Goal: Feedback & Contribution: Contribute content

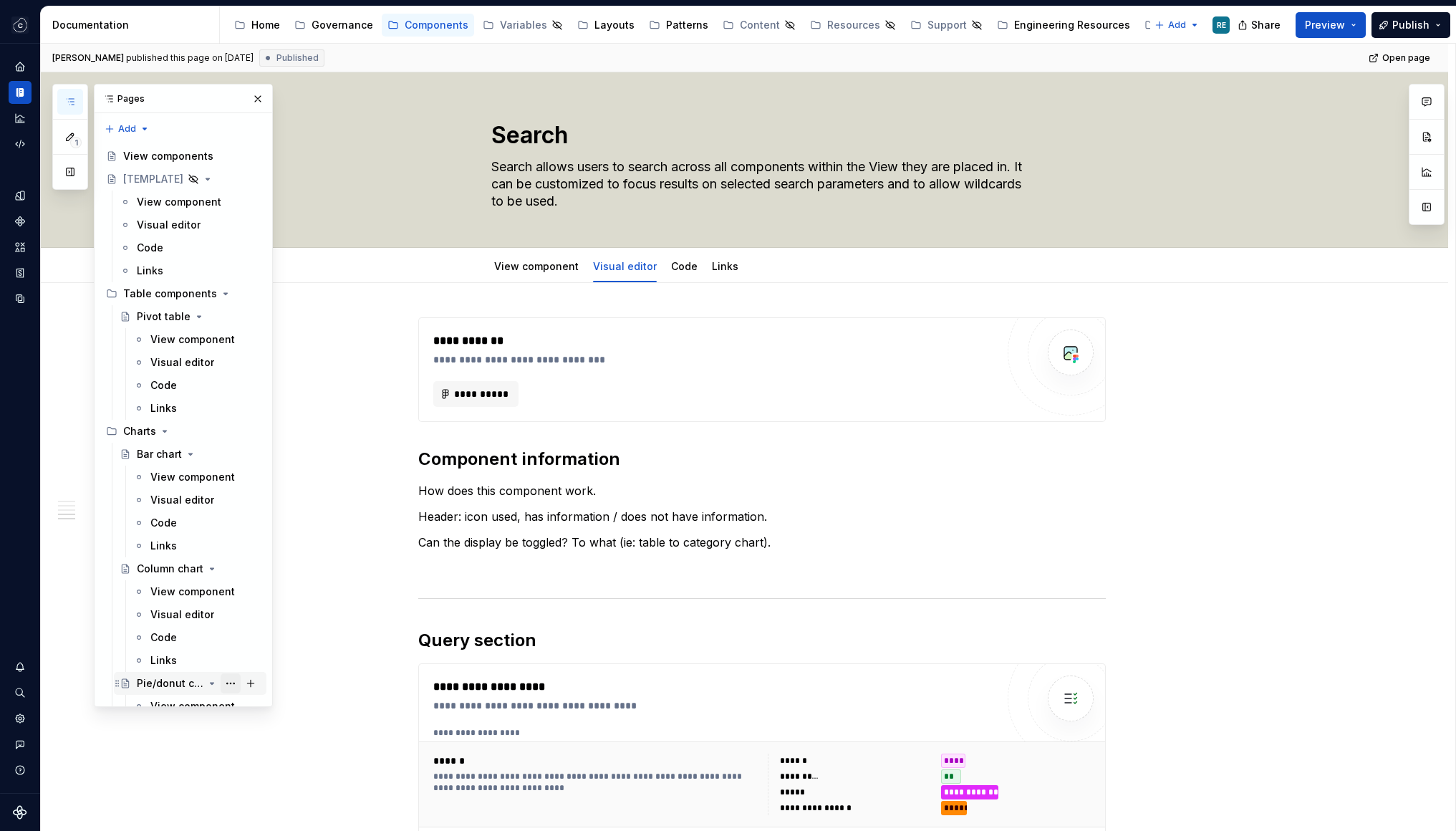
scroll to position [982, 0]
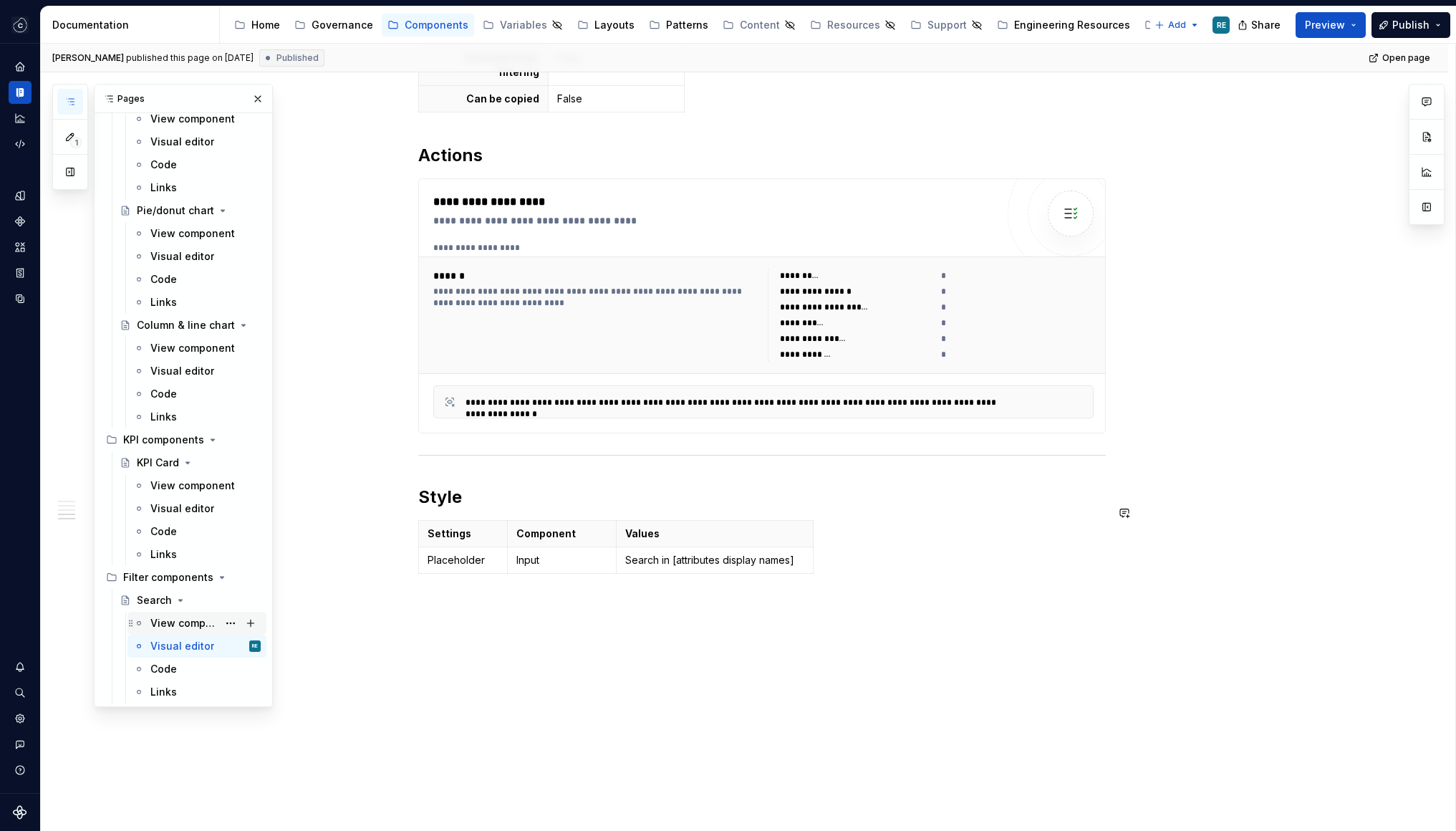
click at [186, 632] on div "View component" at bounding box center [206, 623] width 110 height 20
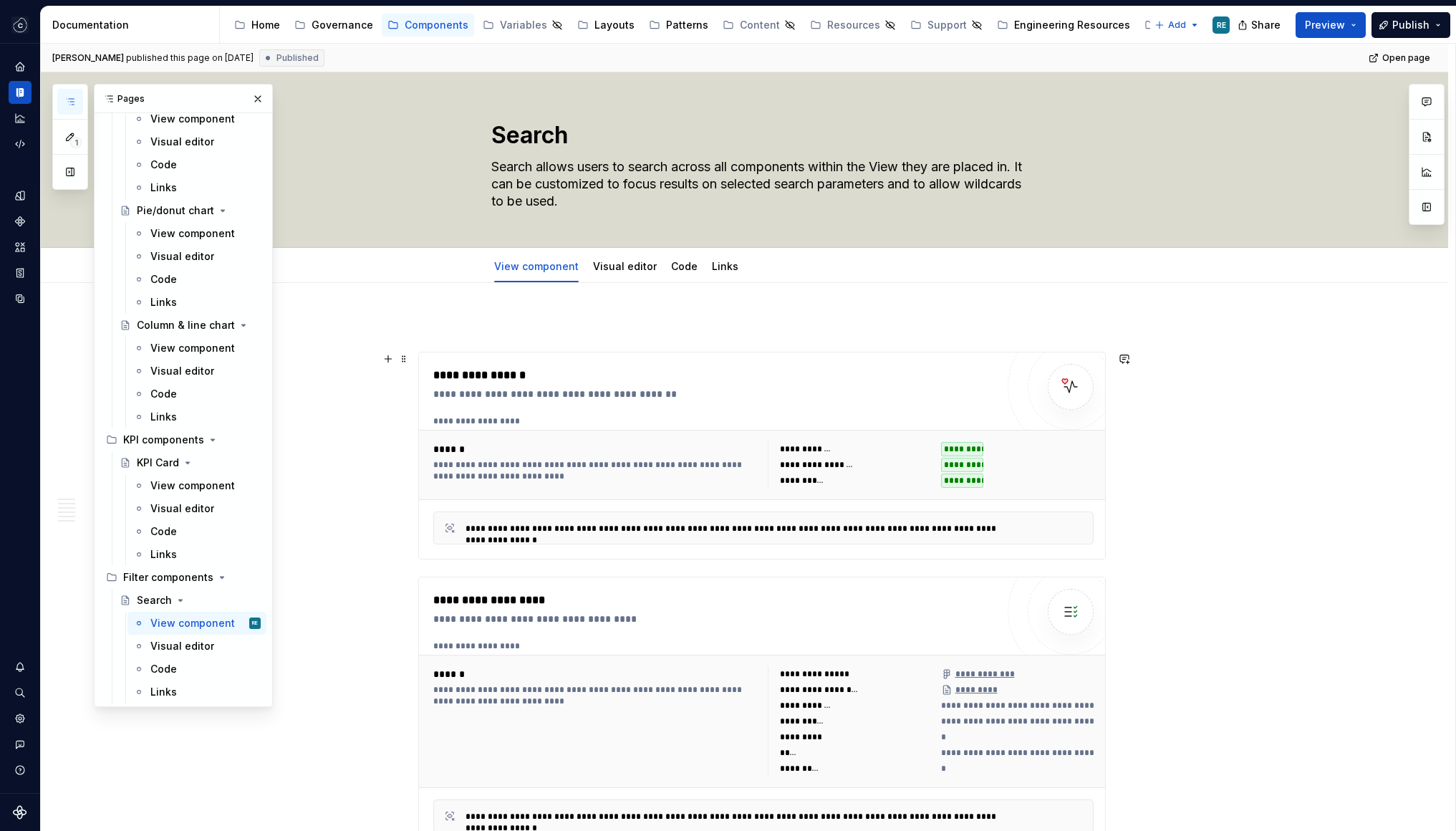
scroll to position [356, 0]
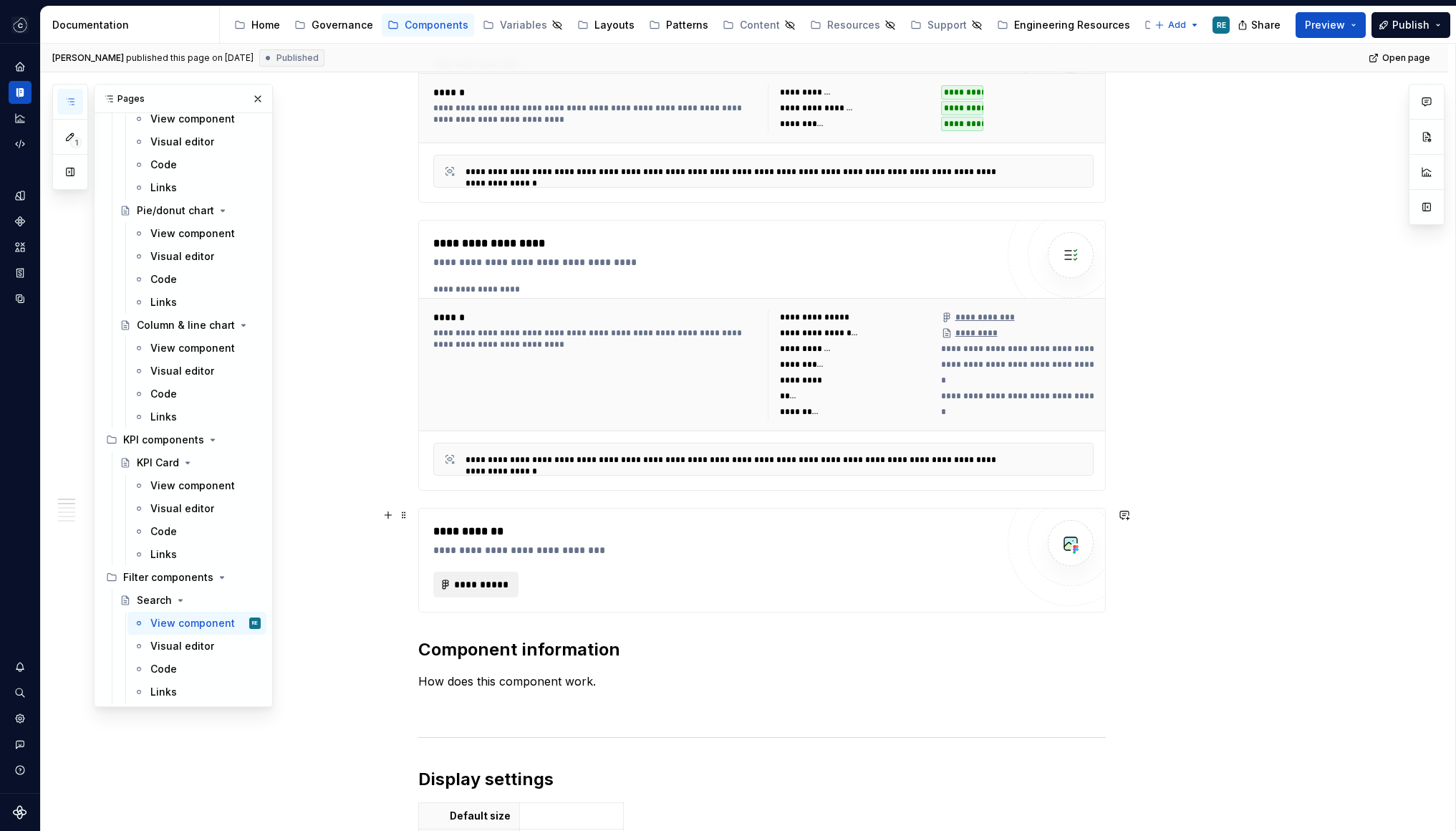
click at [488, 585] on span "**********" at bounding box center [482, 585] width 56 height 14
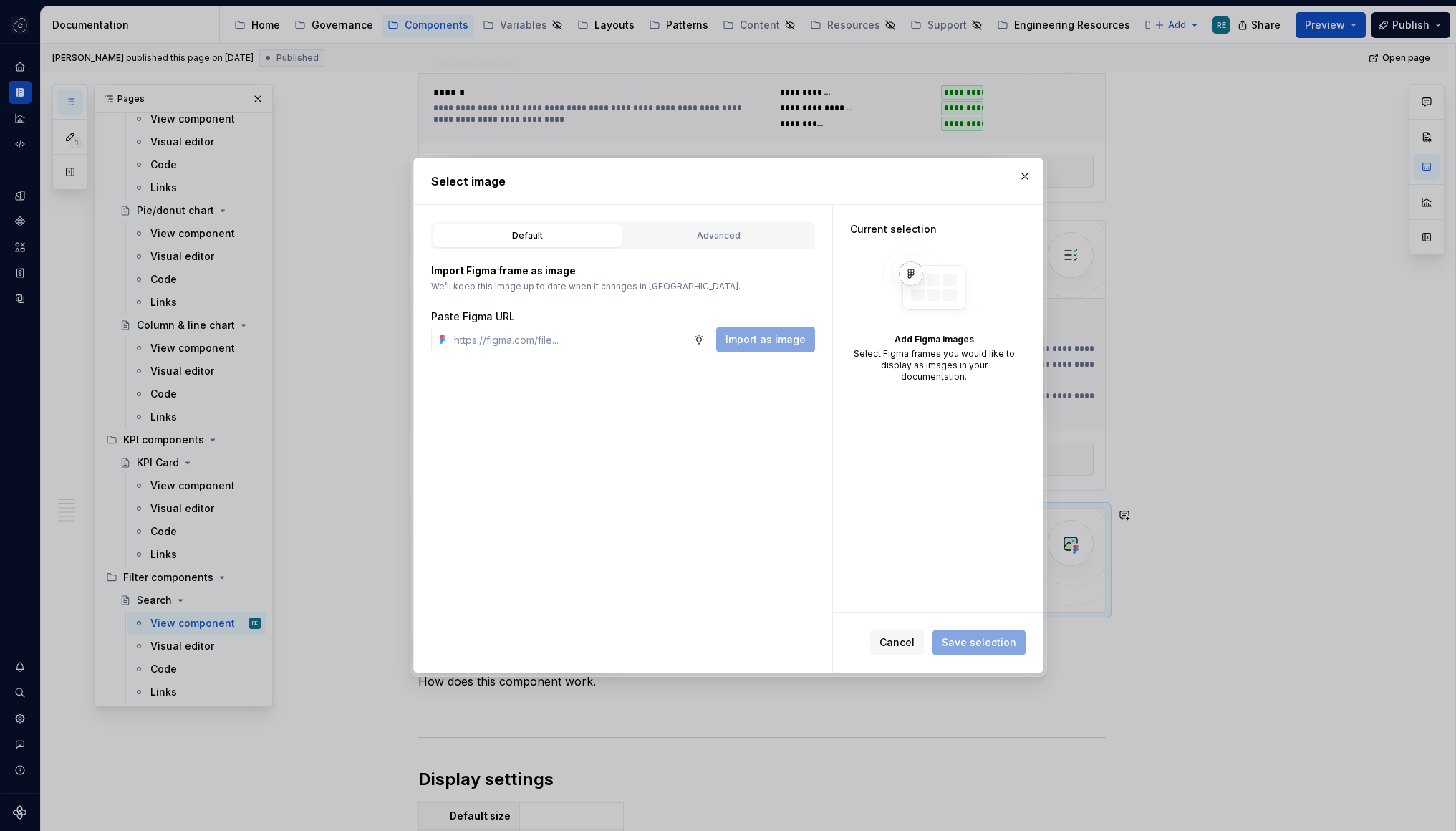
type textarea "*"
click at [535, 353] on div "Default Advanced Import Figma frame as image We’ll keep this image up to date w…" at bounding box center [623, 438] width 418 height 467
click at [531, 347] on input "text" at bounding box center [571, 340] width 245 height 26
paste input "https://www.figma.com/design/OcB2qgU2BKE910QcI9FiX0/Templates-for-UX-Documentat…"
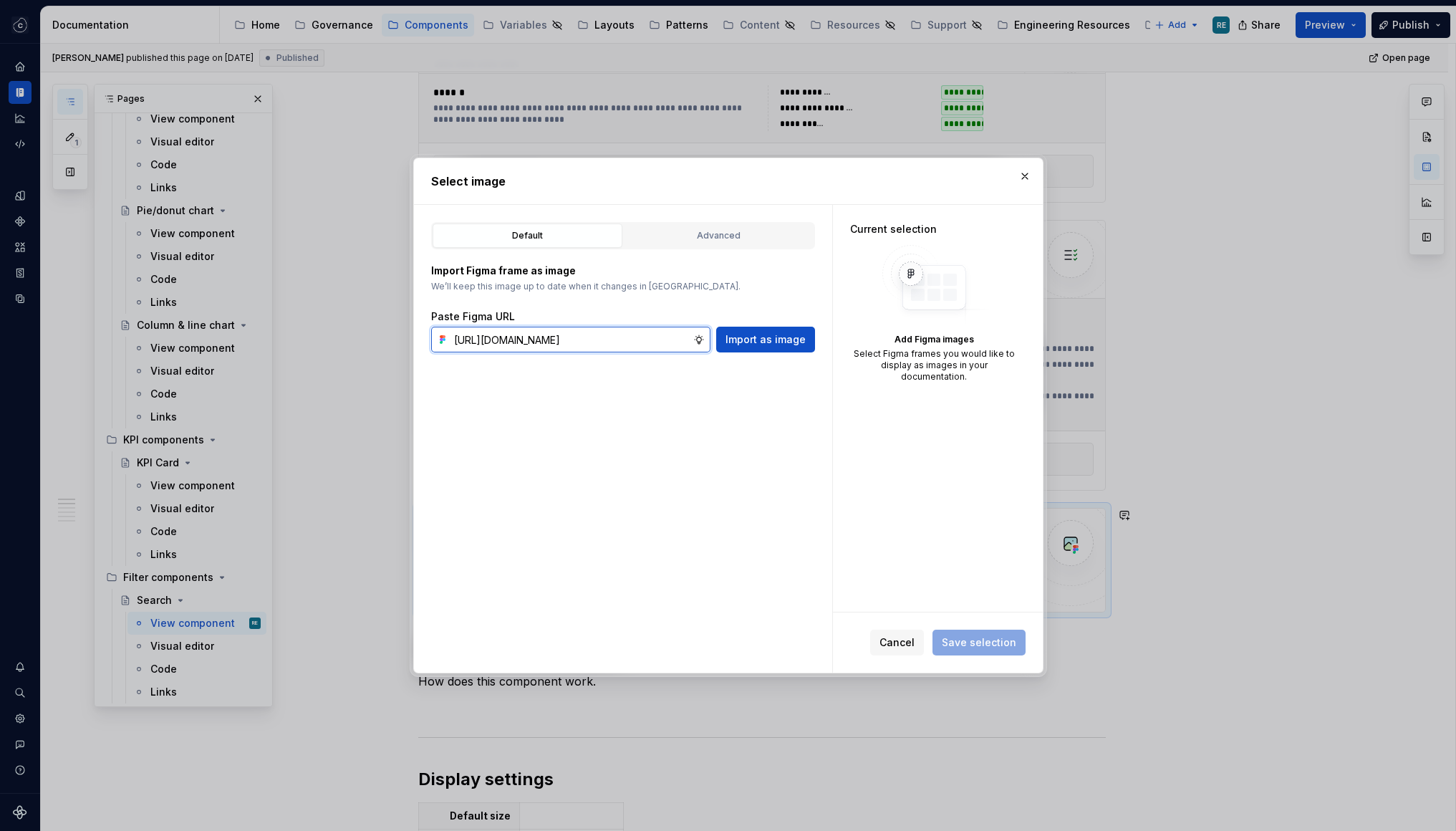
type input "https://www.figma.com/design/OcB2qgU2BKE910QcI9FiX0/Templates-for-UX-Documentat…"
click at [537, 343] on input "text" at bounding box center [571, 340] width 245 height 26
paste input "https://www.figma.com/design/OcB2qgU2BKE910QcI9FiX0/Templates-for-UX-Documentat…"
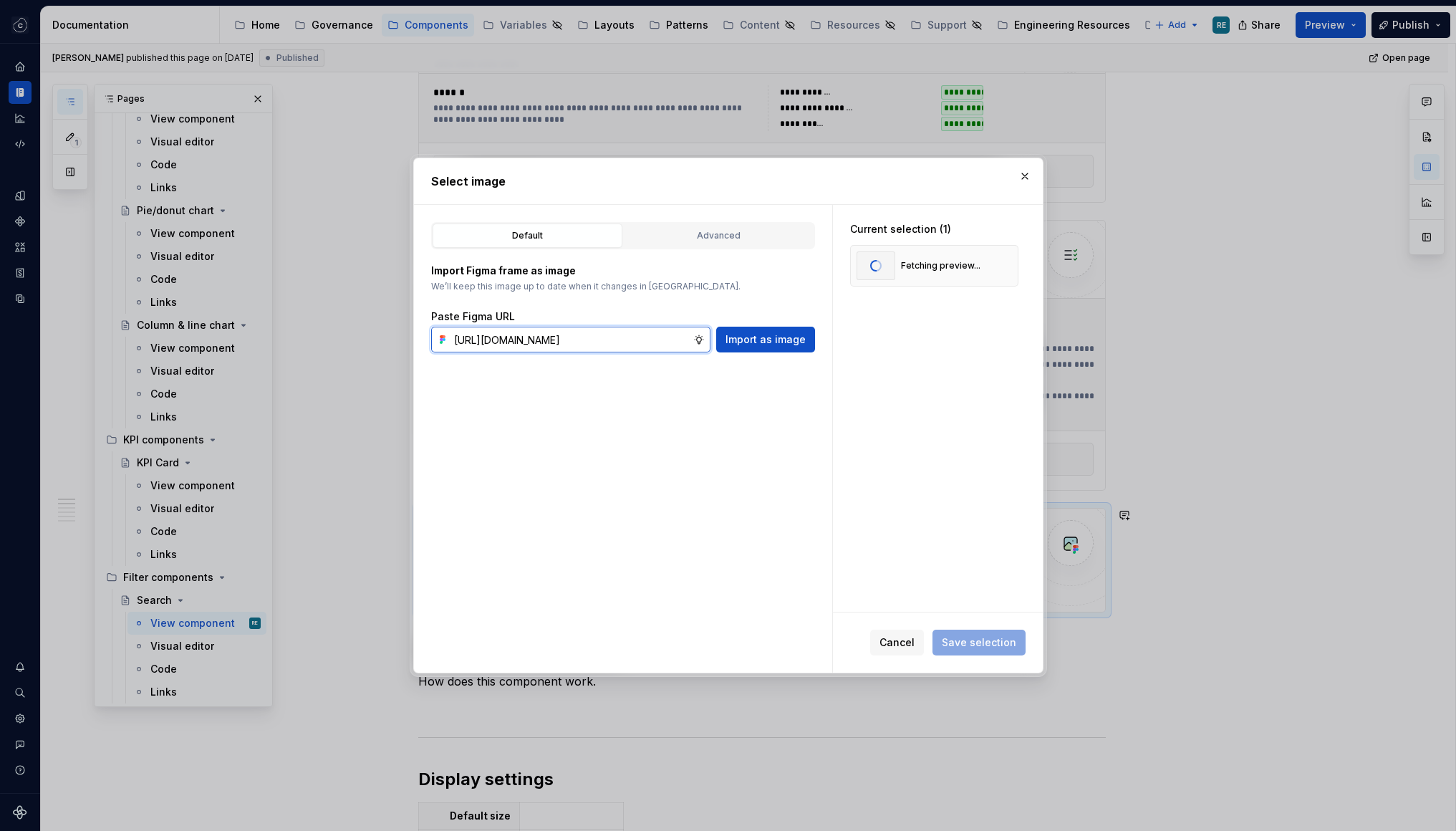
type input "https://www.figma.com/design/OcB2qgU2BKE910QcI9FiX0/Templates-for-UX-Documentat…"
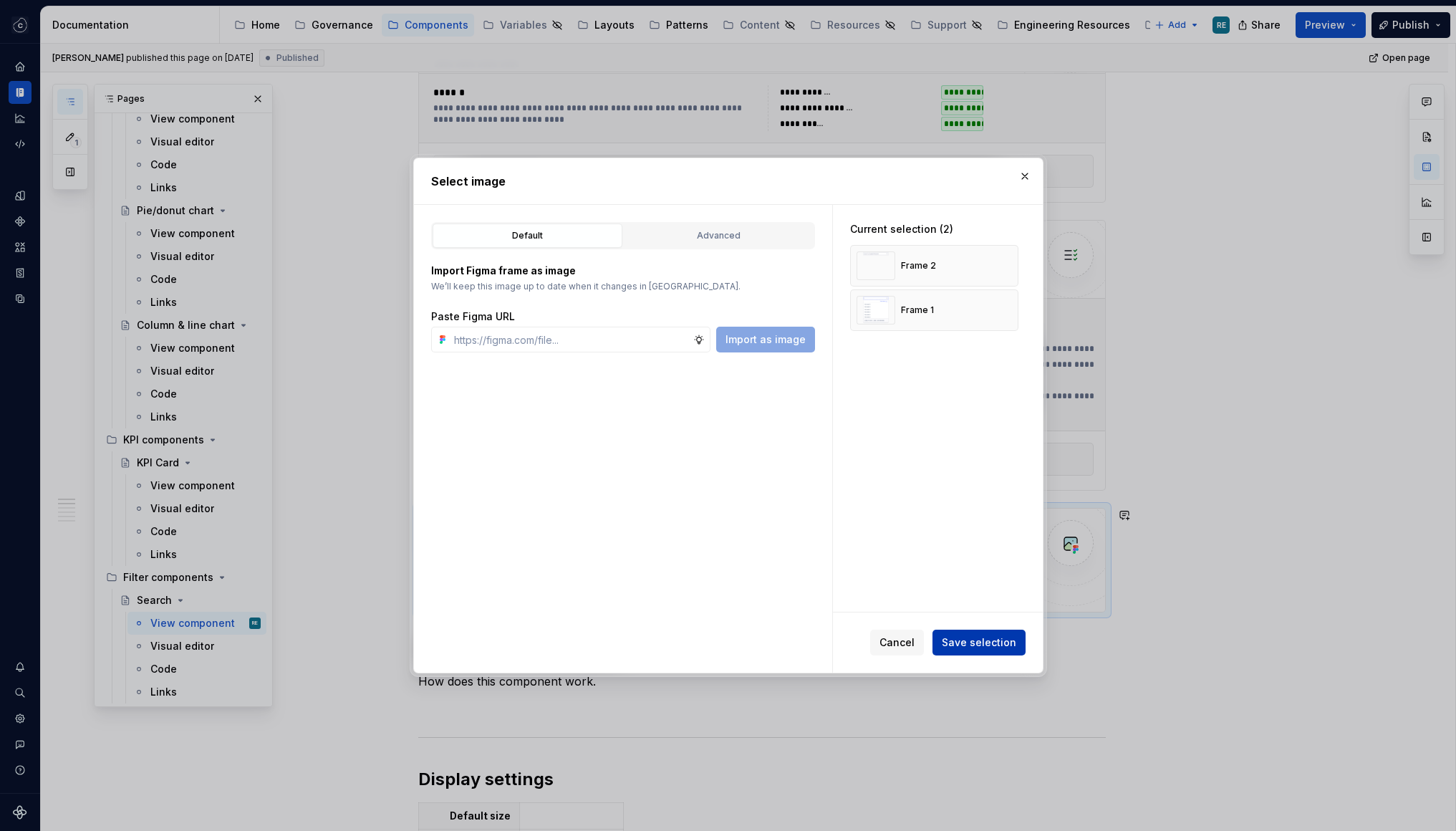
click at [978, 636] on span "Save selection" at bounding box center [979, 643] width 75 height 14
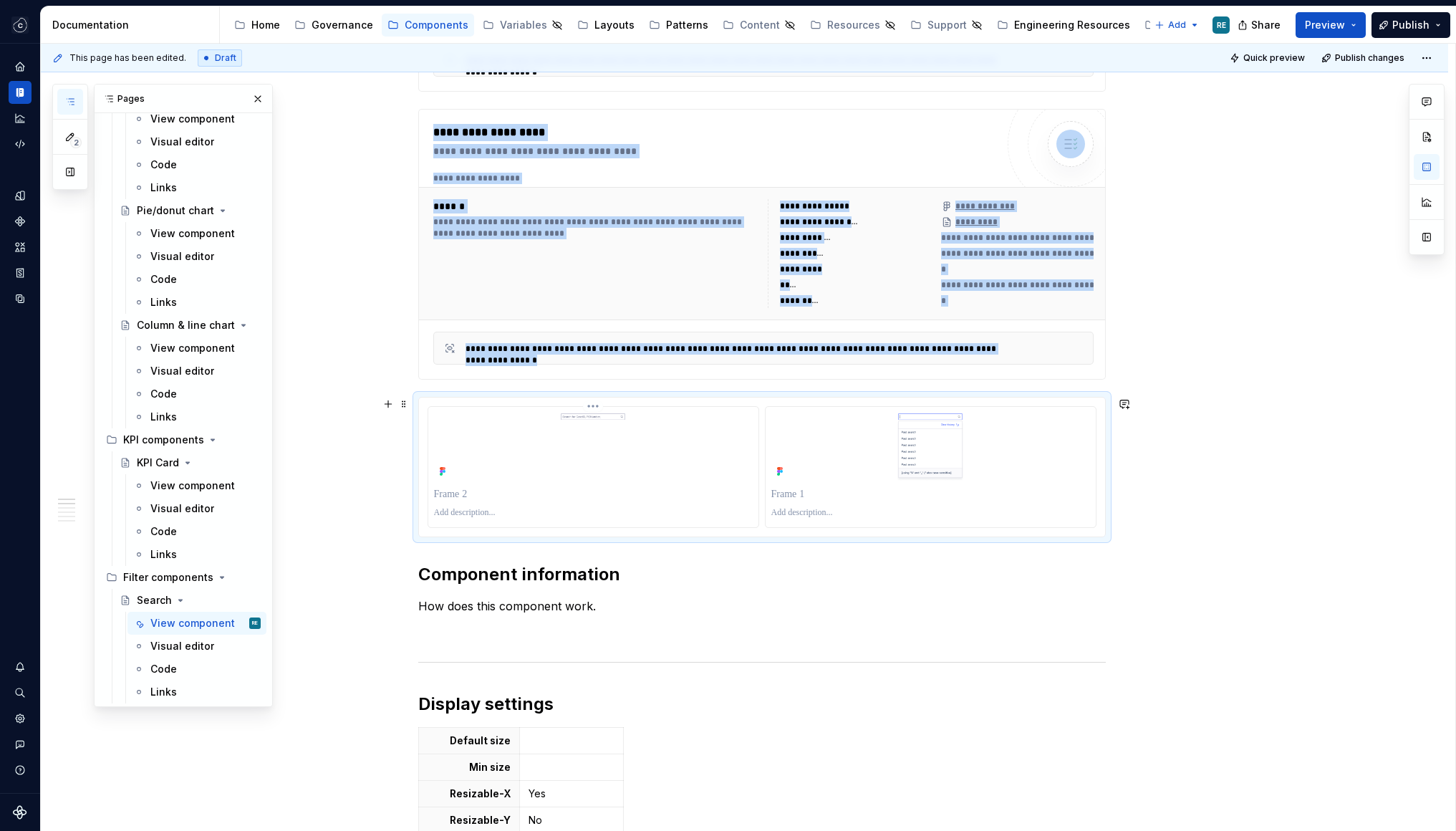
scroll to position [469, 0]
click at [925, 461] on img at bounding box center [931, 445] width 232 height 69
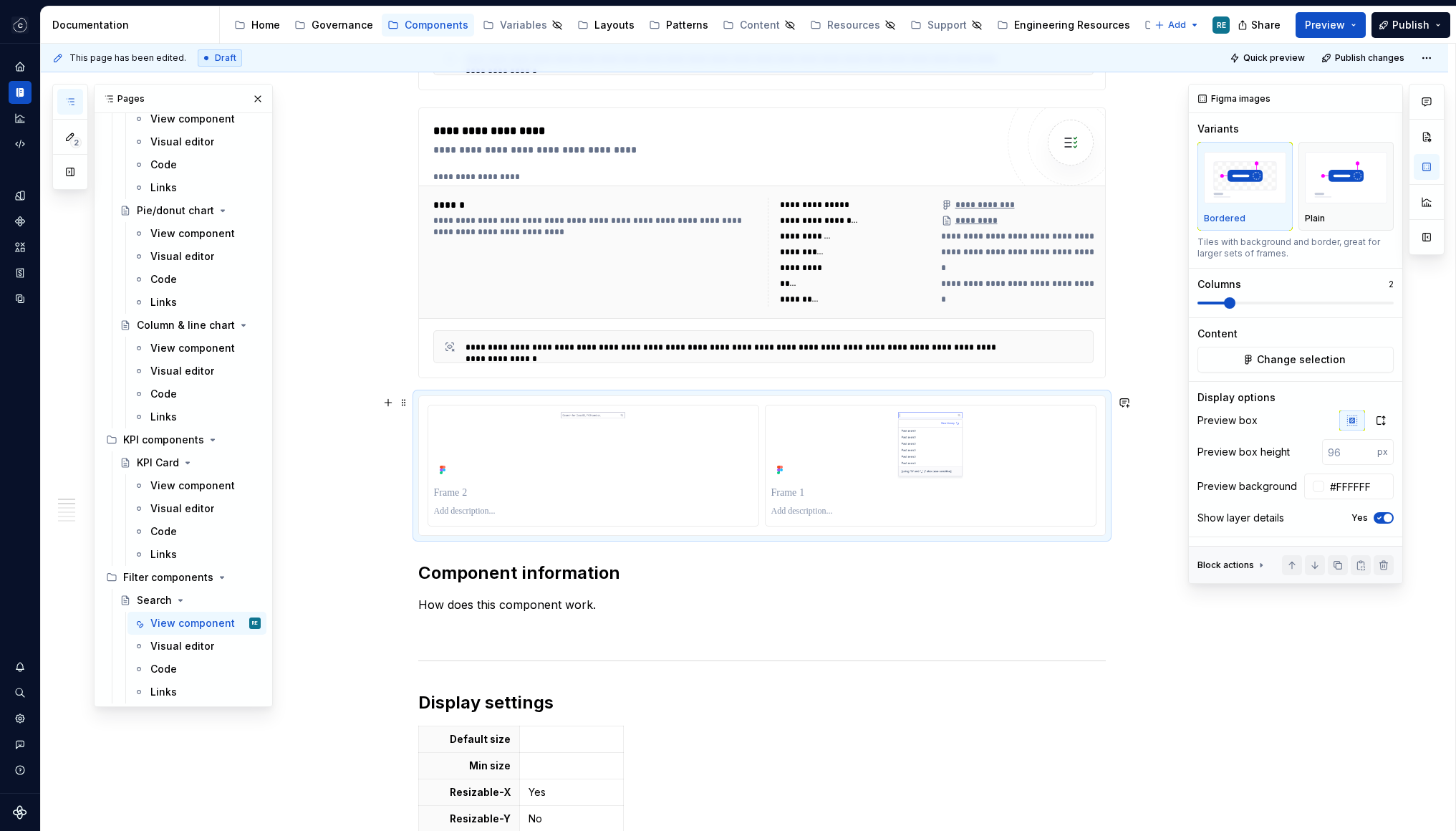
click at [1376, 525] on div "Show layer details Yes" at bounding box center [1296, 518] width 196 height 20
click at [1379, 519] on icon "button" at bounding box center [1380, 518] width 12 height 9
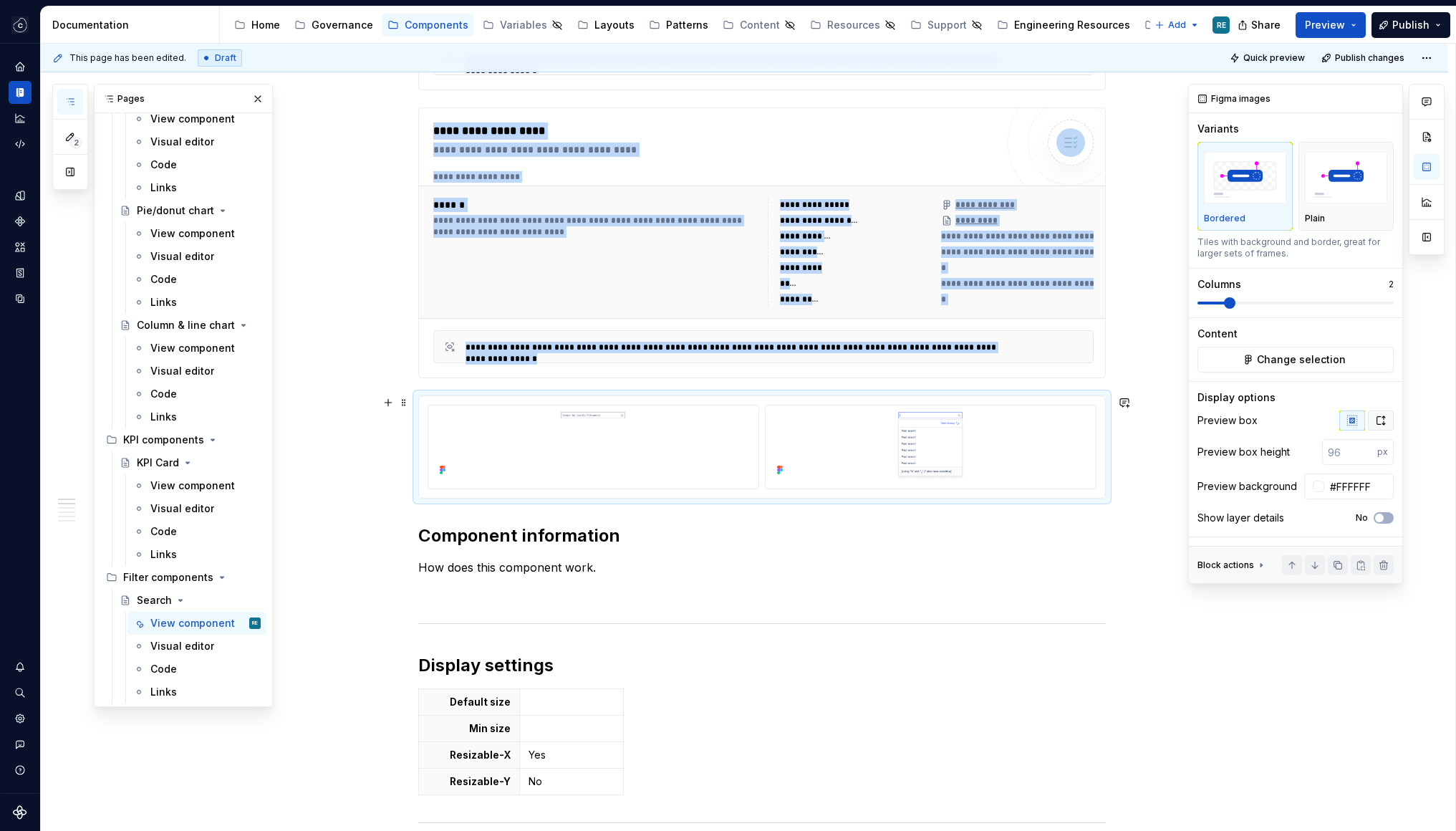
click at [1378, 422] on icon "button" at bounding box center [1381, 420] width 12 height 12
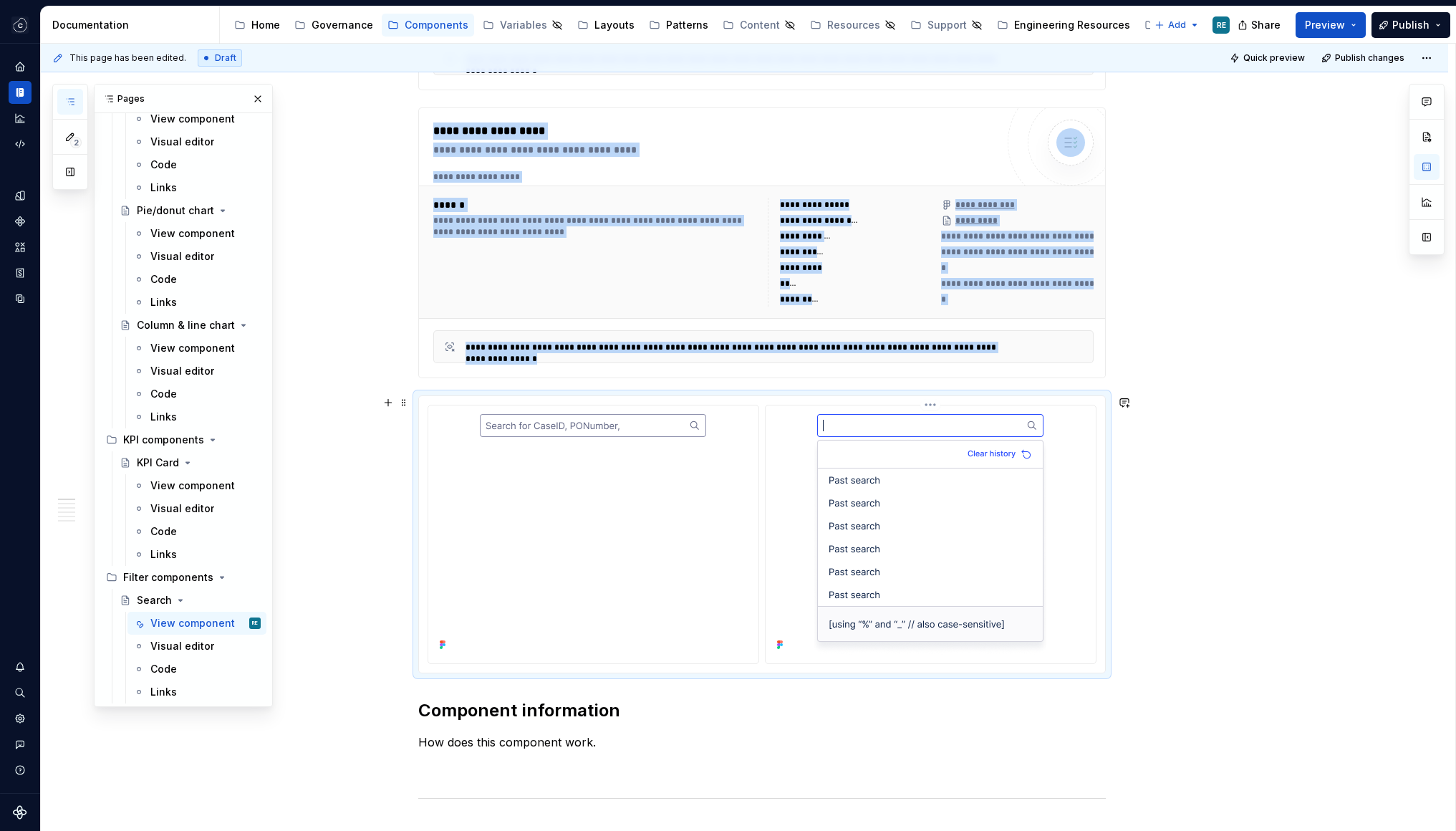
click at [1038, 501] on img at bounding box center [931, 533] width 232 height 243
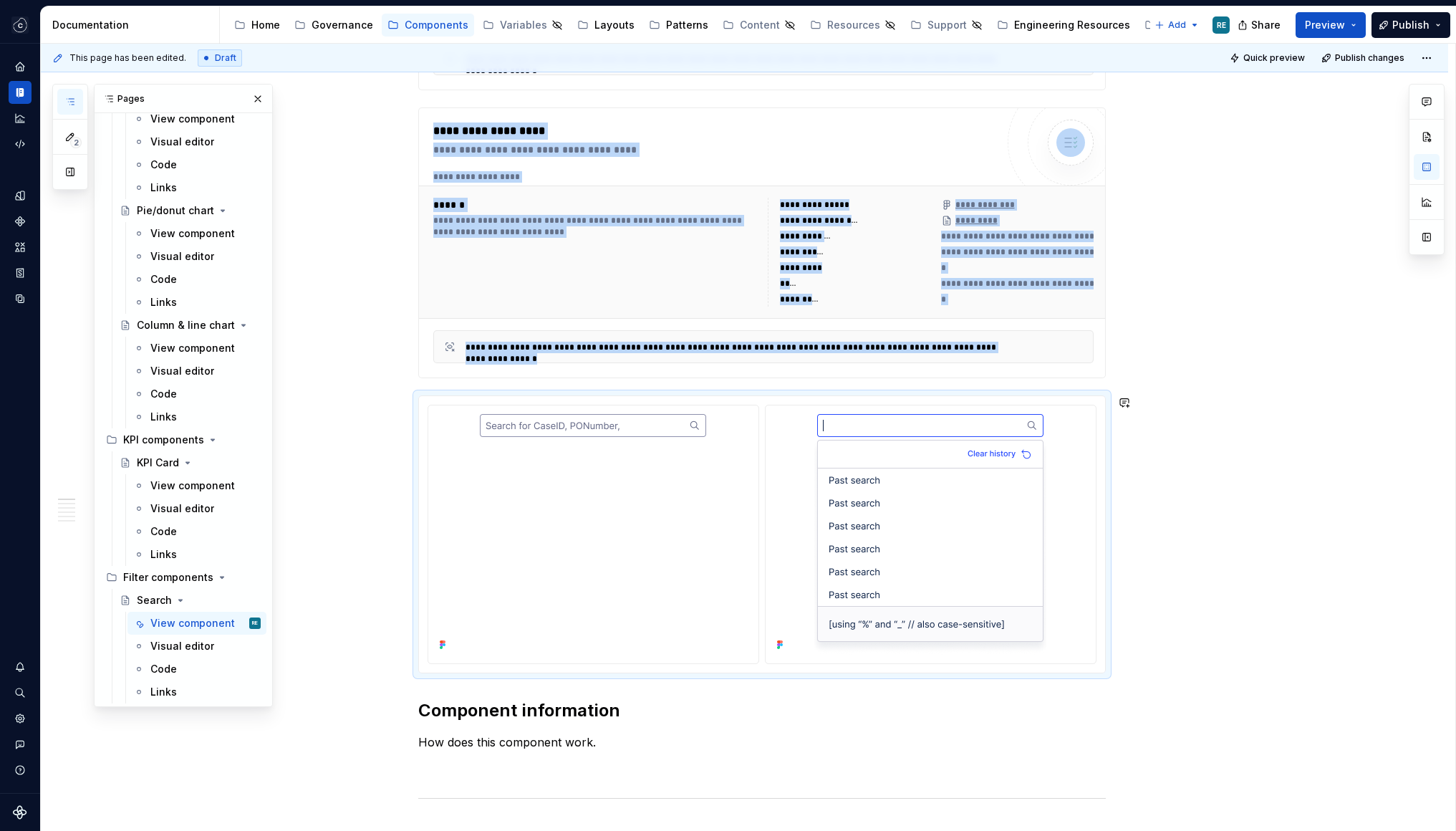
scroll to position [604, 0]
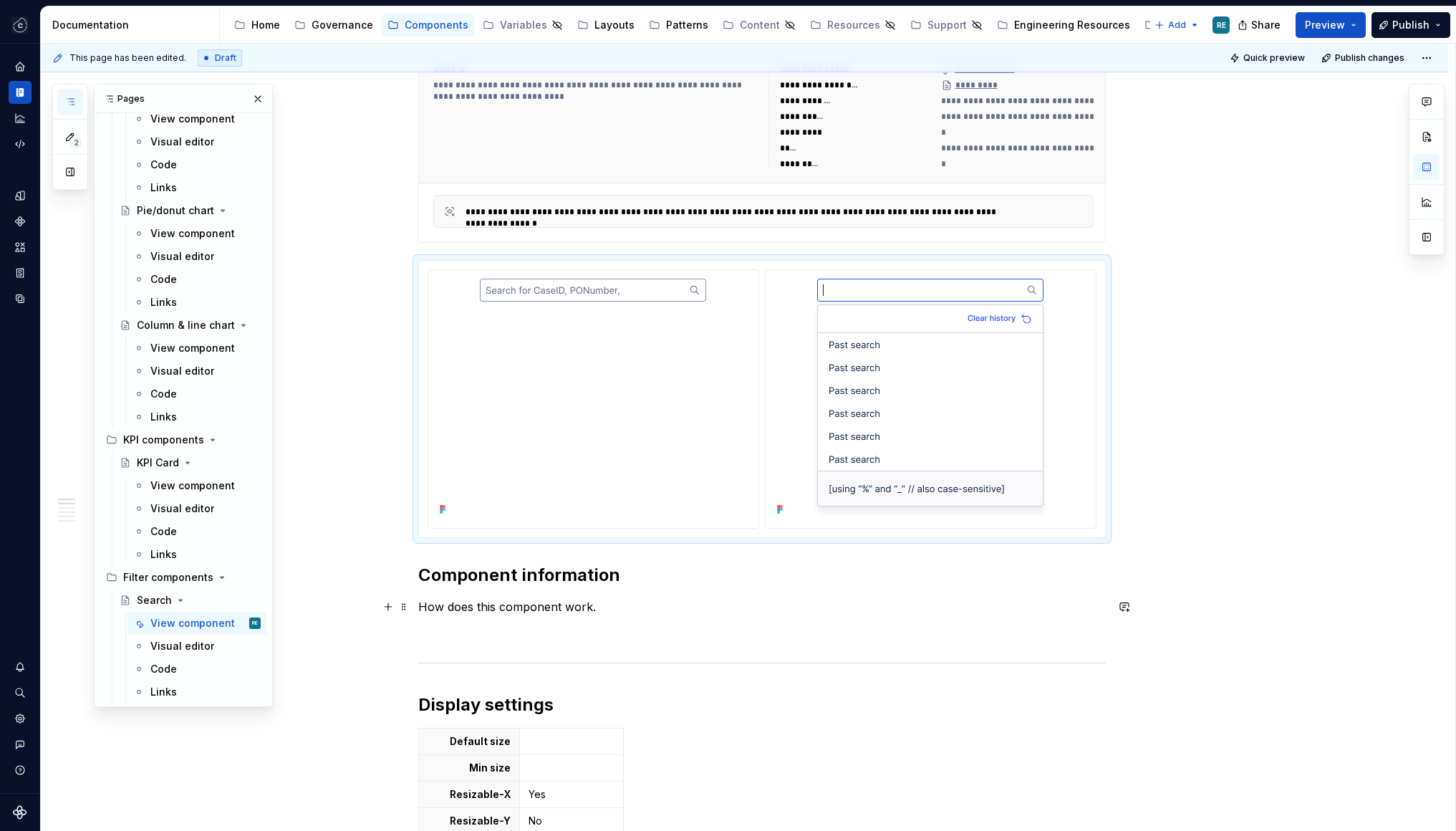
click at [554, 614] on p "How does this component work." at bounding box center [762, 606] width 688 height 17
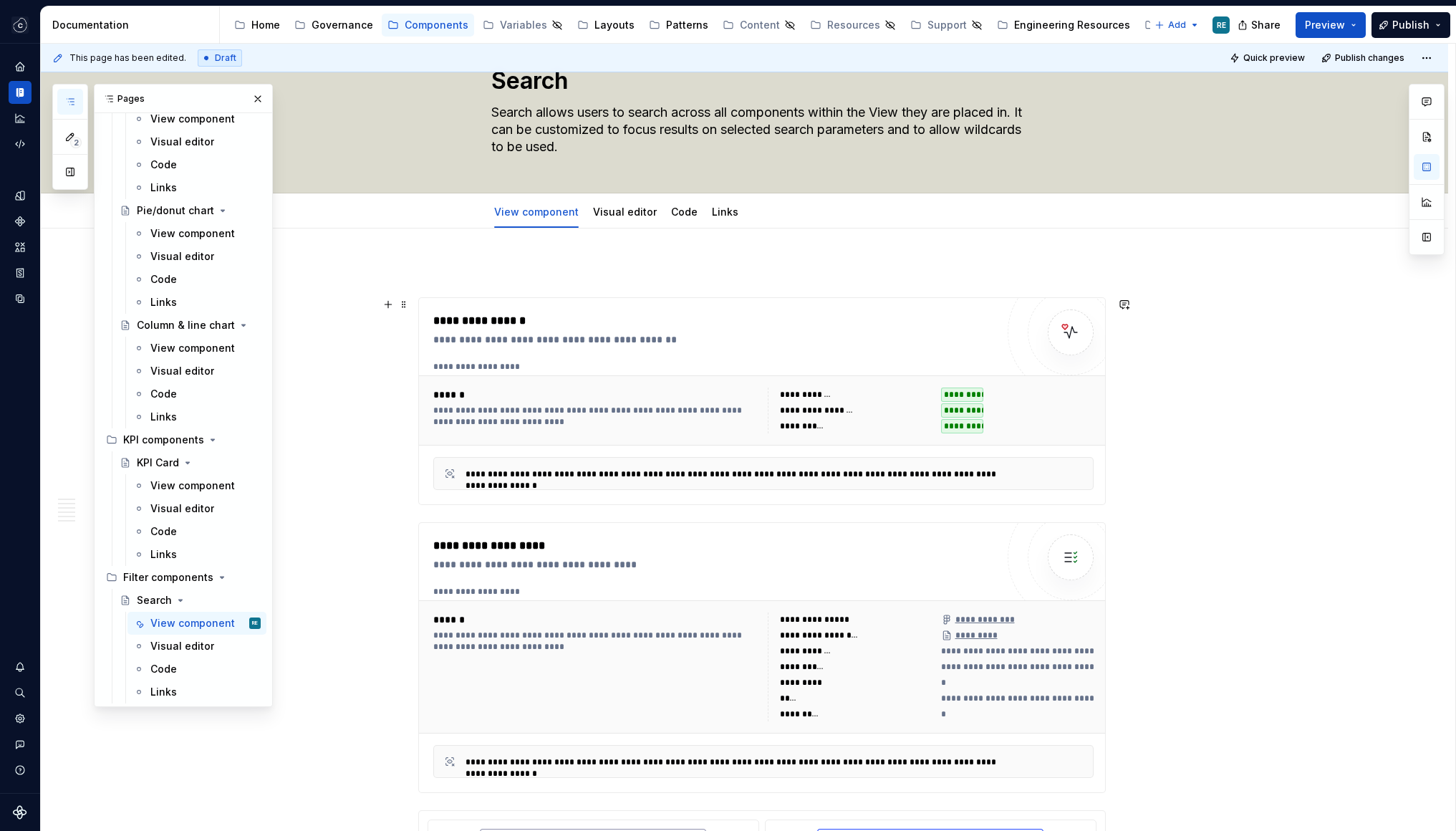
scroll to position [0, 0]
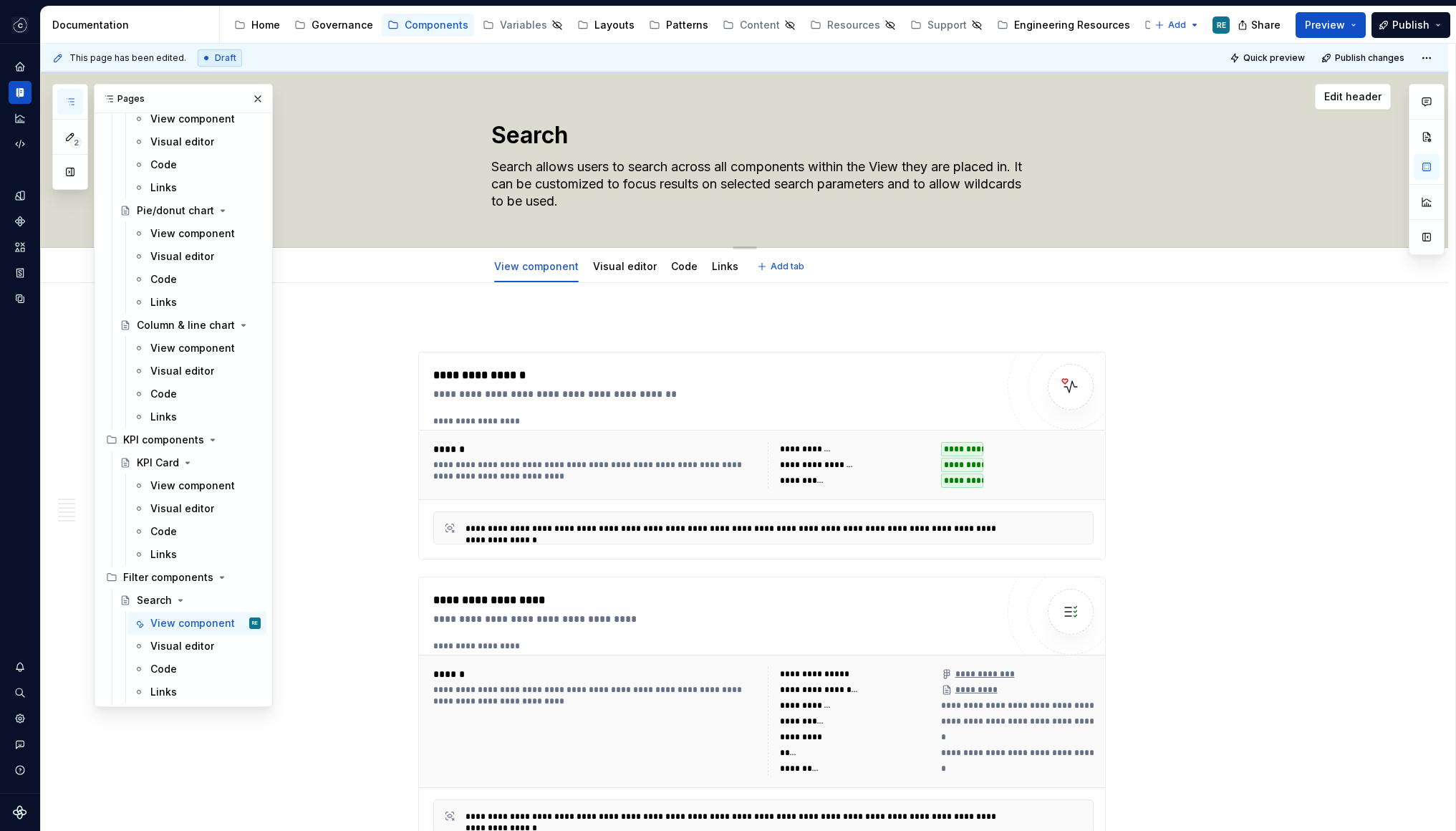
click at [587, 164] on textarea "Search allows users to search across all components within the View they are pl…" at bounding box center [759, 183] width 541 height 57
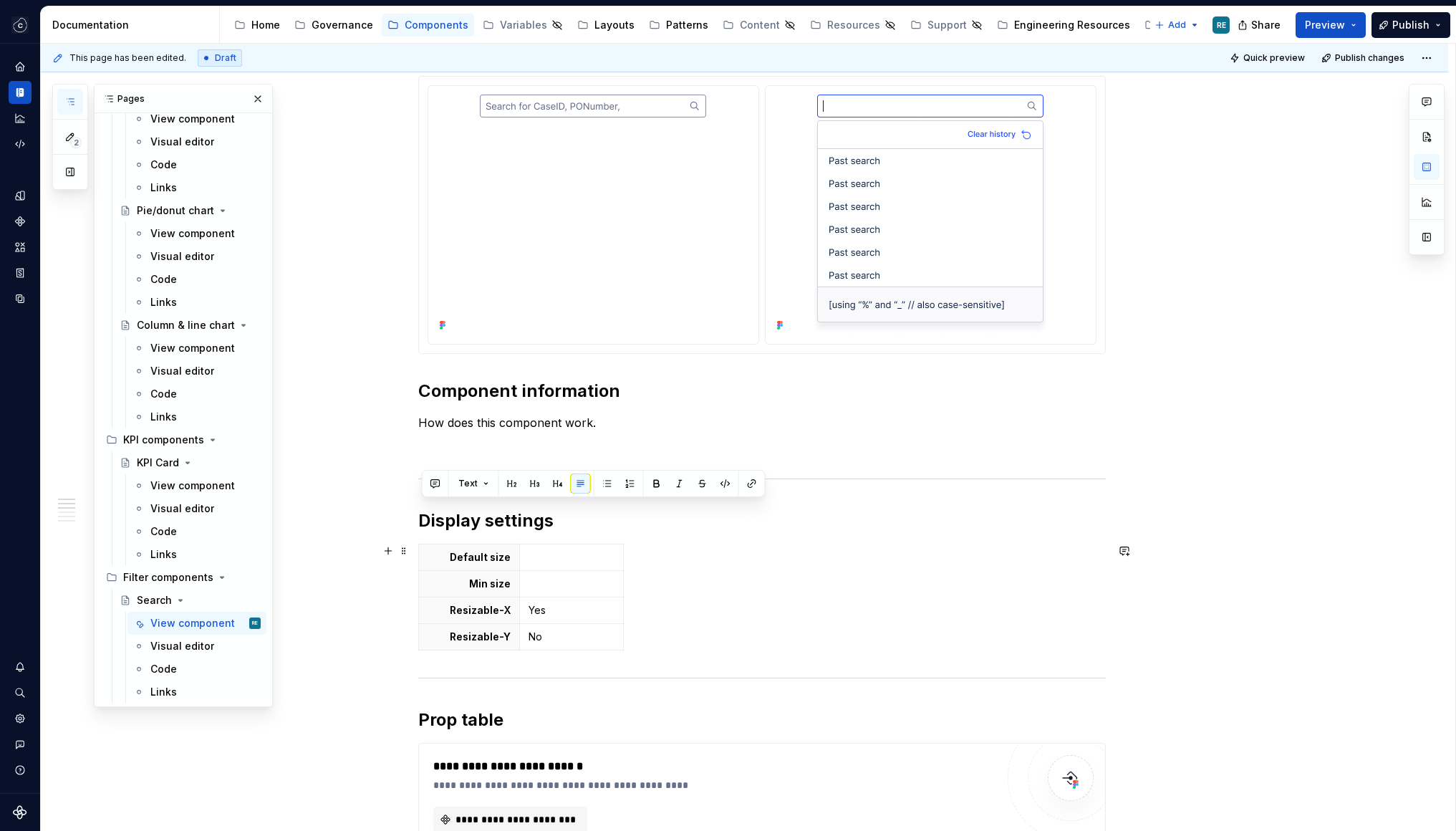
scroll to position [836, 0]
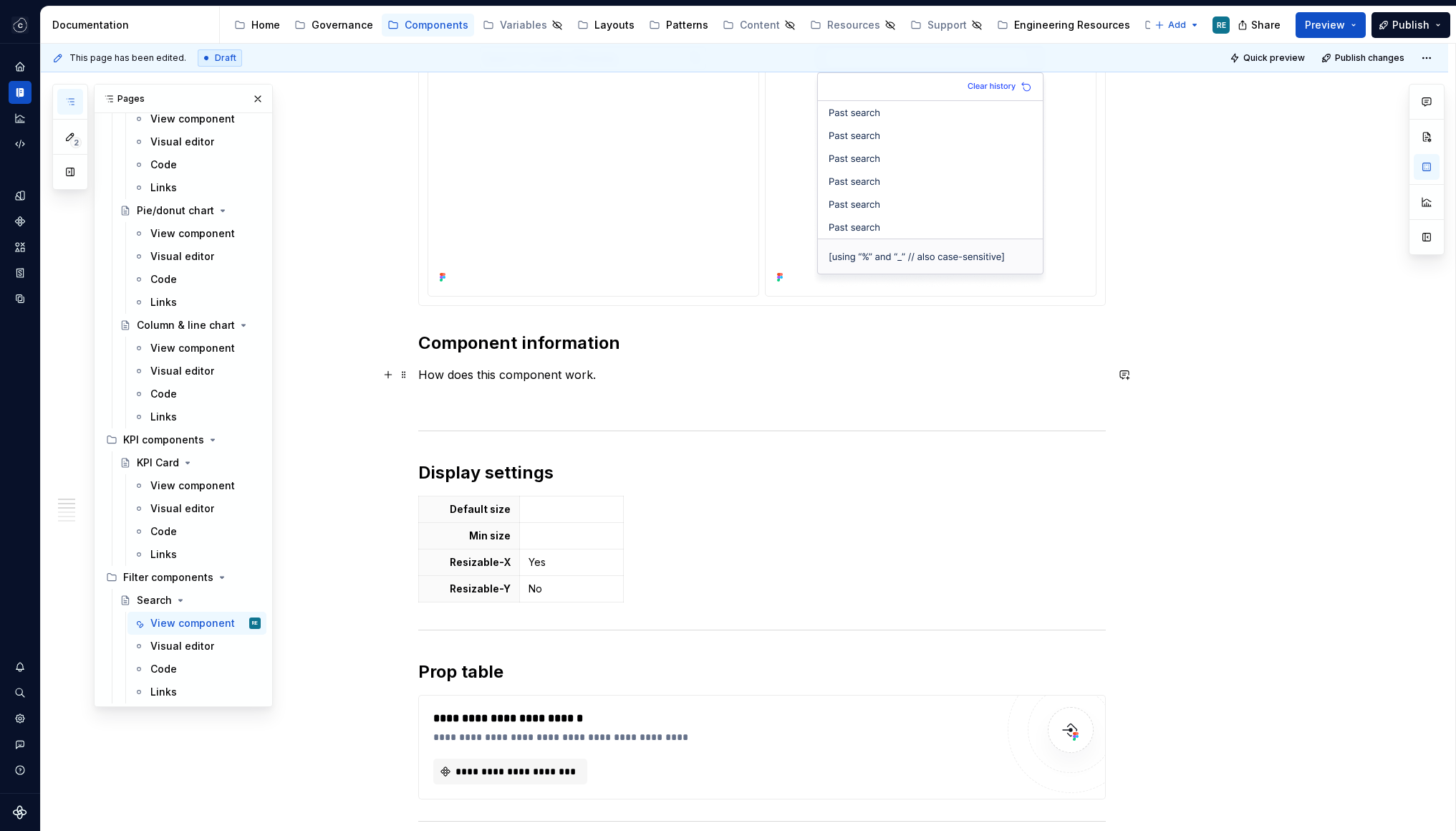
click at [473, 380] on p "How does this component work." at bounding box center [762, 375] width 688 height 17
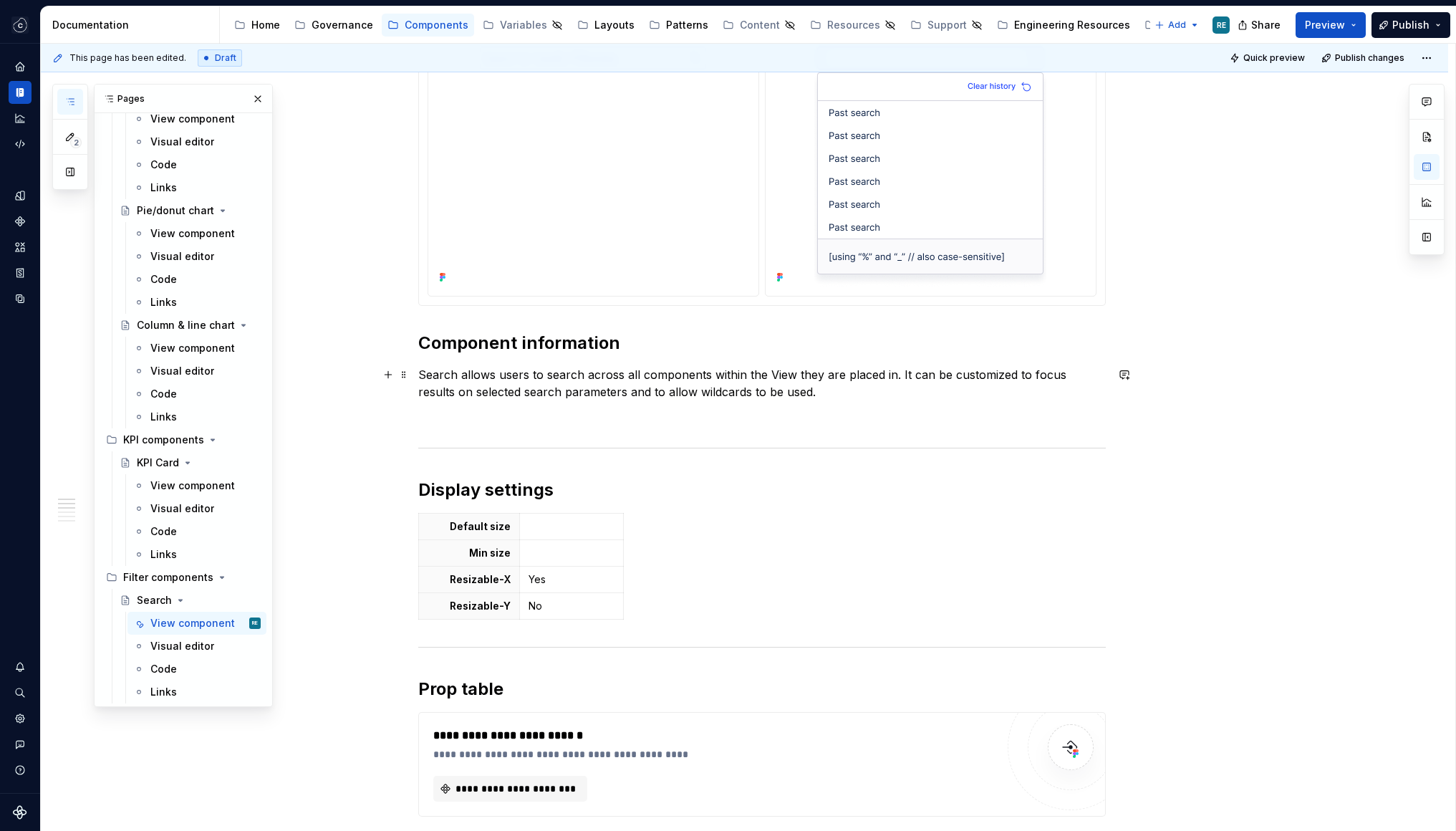
drag, startPoint x: 452, startPoint y: 379, endPoint x: 506, endPoint y: 400, distance: 57.9
click at [452, 379] on p "Search allows users to search across all components within the View they are pl…" at bounding box center [762, 383] width 688 height 34
click at [492, 386] on p "Search allows users to search across all components within the View they are pl…" at bounding box center [762, 383] width 688 height 34
click at [457, 425] on p at bounding box center [762, 417] width 688 height 17
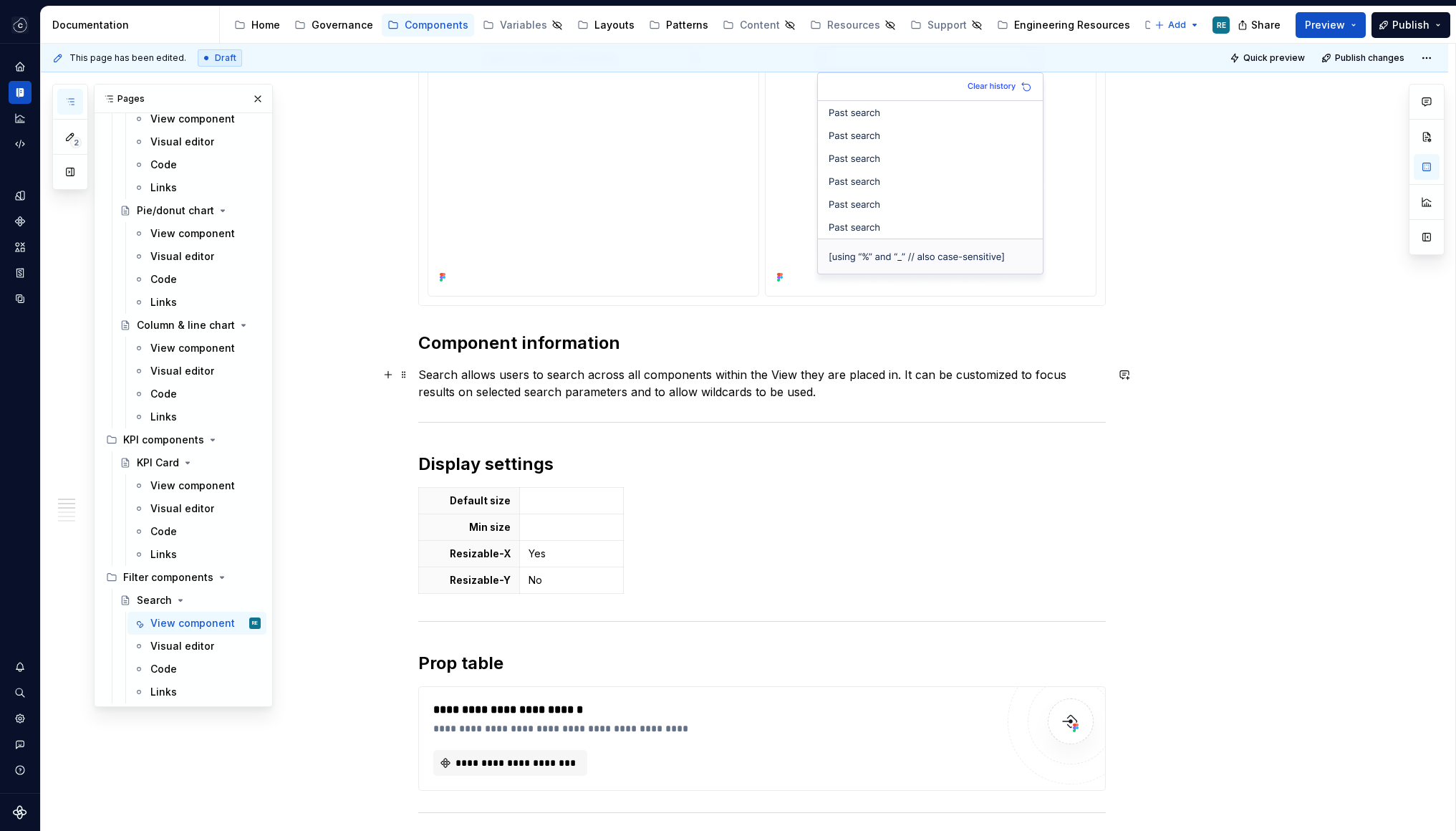
click at [649, 387] on p "Search allows users to search across all components within the View they are pl…" at bounding box center [762, 383] width 688 height 34
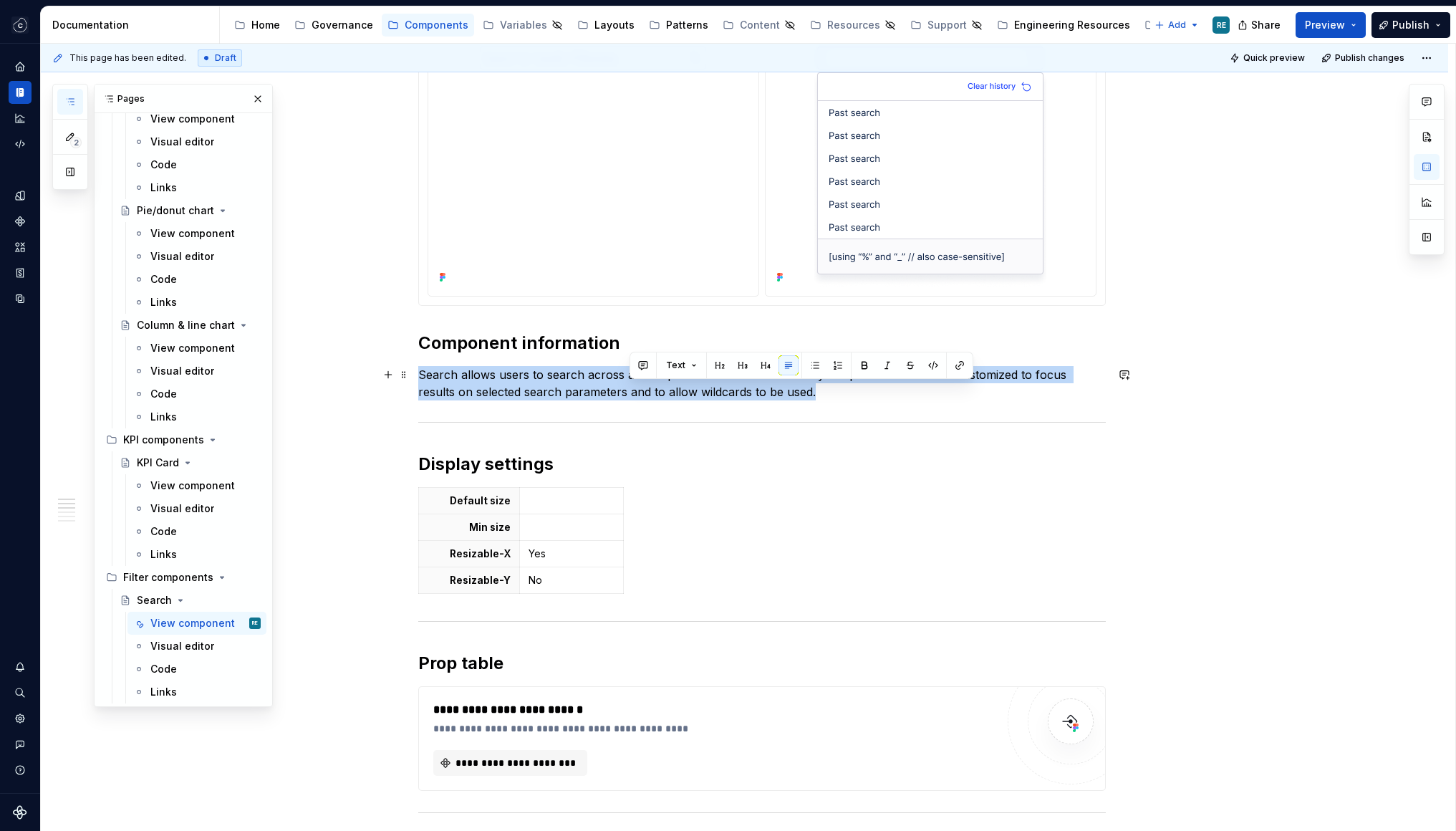
click at [649, 387] on p "Search allows users to search across all components within the View they are pl…" at bounding box center [762, 383] width 688 height 34
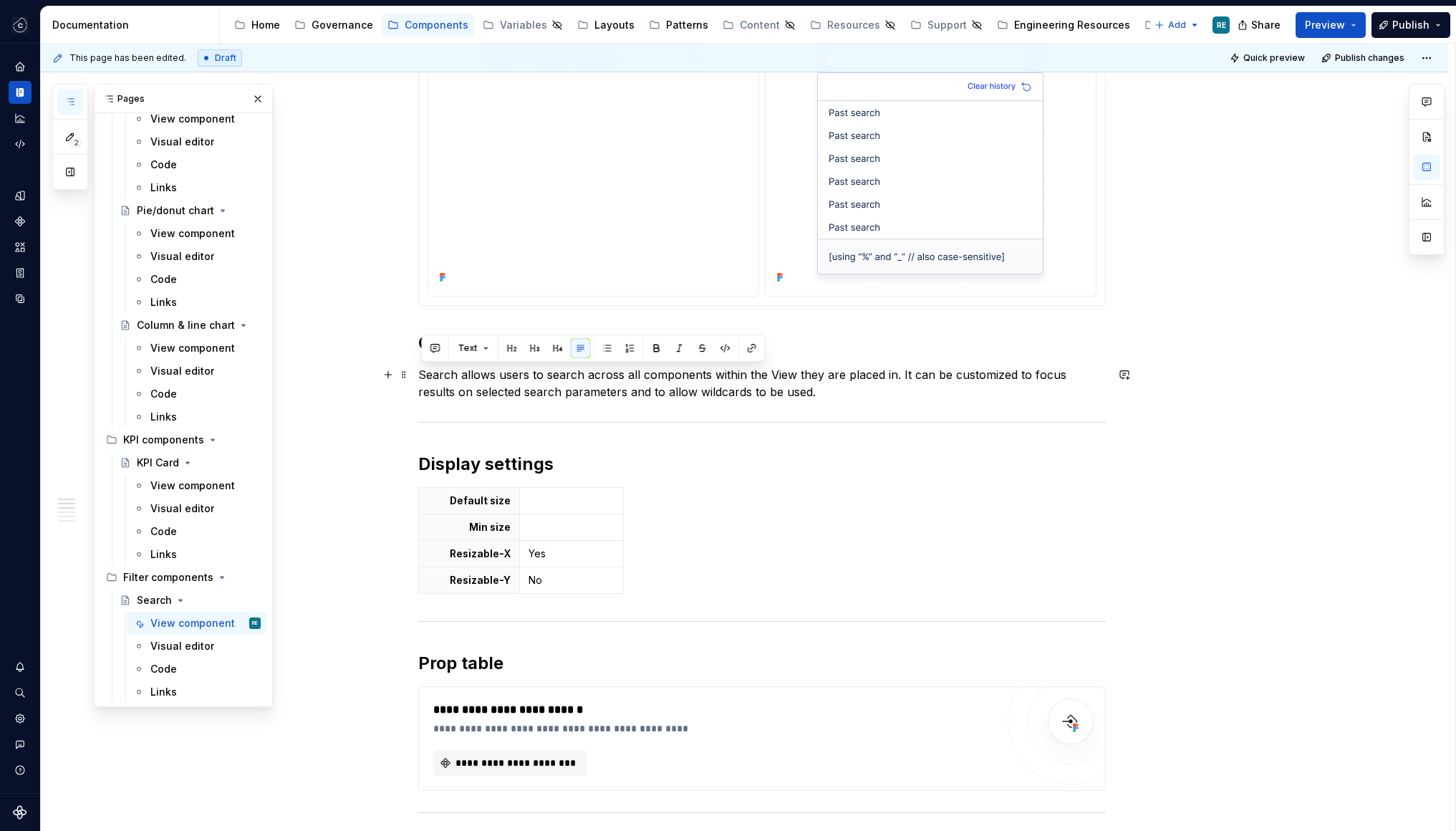
click at [730, 392] on p "Search allows users to search across all components within the View they are pl…" at bounding box center [762, 383] width 688 height 34
type textarea "*"
click at [586, 386] on p "Search allows users to search across all components within the View they are pl…" at bounding box center [762, 383] width 688 height 34
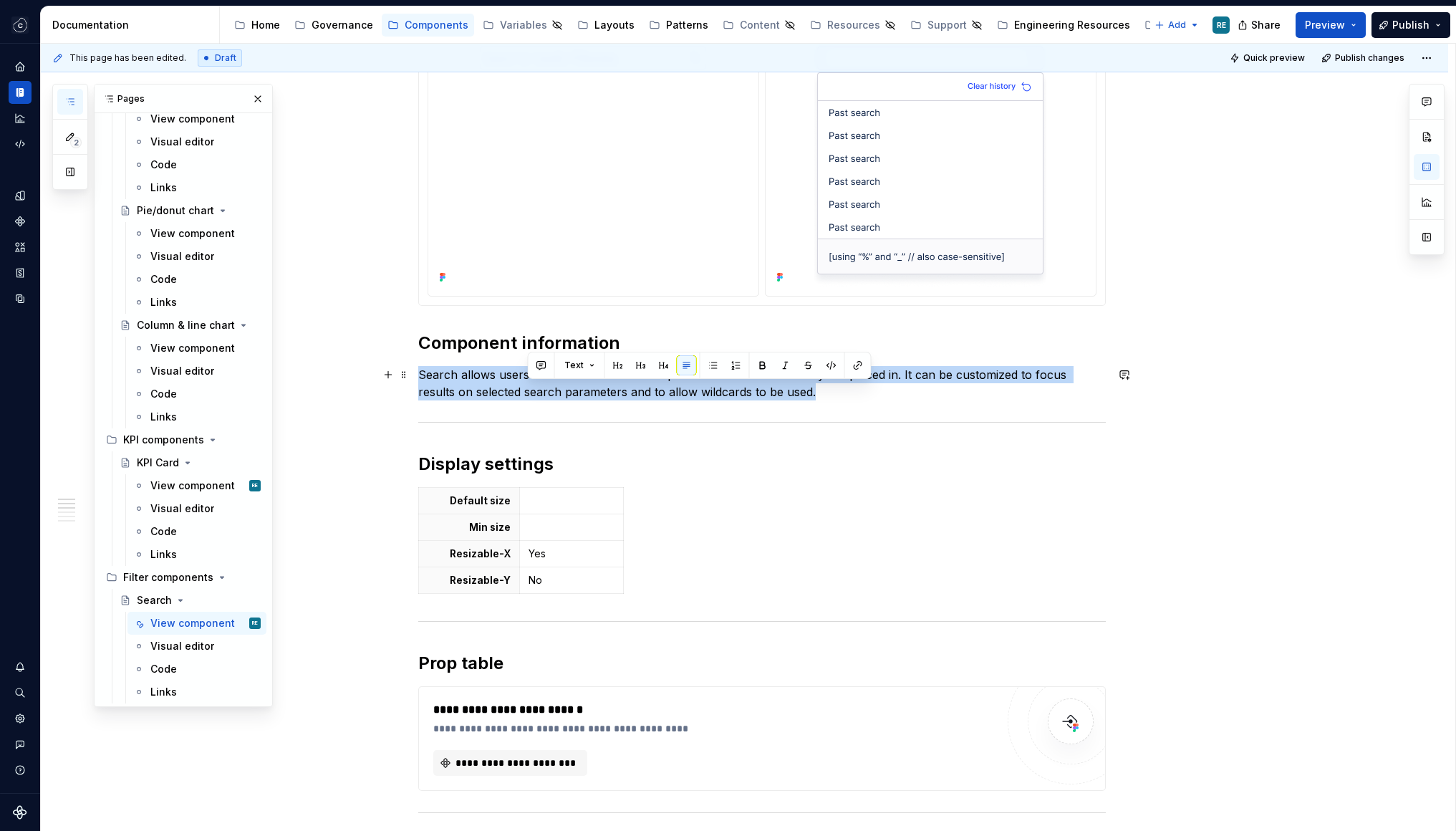
click at [586, 386] on p "Search allows users to search across all components within the View they are pl…" at bounding box center [762, 383] width 688 height 34
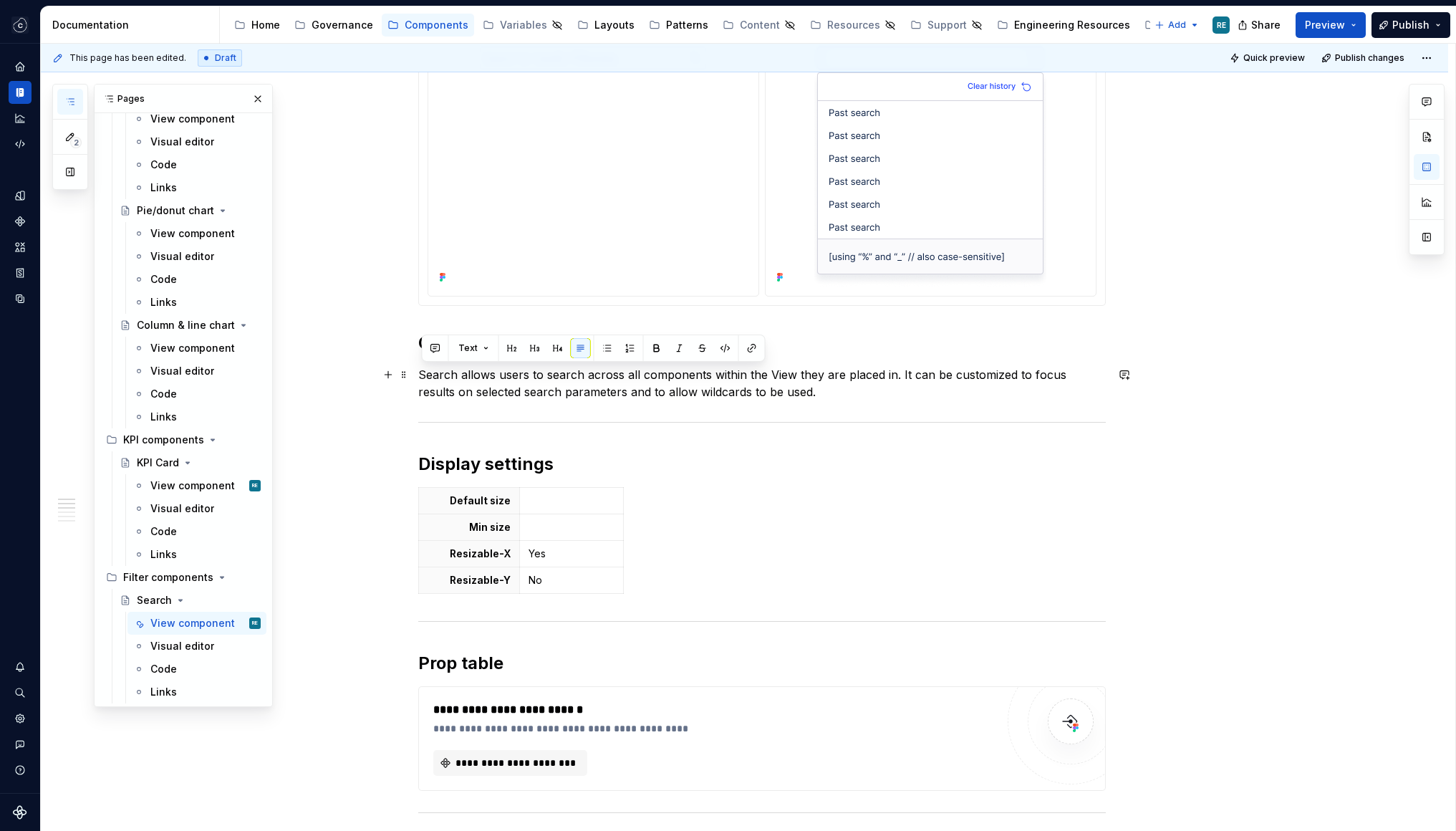
click at [762, 388] on p "Search allows users to search across all components within the View they are pl…" at bounding box center [762, 383] width 688 height 34
click at [806, 394] on p "Search allows users to search across all components within the View they are pl…" at bounding box center [762, 383] width 688 height 34
click at [804, 394] on p "Search allows users to search across all components within the View they are pl…" at bounding box center [762, 383] width 688 height 34
click at [916, 385] on p "Search allows users to search across all components within the View they are pl…" at bounding box center [762, 383] width 688 height 34
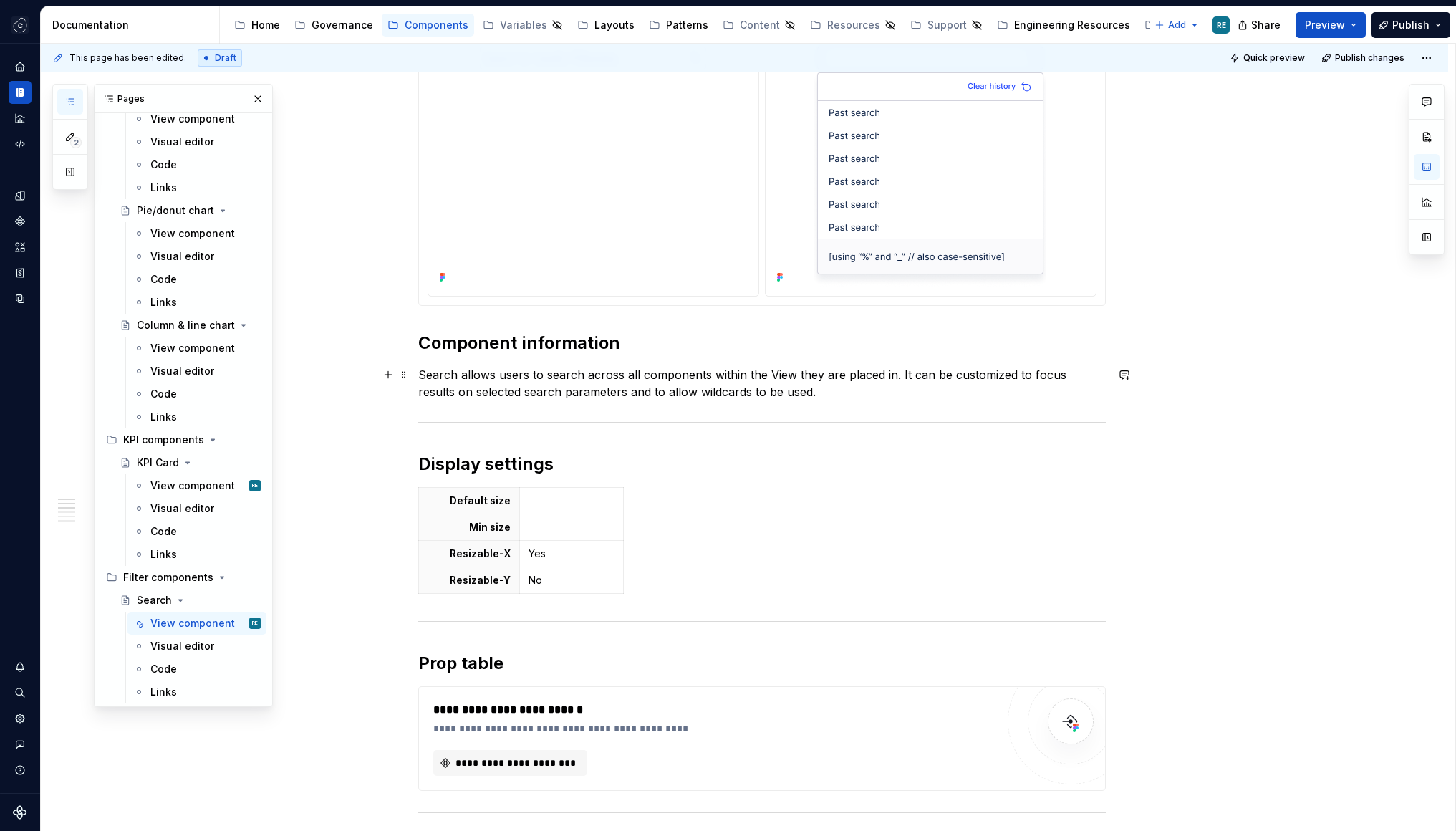
click at [901, 372] on p "Search allows users to search across all components within the View they are pl…" at bounding box center [762, 383] width 688 height 34
click at [898, 372] on p "Search allows users to search across all components within the View they are pl…" at bounding box center [762, 383] width 688 height 34
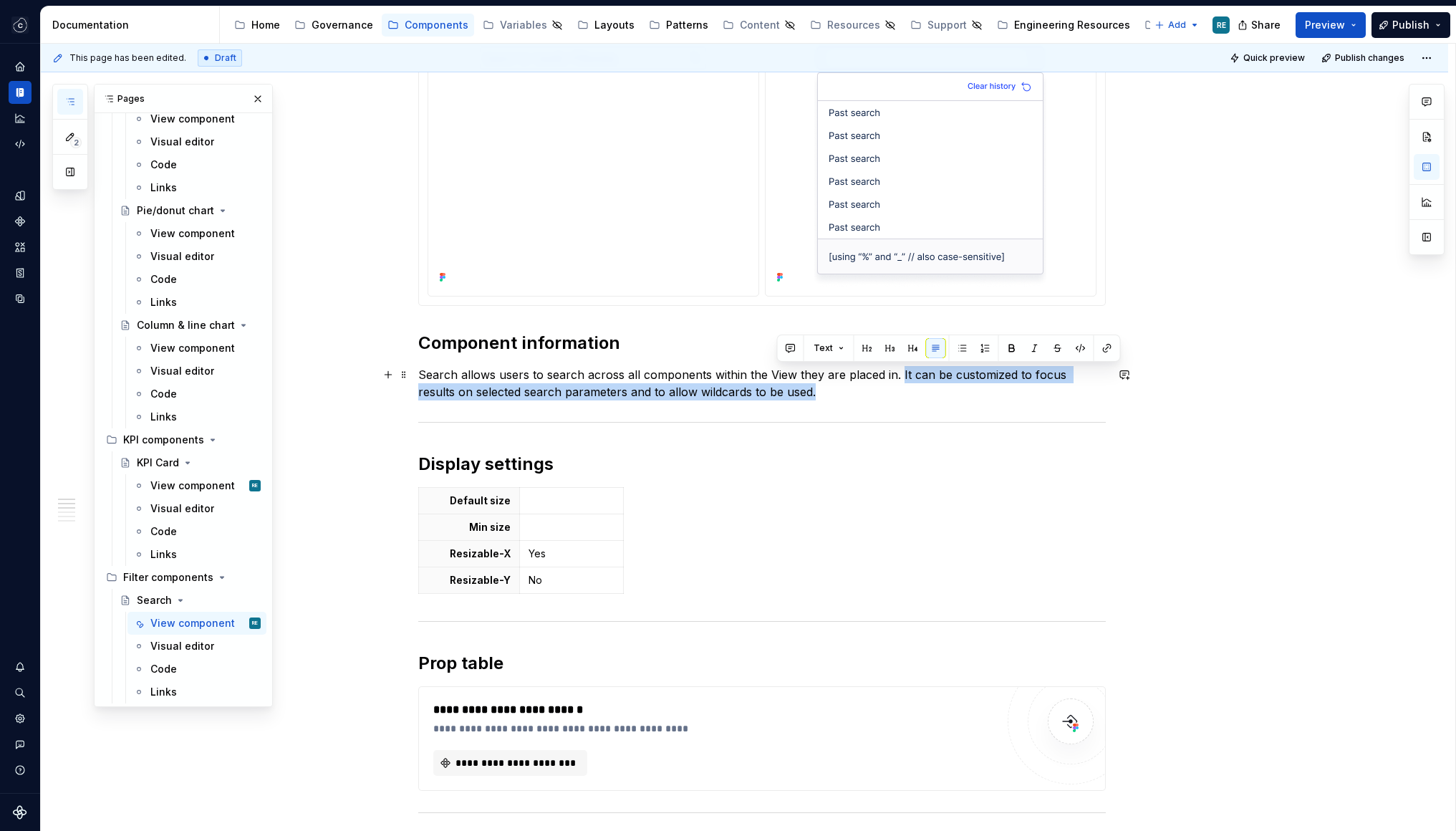
drag, startPoint x: 898, startPoint y: 372, endPoint x: 783, endPoint y: 392, distance: 116.7
click at [783, 393] on p "Search allows users to search across all components within the View they are pl…" at bounding box center [762, 383] width 688 height 34
click at [888, 397] on p "Search allows users to search across all components within the View they are pl…" at bounding box center [762, 383] width 688 height 34
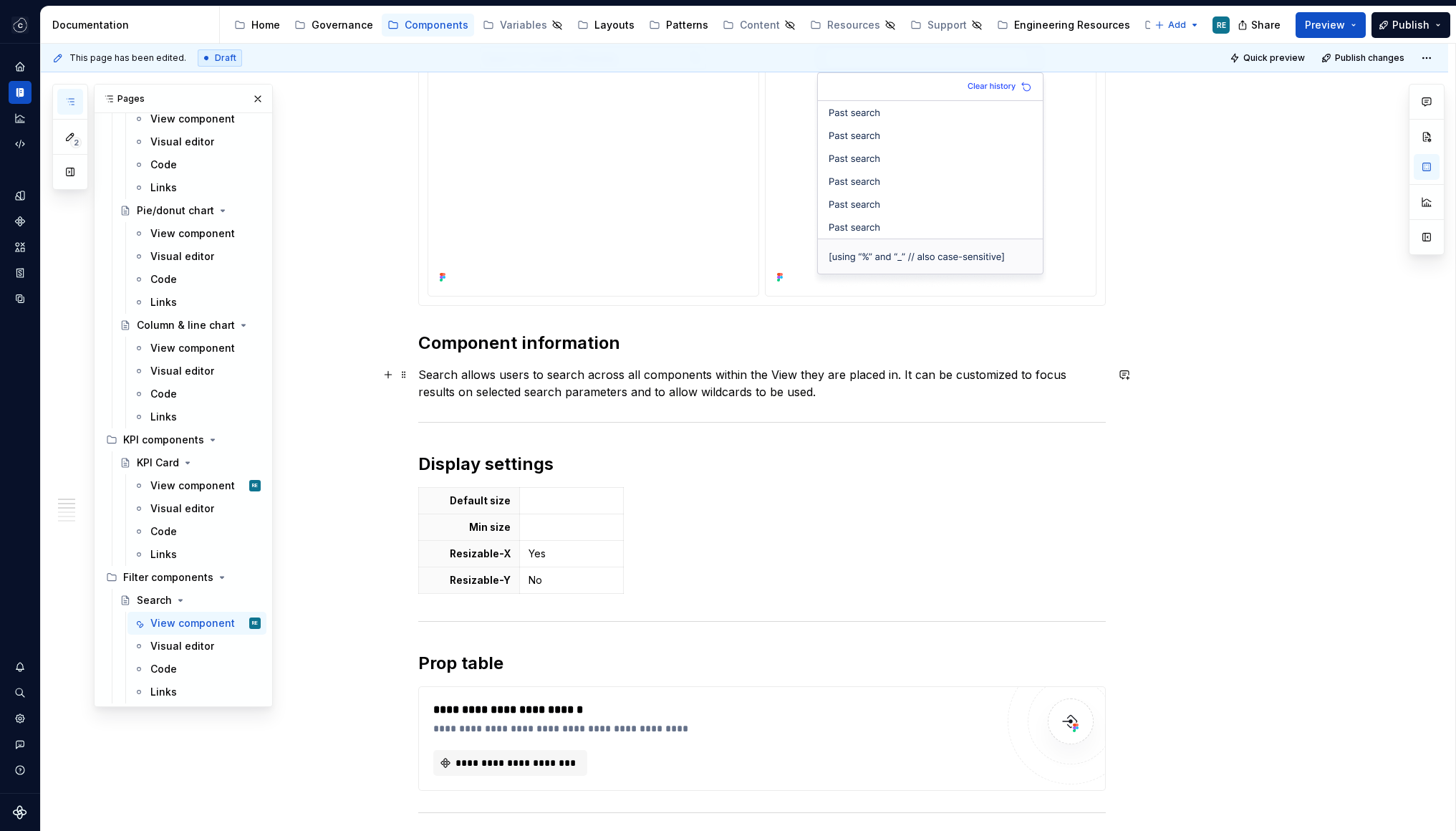
click at [902, 375] on p "Search allows users to search across all components within the View they are pl…" at bounding box center [762, 383] width 688 height 34
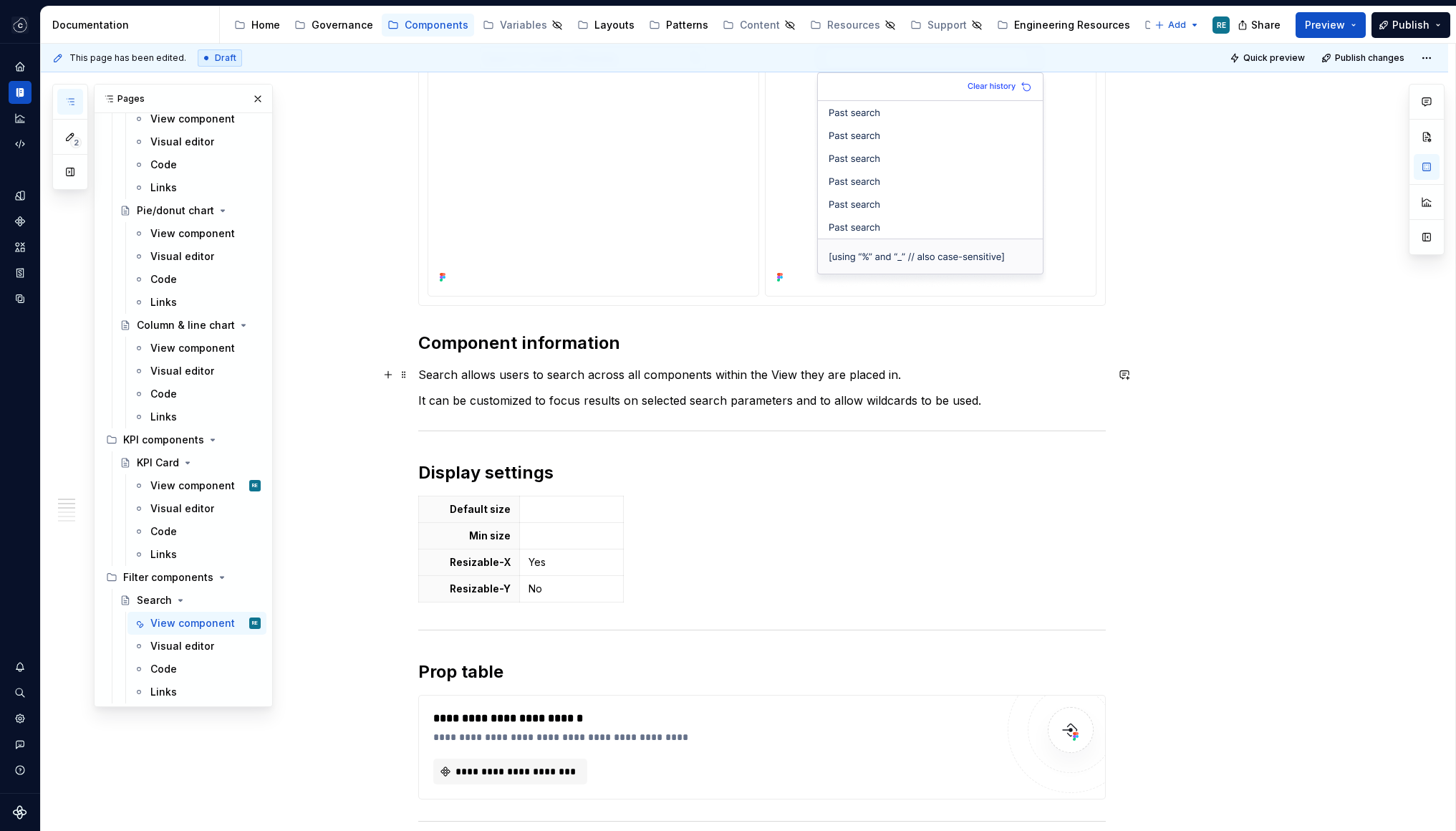
click at [913, 370] on p "Search allows users to search across all components within the View they are pl…" at bounding box center [762, 375] width 688 height 17
click at [1005, 369] on p "Search allows users to search across all components within the View they are pl…" at bounding box center [762, 375] width 688 height 17
click at [1022, 377] on p "Search allows users to search across all components within the View they are pl…" at bounding box center [762, 375] width 688 height 17
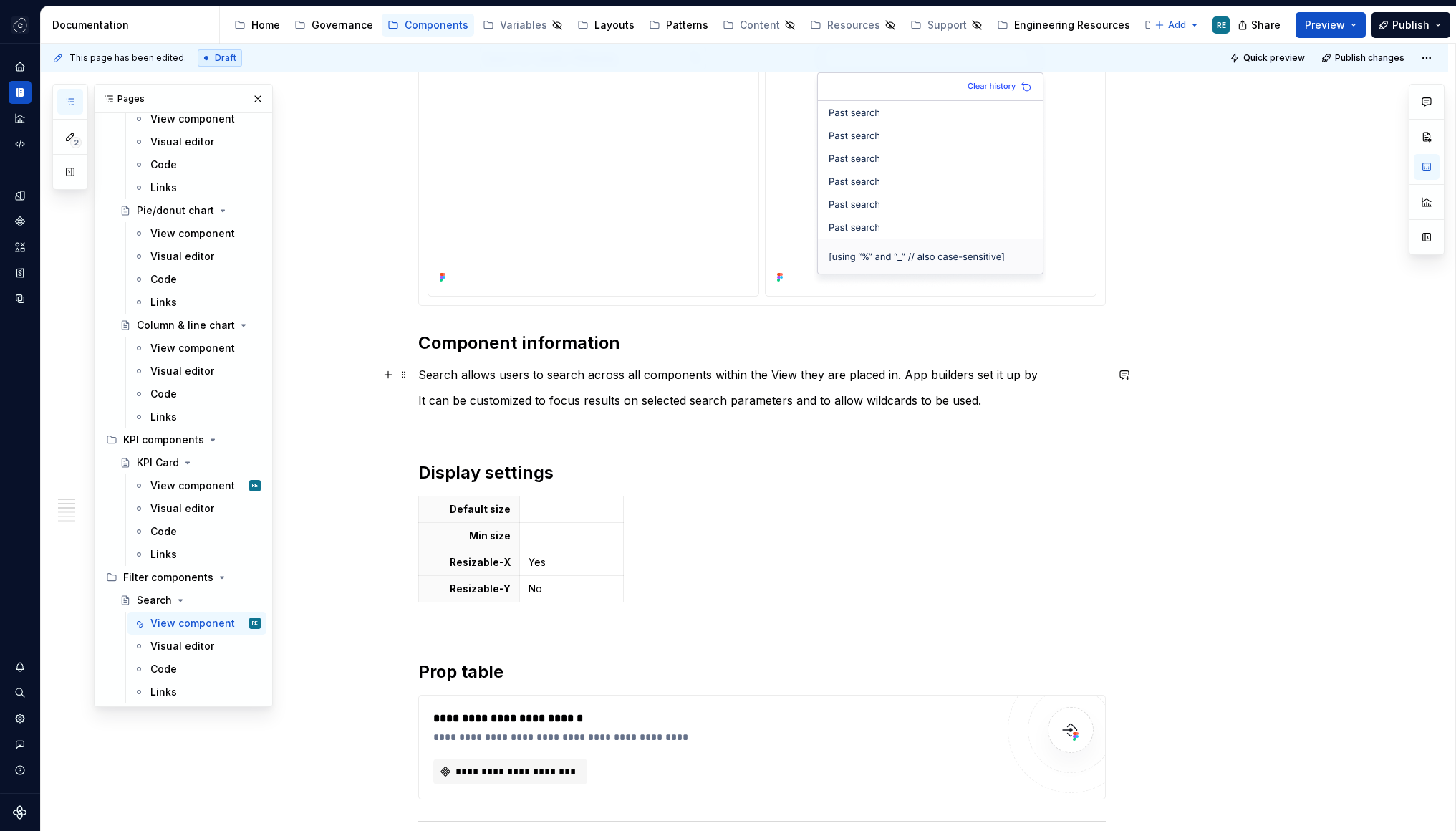
click at [1039, 376] on p "Search allows users to search across all components within the View they are pl…" at bounding box center [762, 375] width 688 height 17
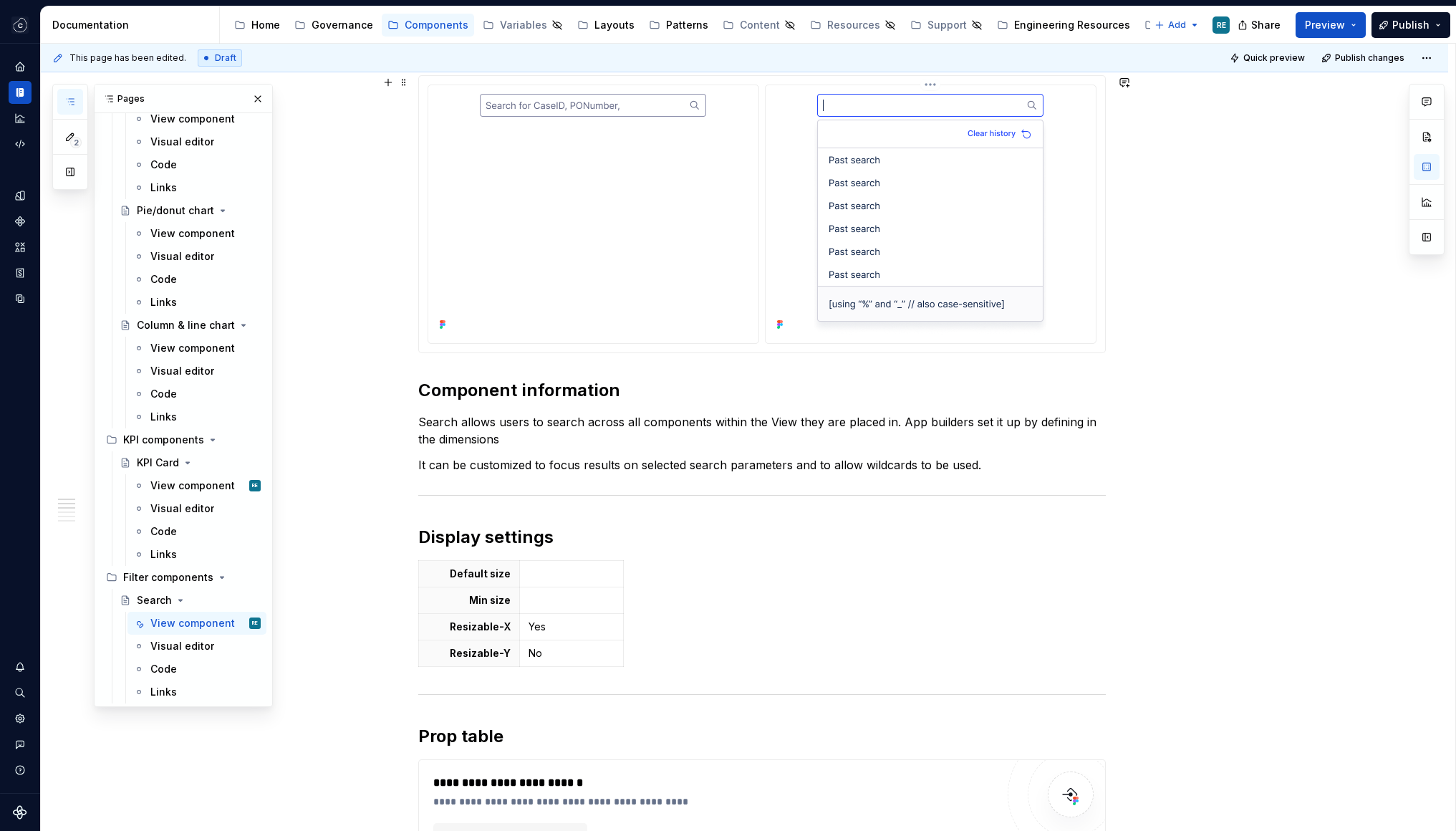
scroll to position [786, 0]
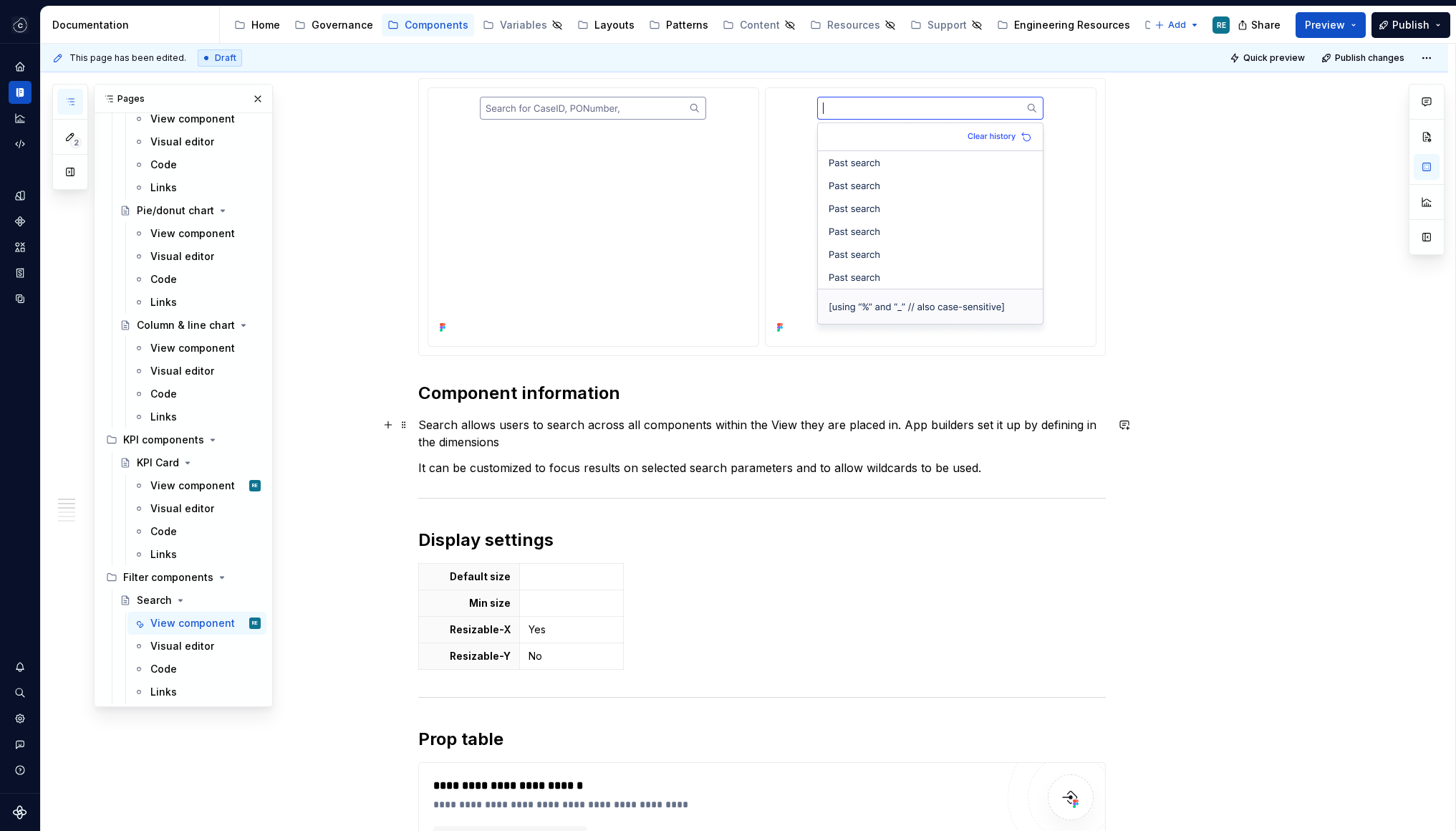
click at [478, 440] on p "Search allows users to search across all components within the View they are pl…" at bounding box center [762, 433] width 688 height 34
click at [967, 425] on p "Search allows users to search across all components within the View they are pl…" at bounding box center [762, 433] width 688 height 34
click at [979, 425] on p "Search allows users to search across all components within the View they are pl…" at bounding box center [762, 433] width 688 height 34
drag, startPoint x: 979, startPoint y: 425, endPoint x: 1032, endPoint y: 430, distance: 53.2
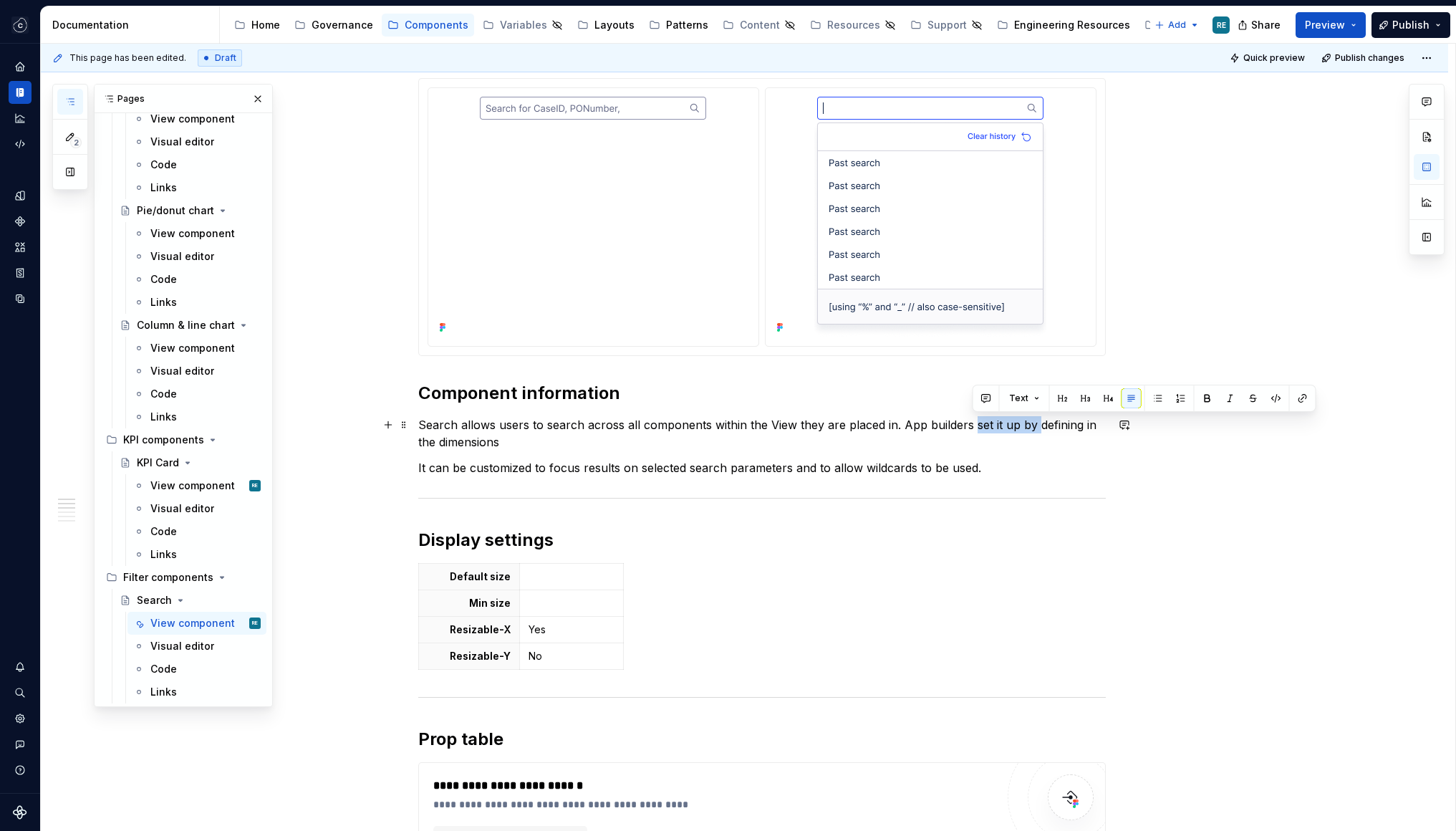
click at [1032, 430] on p "Search allows users to search across all components within the View they are pl…" at bounding box center [762, 433] width 688 height 34
click at [1015, 421] on p "Search allows users to search across all components within the View they are pl…" at bounding box center [762, 433] width 688 height 34
click at [1012, 422] on p "Search allows users to search across all components within the View they are pl…" at bounding box center [762, 433] width 688 height 34
drag, startPoint x: 1012, startPoint y: 422, endPoint x: 1048, endPoint y: 422, distance: 36.0
click at [1048, 422] on p "Search allows users to search across all components within the View they are pl…" at bounding box center [762, 433] width 688 height 34
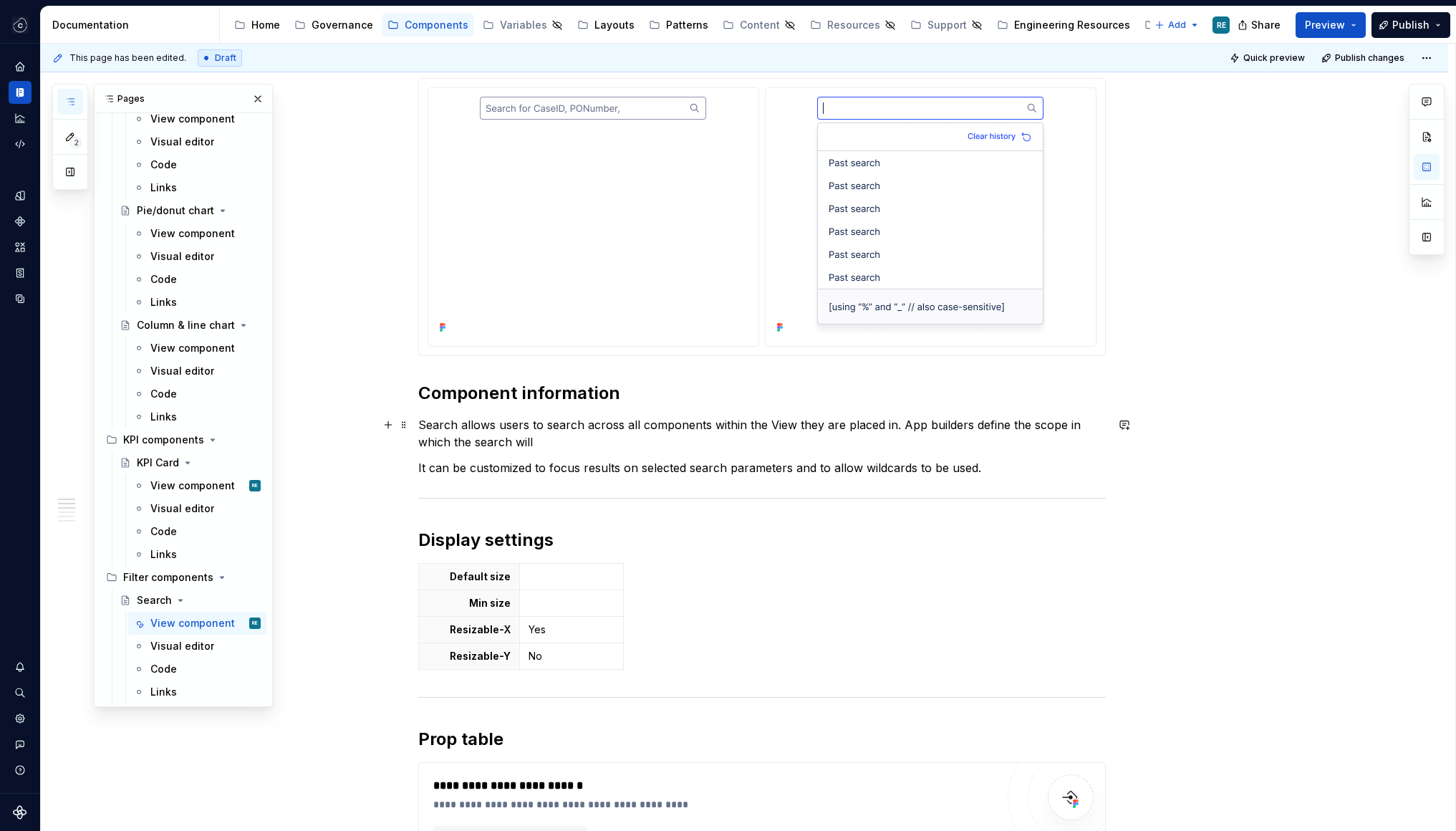
click at [425, 443] on p "Search allows users to search across all components within the View they are pl…" at bounding box center [762, 433] width 688 height 34
drag, startPoint x: 425, startPoint y: 443, endPoint x: 446, endPoint y: 442, distance: 21.0
click at [446, 442] on p "Search allows users to search across all components within the View they are pl…" at bounding box center [762, 433] width 688 height 34
click at [1070, 421] on p "Search allows users to search across all components within the View they are pl…" at bounding box center [762, 433] width 688 height 34
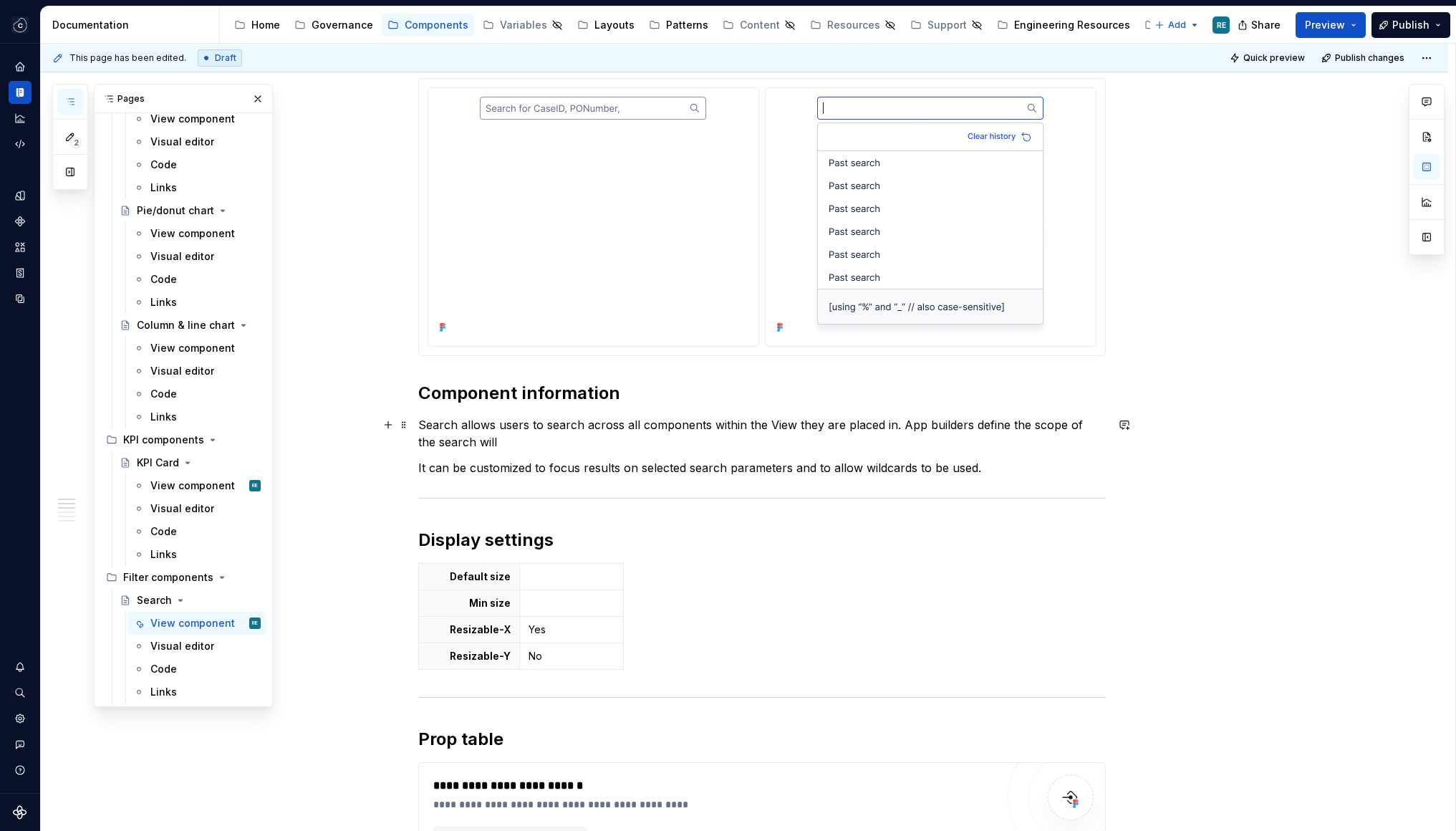
click at [466, 435] on p "Search allows users to search across all components within the View they are pl…" at bounding box center [762, 433] width 688 height 34
click at [502, 445] on p "Search allows users to search across all components within the View they are pl…" at bounding box center [762, 433] width 688 height 34
drag, startPoint x: 502, startPoint y: 445, endPoint x: 577, endPoint y: 443, distance: 75.0
click at [577, 443] on p "Search allows users to search across all components within the View they are pl…" at bounding box center [762, 433] width 688 height 34
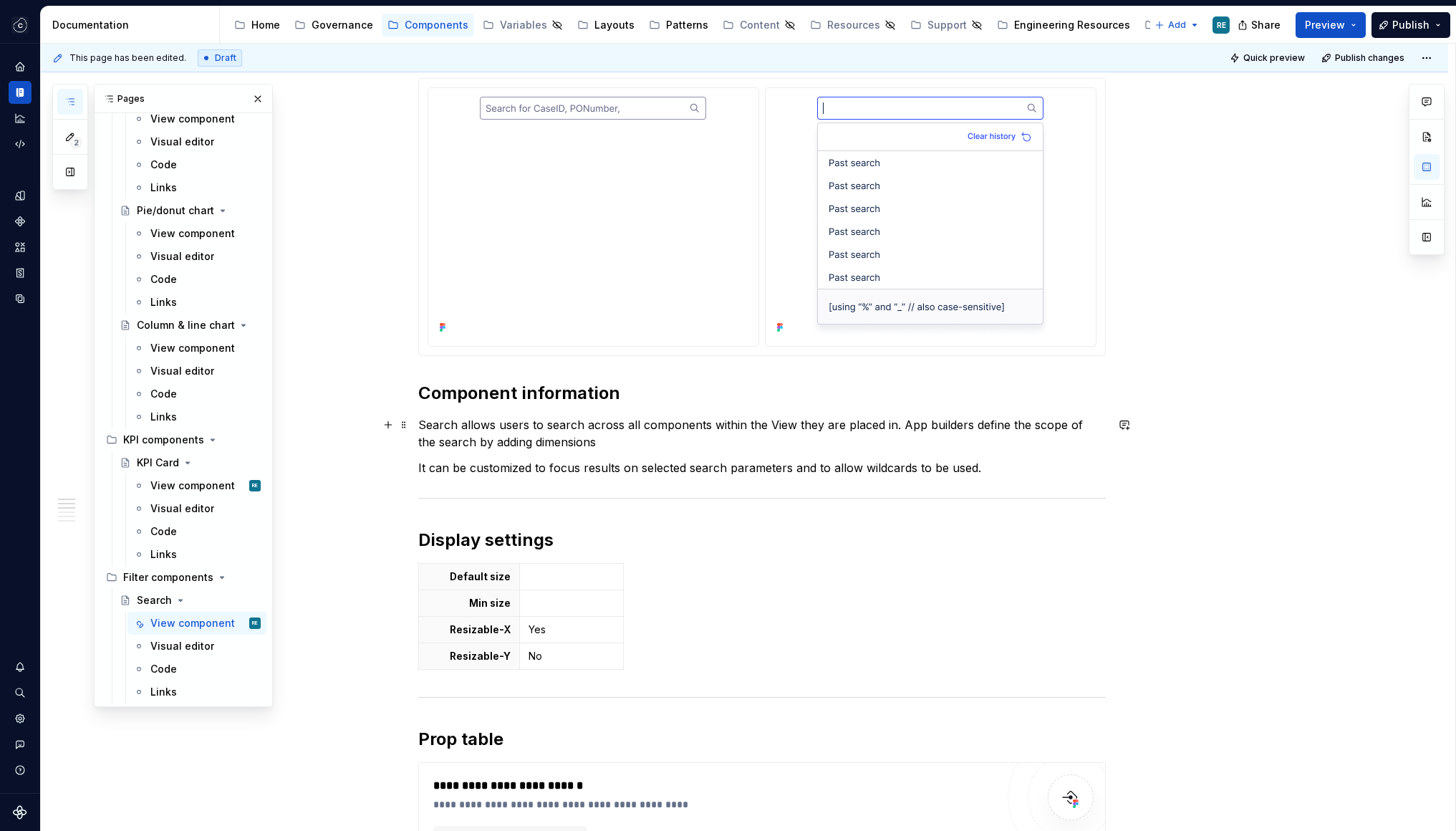
click at [486, 446] on p "Search allows users to search across all components within the View they are pl…" at bounding box center [762, 433] width 688 height 34
click at [555, 446] on p "Search allows users to search across all components within the View they are pl…" at bounding box center [762, 433] width 688 height 34
click at [628, 431] on p "Search allows users to search across all components within the View they are pl…" at bounding box center [762, 433] width 688 height 34
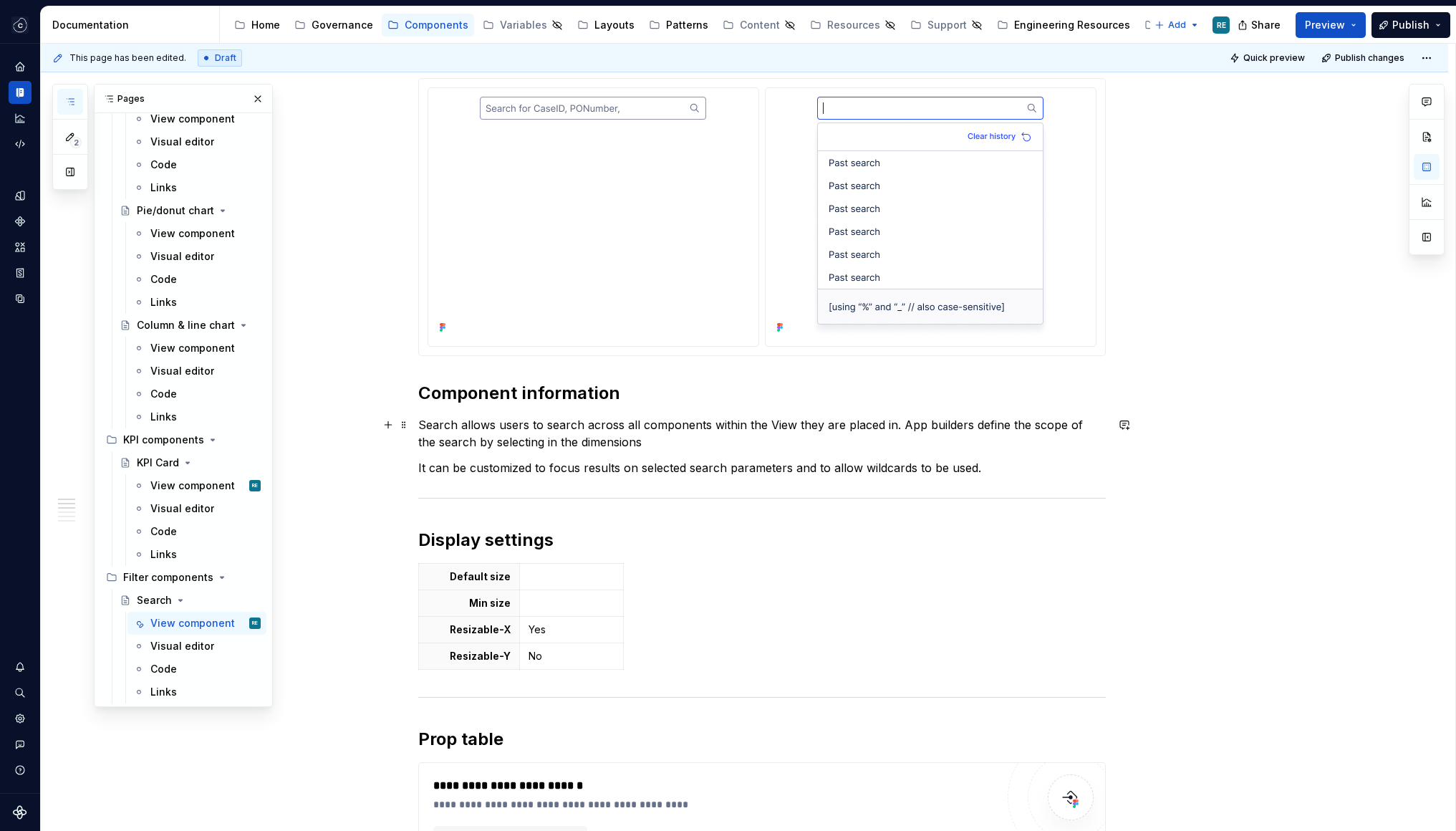
click at [610, 441] on p "Search allows users to search across all components within the View they are pl…" at bounding box center [762, 433] width 688 height 34
click at [658, 447] on p "Search allows users to search across all components within the View they are pl…" at bounding box center [762, 433] width 688 height 34
click at [682, 454] on div "**********" at bounding box center [762, 562] width 688 height 2063
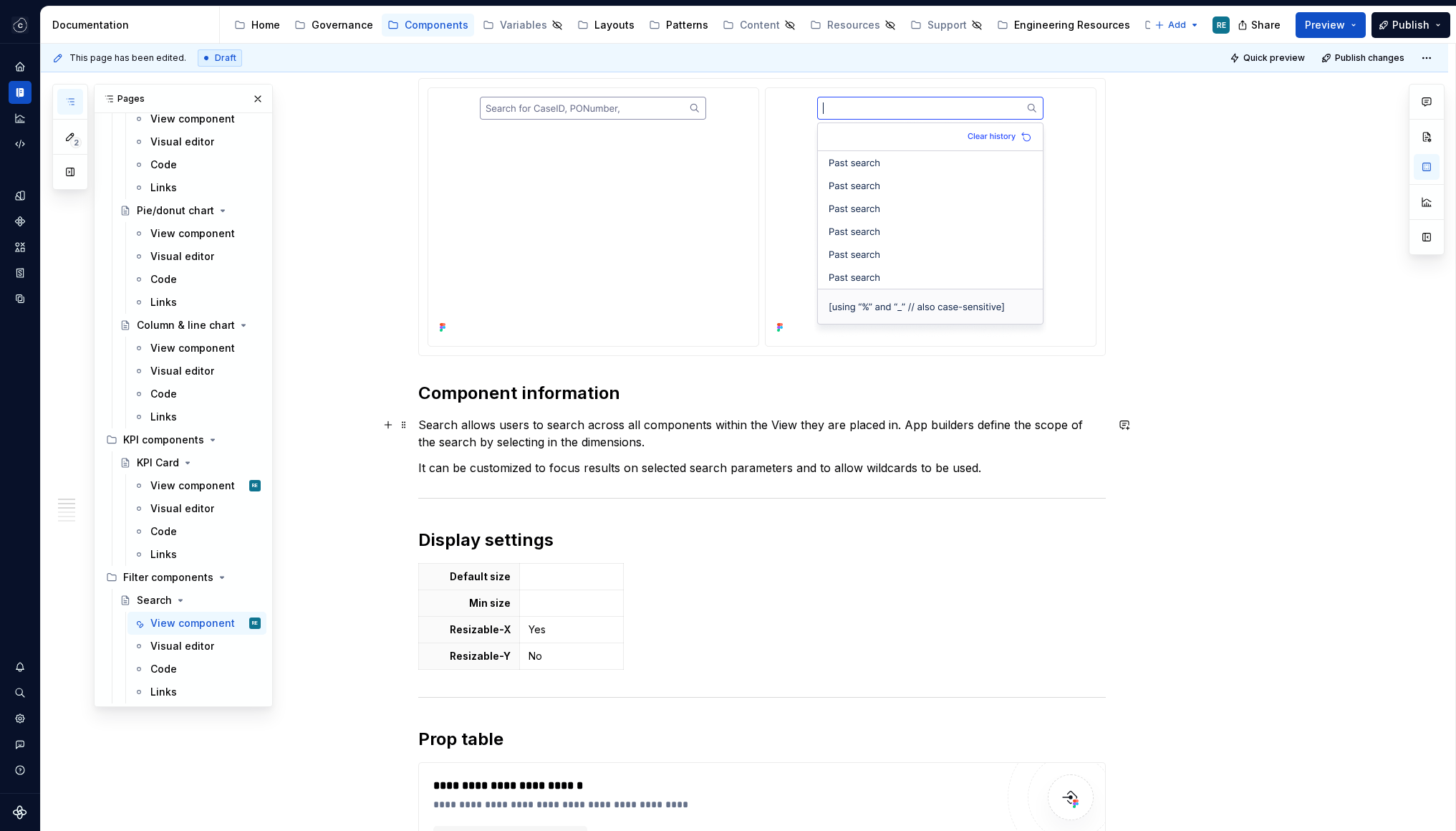
click at [531, 444] on p "Search allows users to search across all components within the View they are pl…" at bounding box center [762, 433] width 688 height 34
click at [548, 443] on p "Search allows users to search across all components within the View they are pl…" at bounding box center [762, 433] width 688 height 34
click at [534, 443] on p "Search allows users to search across all components within the View they are pl…" at bounding box center [762, 433] width 688 height 34
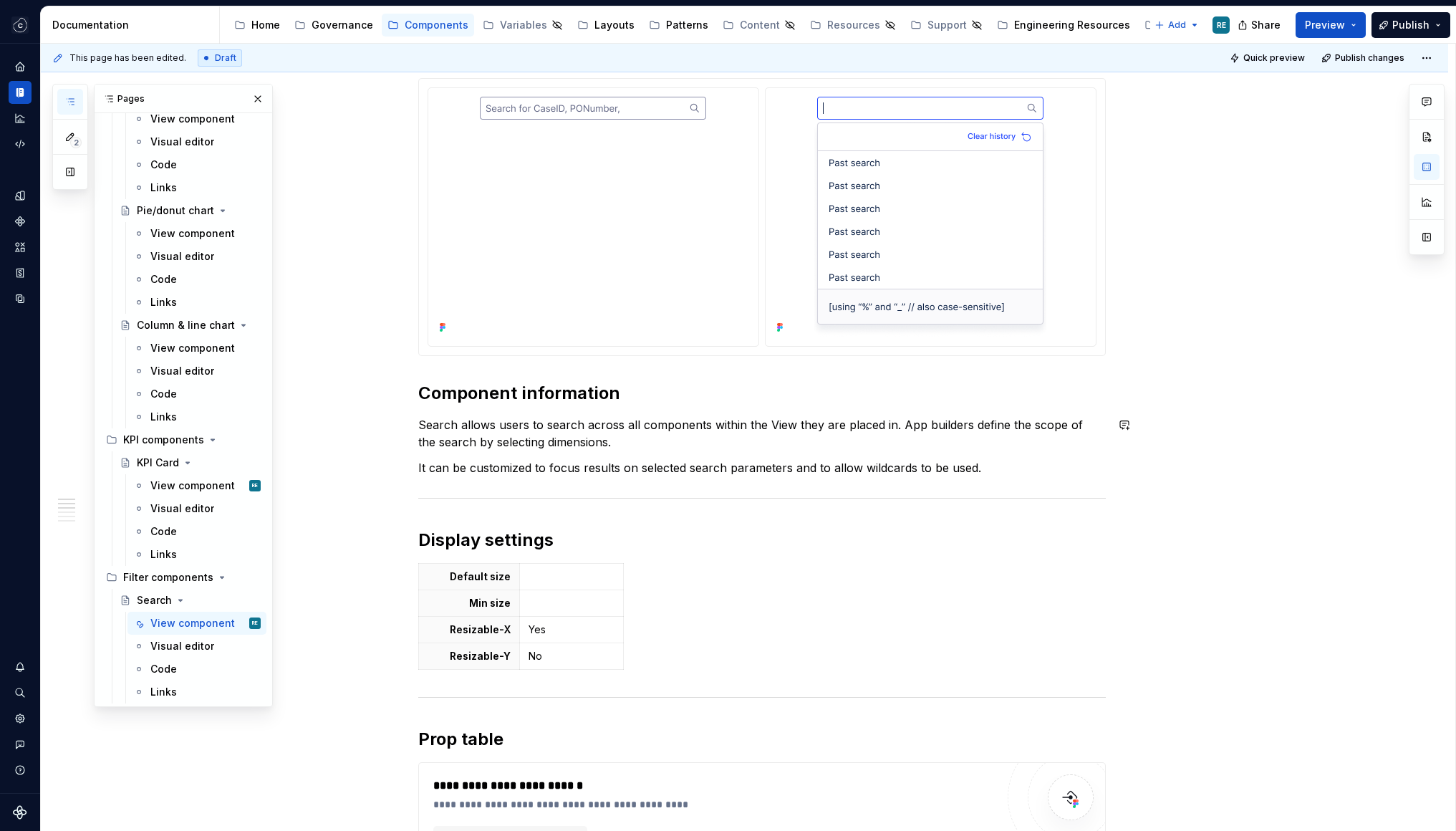
click at [555, 454] on div "**********" at bounding box center [762, 562] width 688 height 2063
click at [555, 454] on div "Text" at bounding box center [594, 441] width 344 height 28
click at [581, 462] on p "It can be customized to focus results on selected search parameters and to allo…" at bounding box center [762, 468] width 688 height 17
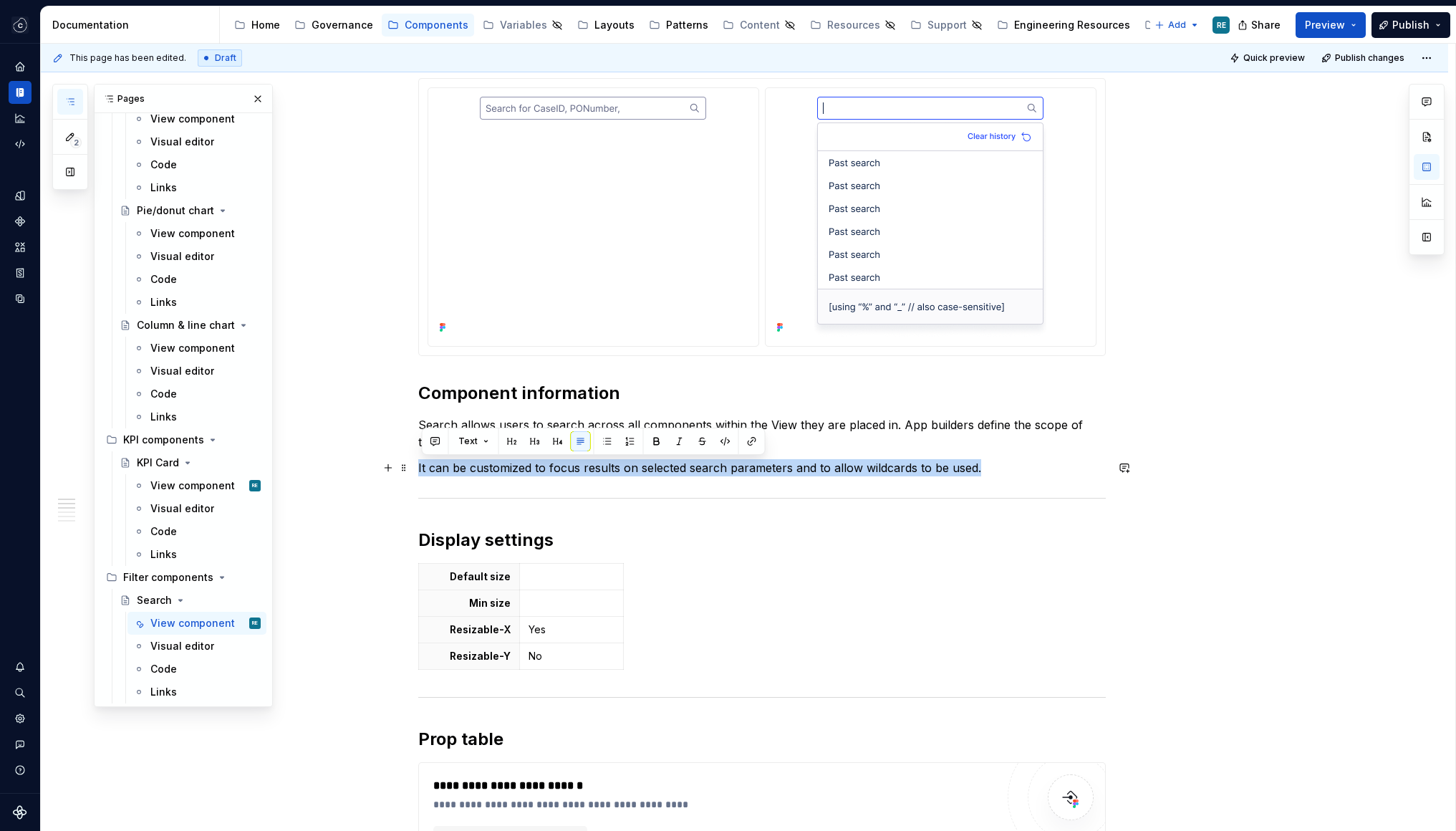
click at [581, 462] on p "It can be customized to focus results on selected search parameters and to allo…" at bounding box center [762, 468] width 688 height 17
click at [794, 468] on p "It can be customized to focus results on selected search parameters and to allo…" at bounding box center [762, 468] width 688 height 17
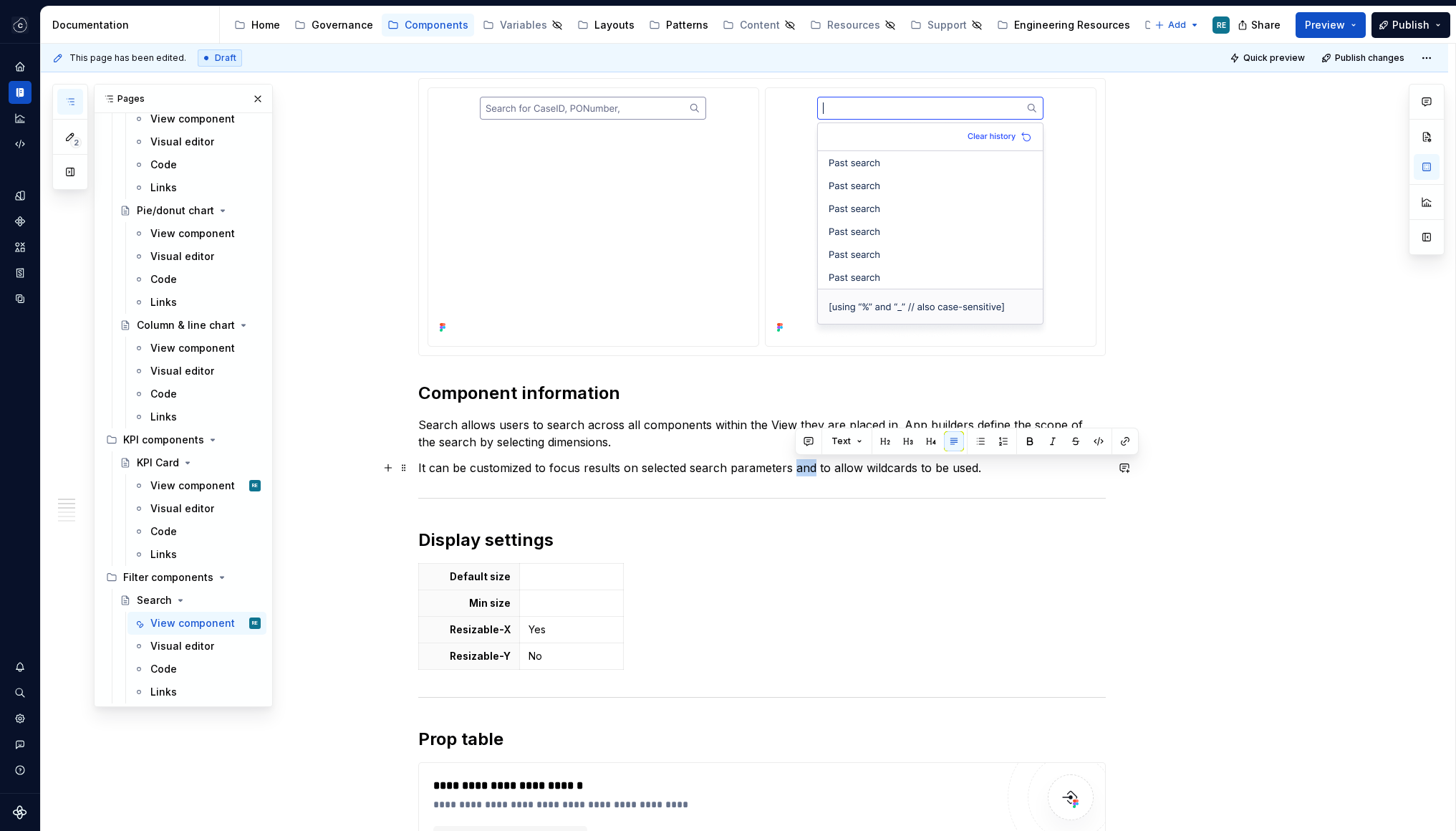
click at [794, 468] on p "It can be customized to focus results on selected search parameters and to allo…" at bounding box center [762, 468] width 688 height 17
click at [869, 463] on p "It can be customized to focus results on selected search parameters and to allo…" at bounding box center [762, 468] width 688 height 17
click at [868, 463] on p "It can be customized to focus results on selected search parameters and to allo…" at bounding box center [762, 468] width 688 height 17
click at [789, 462] on p "It can be customized to focus results on selected search parameters and to allo…" at bounding box center [762, 468] width 688 height 17
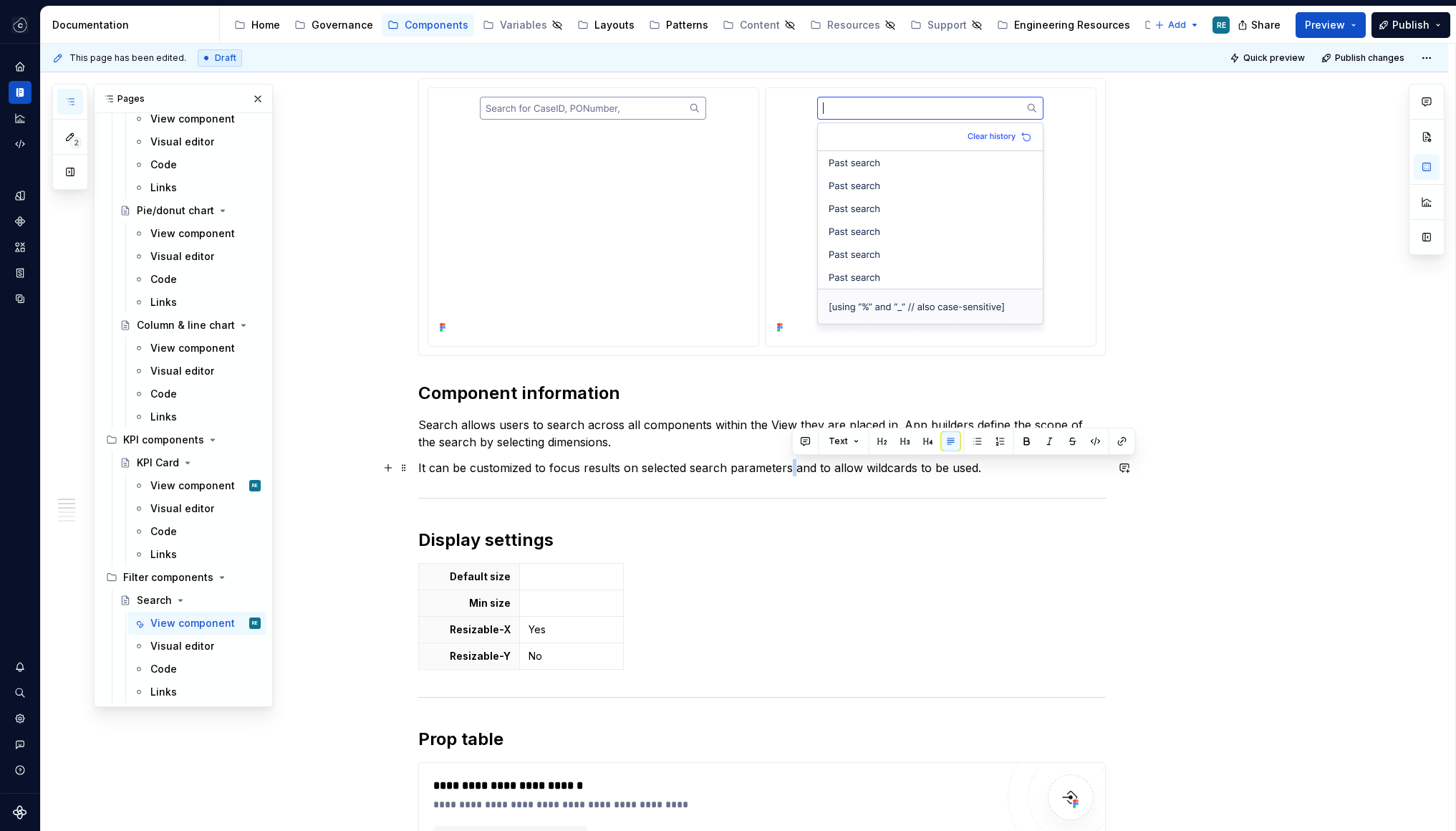
click at [789, 462] on p "It can be customized to focus results on selected search parameters and to allo…" at bounding box center [762, 468] width 688 height 17
click at [554, 465] on p "It can be customized to focus results on selected search parameters and to allo…" at bounding box center [762, 468] width 688 height 17
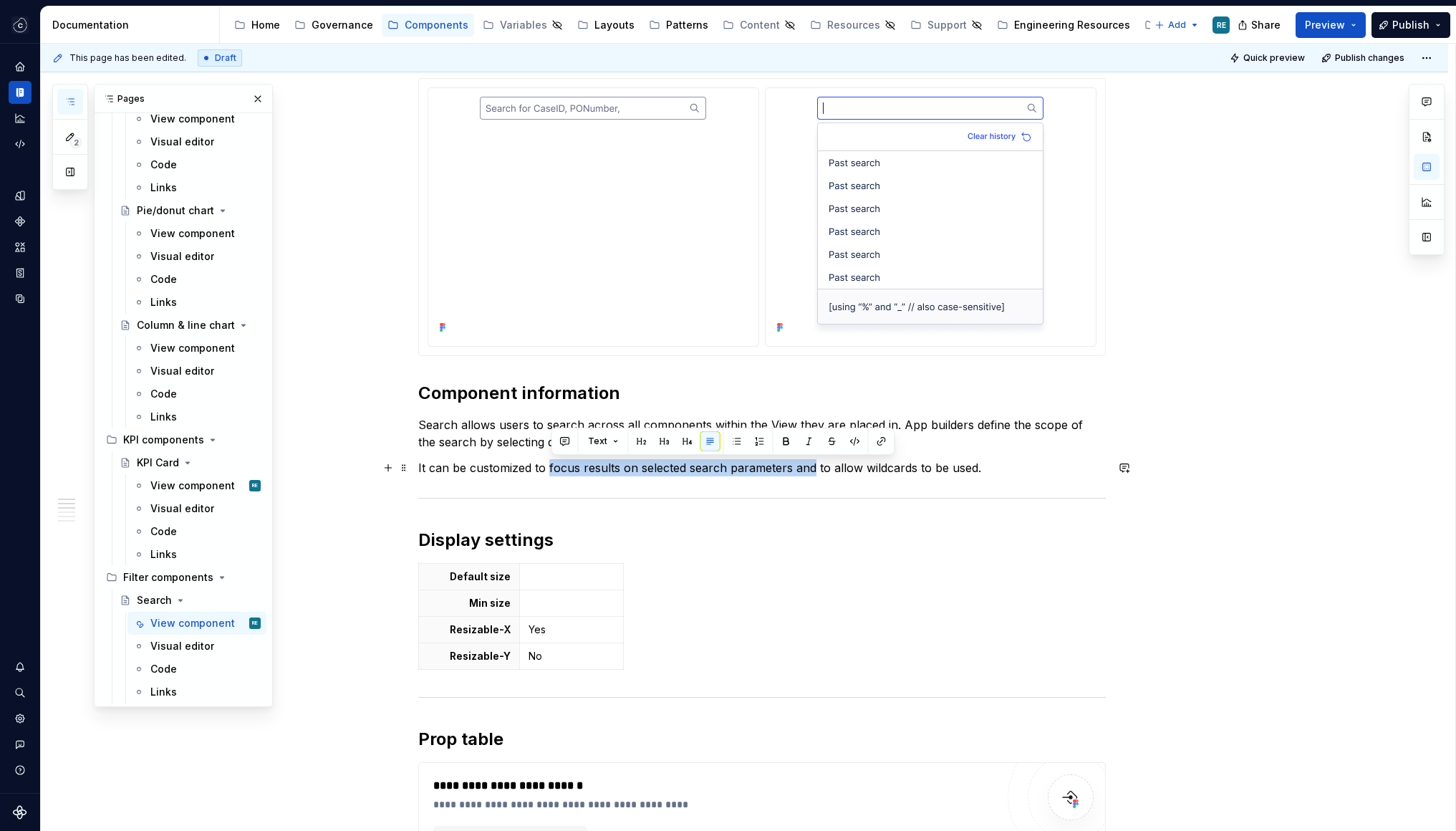
drag, startPoint x: 554, startPoint y: 465, endPoint x: 802, endPoint y: 464, distance: 248.0
click at [802, 464] on p "It can be customized to focus results on selected search parameters and to allo…" at bounding box center [762, 468] width 688 height 17
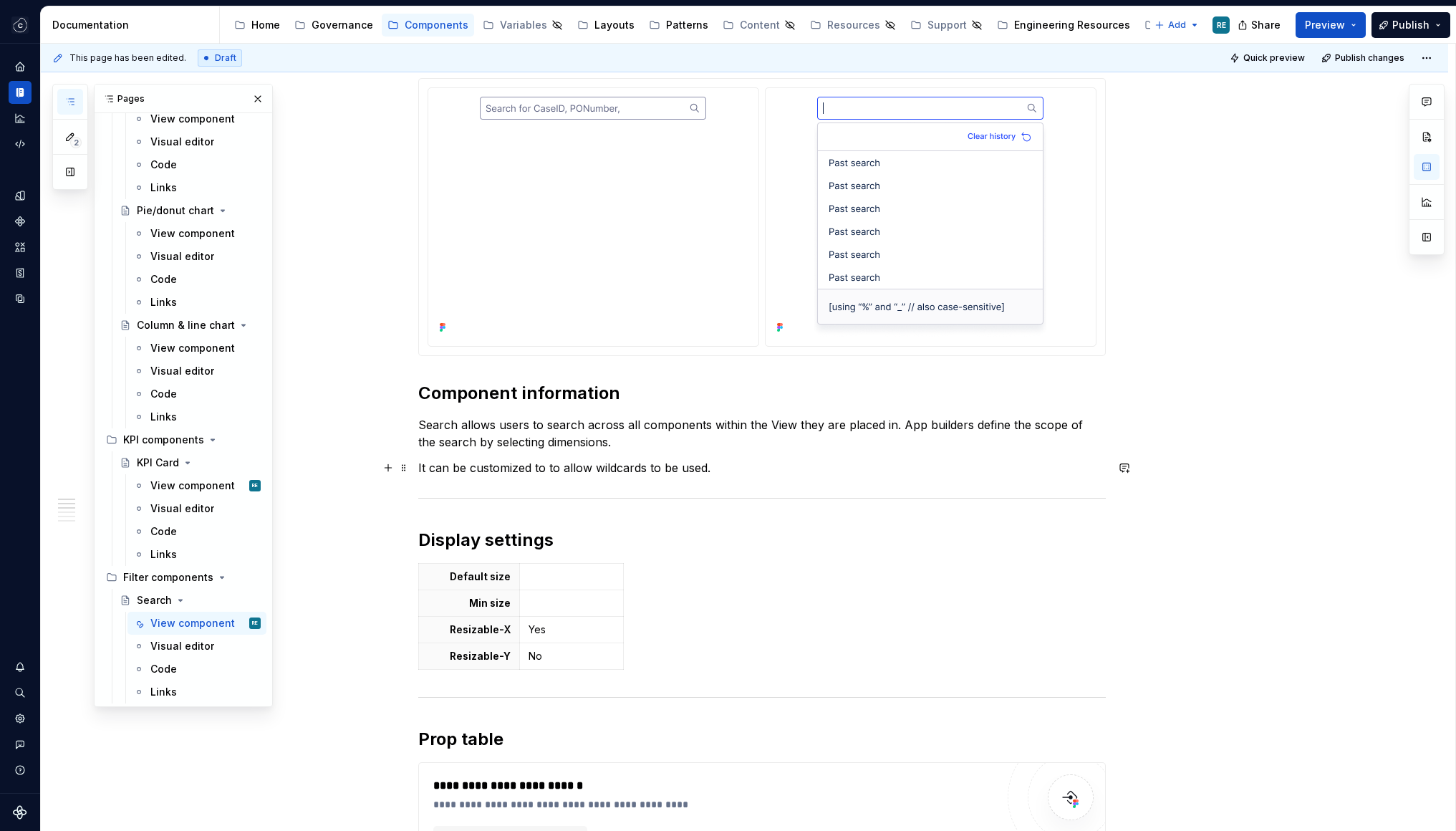
click at [541, 469] on p "It can be customized to to allow wildcards to be used." at bounding box center [762, 468] width 688 height 17
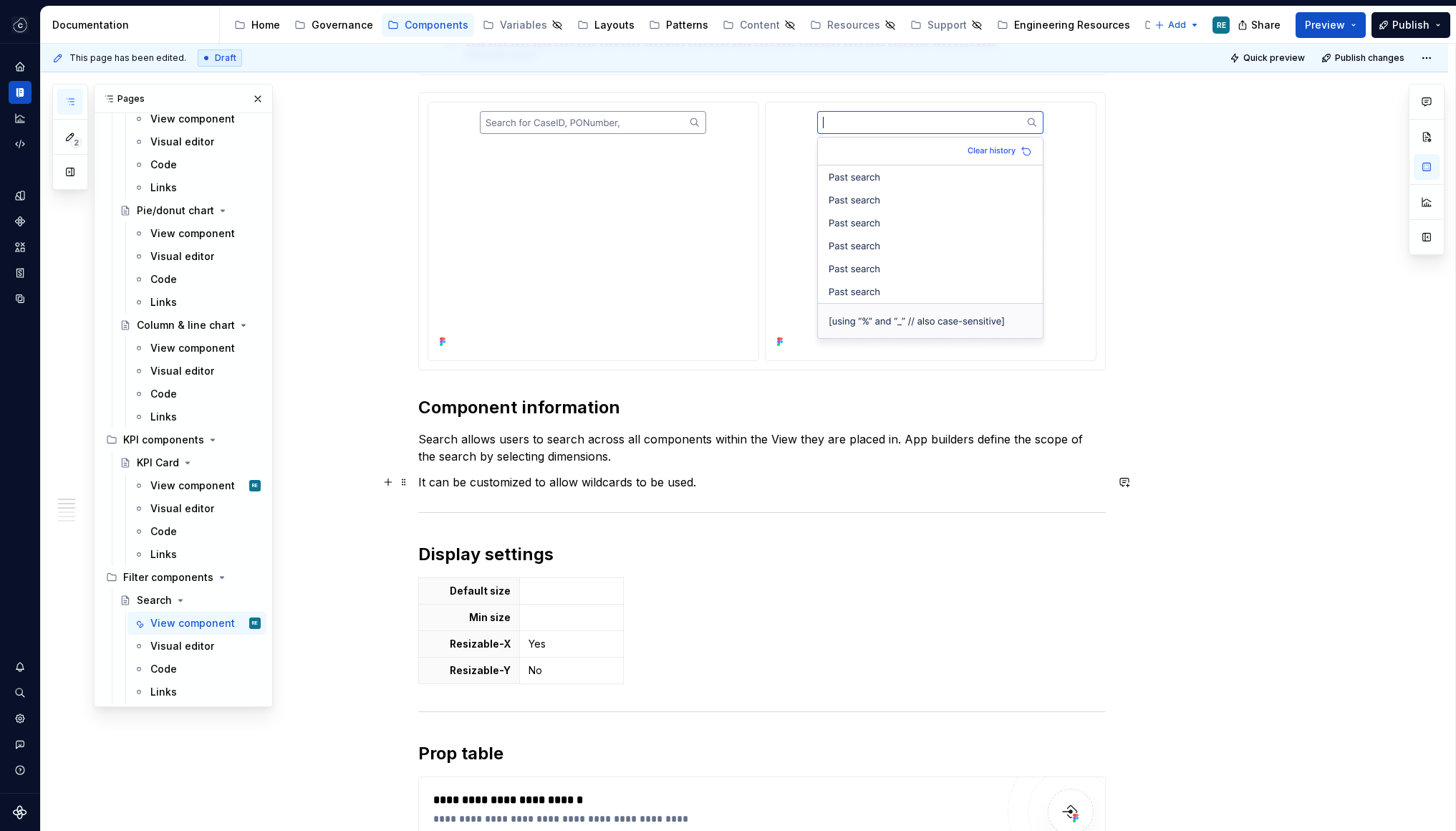
click at [586, 477] on p "It can be customized to allow wildcards to be used." at bounding box center [762, 482] width 688 height 17
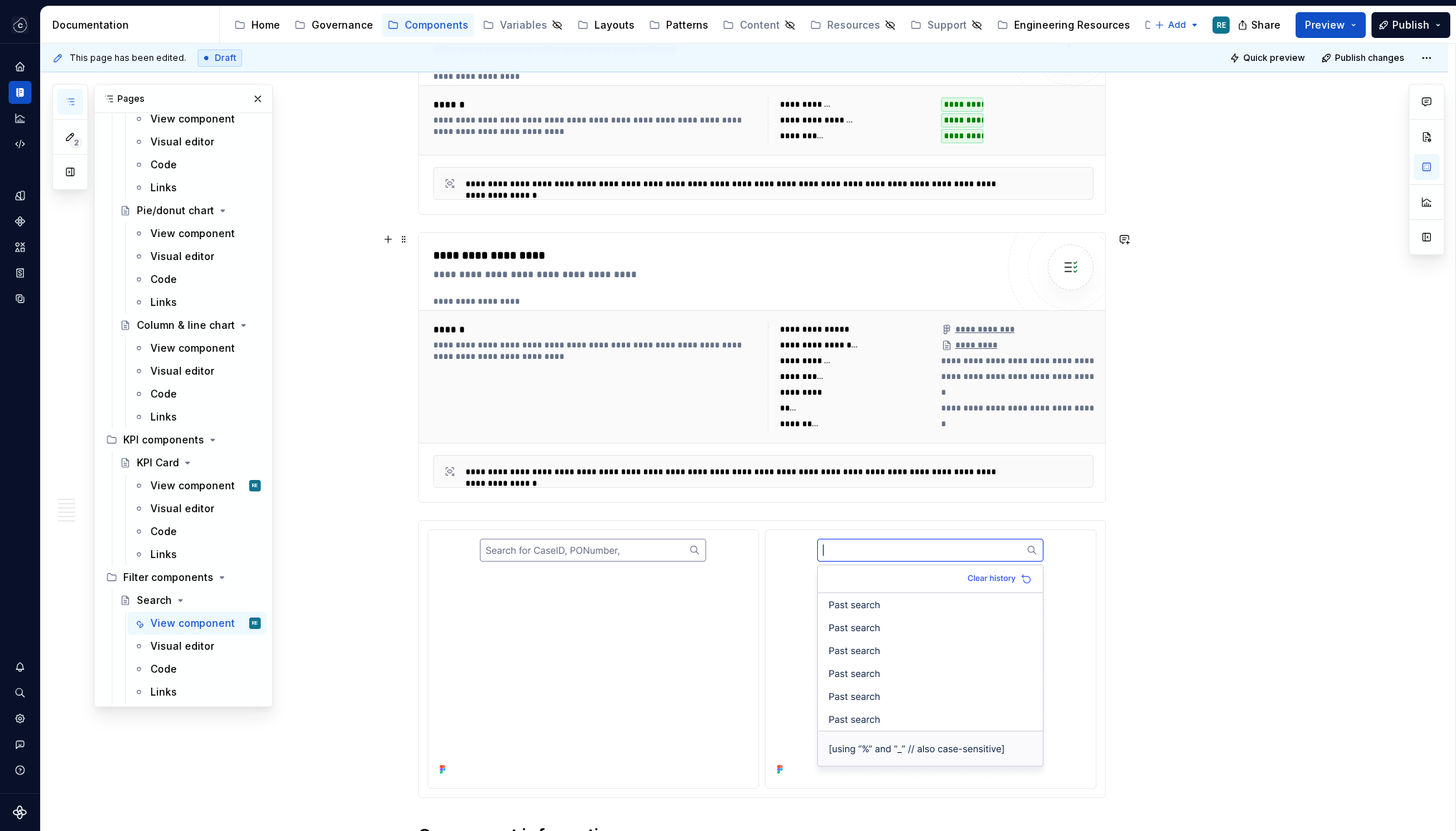
scroll to position [0, 0]
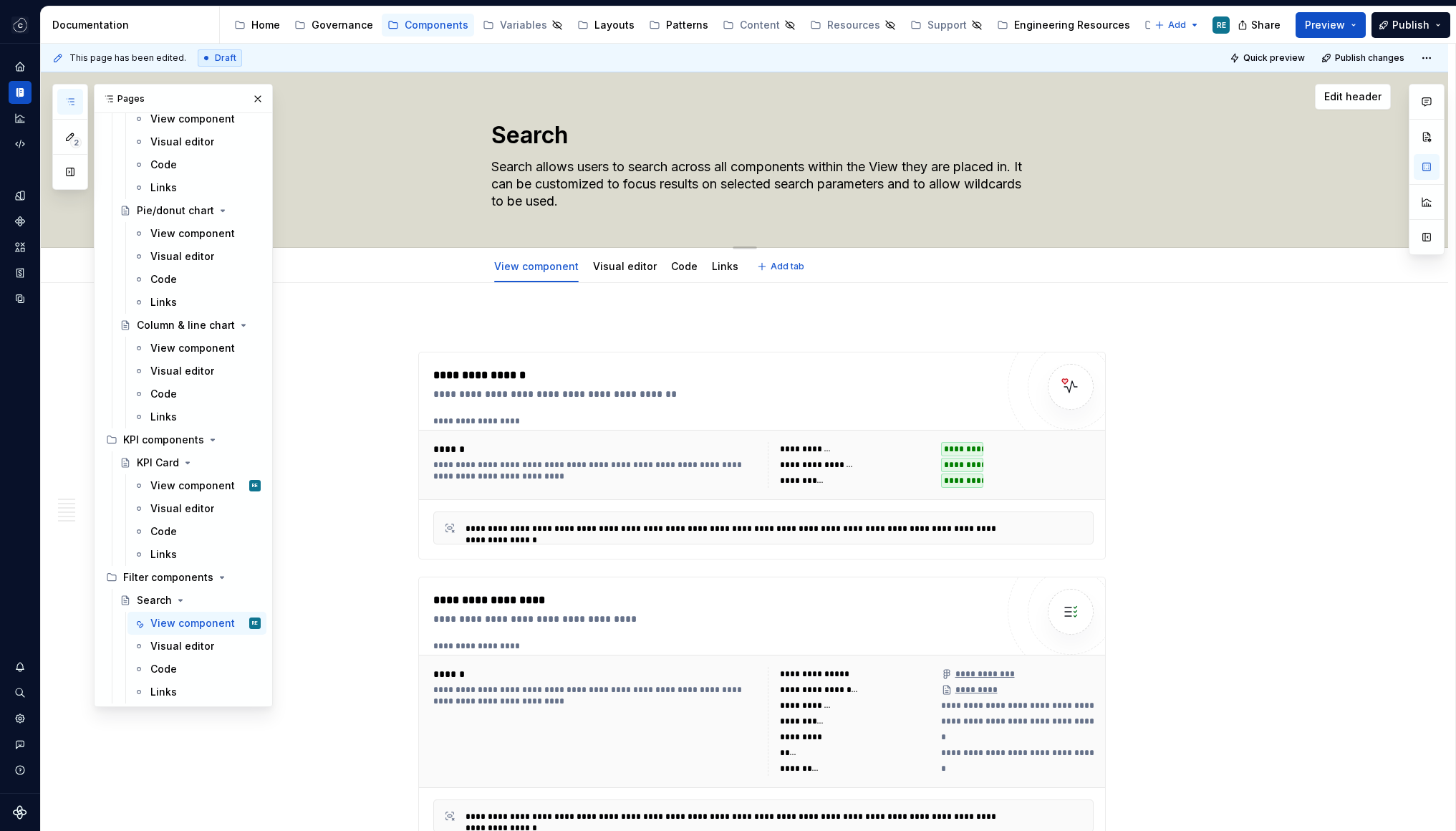
click at [673, 189] on textarea "Search allows users to search across all components within the View they are pl…" at bounding box center [759, 183] width 541 height 57
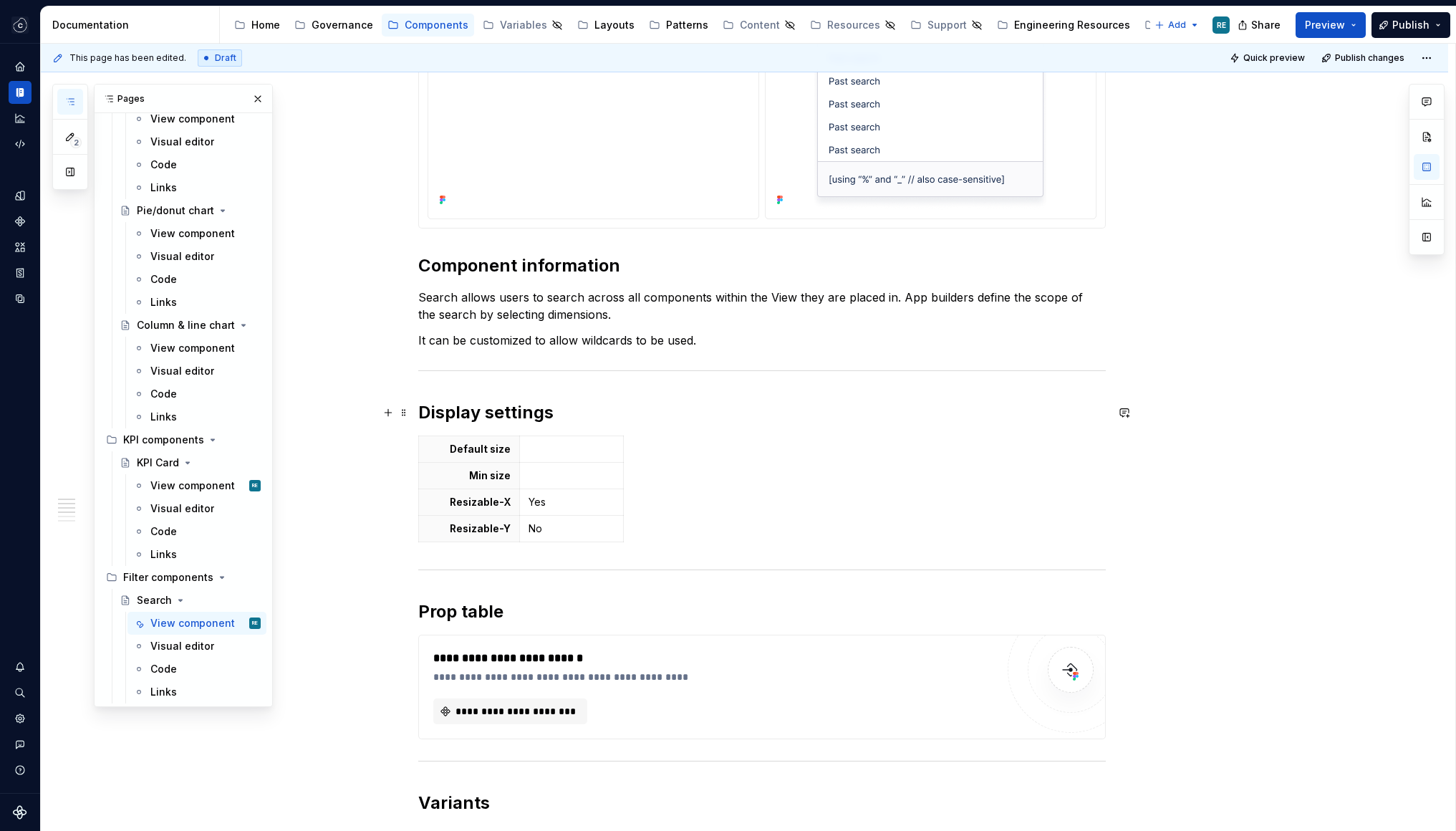
scroll to position [896, 0]
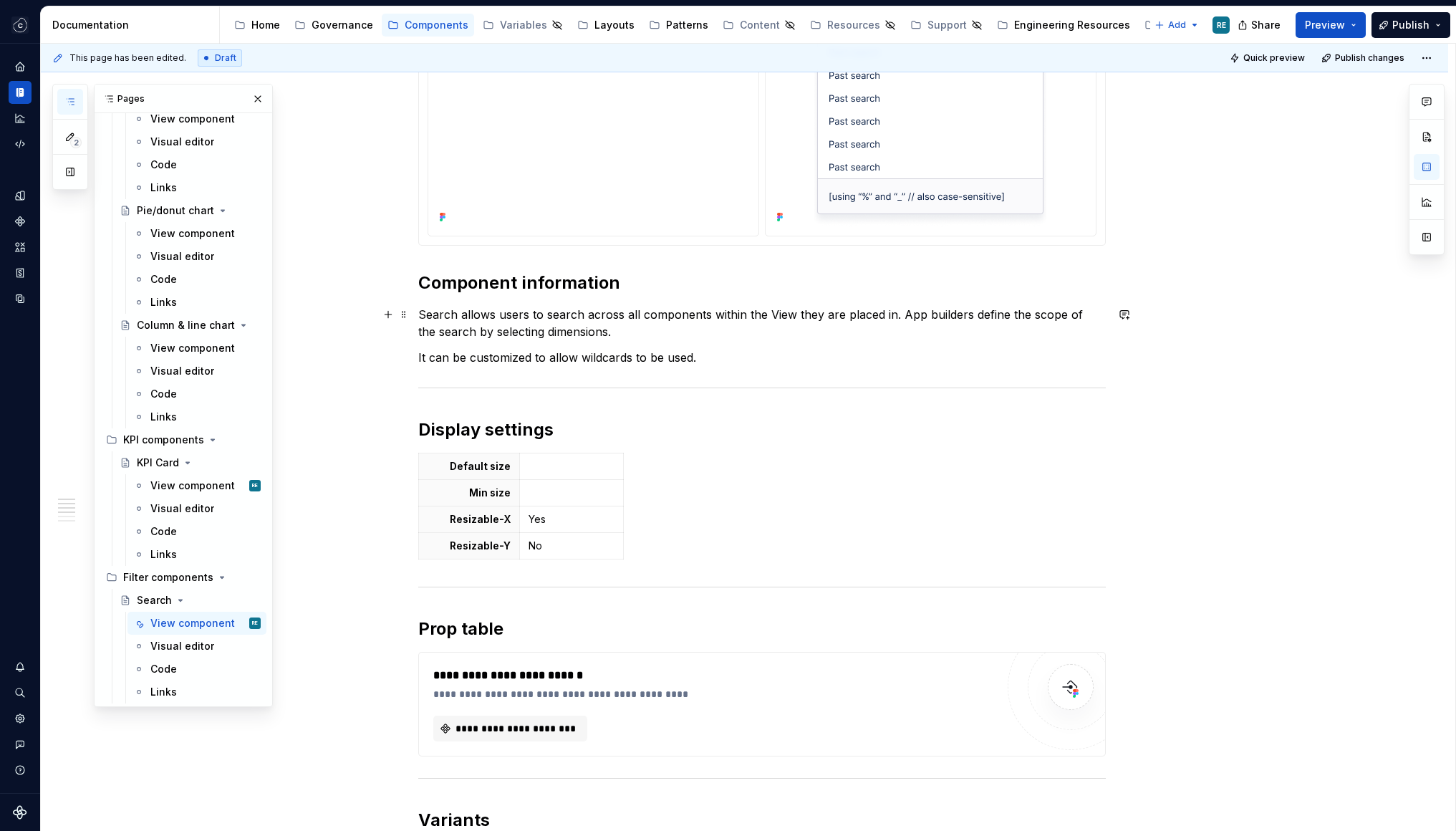
click at [602, 325] on p "Search allows users to search across all components within the View they are pl…" at bounding box center [762, 322] width 688 height 34
copy p "Search allows users to search across all components within the View they are pl…"
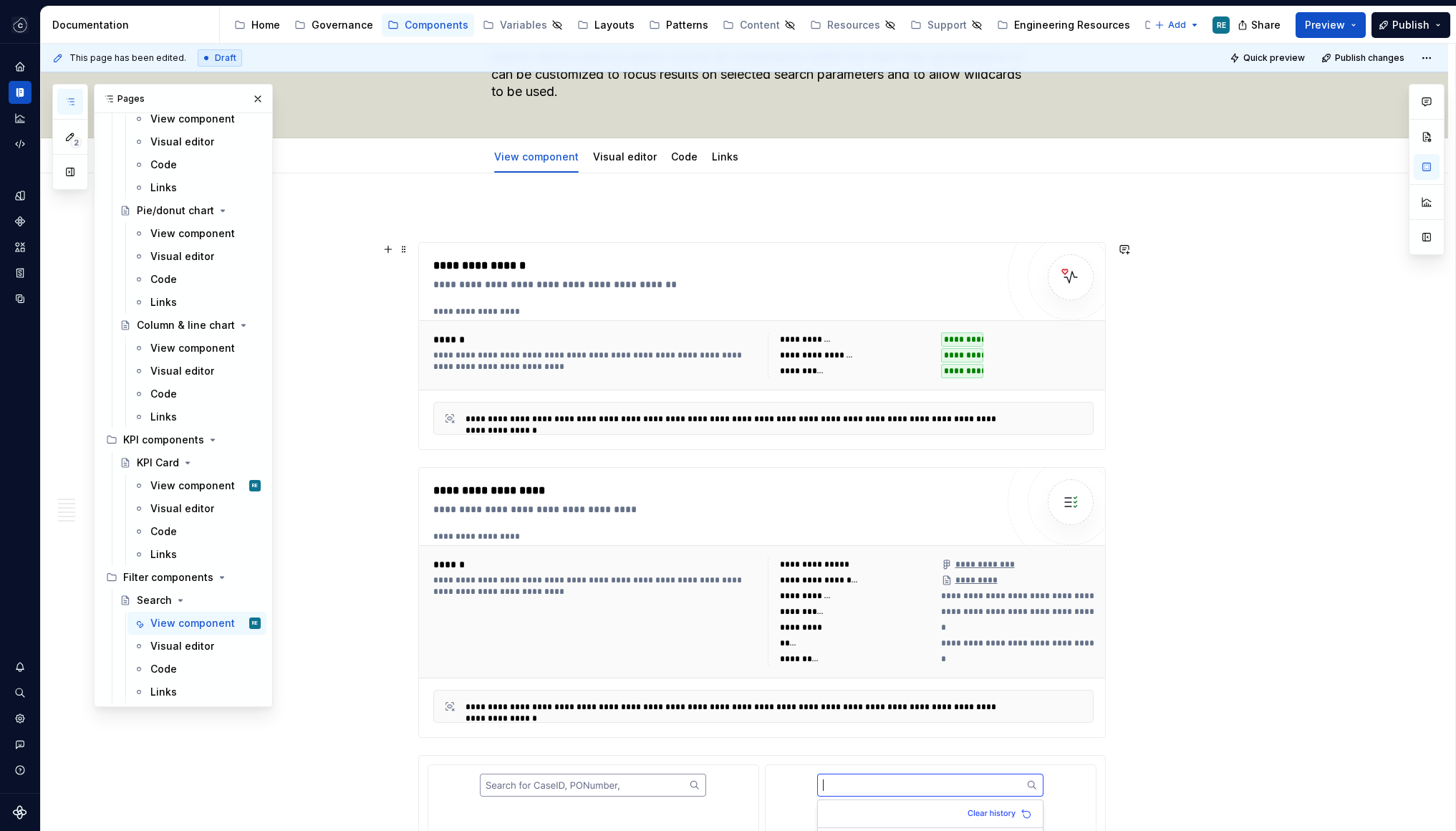
scroll to position [0, 0]
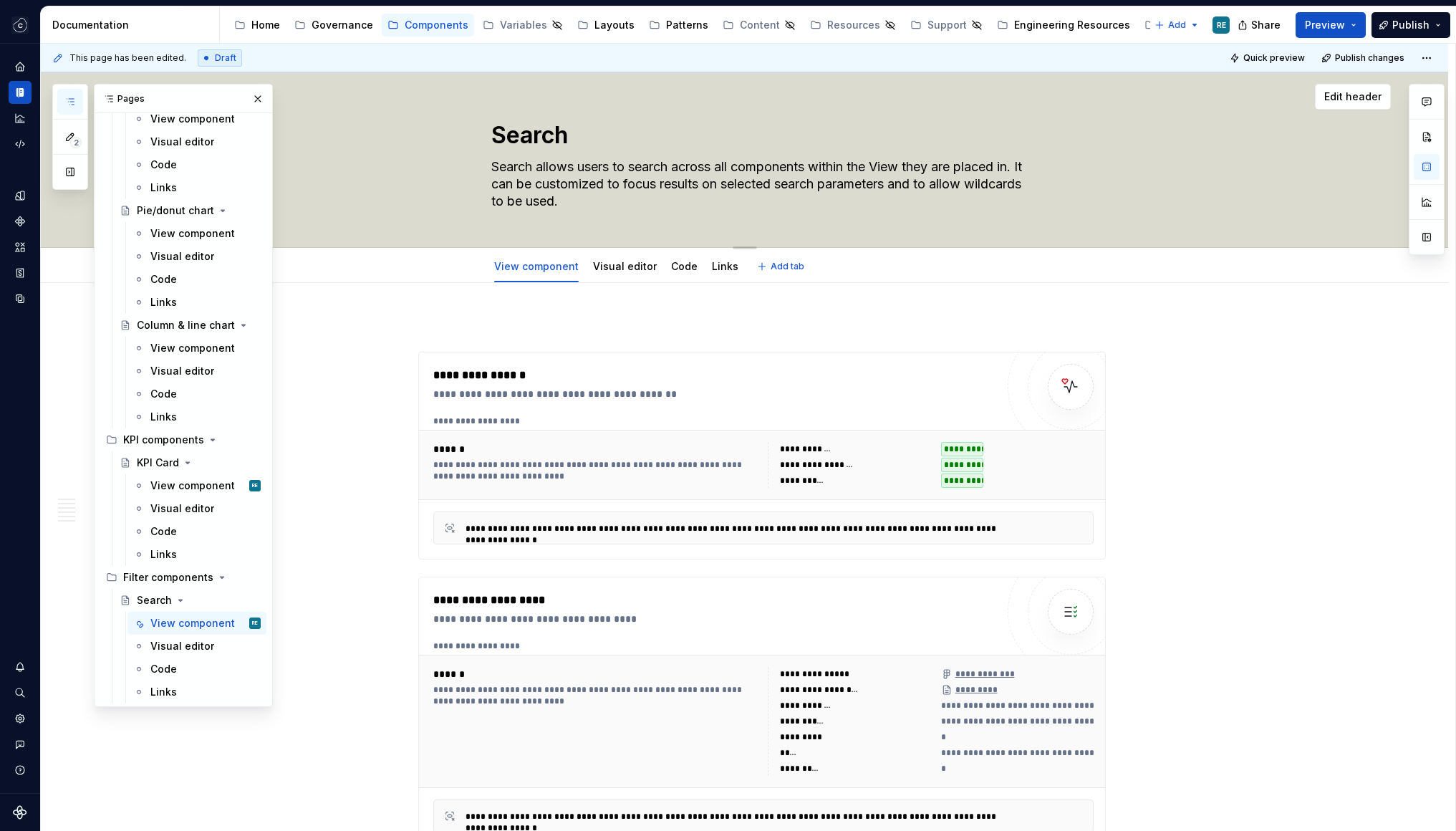
click at [599, 170] on textarea "Search allows users to search across all components within the View they are pl…" at bounding box center [759, 183] width 541 height 57
paste textarea "App builders define the scope of the search by selecting dimensions."
type textarea "*"
type textarea "Search allows users to search across all components within the View they are pl…"
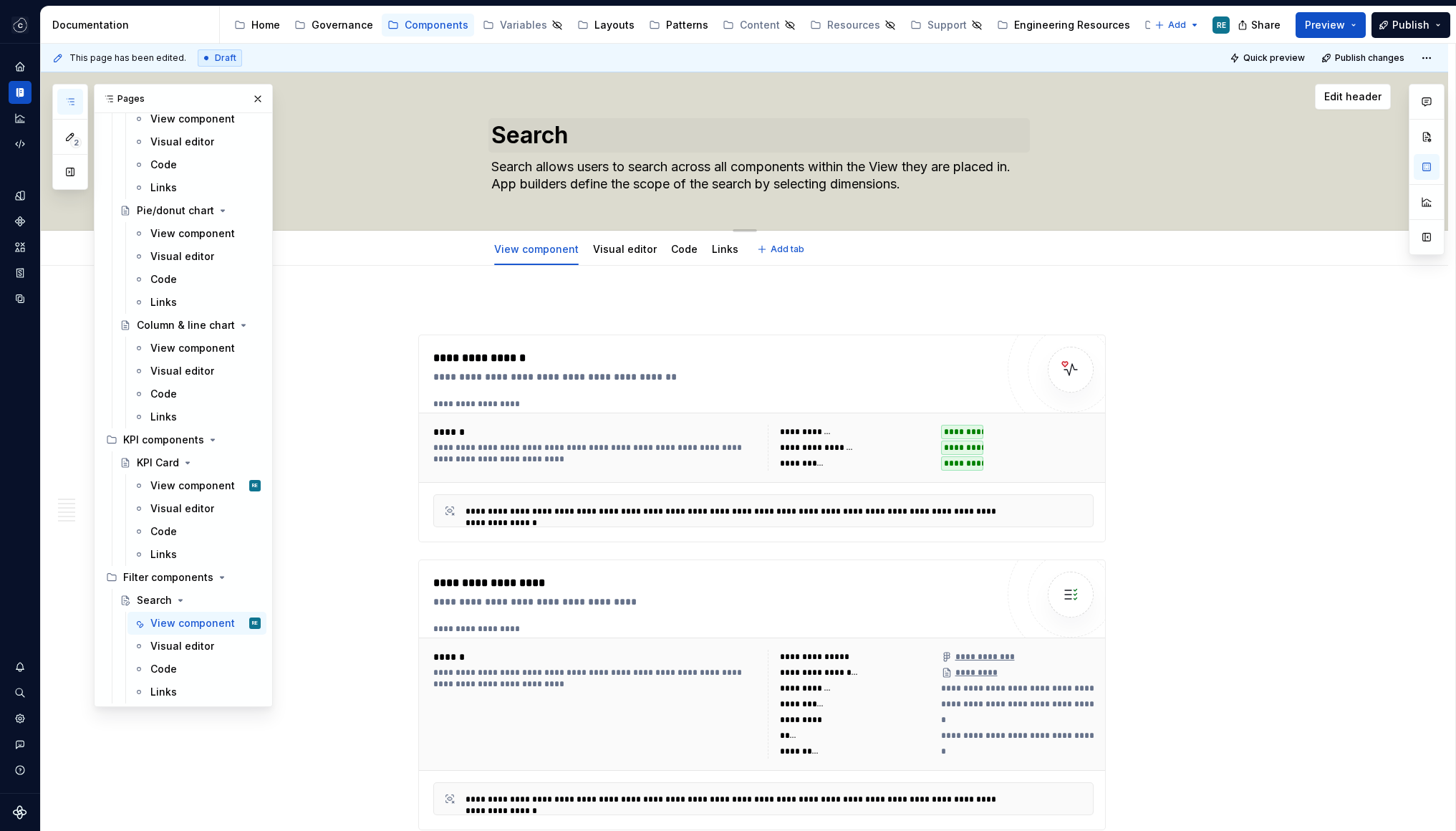
type textarea "*"
type textarea "Search allows users to search across all components within the View they are pl…"
type textarea "*"
type textarea "Search allows users to search across all components within the View they are pl…"
type textarea "*"
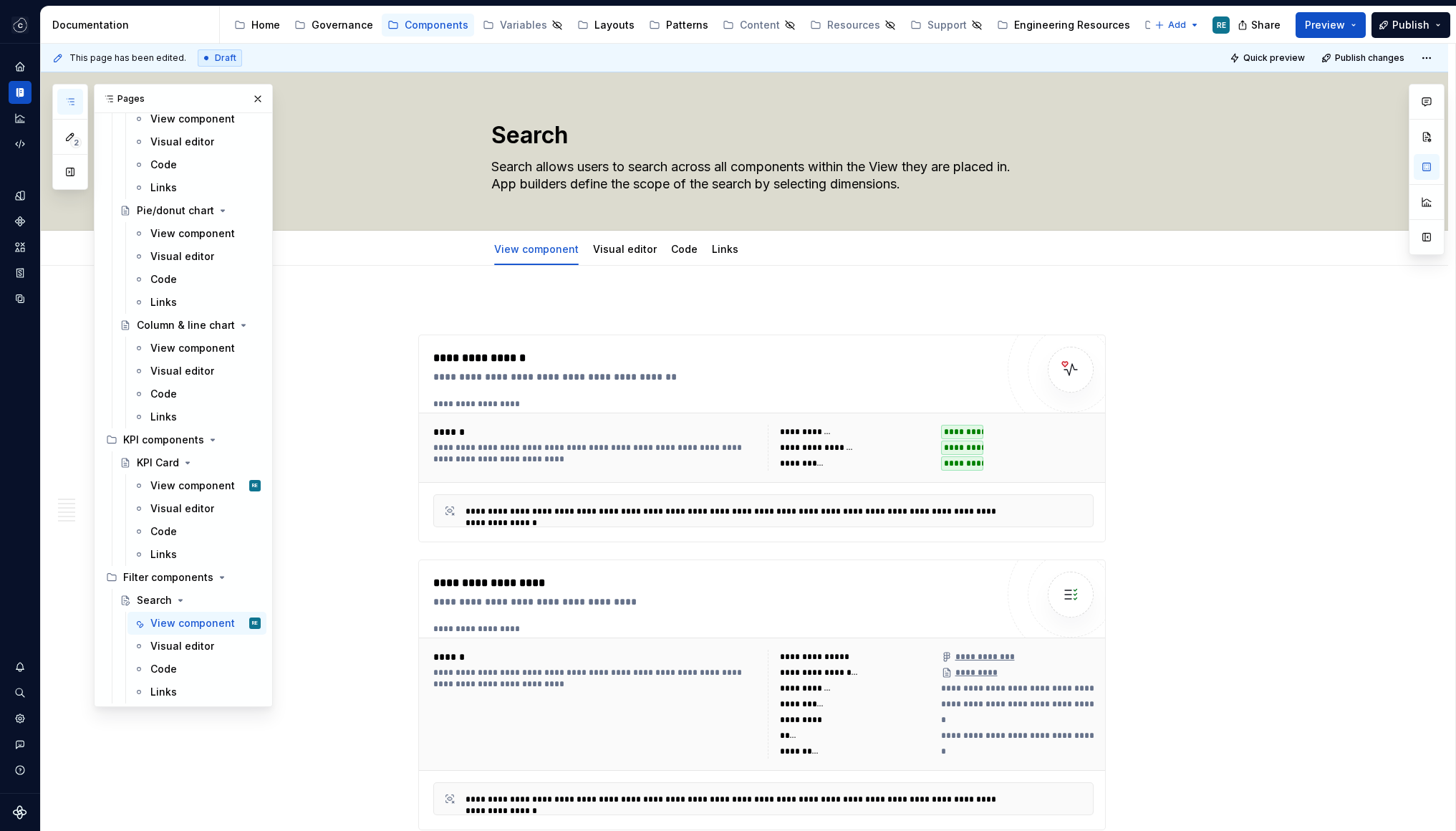
type textarea "Search allows users to search across all components within the View they are pl…"
click at [810, 345] on div "**********" at bounding box center [762, 438] width 686 height 206
click at [832, 191] on textarea "Search allows users to search across all components within the View they are pl…" at bounding box center [759, 175] width 541 height 40
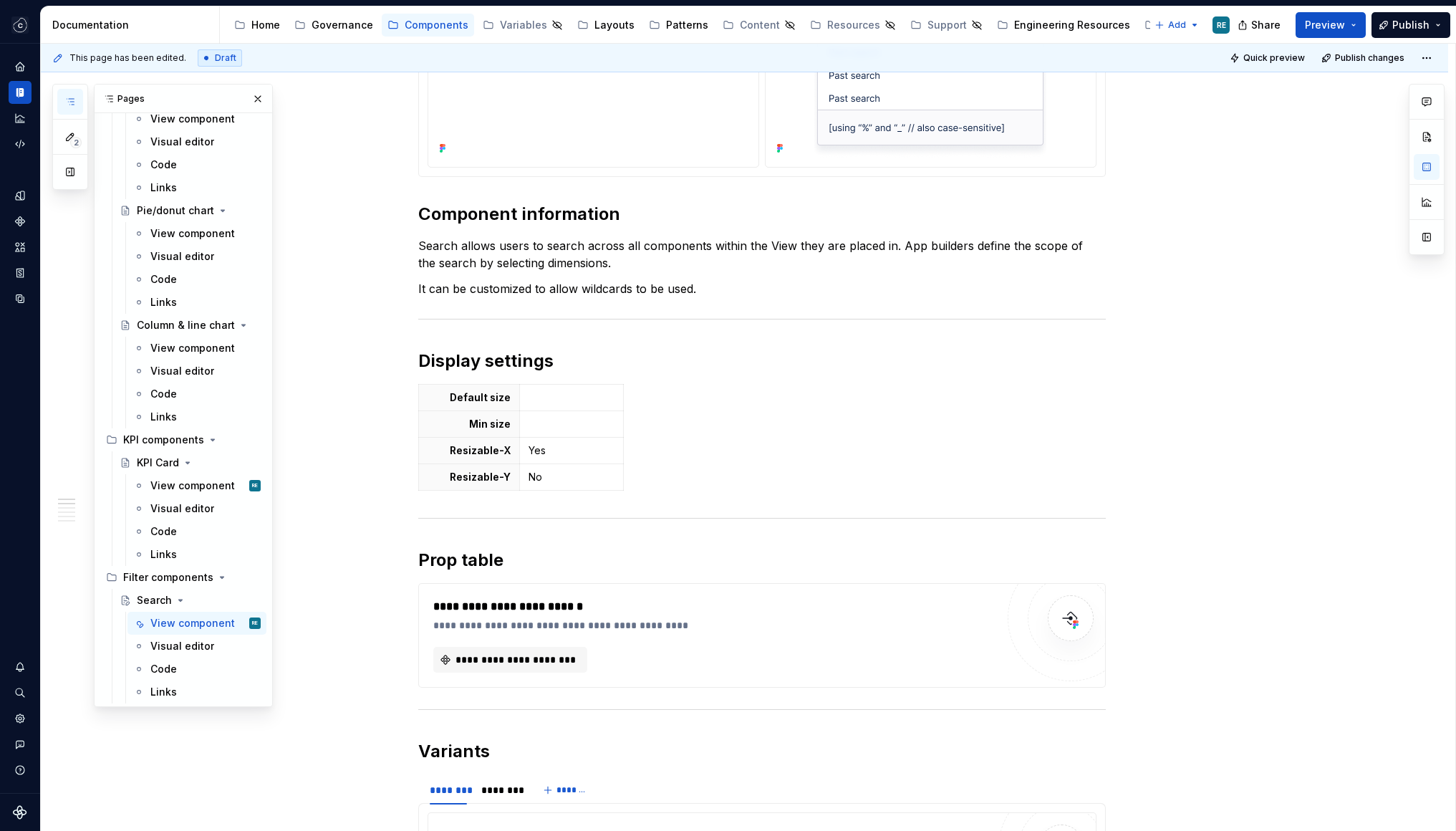
scroll to position [1103, 0]
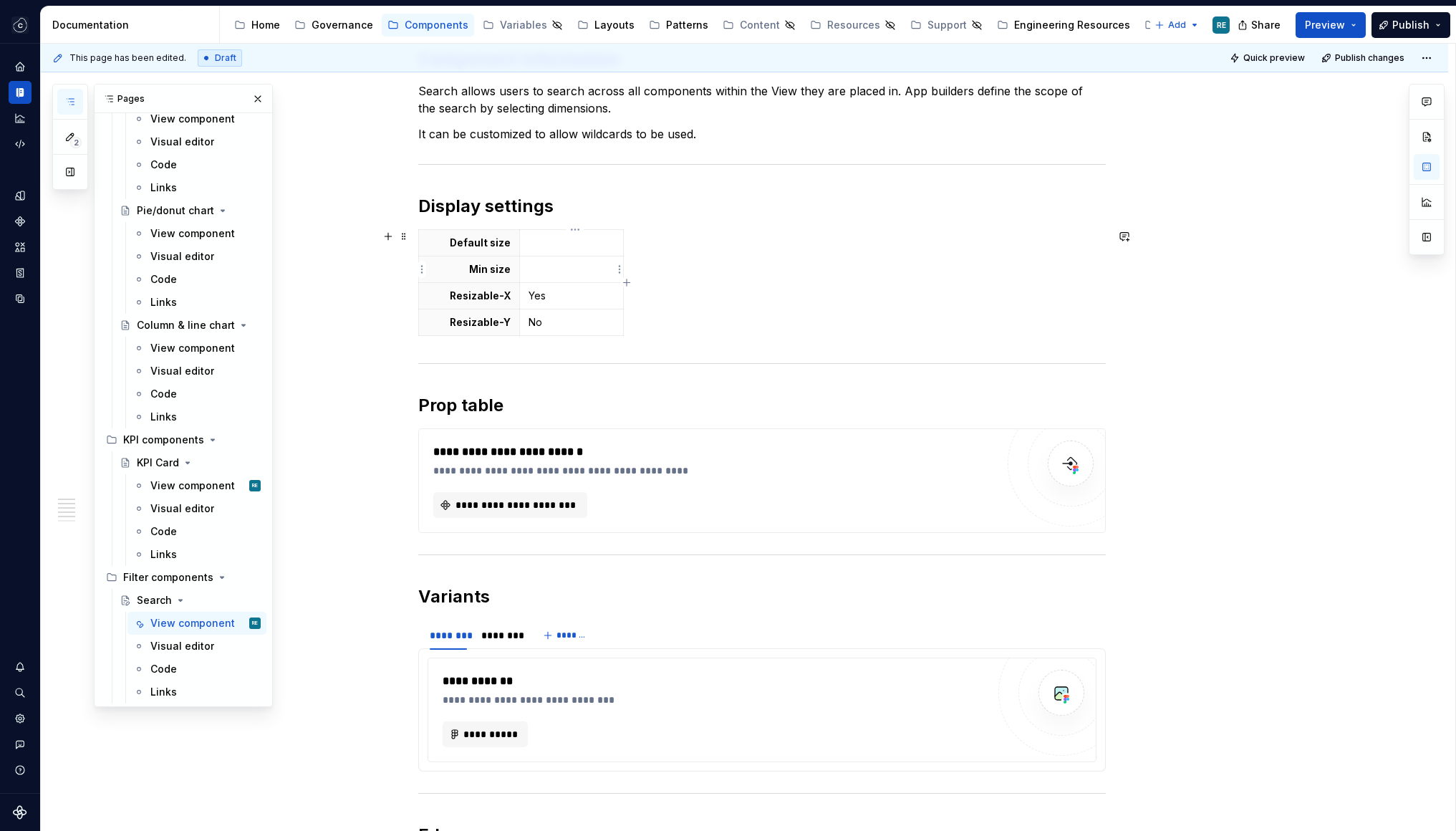
click at [565, 260] on td at bounding box center [572, 270] width 104 height 27
click at [565, 252] on td at bounding box center [572, 243] width 104 height 27
click at [536, 243] on p "8 col" at bounding box center [571, 243] width 86 height 14
drag, startPoint x: 536, startPoint y: 243, endPoint x: 557, endPoint y: 243, distance: 21.0
click at [557, 243] on p "8 col" at bounding box center [571, 243] width 86 height 14
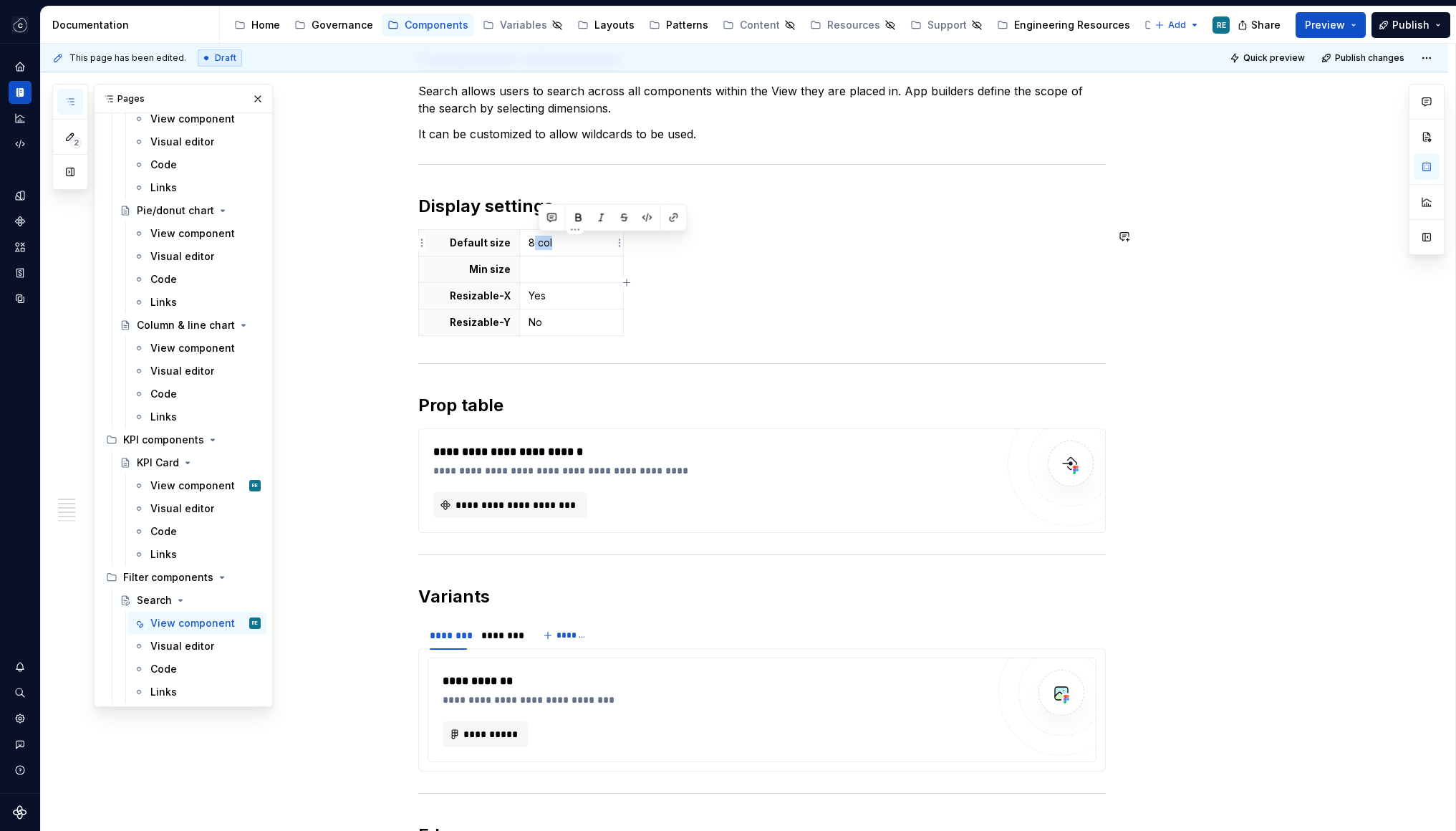
click at [557, 243] on p "8 col" at bounding box center [571, 243] width 86 height 14
drag, startPoint x: 557, startPoint y: 243, endPoint x: 526, endPoint y: 243, distance: 31.0
click at [526, 243] on td "8 col" at bounding box center [572, 243] width 104 height 27
click at [586, 240] on p "8 col" at bounding box center [571, 243] width 86 height 14
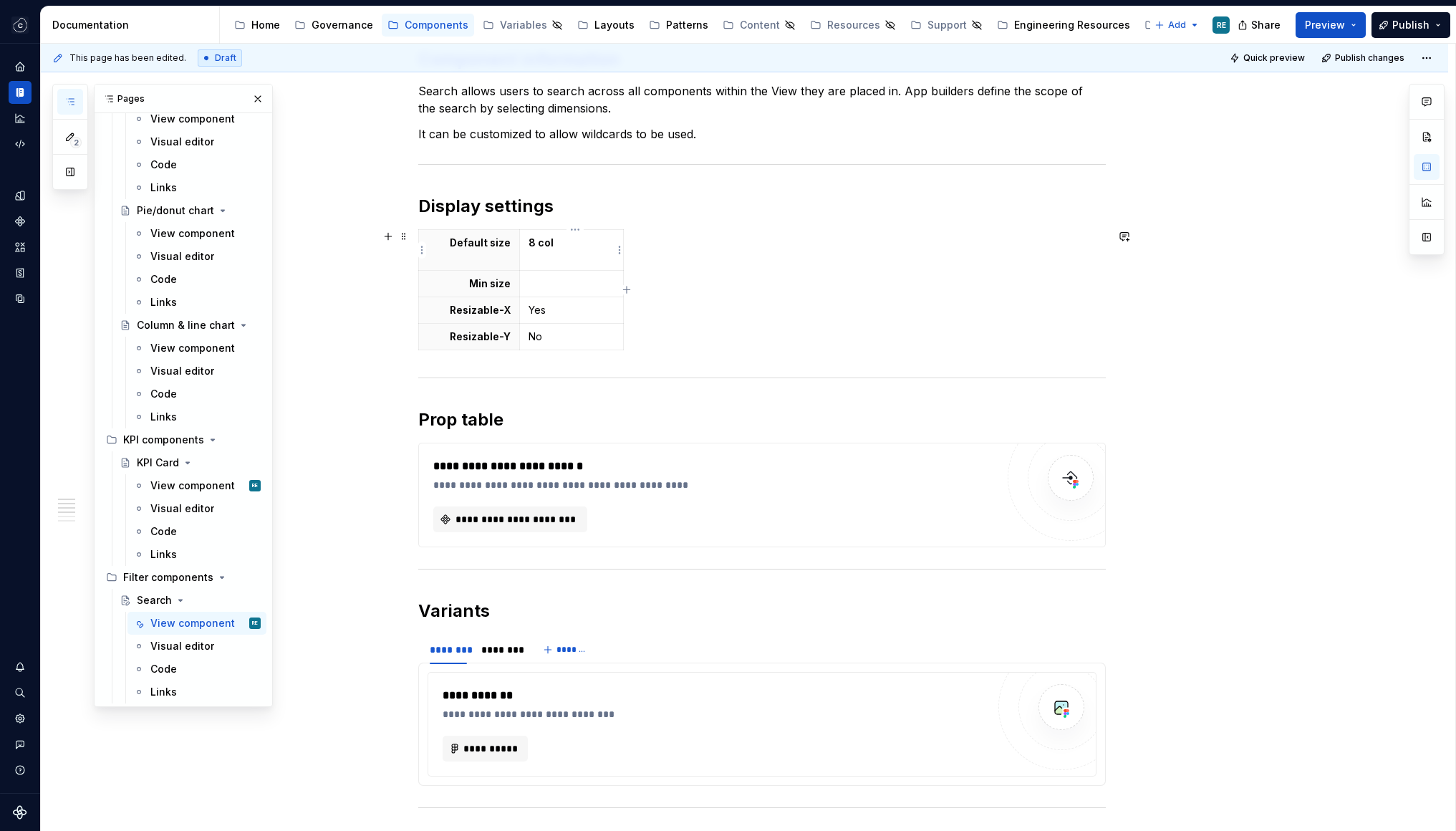
click at [549, 243] on strong "8 col" at bounding box center [541, 242] width 25 height 12
click at [533, 260] on p "8 col px" at bounding box center [571, 250] width 86 height 29
click at [536, 256] on p "8 col 40 px" at bounding box center [571, 250] width 86 height 29
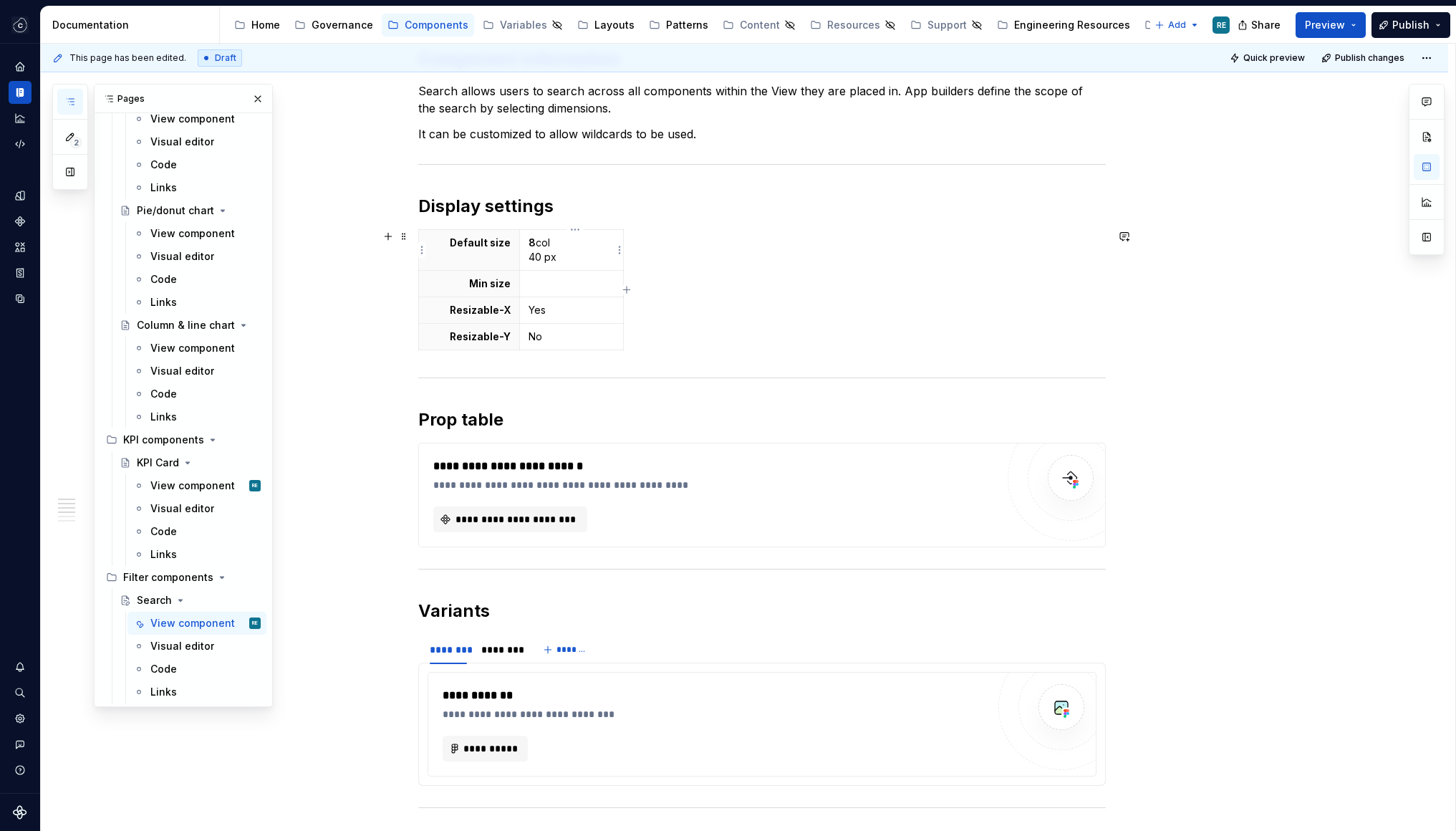
click at [541, 257] on p "8 col 40 px" at bounding box center [571, 250] width 86 height 29
click at [540, 285] on p at bounding box center [571, 284] width 86 height 14
click at [538, 285] on p "40 px" at bounding box center [571, 284] width 86 height 14
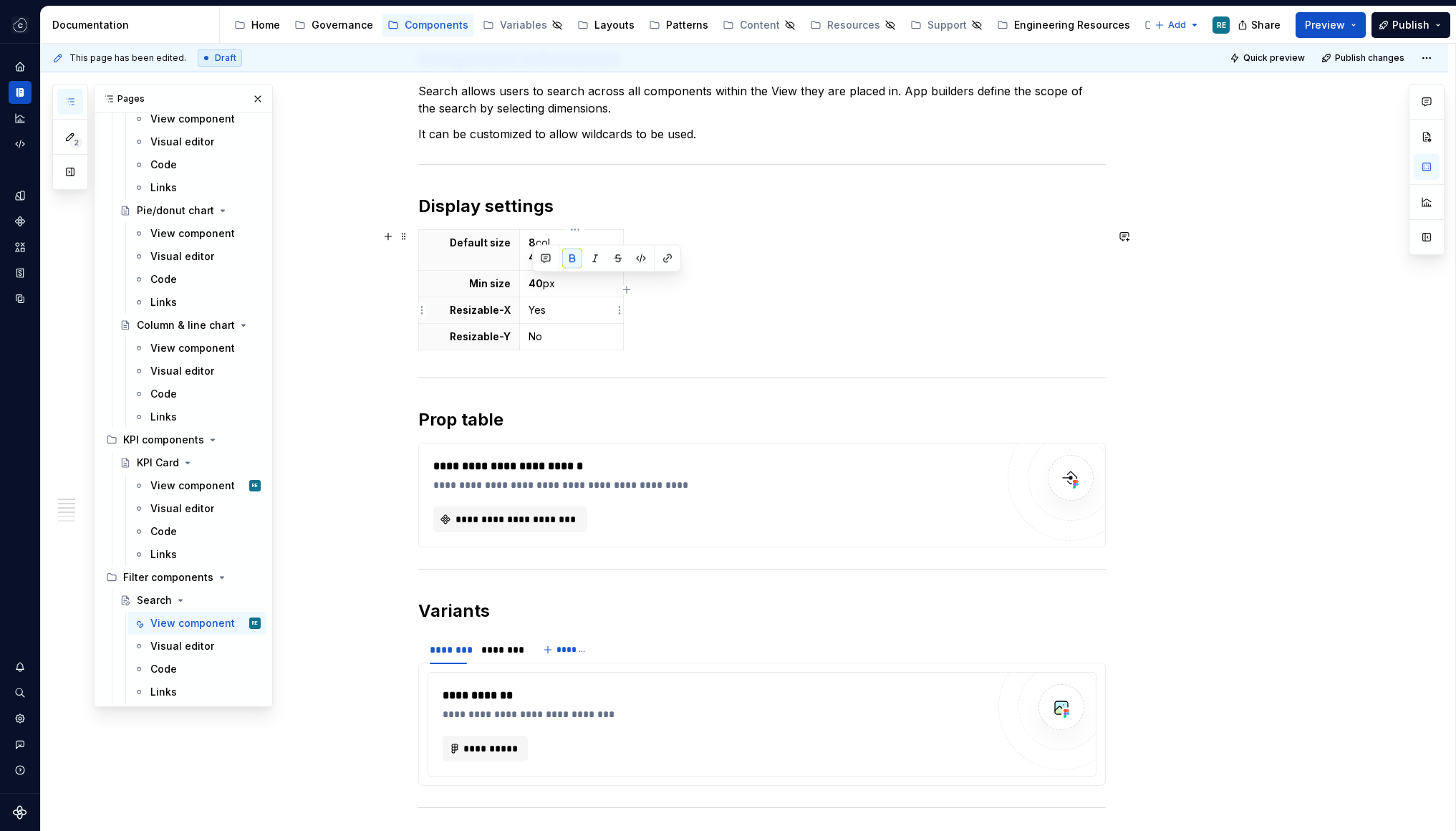
click at [577, 304] on p "Yes" at bounding box center [571, 310] width 86 height 14
click at [544, 240] on p "8 col 40 px" at bounding box center [571, 250] width 86 height 29
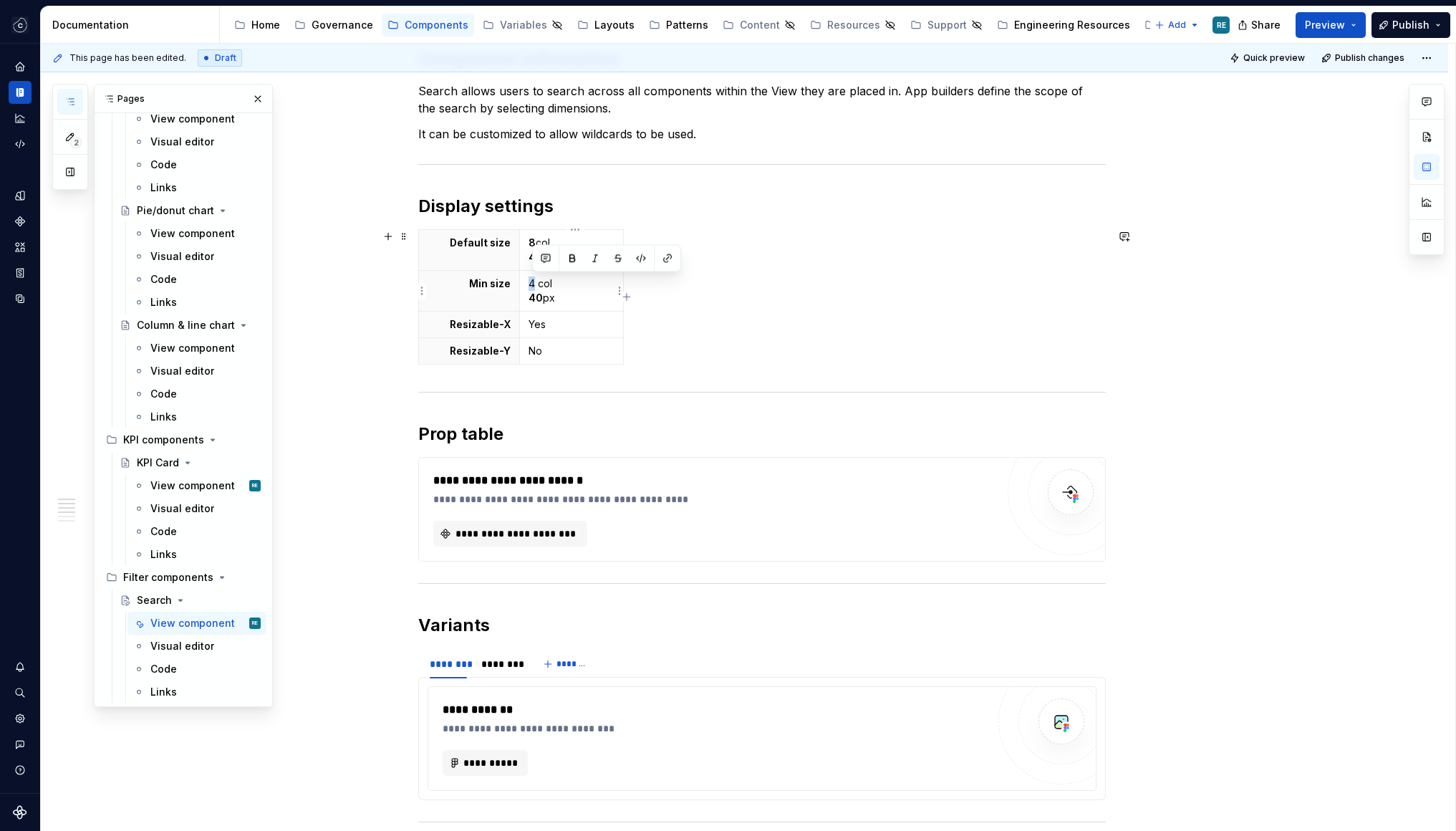
click at [531, 288] on p "4 col 40 px" at bounding box center [571, 291] width 86 height 29
click at [787, 311] on div "Default size 8 col 40 px Min size 4 col 40 px Resizable-X Yes Resizable-Y No" at bounding box center [762, 299] width 688 height 141
click at [692, 487] on div "**********" at bounding box center [715, 480] width 563 height 17
click at [512, 430] on h2 "Prop table" at bounding box center [762, 434] width 688 height 23
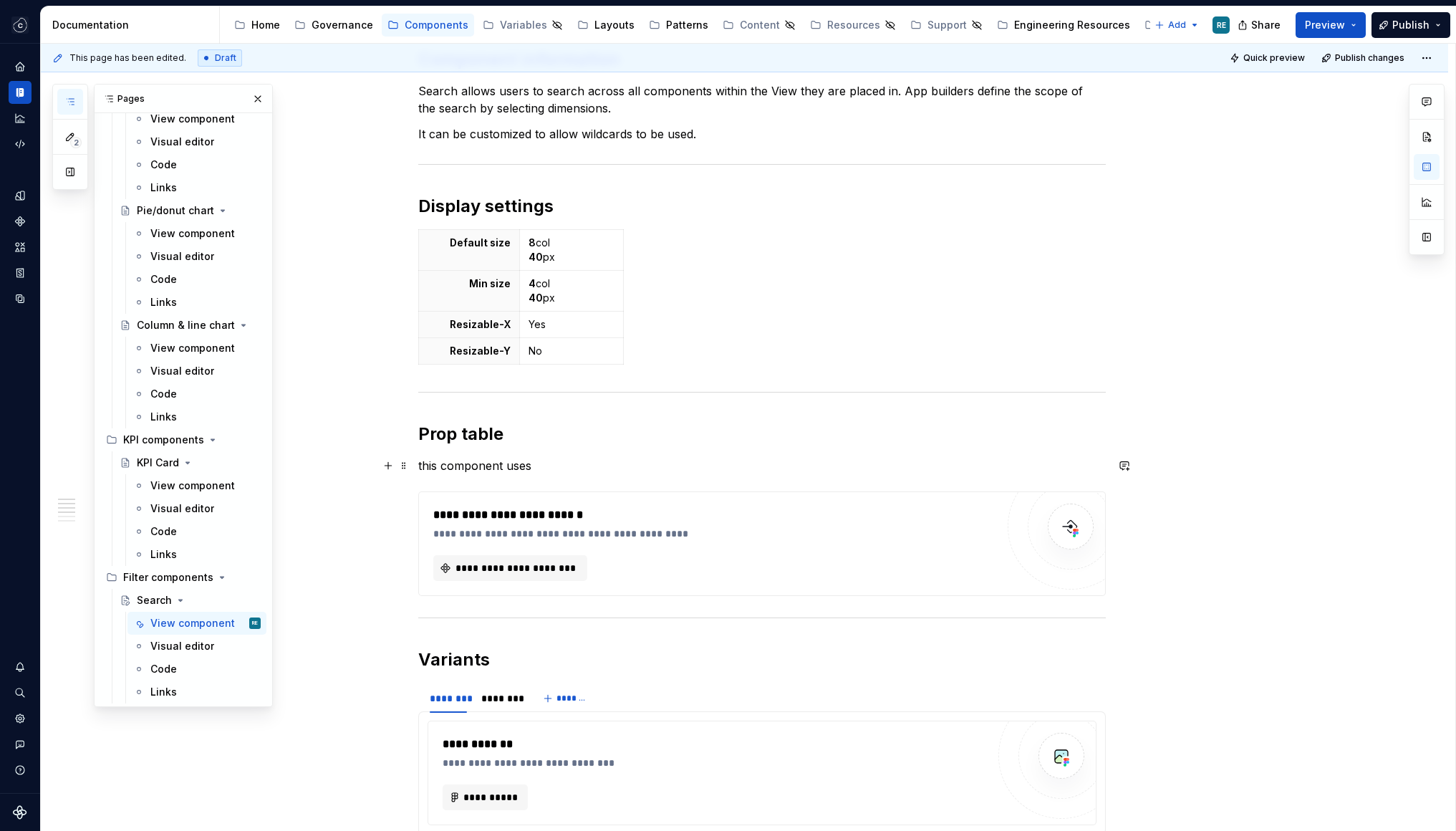
click at [428, 462] on p "this component uses" at bounding box center [762, 466] width 688 height 17
click at [553, 472] on p "This component uses" at bounding box center [762, 466] width 688 height 17
click at [492, 461] on p "This component uses the co" at bounding box center [762, 466] width 688 height 17
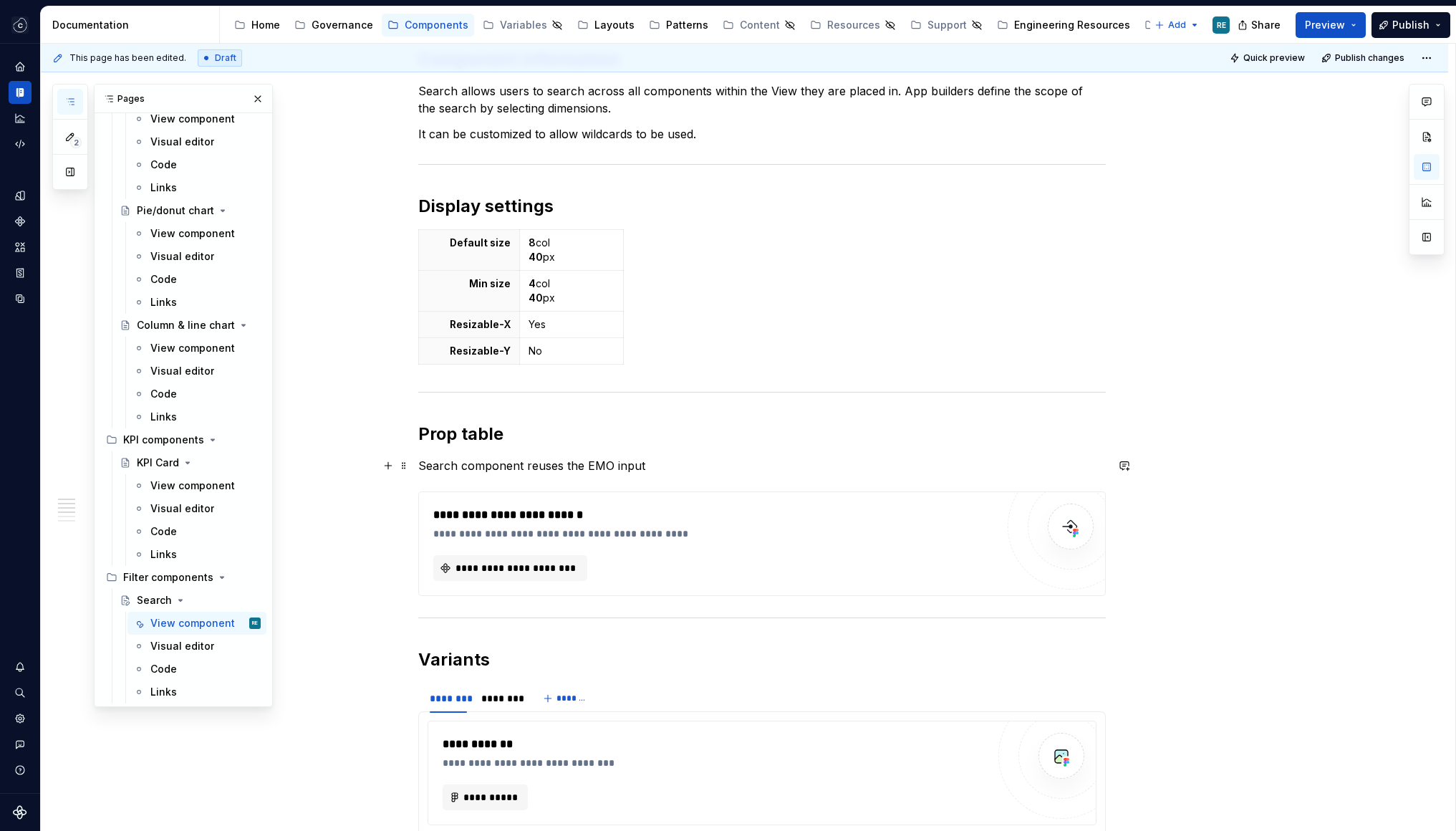
click at [614, 462] on p "Search component reuses the EMO input" at bounding box center [762, 466] width 688 height 17
click at [680, 464] on p "Search component reuses the EMO ce-input" at bounding box center [762, 466] width 688 height 17
click at [734, 462] on p "Search component reuses the EMO ce-input-group, therefore the prop" at bounding box center [762, 466] width 688 height 17
drag, startPoint x: 778, startPoint y: 462, endPoint x: 818, endPoint y: 462, distance: 40.0
click at [818, 462] on p "Search component reuses the EMO ce-input-group, therefore the prop" at bounding box center [762, 466] width 688 height 17
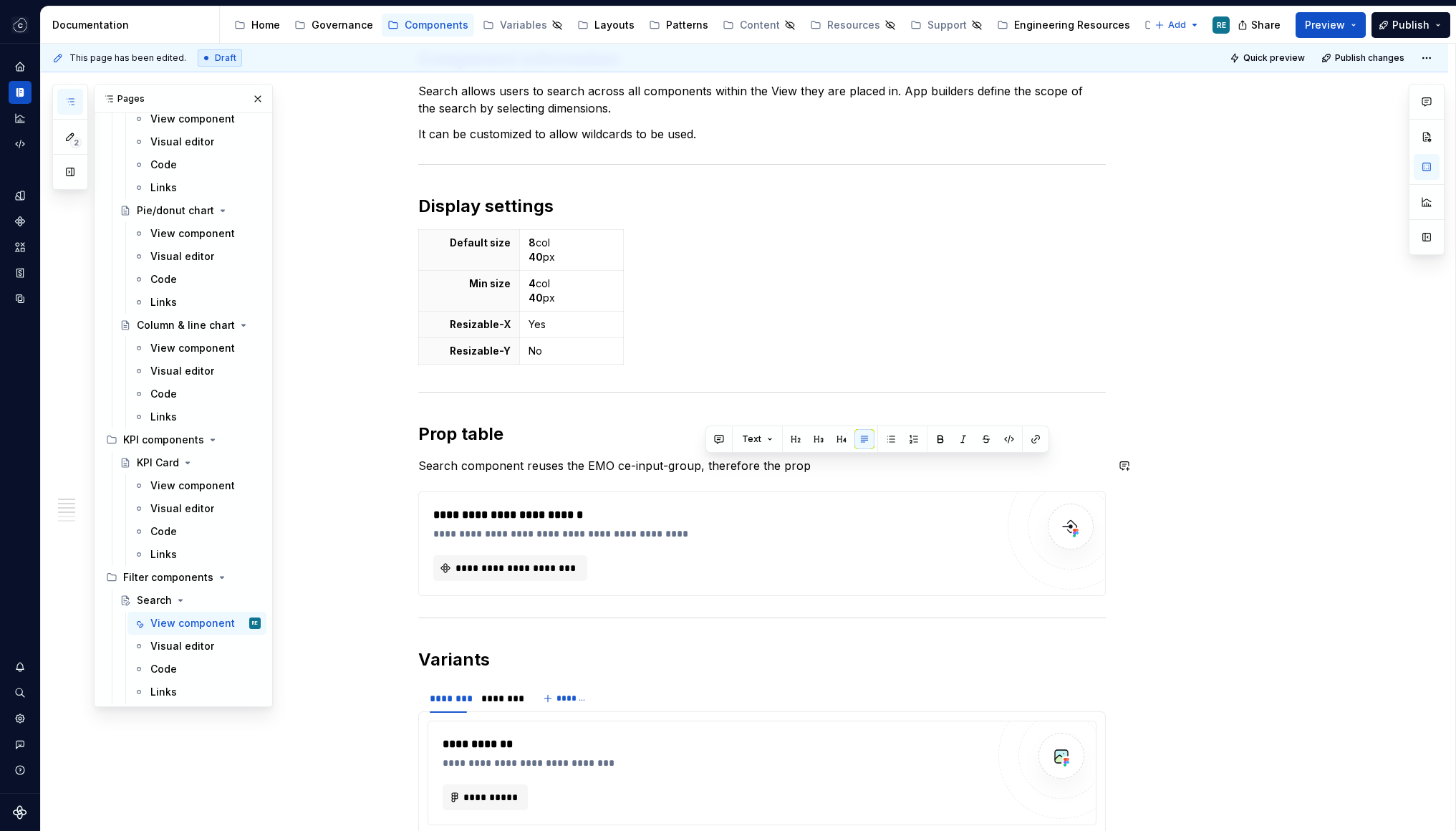
click at [846, 485] on div "**********" at bounding box center [762, 259] width 688 height 2125
click at [846, 527] on div "**********" at bounding box center [715, 533] width 563 height 14
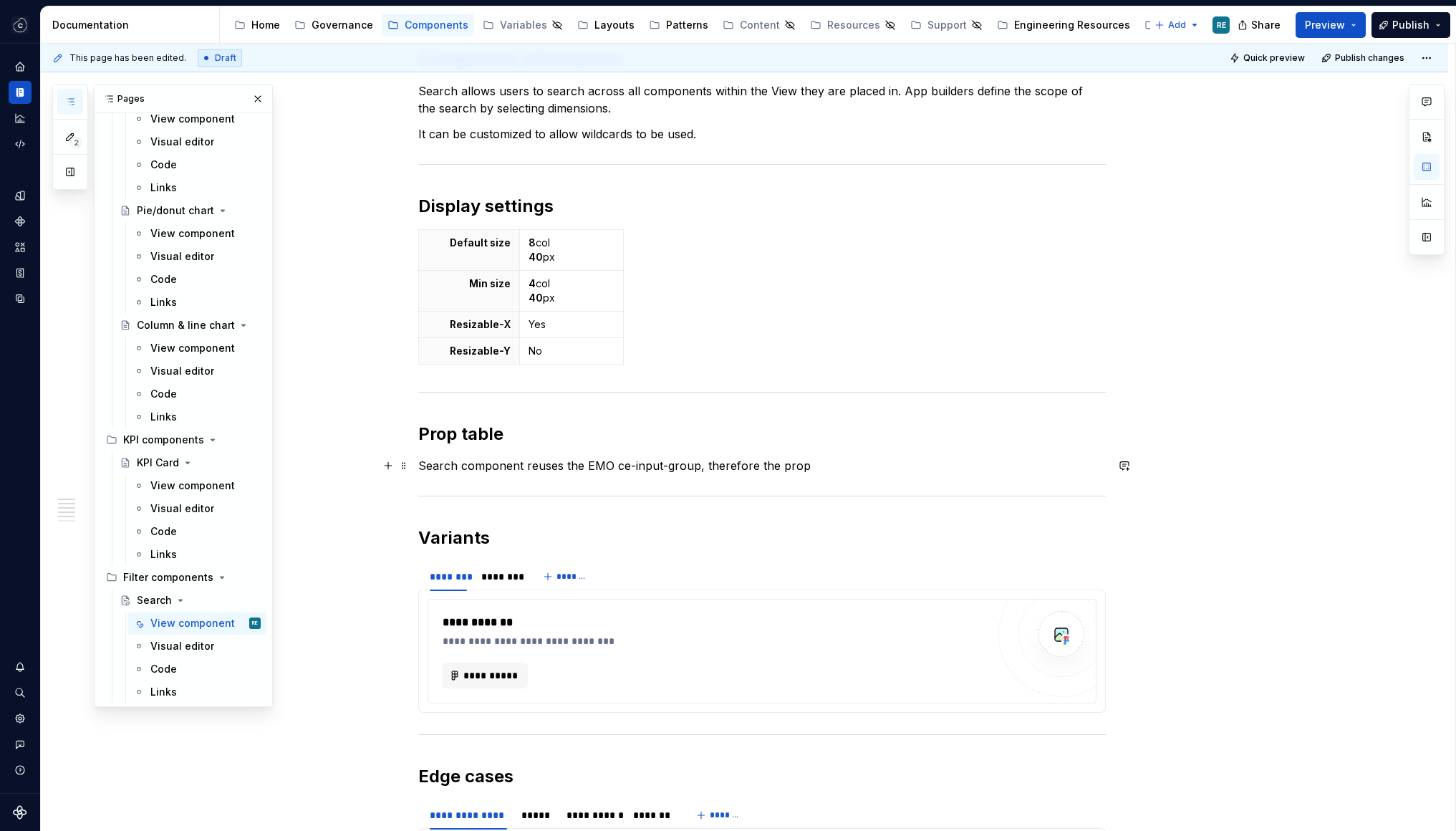
click at [831, 464] on p "Search component reuses the EMO ce-input-group, therefore the prop" at bounding box center [762, 466] width 688 height 17
click at [723, 467] on p "Search component reuses the EMO ce-input-group, therefore the prop" at bounding box center [762, 466] width 688 height 17
drag, startPoint x: 723, startPoint y: 467, endPoint x: 786, endPoint y: 467, distance: 63.0
click at [786, 467] on p "Search component reuses the EMO ce-input-group, therefore the prop" at bounding box center [762, 466] width 688 height 17
click at [610, 464] on p "Search component reuses the EMO ce-input-group." at bounding box center [762, 466] width 688 height 17
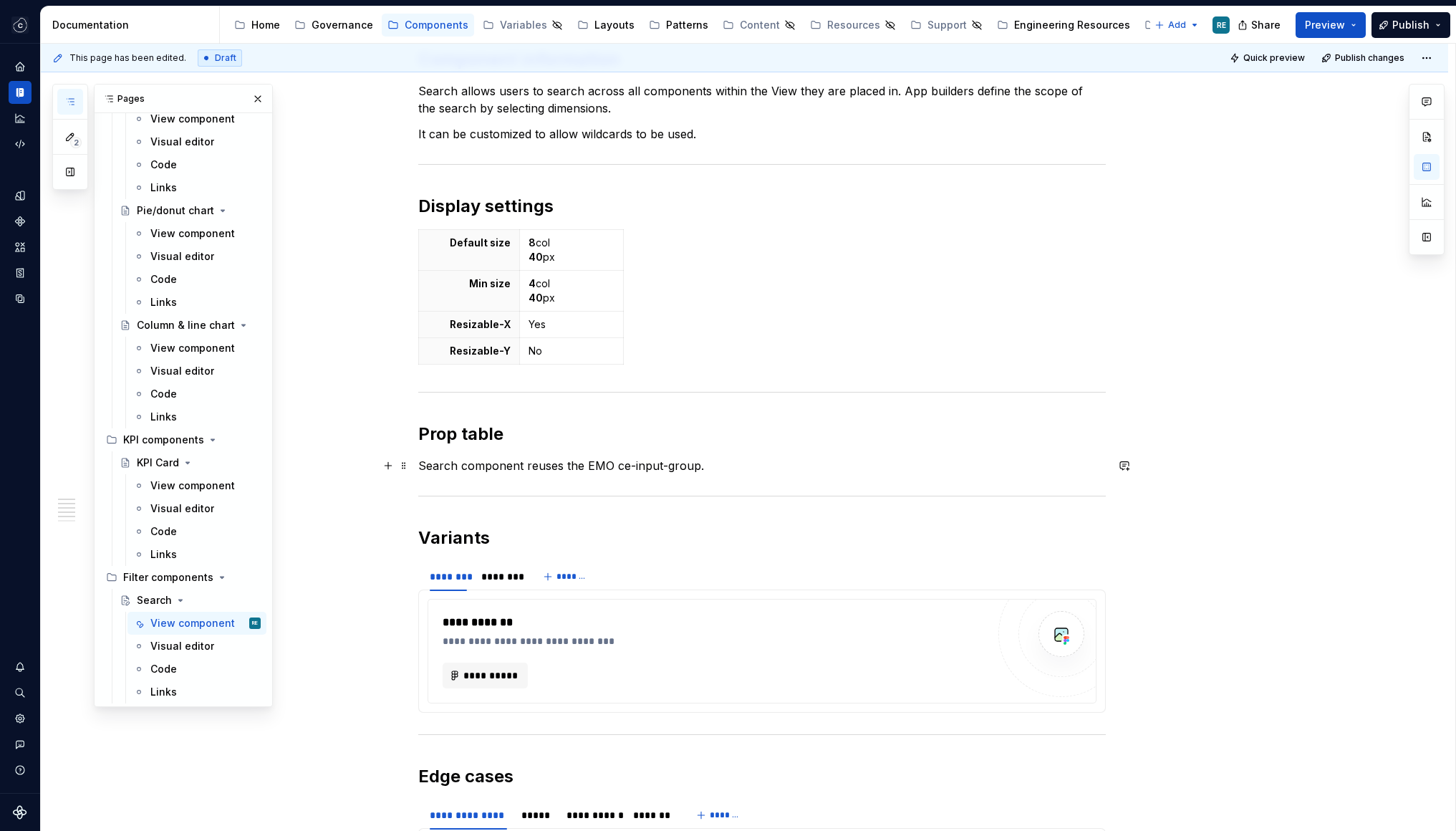
click at [685, 475] on div "**********" at bounding box center [762, 199] width 688 height 2003
click at [623, 470] on p "Search component reuses the EMO ce-input-group." at bounding box center [762, 466] width 688 height 17
drag, startPoint x: 623, startPoint y: 470, endPoint x: 683, endPoint y: 472, distance: 60.0
click at [683, 472] on p "Search component reuses the EMO ce-input-group." at bounding box center [762, 466] width 688 height 17
click at [620, 462] on p "Search component reuses the EMO ce-input-group." at bounding box center [762, 466] width 688 height 17
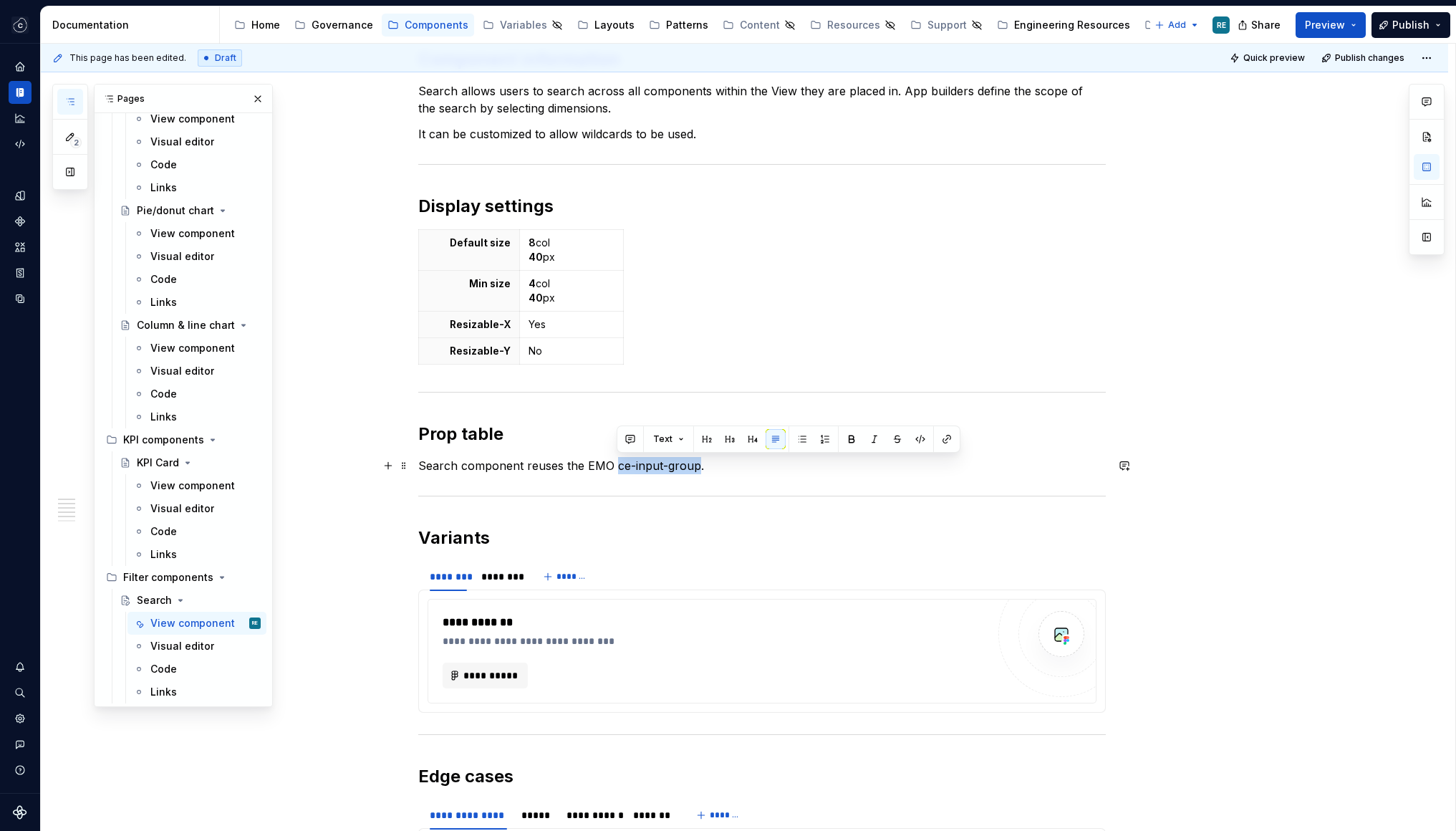
drag, startPoint x: 620, startPoint y: 462, endPoint x: 688, endPoint y: 462, distance: 68.0
click at [688, 462] on p "Search component reuses the EMO ce-input-group." at bounding box center [762, 466] width 688 height 17
click at [923, 439] on button "button" at bounding box center [920, 439] width 20 height 20
type textarea "*"
click at [908, 437] on div "Text" at bounding box center [791, 441] width 337 height 20
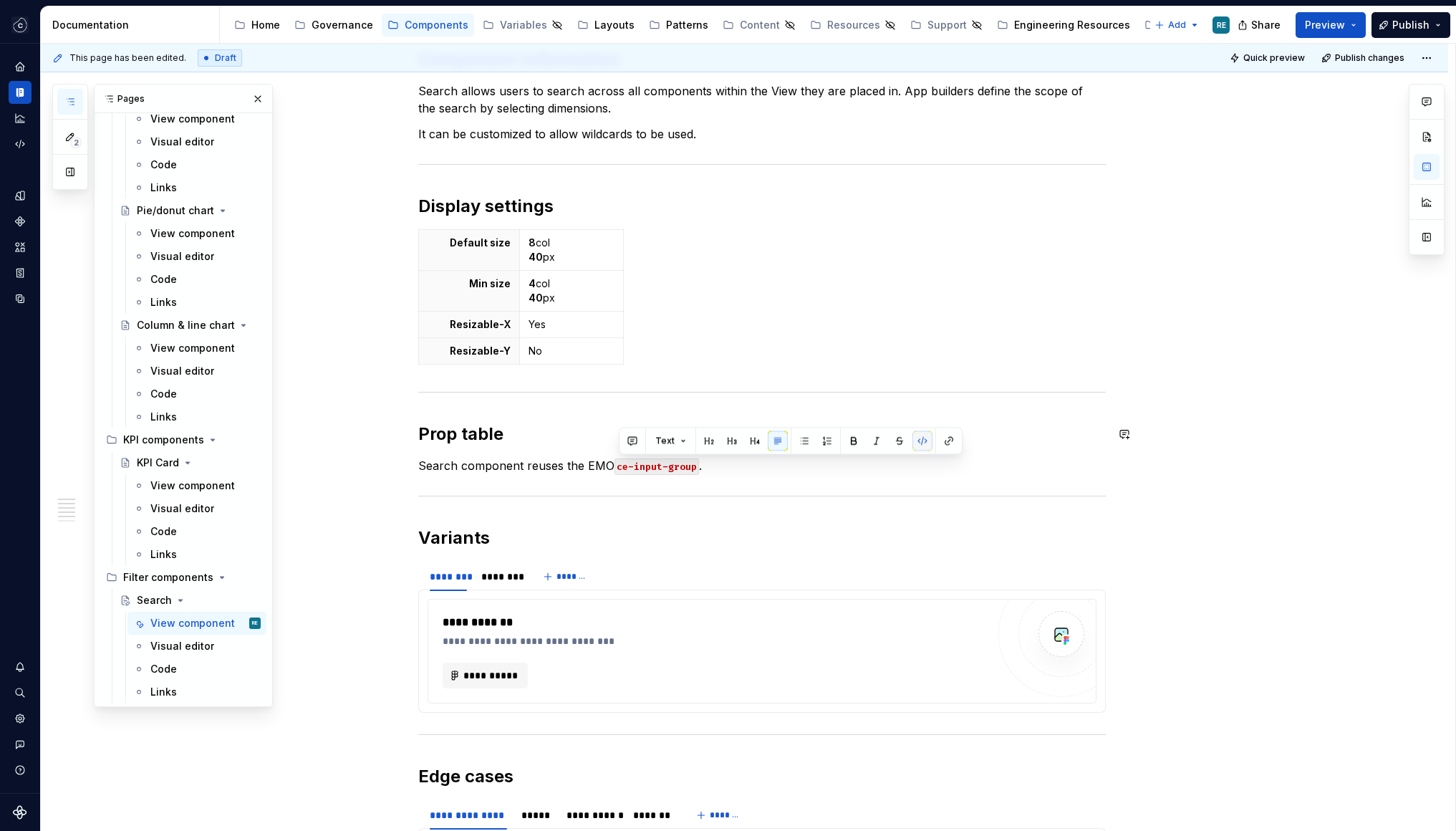
click at [915, 440] on button "button" at bounding box center [923, 441] width 20 height 20
click at [920, 440] on button "button" at bounding box center [920, 439] width 20 height 20
click at [941, 440] on button "button" at bounding box center [947, 439] width 20 height 20
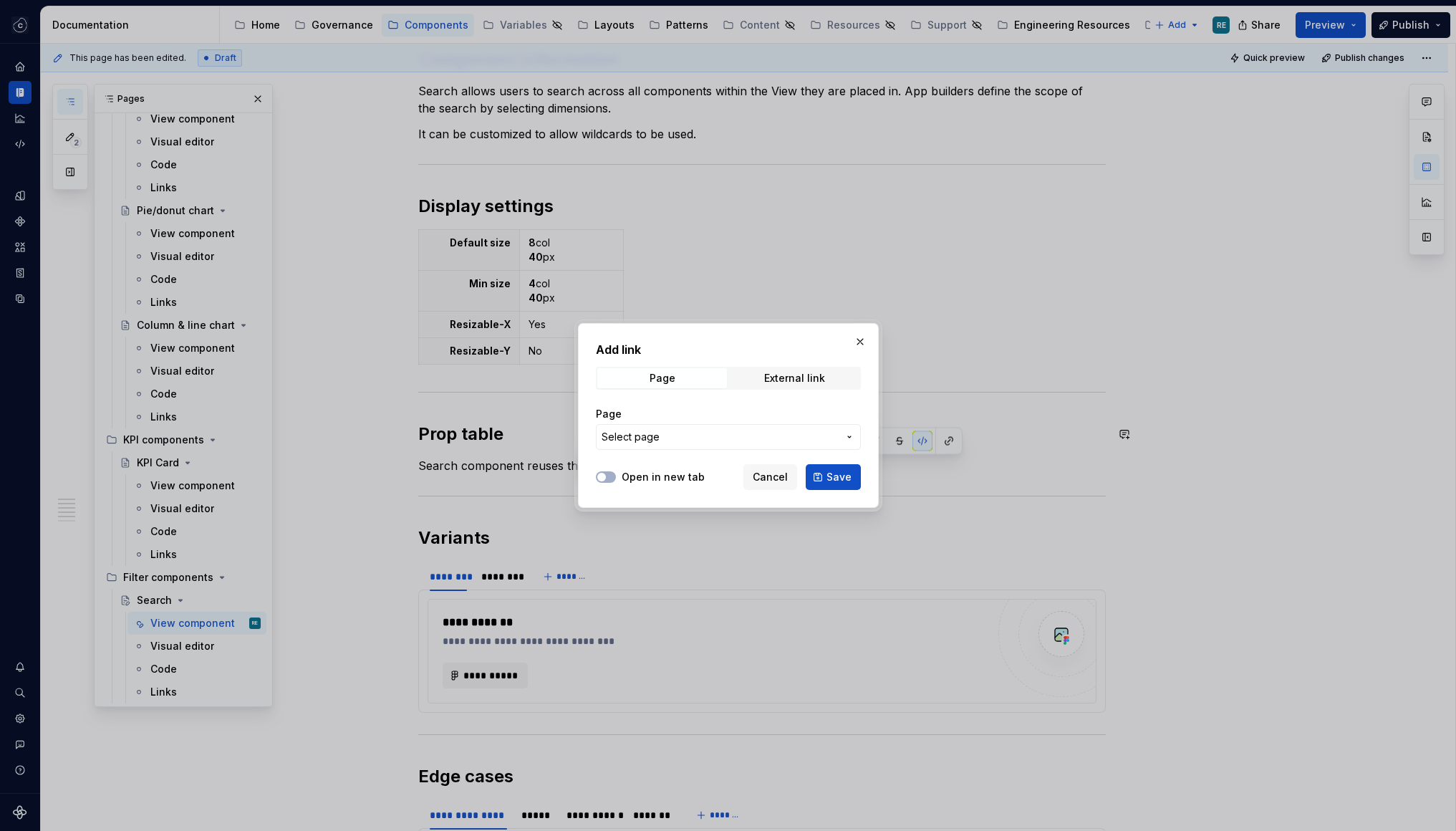
click at [637, 476] on label "Open in new tab" at bounding box center [663, 477] width 83 height 14
click at [616, 476] on button "Open in new tab" at bounding box center [606, 477] width 20 height 12
click at [791, 380] on div "External link" at bounding box center [795, 378] width 61 height 12
click at [696, 443] on input "URL" at bounding box center [728, 437] width 265 height 26
click at [675, 371] on span "Page" at bounding box center [662, 378] width 130 height 20
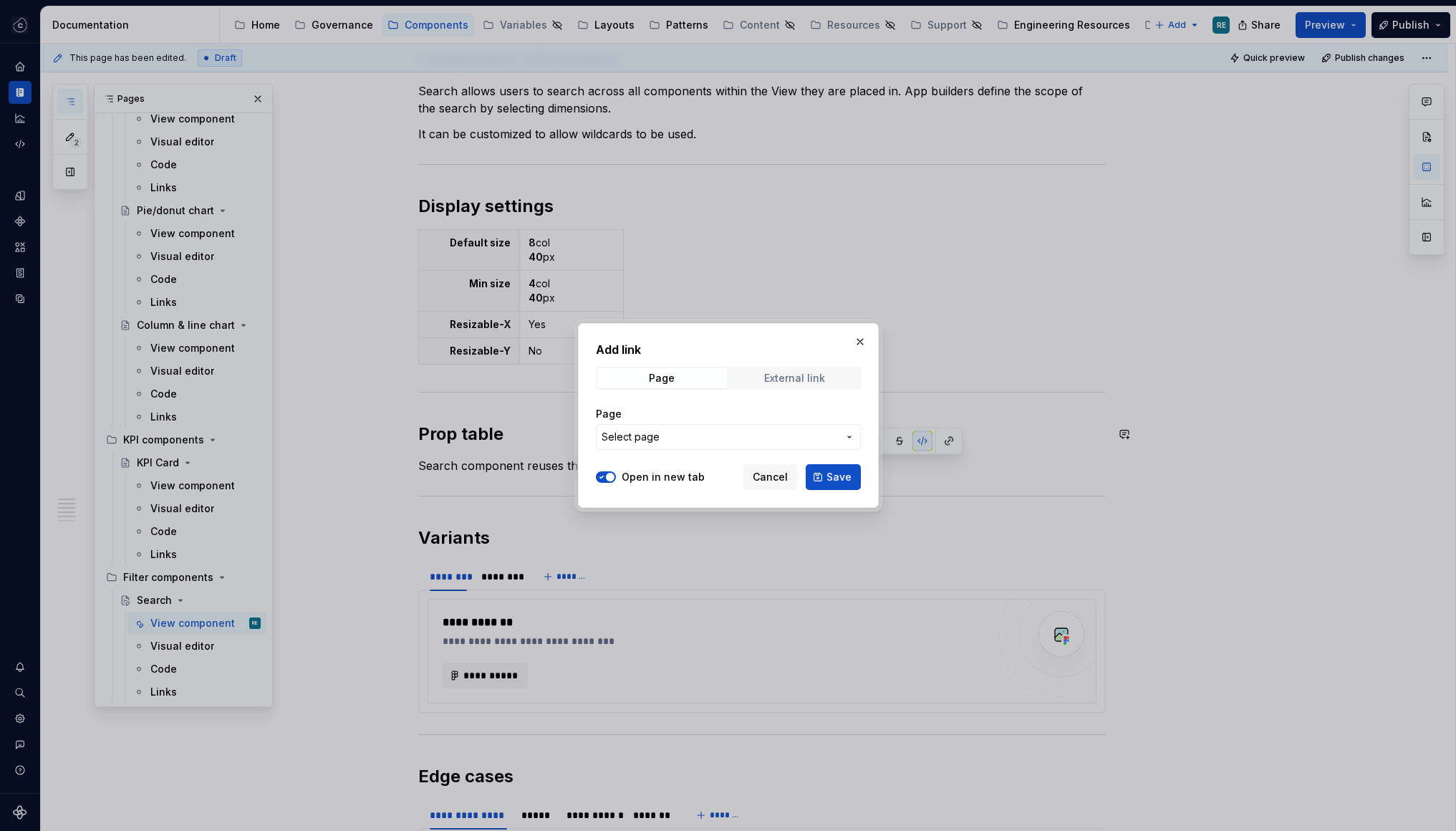
click at [773, 385] on span "External link" at bounding box center [794, 378] width 130 height 20
click at [735, 424] on input "URL" at bounding box center [728, 437] width 265 height 26
paste input "https://designsystem.celonis.com/latest/components/components-1/input-group/des…"
type input "https://designsystem.celonis.com/latest/components/components-1/input-group/des…"
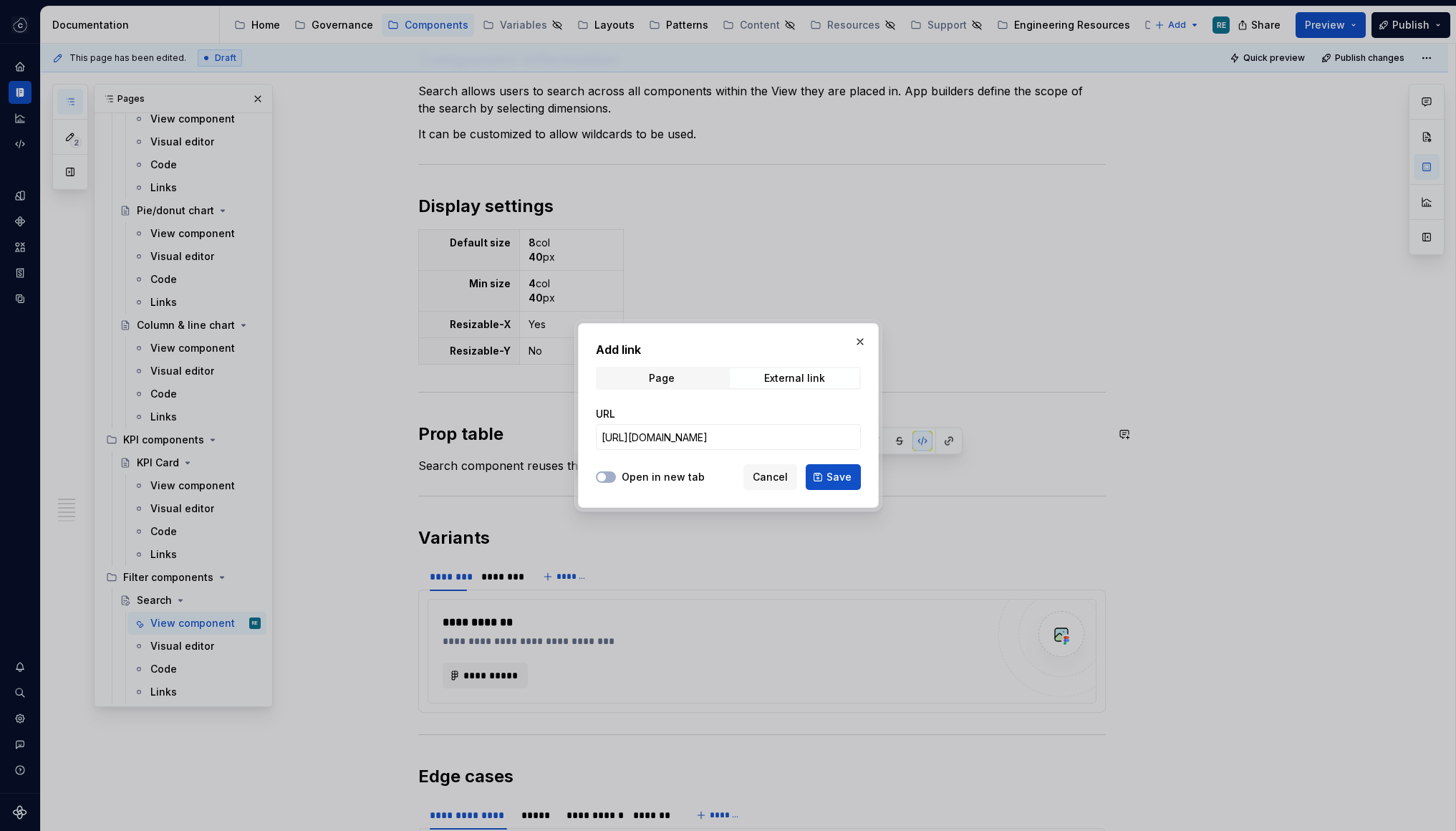
scroll to position [0, 0]
click at [839, 484] on button "Save" at bounding box center [833, 477] width 55 height 26
type textarea "*"
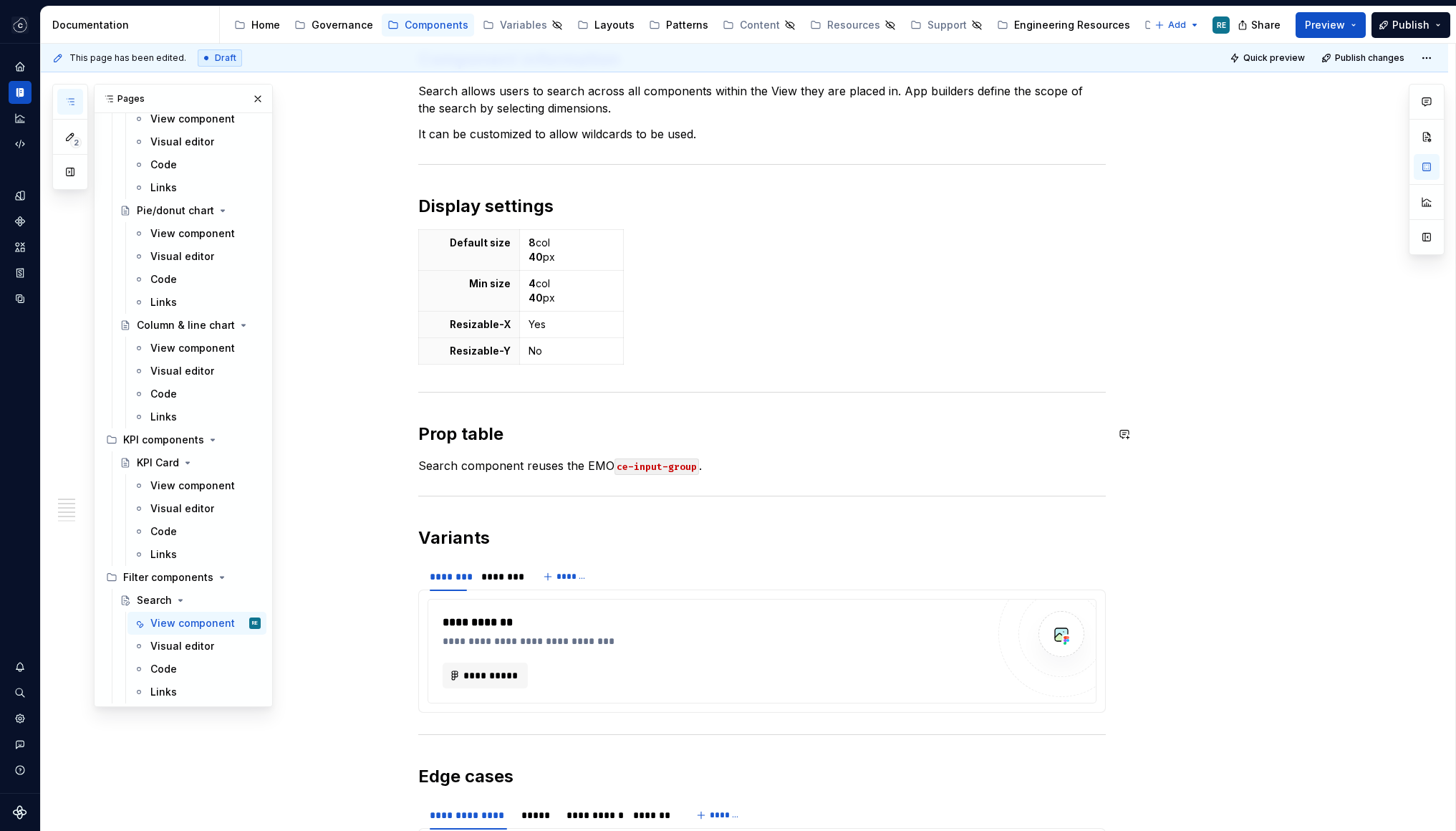
click at [965, 475] on div "**********" at bounding box center [762, 199] width 688 height 2003
click at [623, 467] on code "ce-input-group" at bounding box center [657, 467] width 85 height 17
drag, startPoint x: 638, startPoint y: 467, endPoint x: 696, endPoint y: 467, distance: 58.0
click at [696, 467] on code "ce-input-group" at bounding box center [657, 467] width 85 height 17
click at [918, 440] on button "button" at bounding box center [923, 441] width 20 height 20
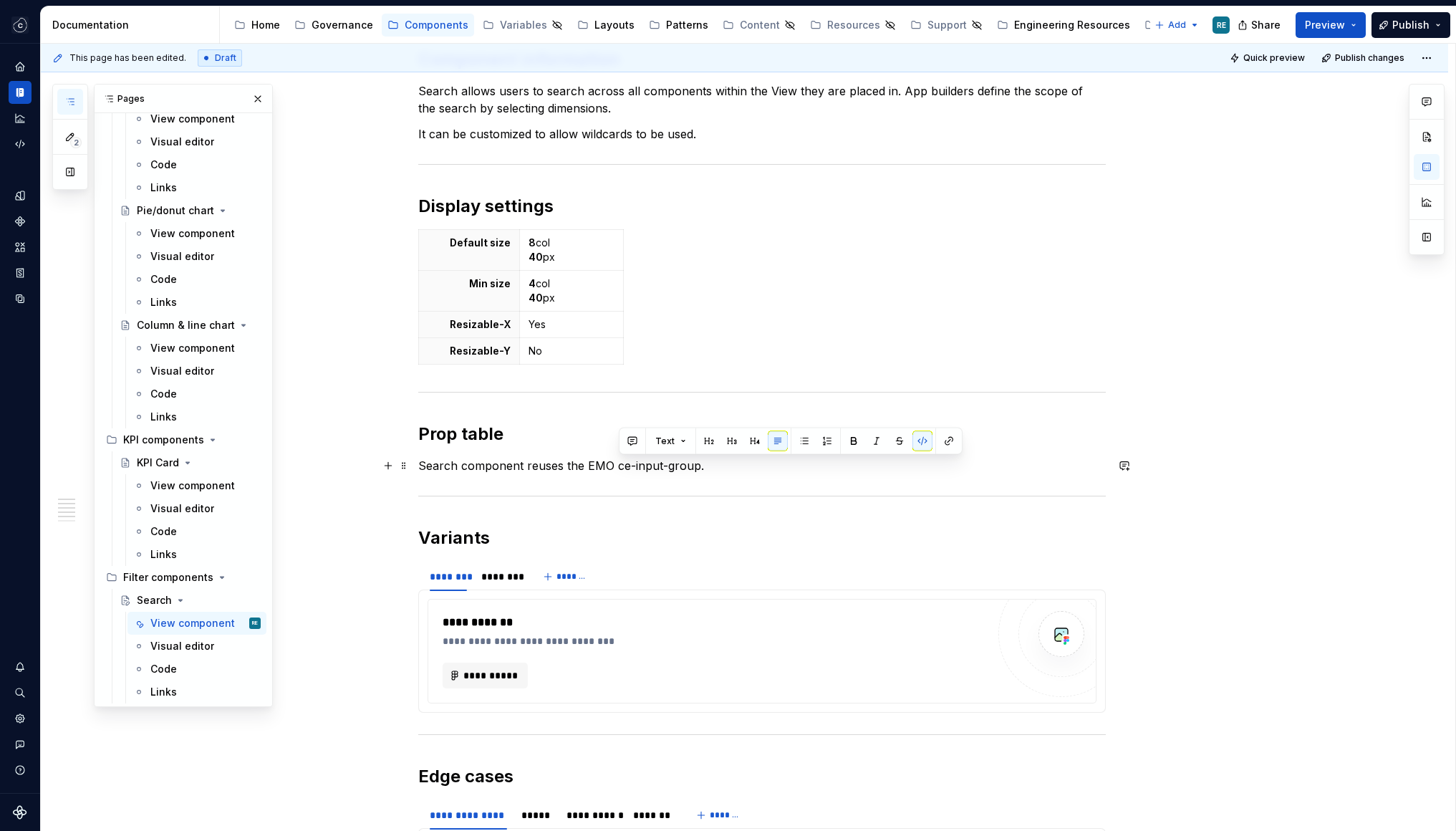
click at [838, 465] on p "Search component reuses the EMO ce-input-group." at bounding box center [762, 466] width 688 height 17
drag, startPoint x: 629, startPoint y: 465, endPoint x: 696, endPoint y: 462, distance: 67.1
click at [697, 462] on p "Search component reuses the EMO ce-input-group." at bounding box center [762, 466] width 688 height 17
click at [626, 462] on p "Search component reuses the EMO ce-input-group." at bounding box center [762, 466] width 688 height 17
drag, startPoint x: 626, startPoint y: 462, endPoint x: 670, endPoint y: 462, distance: 44.0
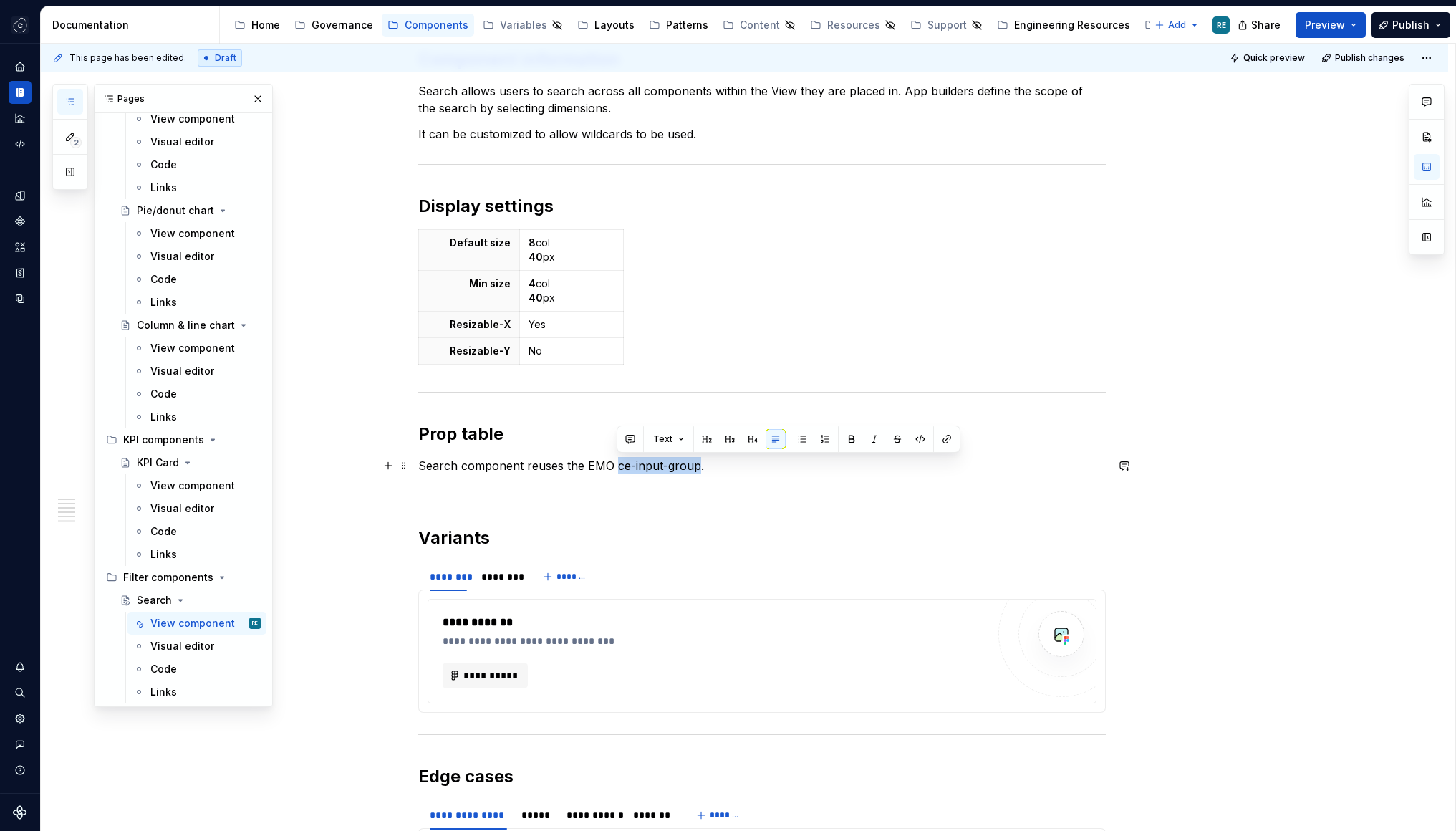
click at [670, 462] on p "Search component reuses the EMO ce-input-group." at bounding box center [762, 466] width 688 height 17
click at [950, 443] on button "button" at bounding box center [947, 439] width 20 height 20
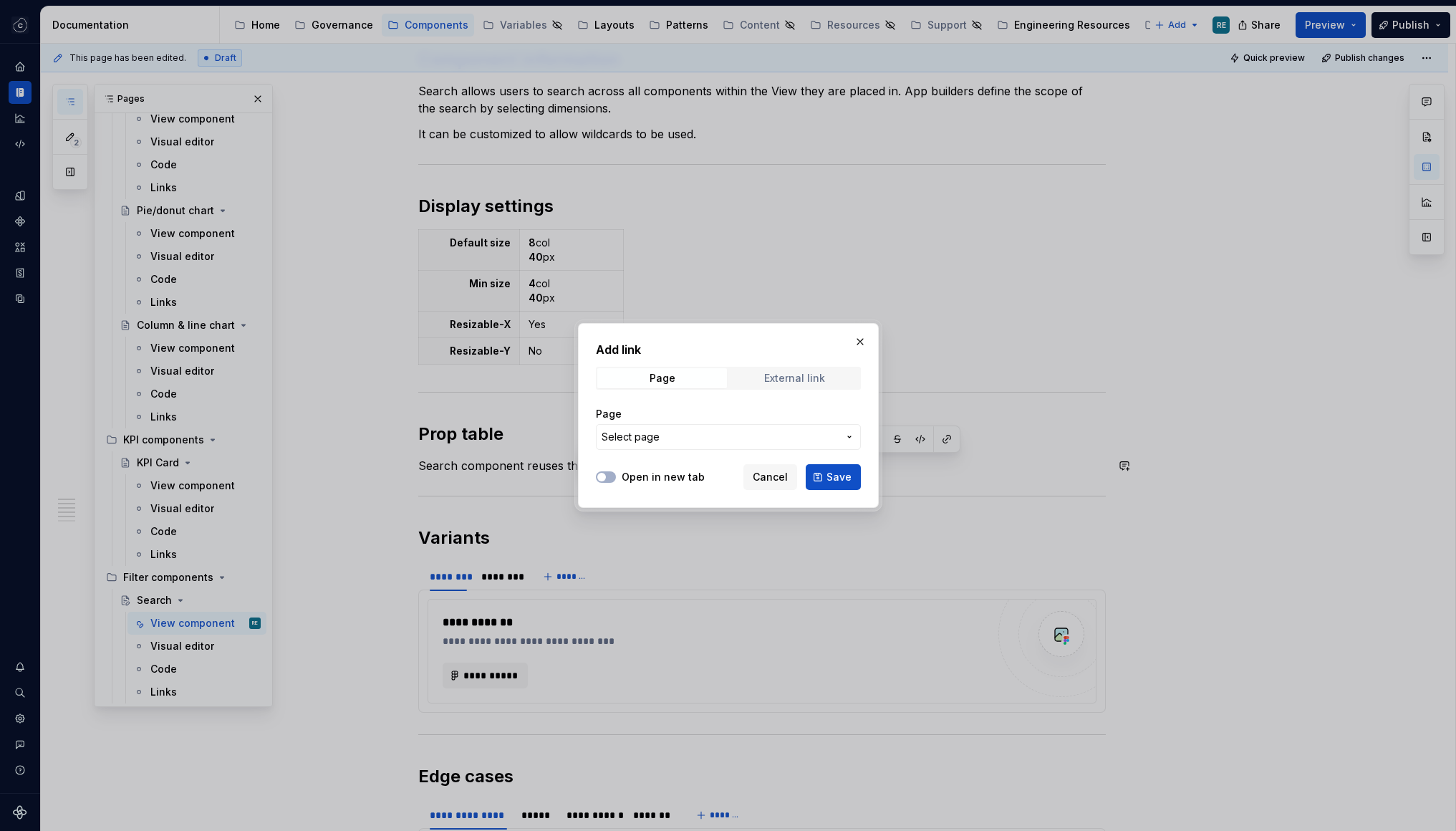
click at [769, 383] on div "External link" at bounding box center [795, 378] width 61 height 12
click at [762, 427] on input "URL" at bounding box center [728, 437] width 265 height 26
paste input "https://designsystem.celonis.com/latest/components/components-1/input-group/des…"
type input "https://designsystem.celonis.com/latest/components/components-1/input-group/des…"
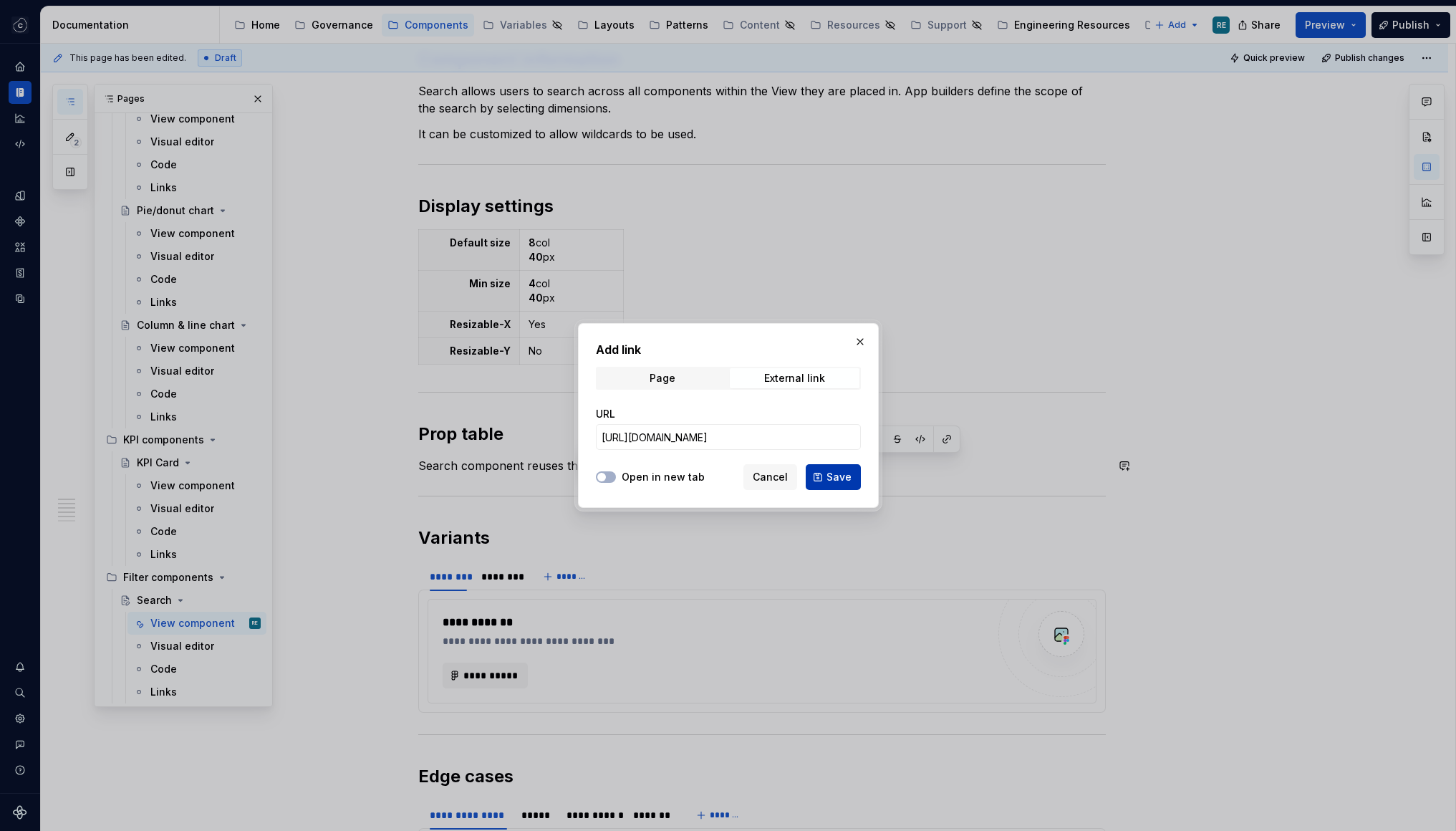
scroll to position [0, 0]
click at [843, 471] on span "Save" at bounding box center [839, 477] width 25 height 14
type textarea "*"
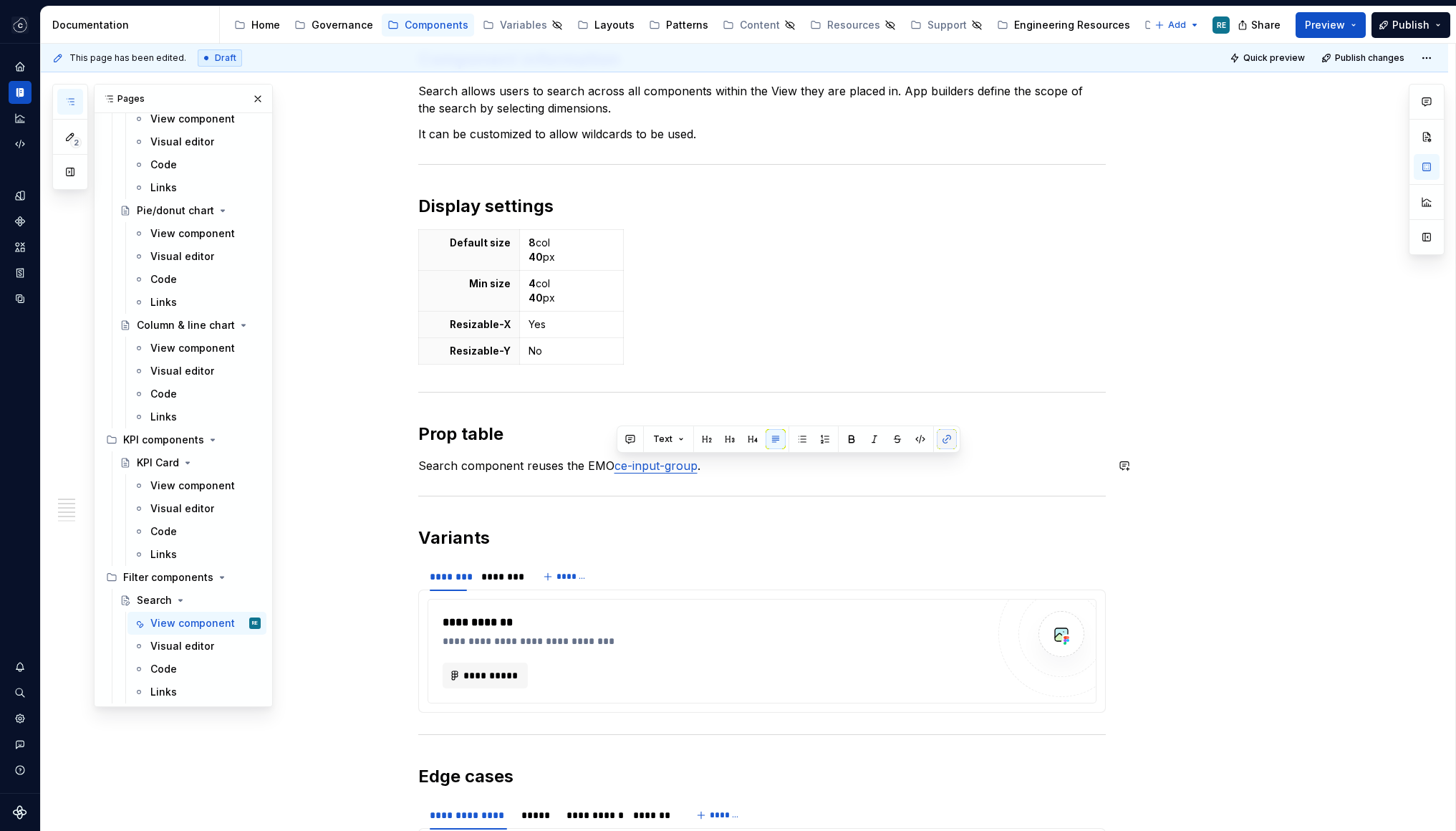
click at [946, 439] on button "button" at bounding box center [947, 439] width 20 height 20
click at [944, 440] on button "button" at bounding box center [947, 439] width 20 height 20
click at [944, 440] on button "button" at bounding box center [947, 439] width 20 height 20
click at [710, 507] on div "**********" at bounding box center [762, 199] width 688 height 2003
drag, startPoint x: 625, startPoint y: 466, endPoint x: 691, endPoint y: 467, distance: 66.0
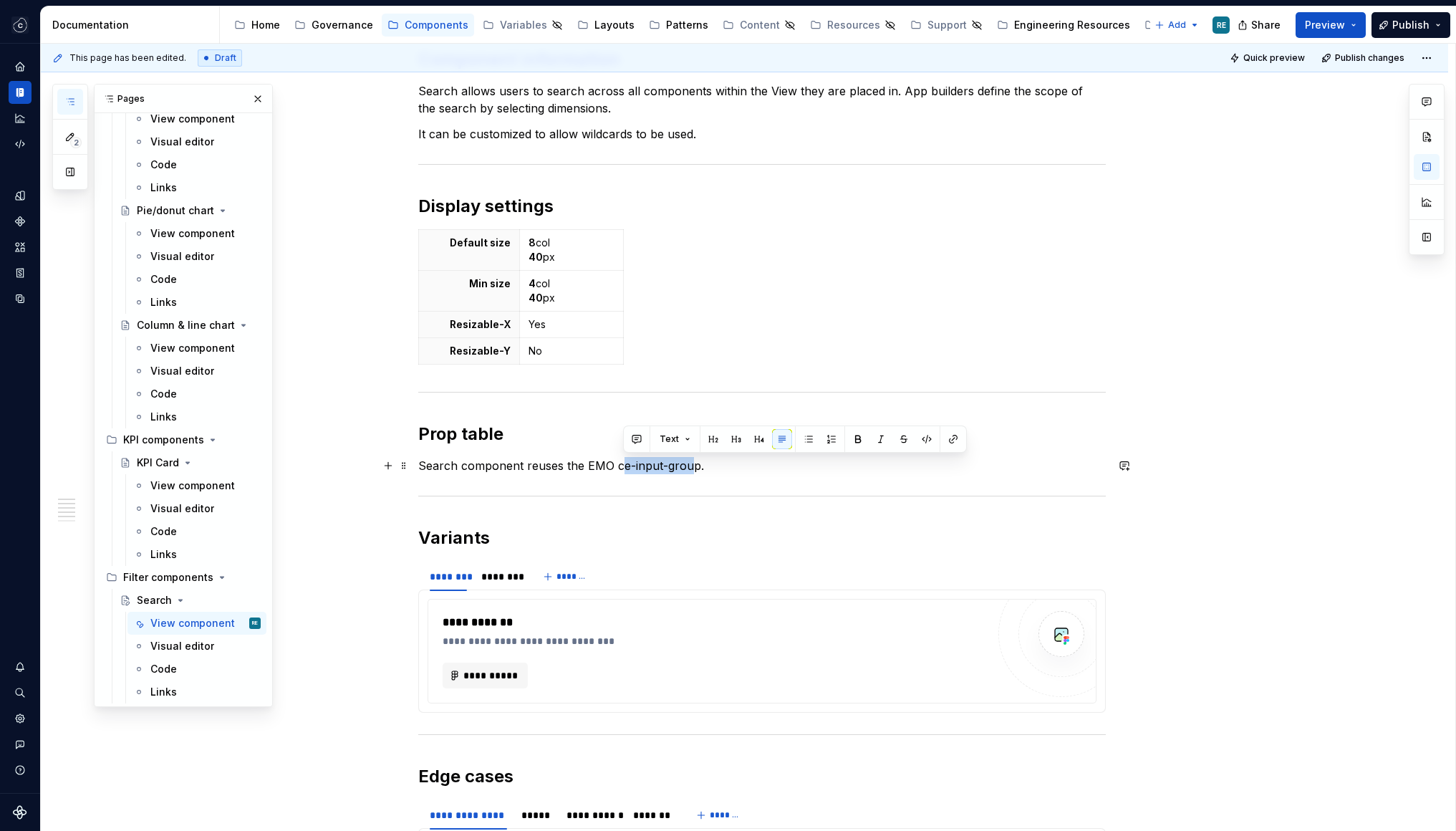
click at [691, 467] on p "Search component reuses the EMO ce-input-group." at bounding box center [762, 466] width 688 height 17
drag, startPoint x: 691, startPoint y: 467, endPoint x: 625, endPoint y: 466, distance: 66.0
click at [625, 466] on p "Search component reuses the EMO ce-input-group." at bounding box center [762, 466] width 688 height 17
click at [950, 443] on button "button" at bounding box center [947, 439] width 20 height 20
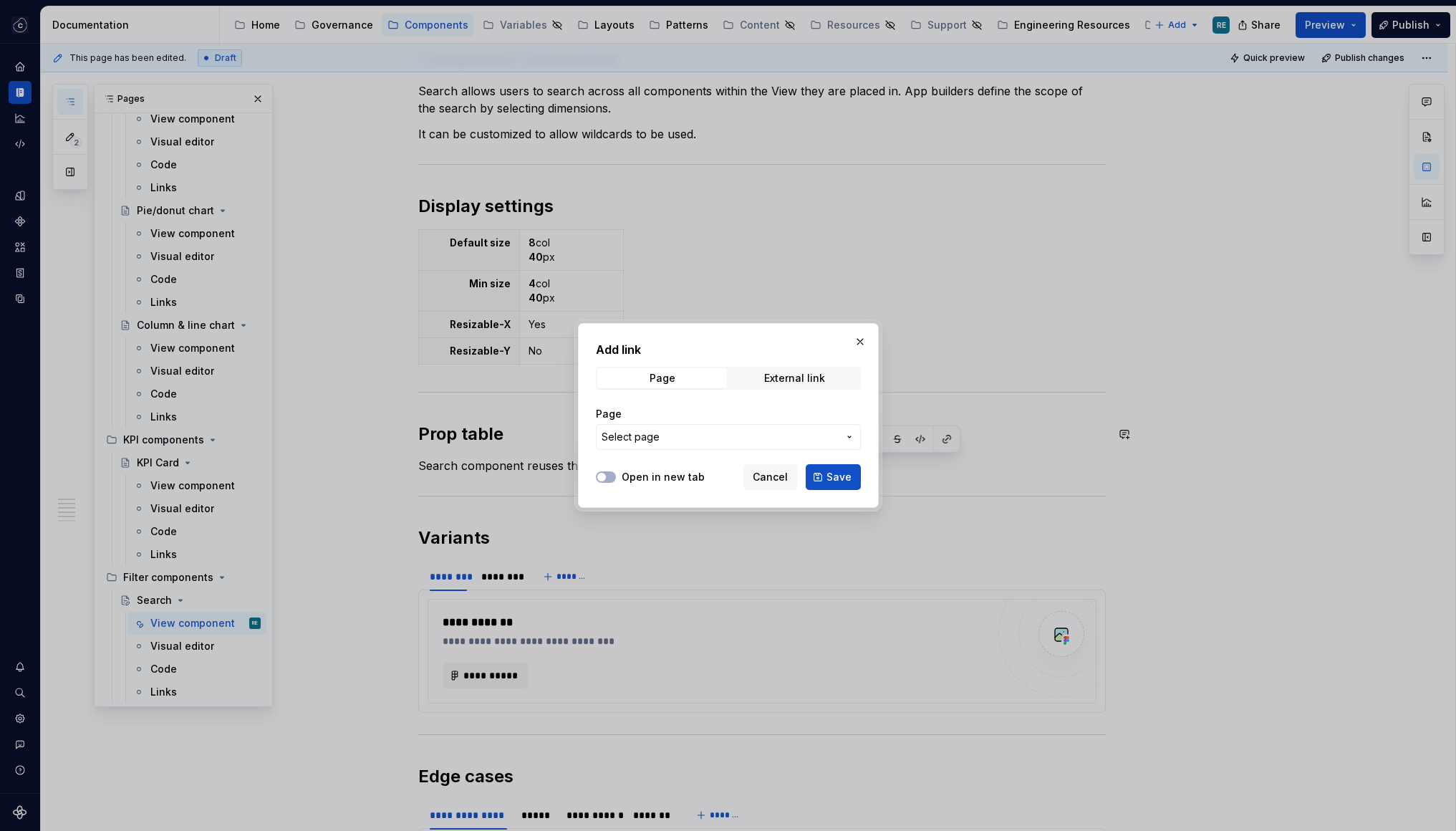
click at [689, 476] on label "Open in new tab" at bounding box center [663, 477] width 83 height 14
click at [616, 476] on button "Open in new tab" at bounding box center [606, 477] width 20 height 12
click at [794, 382] on div "External link" at bounding box center [795, 378] width 61 height 12
click at [670, 474] on label "Open in new tab" at bounding box center [663, 477] width 83 height 14
click at [616, 474] on button "Open in new tab" at bounding box center [606, 477] width 20 height 12
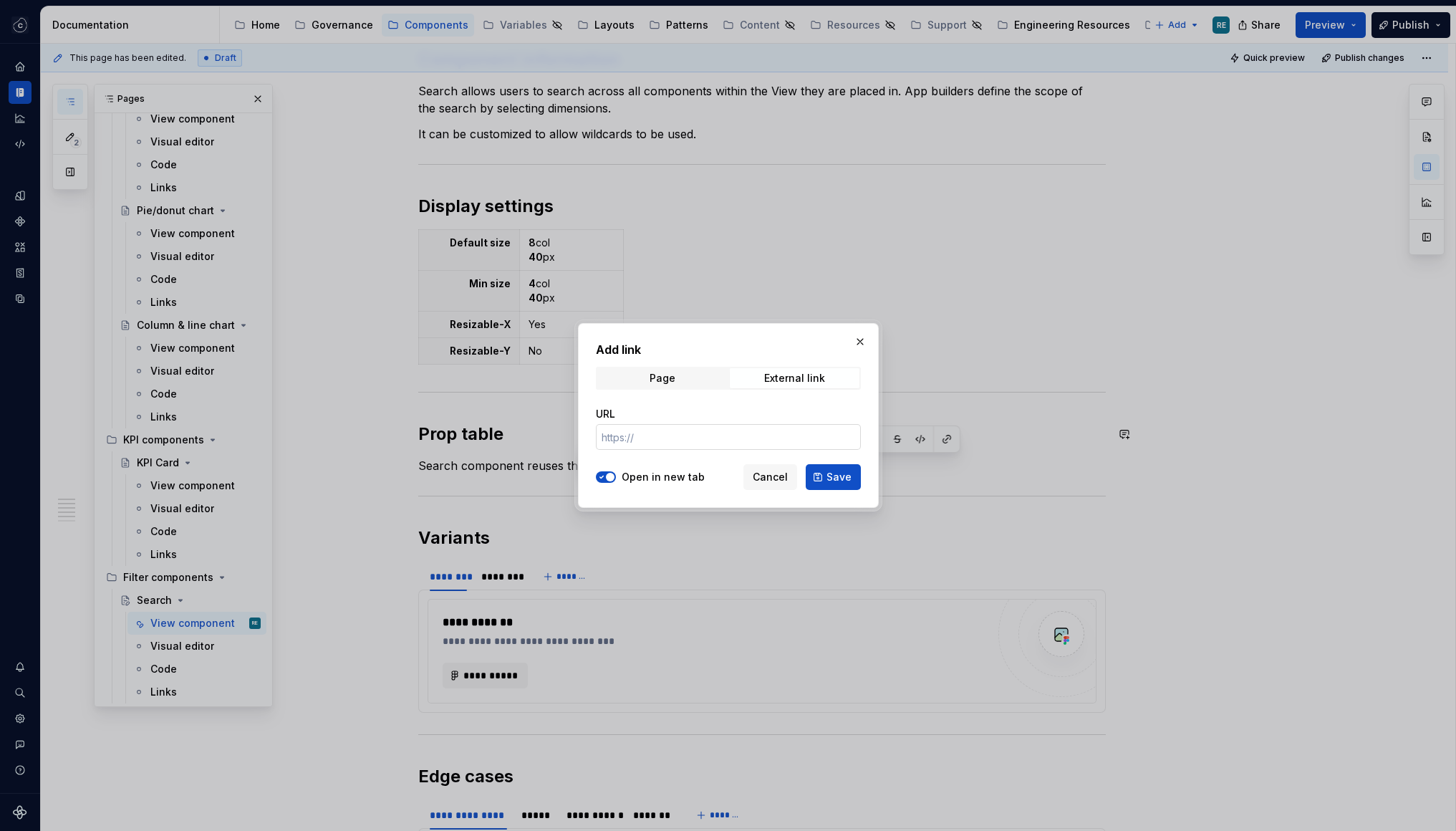
click at [672, 438] on input "URL" at bounding box center [728, 437] width 265 height 26
paste input "https://designsystem.celonis.com/latest/components/components-1/input-group/des…"
type input "https://designsystem.celonis.com/latest/components/components-1/input-group/des…"
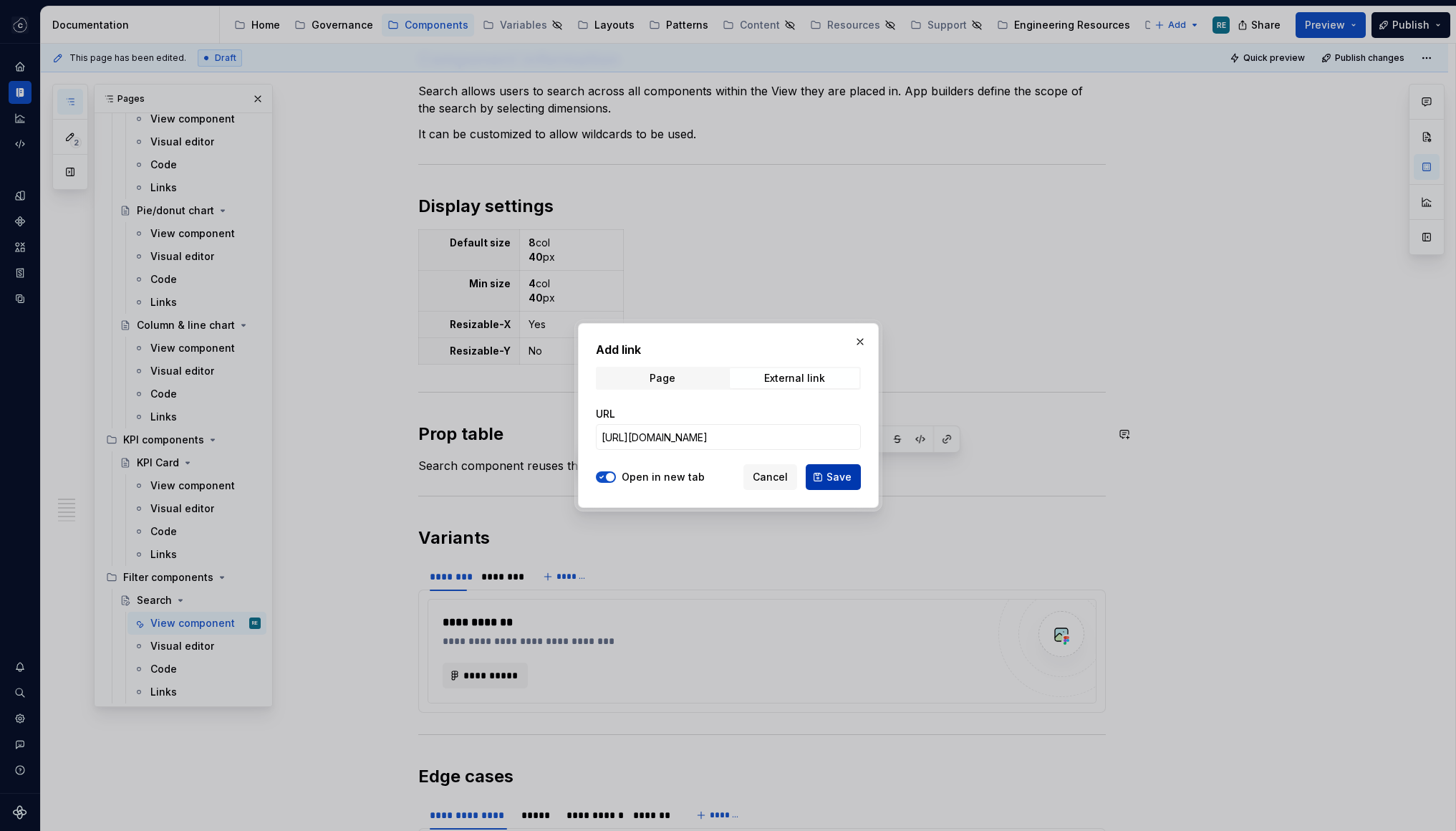
click at [836, 470] on span "Save" at bounding box center [839, 477] width 25 height 14
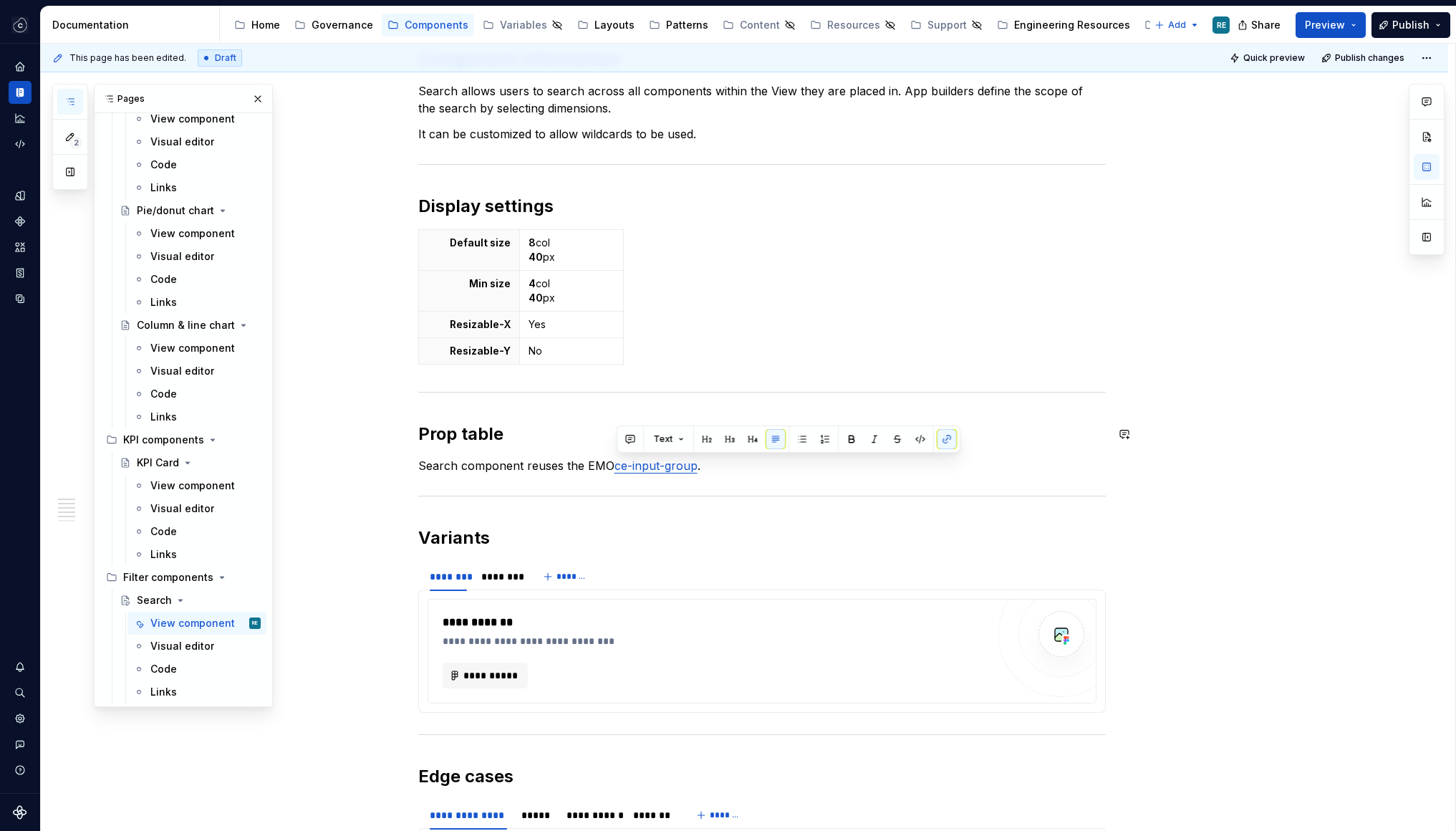
click at [836, 470] on p "Search component reuses the EMO ce-input-group ." at bounding box center [762, 466] width 688 height 17
click at [599, 471] on p "Search component reuses the EMO ce-input-group ." at bounding box center [762, 466] width 688 height 17
click at [786, 478] on div "**********" at bounding box center [762, 199] width 688 height 2003
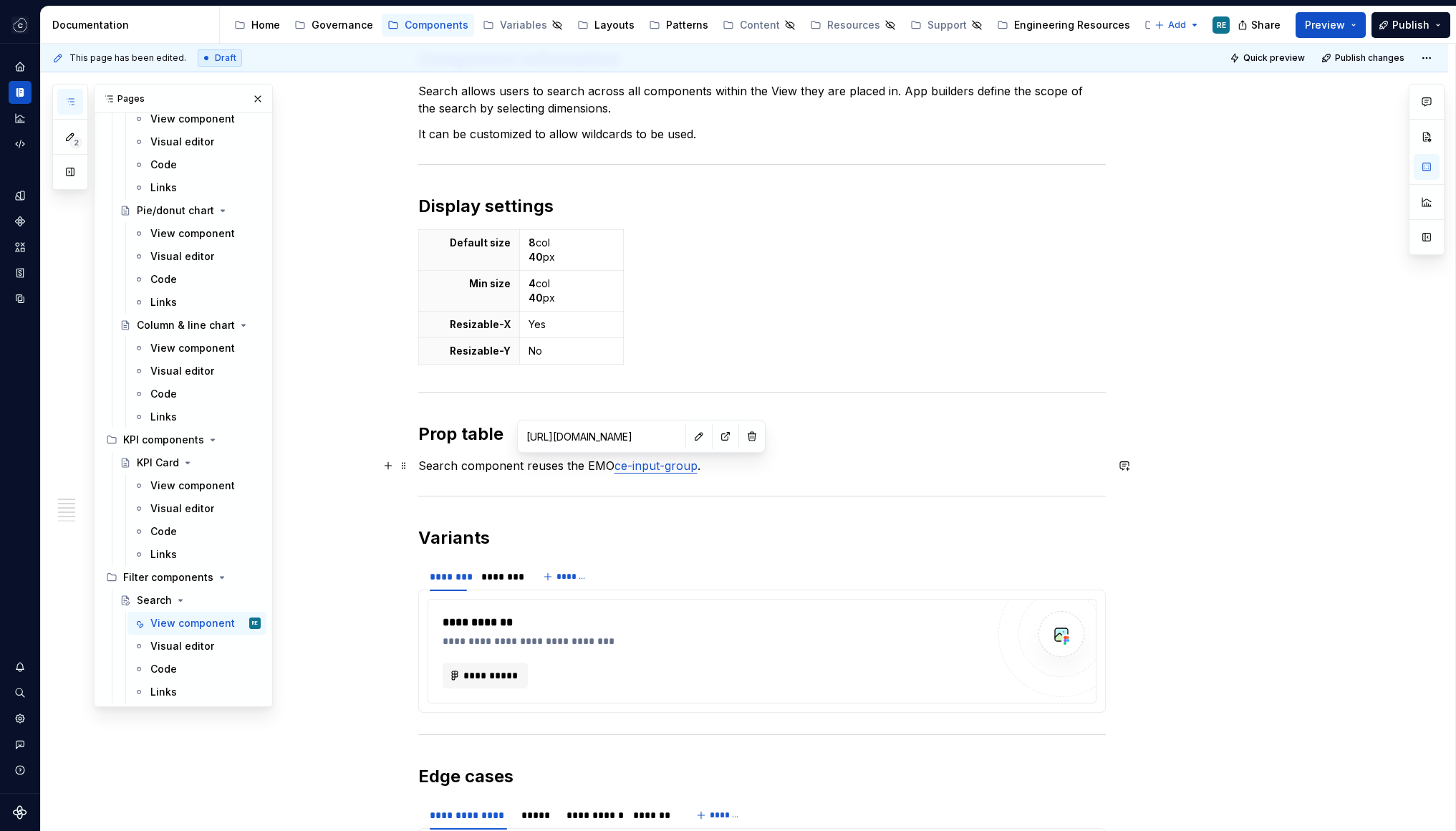
click at [623, 465] on link "ce-input-group" at bounding box center [656, 466] width 83 height 14
drag, startPoint x: 623, startPoint y: 465, endPoint x: 687, endPoint y: 470, distance: 64.2
click at [687, 470] on link "ce-input-group" at bounding box center [656, 466] width 83 height 14
click at [625, 466] on link "ce-input-group" at bounding box center [656, 466] width 83 height 14
drag, startPoint x: 625, startPoint y: 466, endPoint x: 680, endPoint y: 467, distance: 55.0
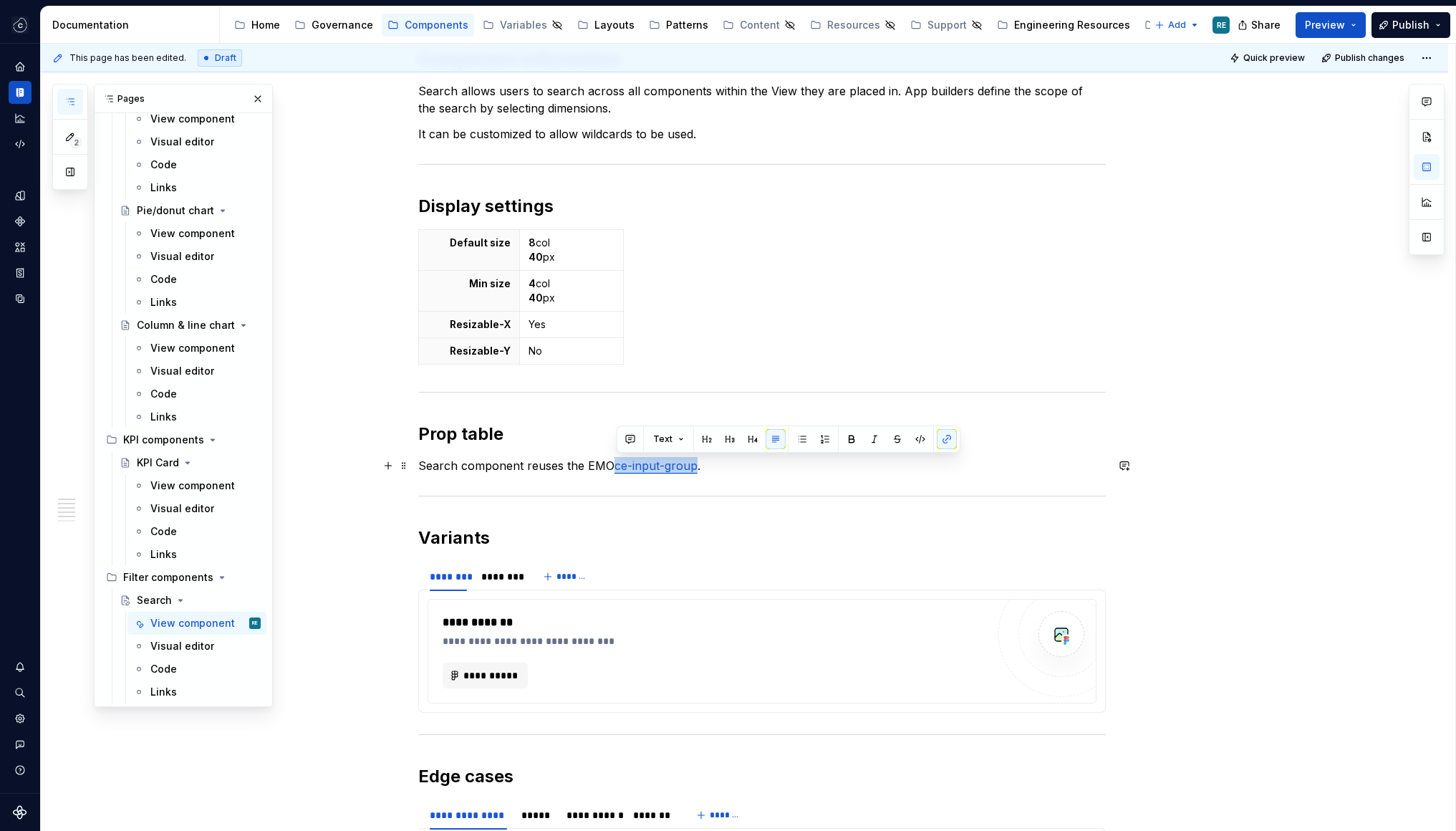
click at [680, 467] on link "ce-input-group" at bounding box center [656, 466] width 83 height 14
click at [733, 471] on p "Search component reuses the EMO ce-input-group ." at bounding box center [762, 466] width 688 height 17
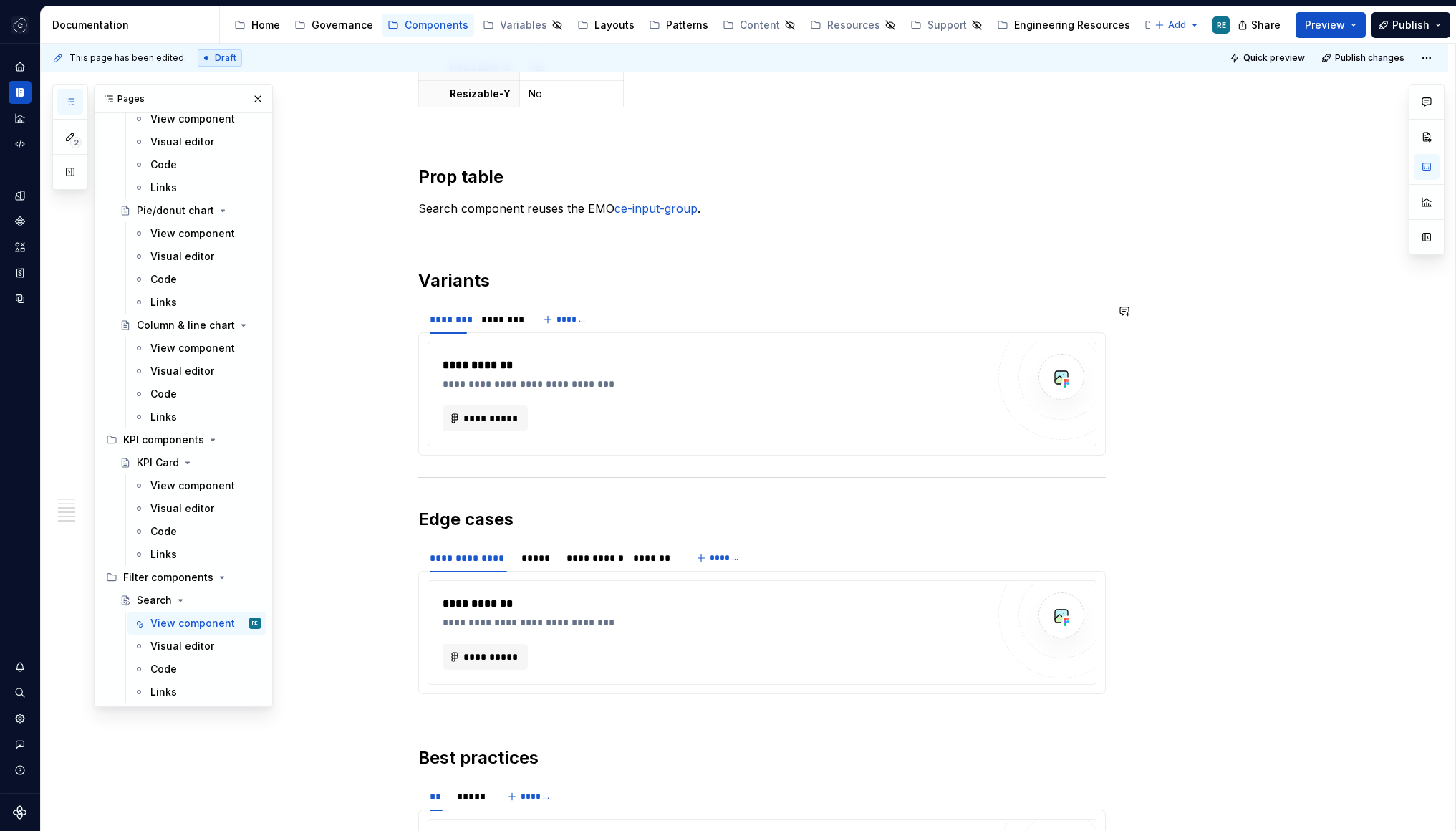
scroll to position [1361, 0]
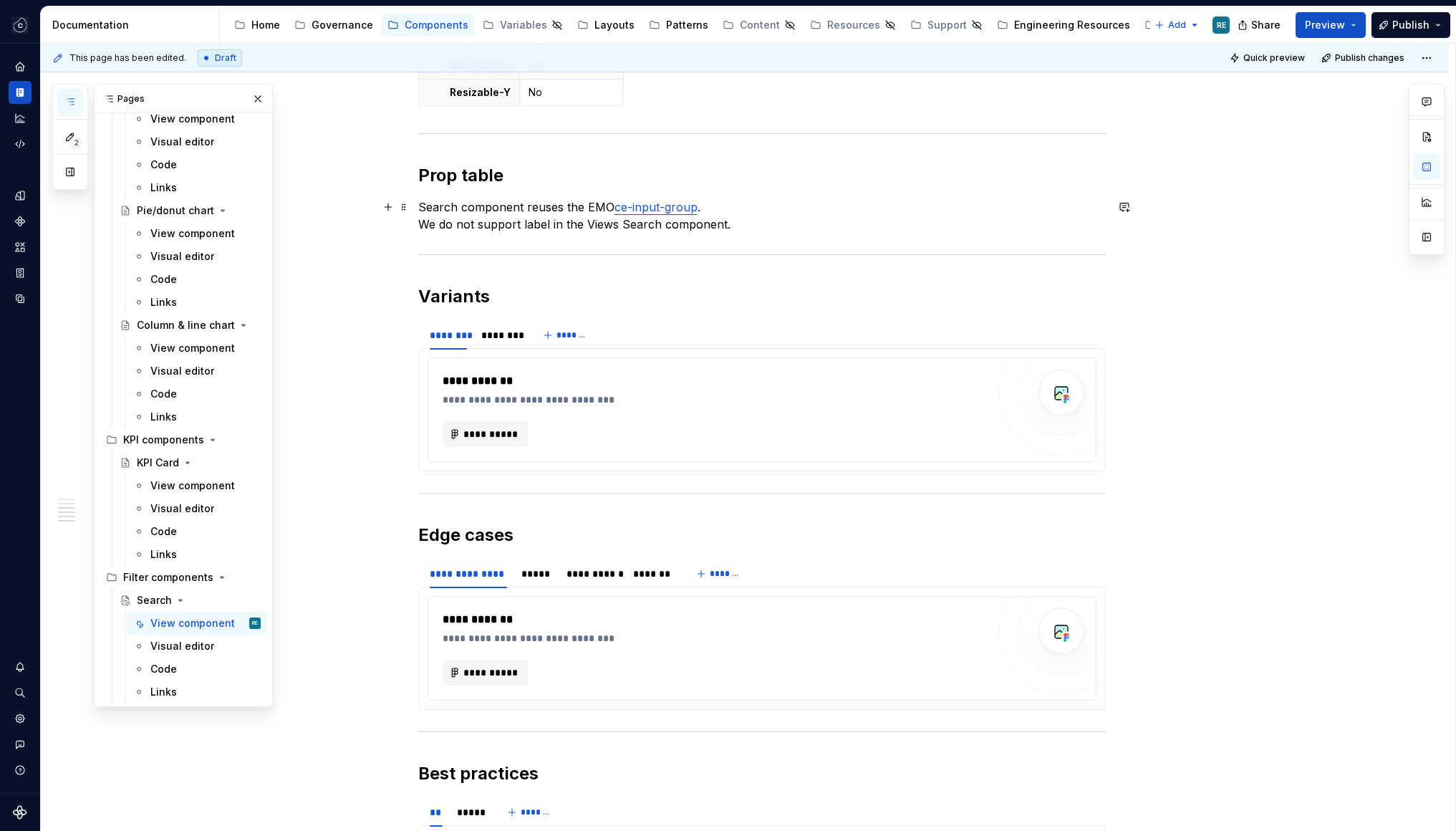
click at [638, 219] on p "Search component reuses the EMO ce-input-group . We do not support label in the…" at bounding box center [762, 215] width 688 height 34
click at [634, 220] on p "Search component reuses the EMO ce-input-group . We do not support label in the…" at bounding box center [762, 215] width 688 height 34
click at [596, 220] on p "Search component reuses the EMO ce-input-group . We do not support label in the…" at bounding box center [762, 215] width 688 height 34
drag, startPoint x: 596, startPoint y: 220, endPoint x: 570, endPoint y: 222, distance: 26.1
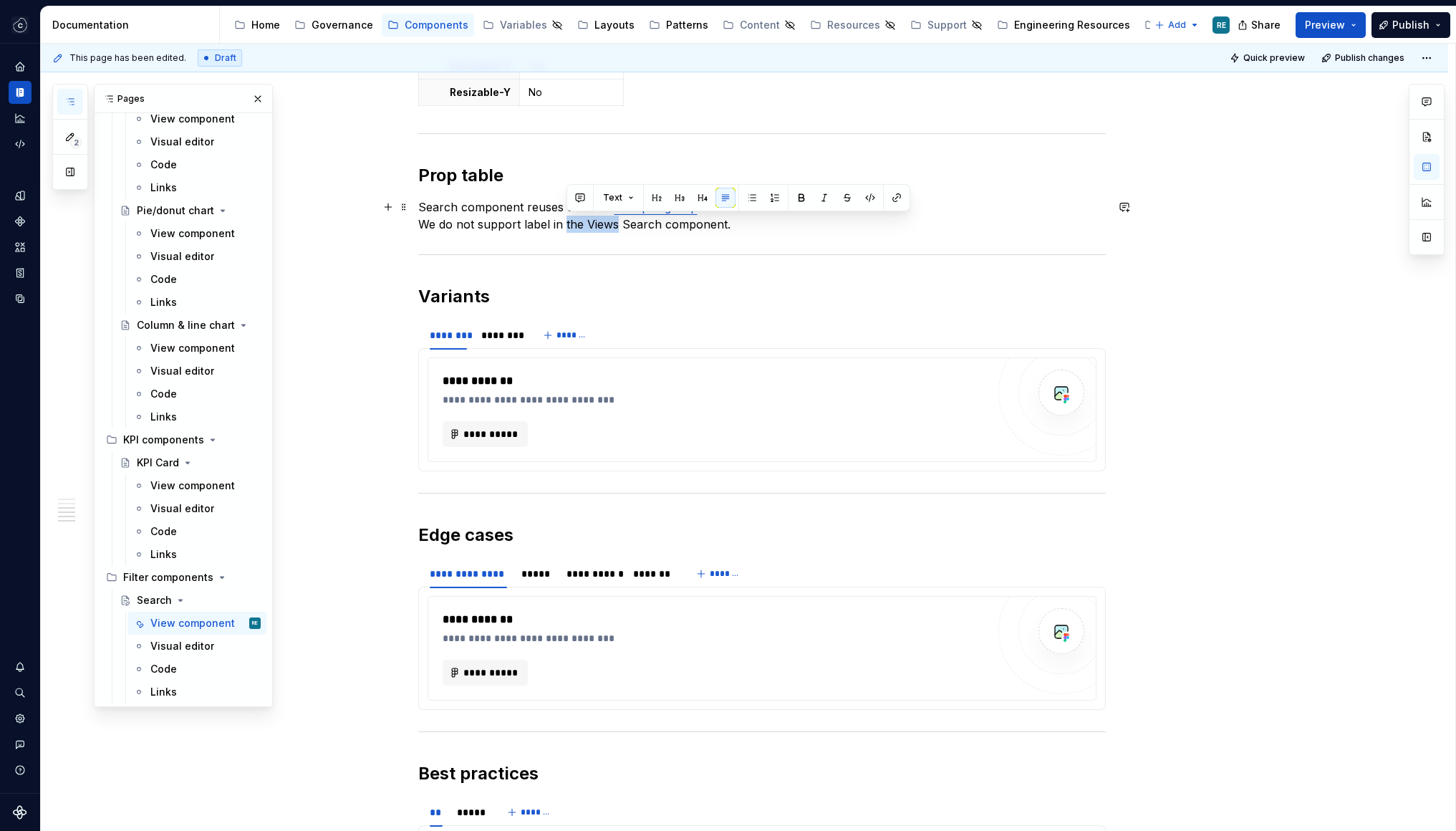
click at [571, 222] on p "Search component reuses the EMO ce-input-group . We do not support label in the…" at bounding box center [762, 215] width 688 height 34
click at [554, 222] on p "Search component reuses the EMO ce-input-group . We do not support label in the…" at bounding box center [762, 215] width 688 height 34
click at [583, 220] on p "Search component reuses the EMO ce-input-group . We do not support label for th…" at bounding box center [762, 215] width 688 height 34
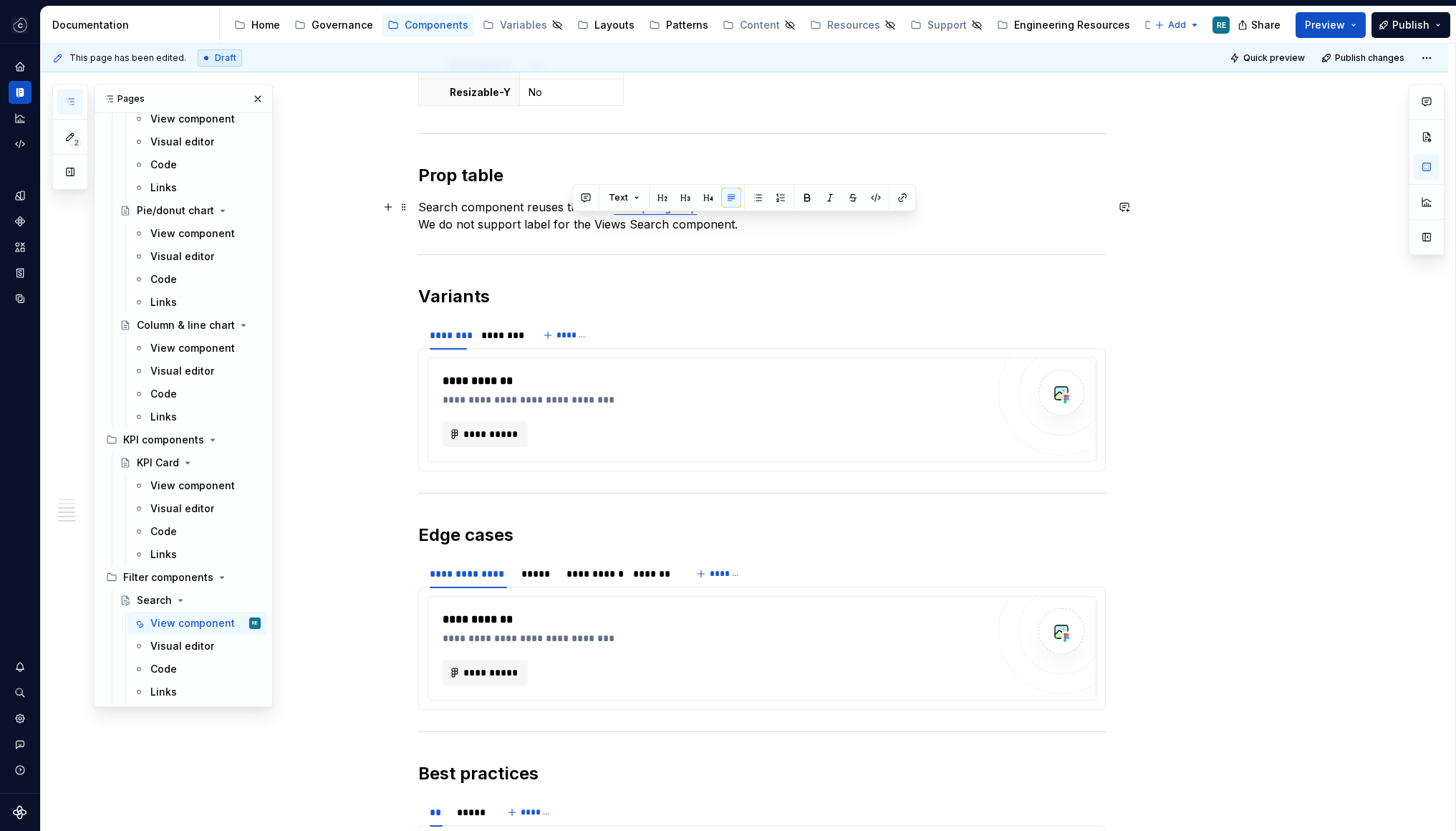
click at [603, 225] on p "Search component reuses the EMO ce-input-group . We do not support label for th…" at bounding box center [762, 215] width 688 height 34
click at [699, 222] on p "Search component reuses the EMO ce-input-group . We do not support label for th…" at bounding box center [762, 215] width 688 height 34
click at [496, 220] on p "Search component reuses the EMO ce-input-group . We do not support label for th…" at bounding box center [762, 215] width 688 height 34
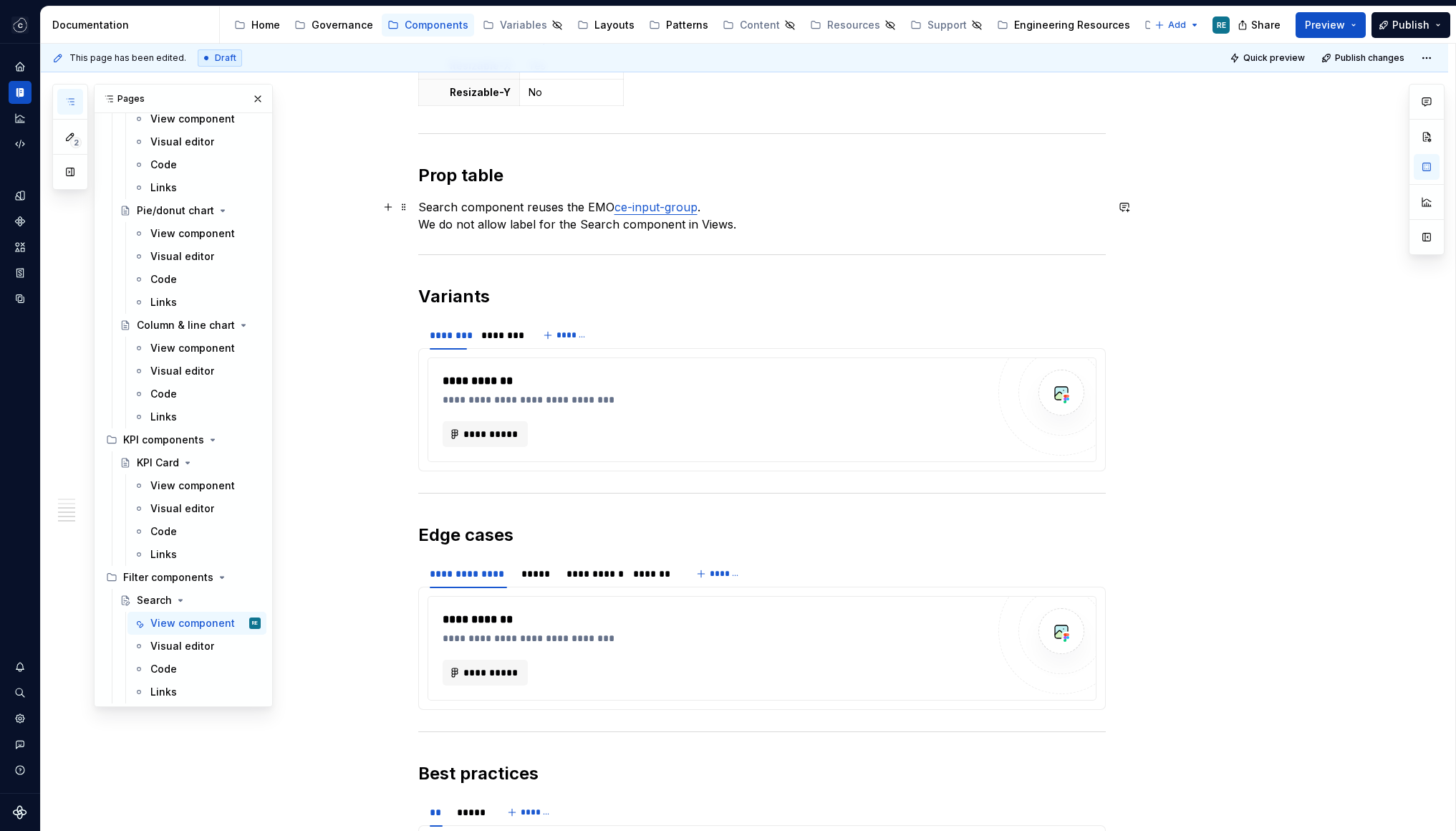
click at [533, 222] on p "Search component reuses the EMO ce-input-group . We do not allow label for the …" at bounding box center [762, 215] width 688 height 34
click at [588, 357] on div "**********" at bounding box center [762, 409] width 669 height 104
click at [569, 288] on h2 "Variants" at bounding box center [762, 296] width 688 height 23
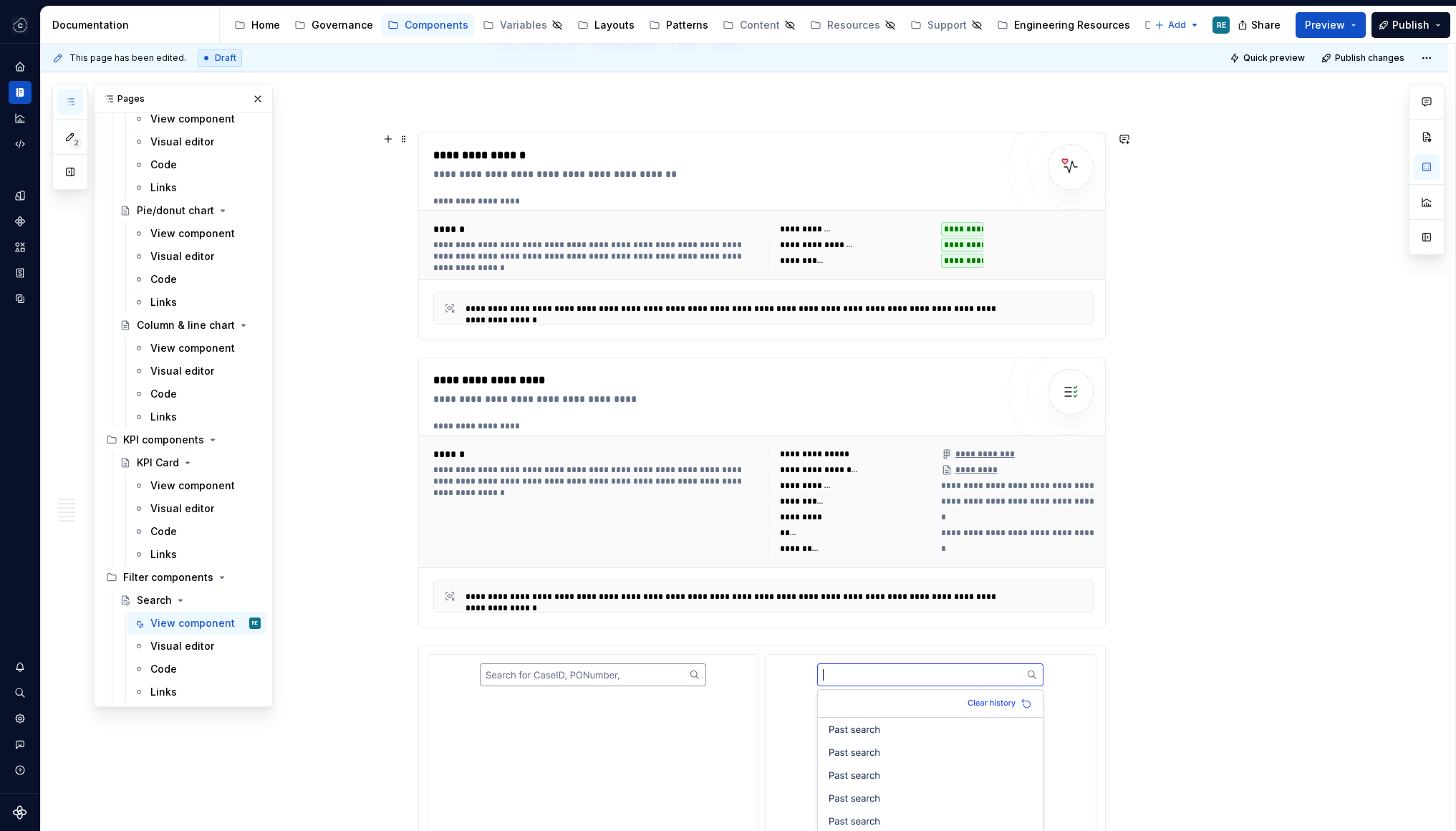
scroll to position [0, 0]
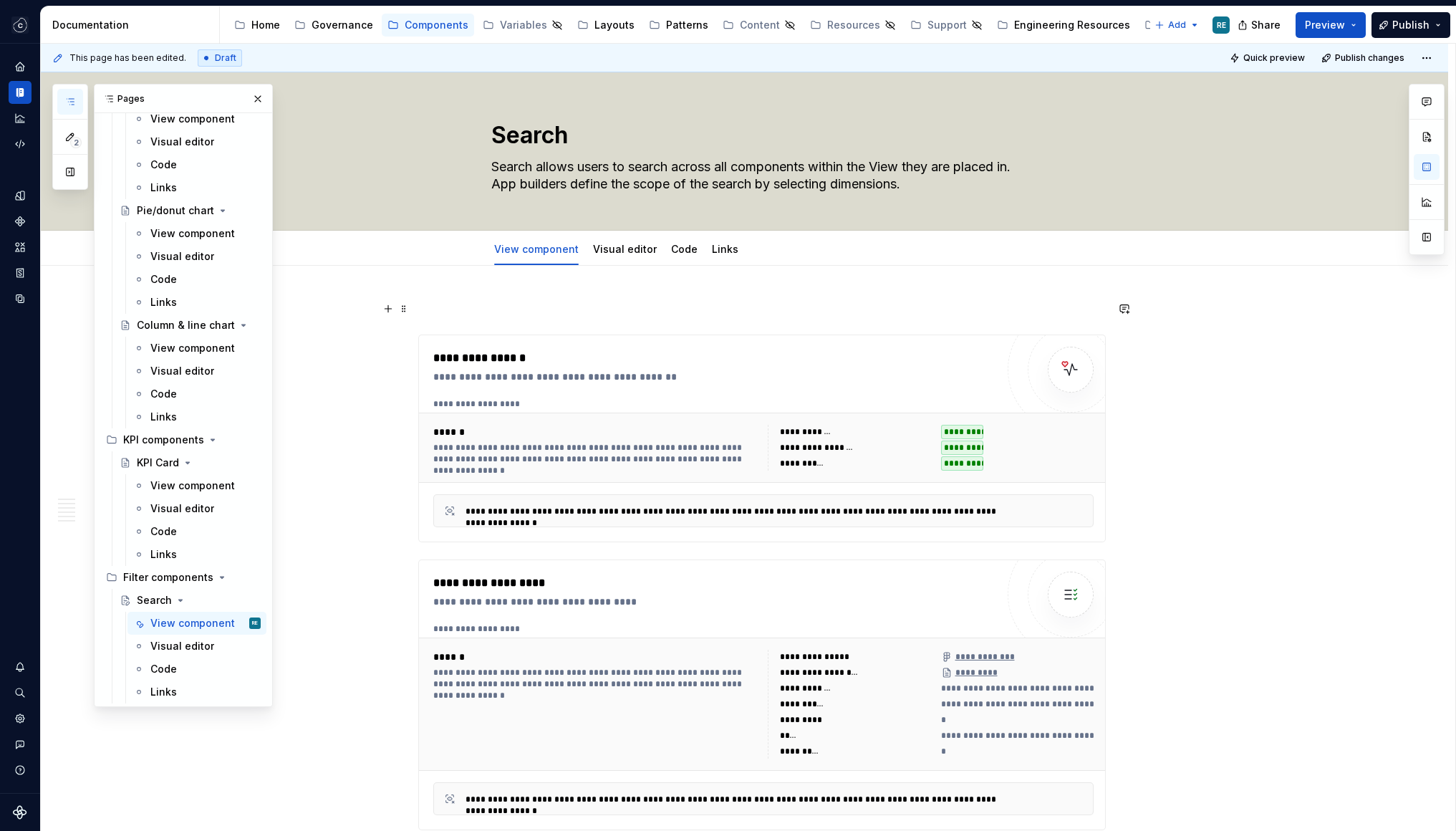
click at [553, 308] on p at bounding box center [762, 309] width 688 height 17
click at [198, 483] on div "View component" at bounding box center [184, 485] width 67 height 14
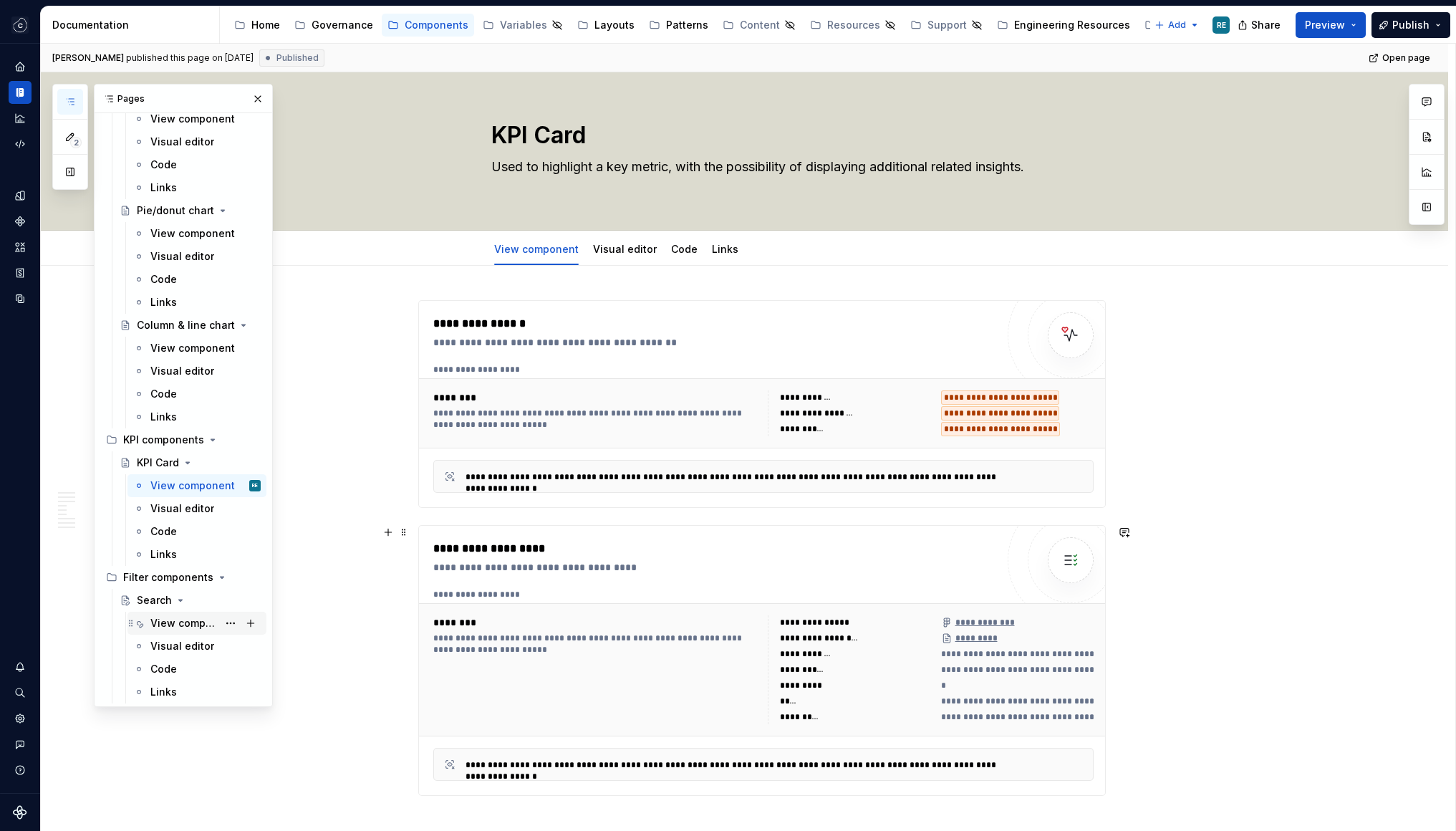
click at [172, 622] on div "View component" at bounding box center [184, 623] width 67 height 14
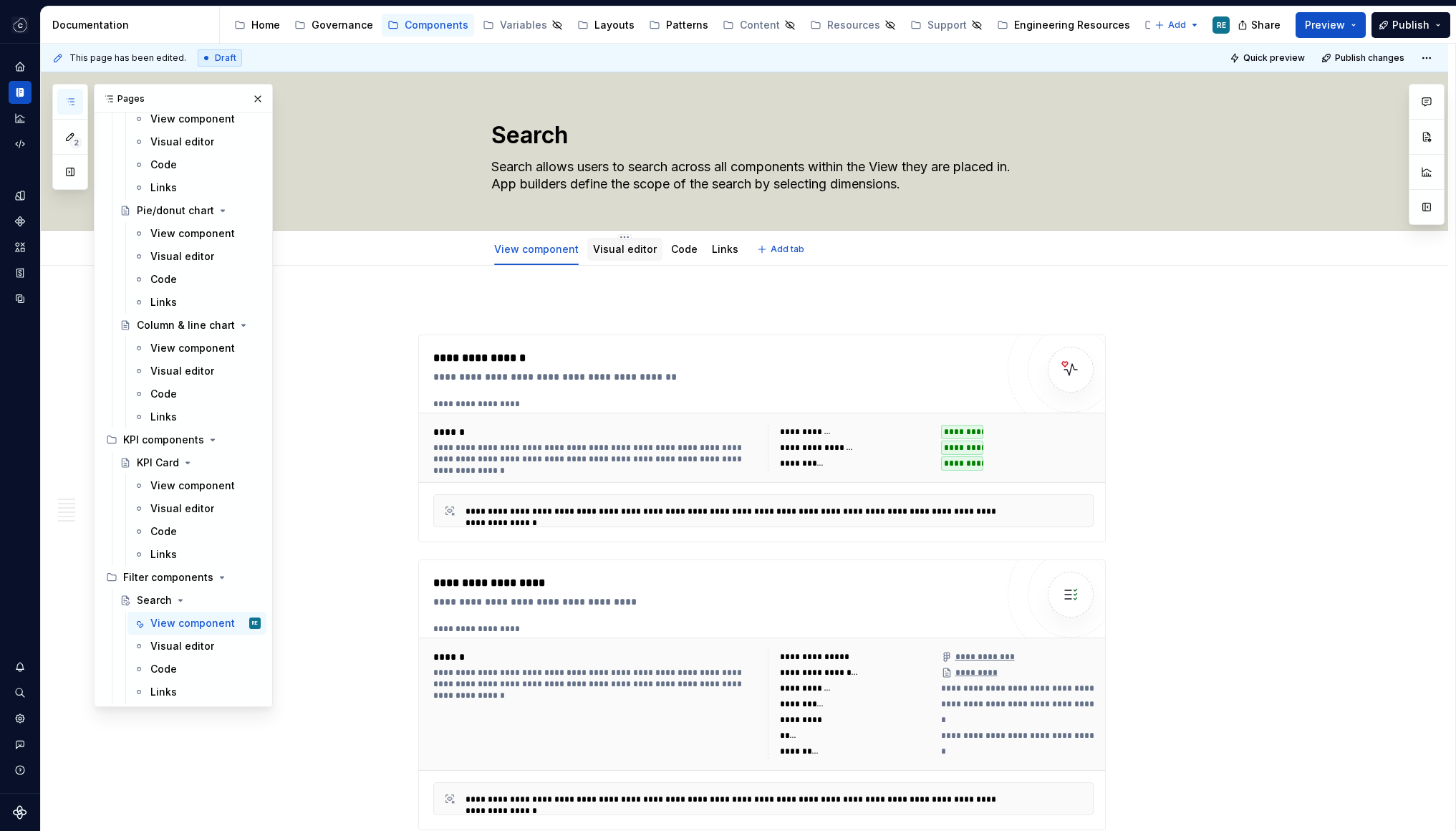
click at [613, 249] on link "Visual editor" at bounding box center [625, 249] width 64 height 12
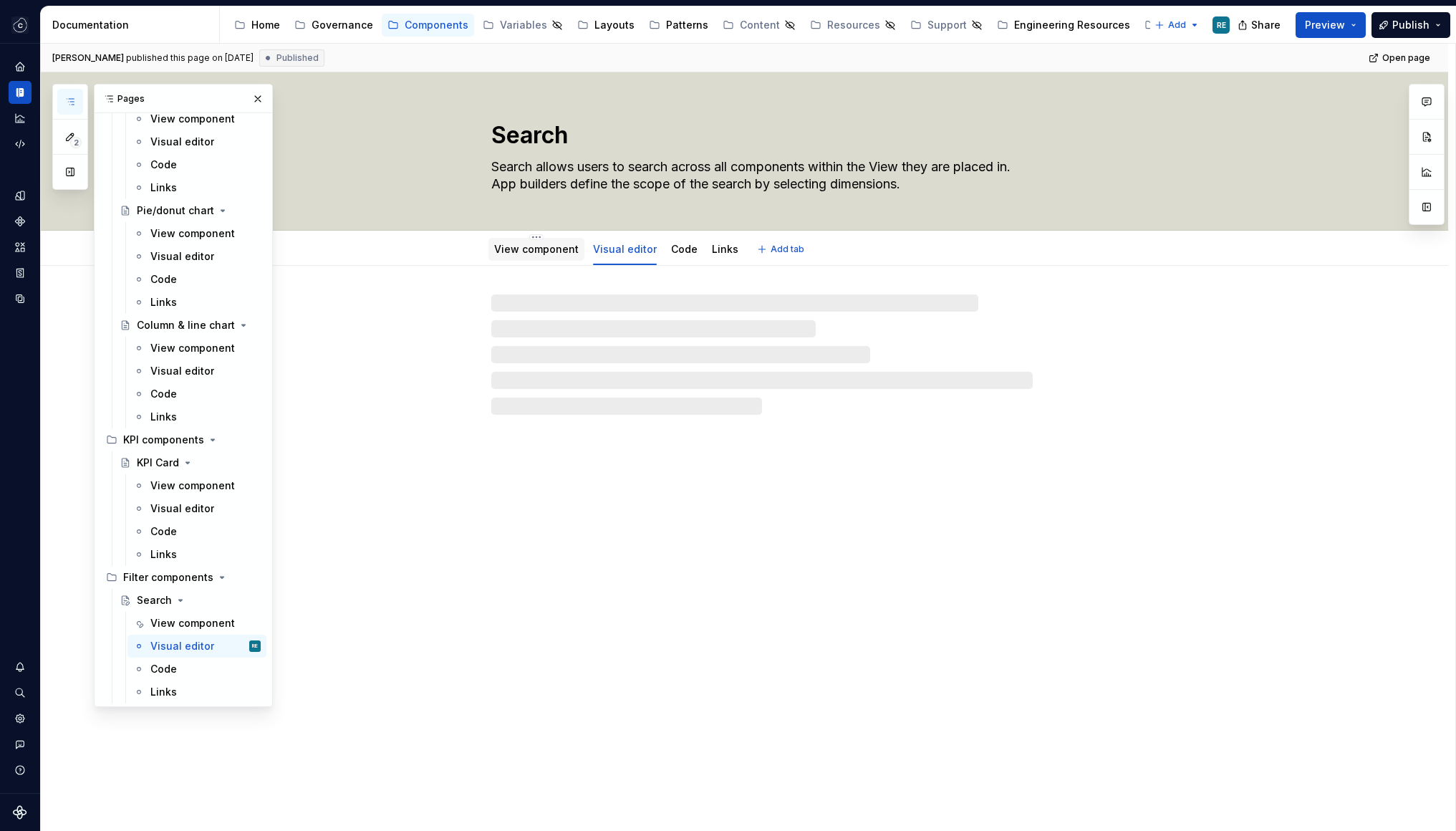
click at [531, 261] on div "View component" at bounding box center [536, 249] width 96 height 26
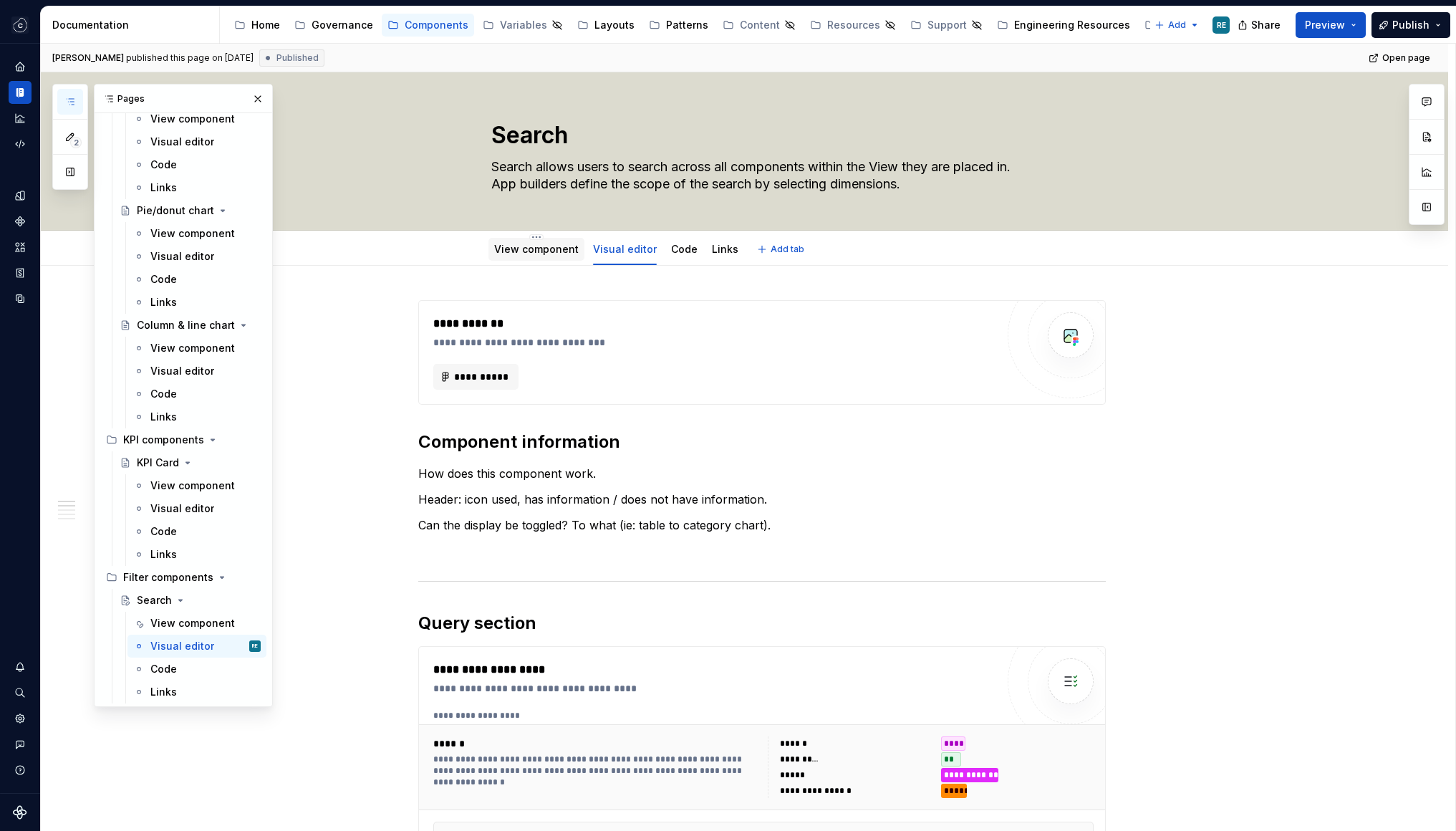
click at [538, 246] on link "View component" at bounding box center [536, 249] width 85 height 12
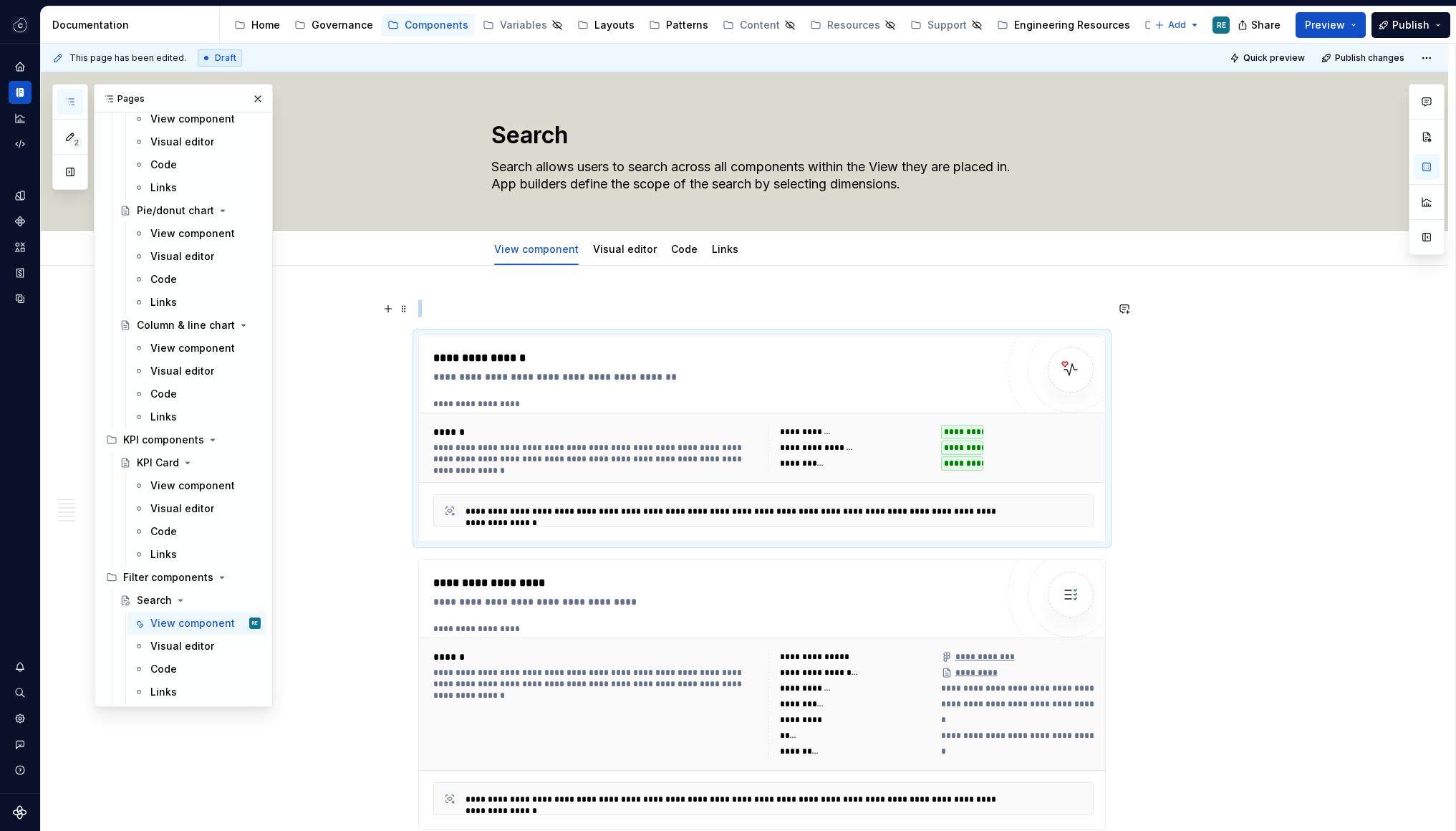
click at [409, 304] on span at bounding box center [404, 309] width 12 height 20
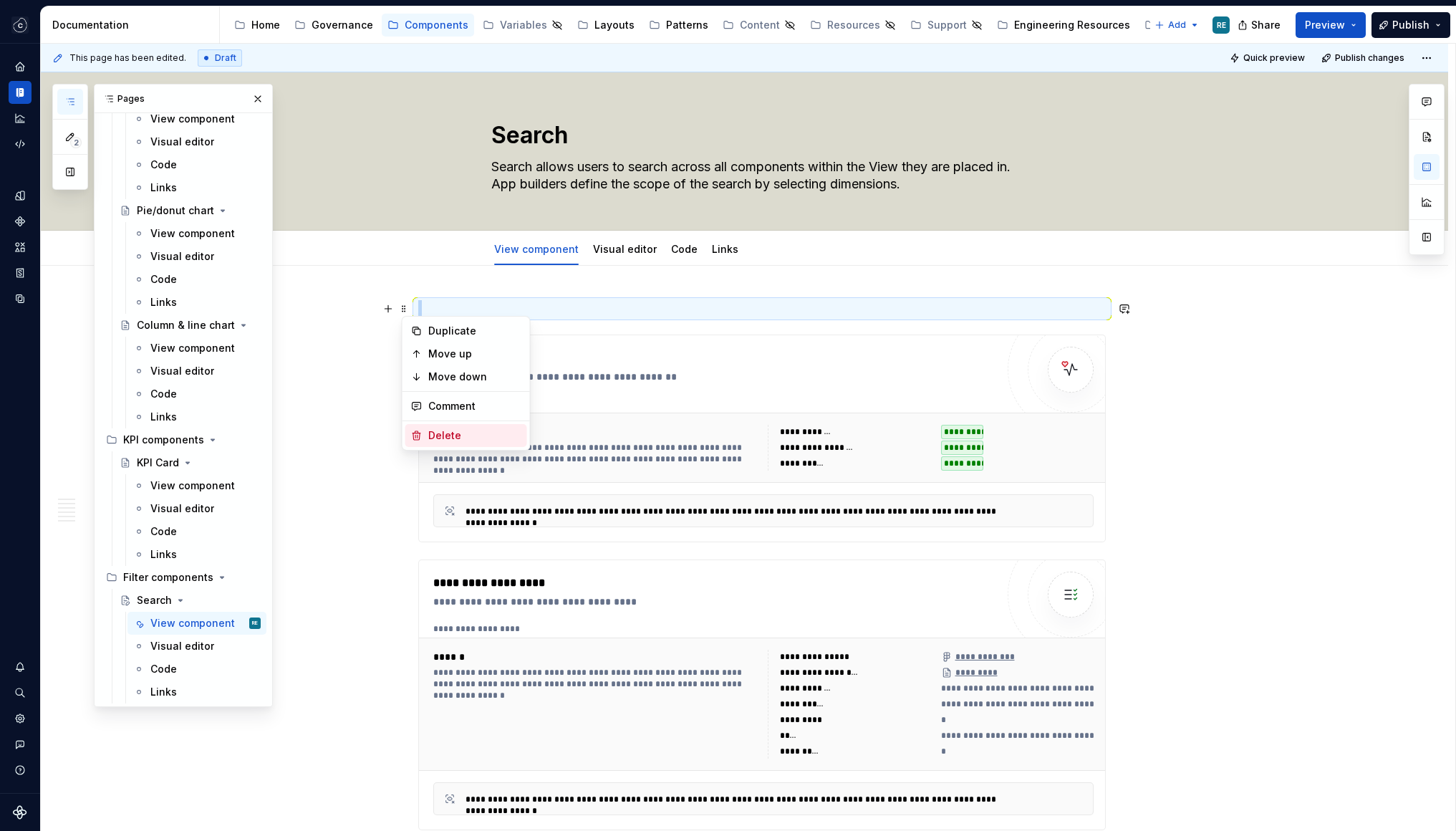
click at [452, 427] on div "Delete" at bounding box center [466, 435] width 122 height 23
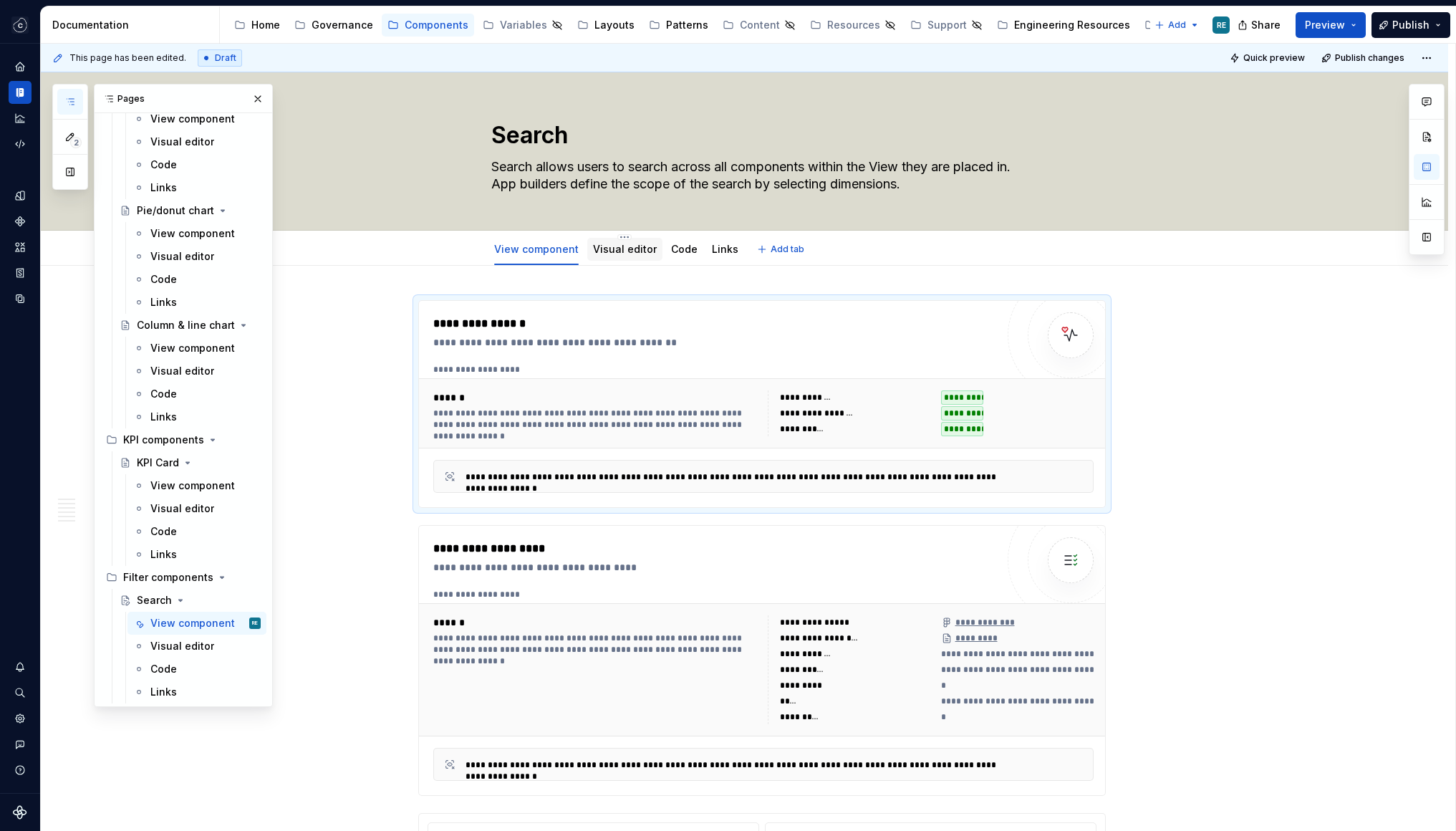
click at [600, 256] on div "Visual editor" at bounding box center [625, 249] width 64 height 17
click at [616, 251] on link "Visual editor" at bounding box center [625, 249] width 64 height 12
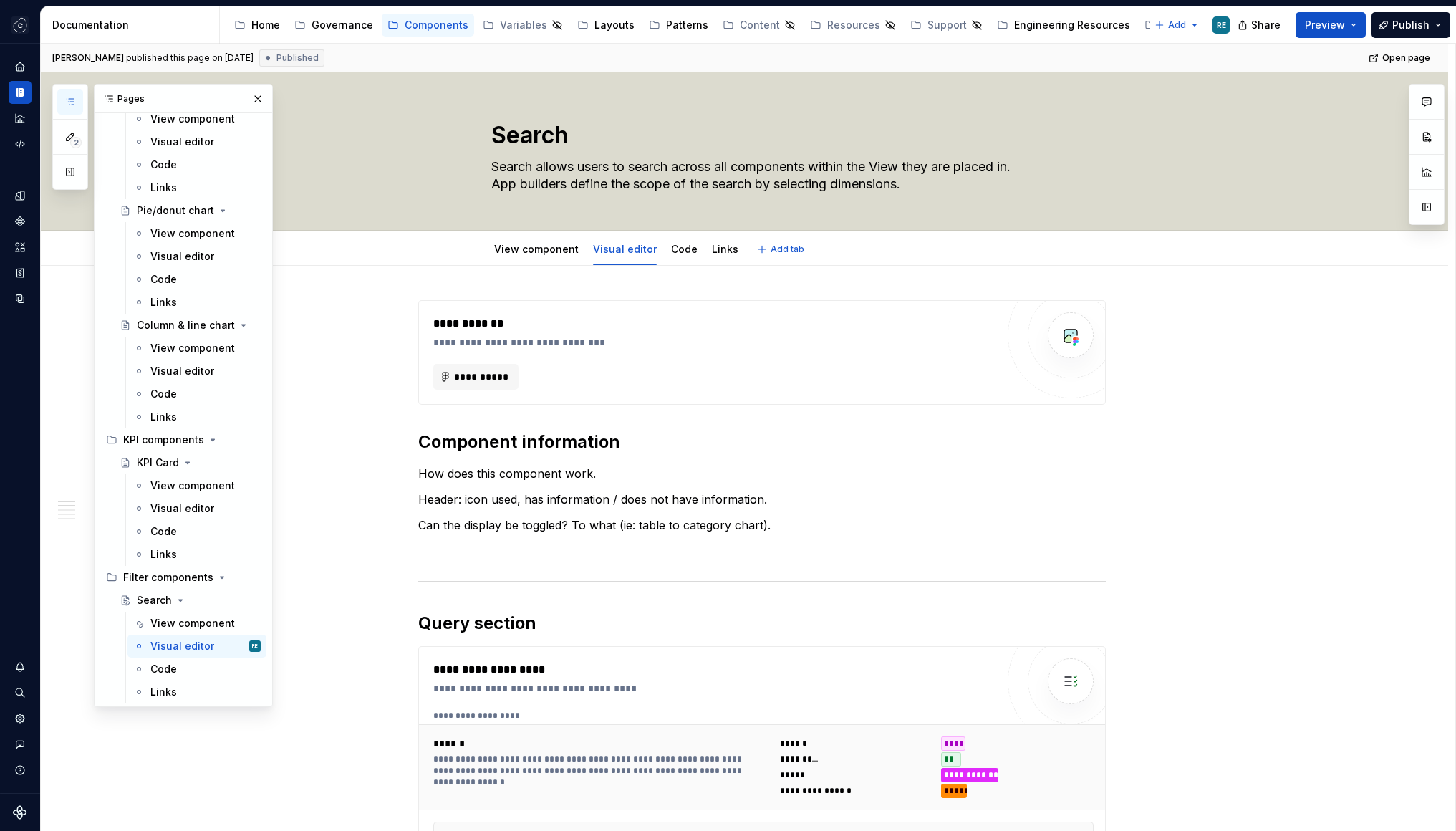
type textarea "*"
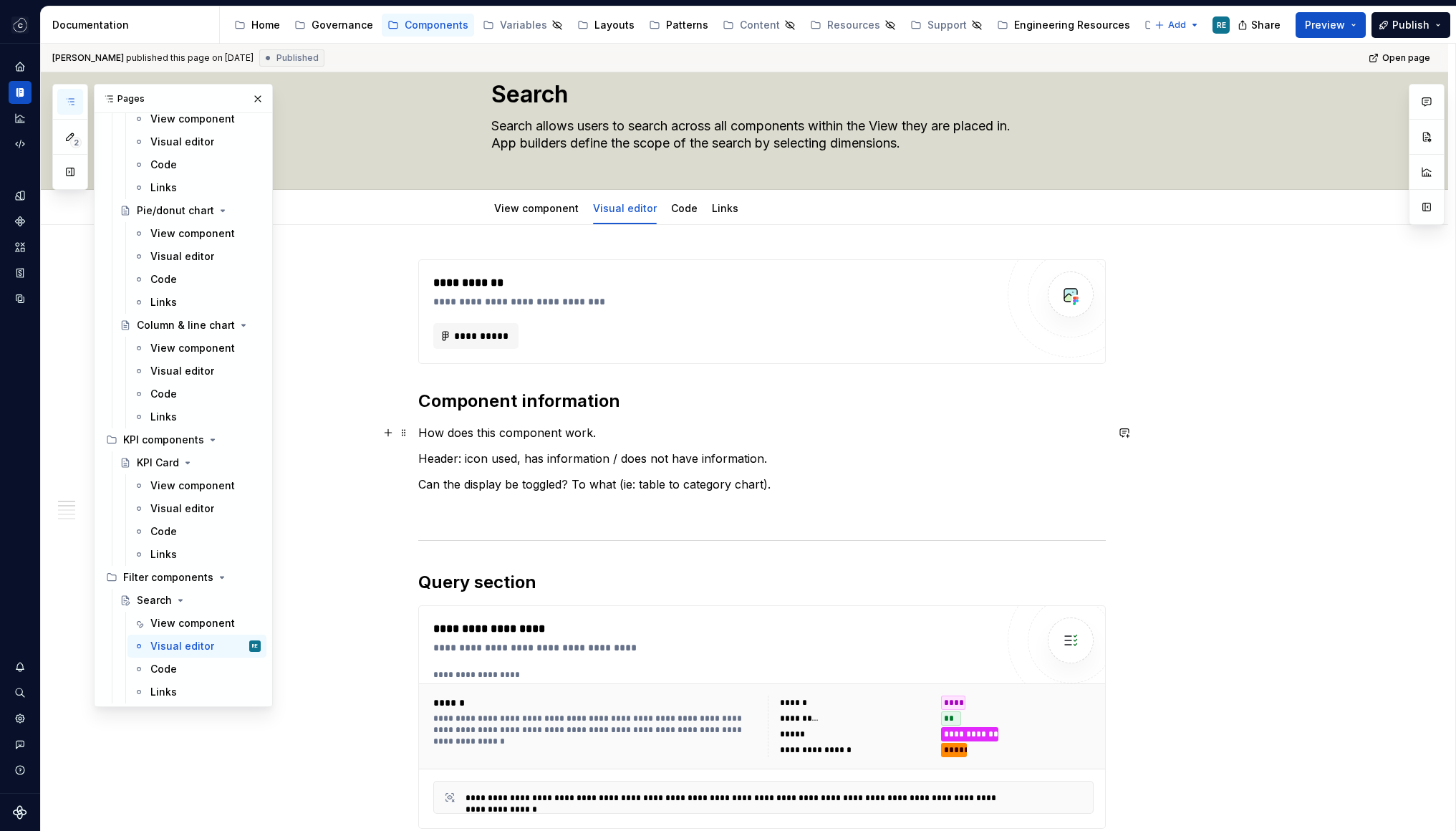
scroll to position [42, 0]
click at [688, 428] on p "How does this component work." at bounding box center [762, 431] width 688 height 17
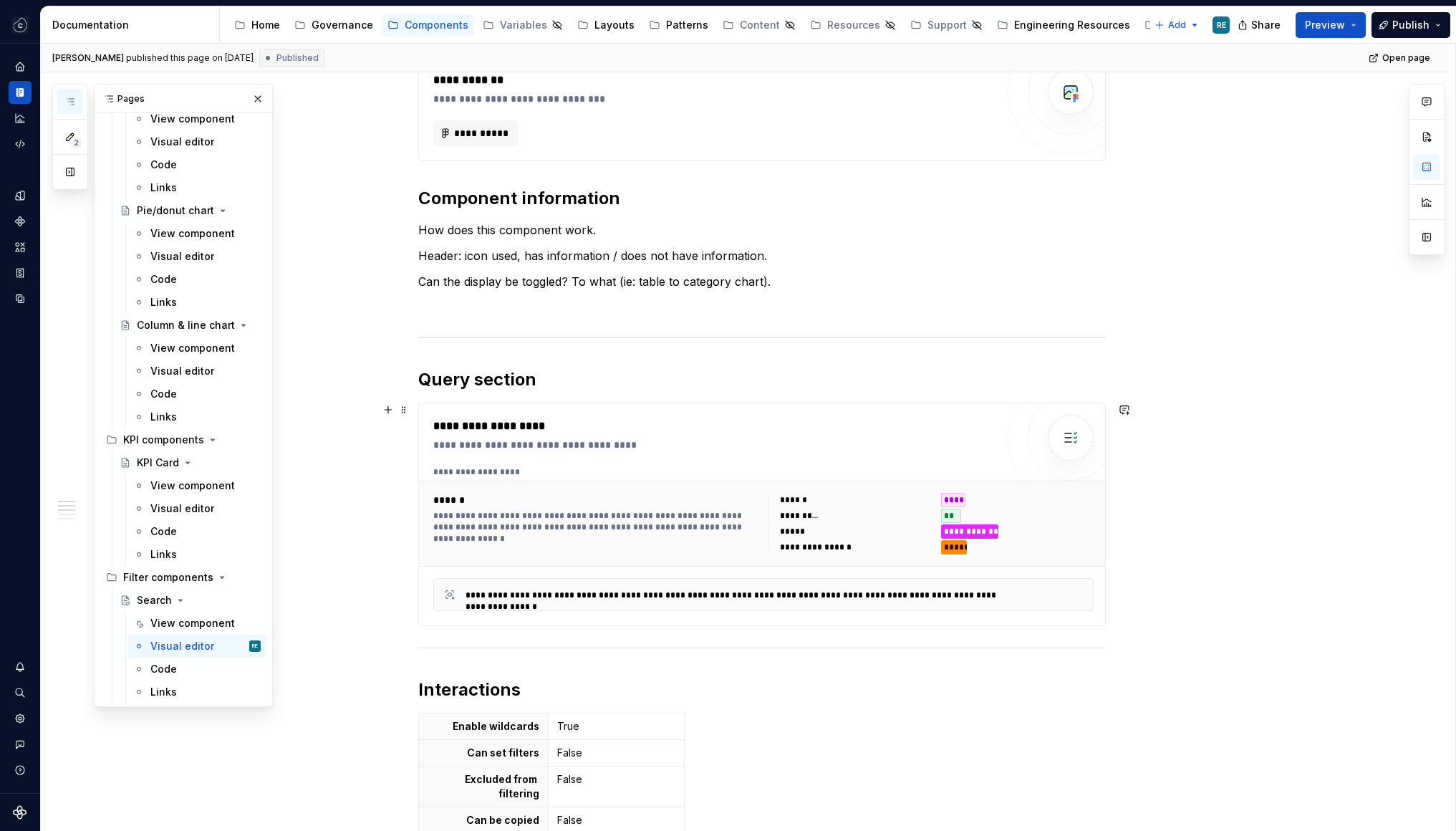
scroll to position [256, 0]
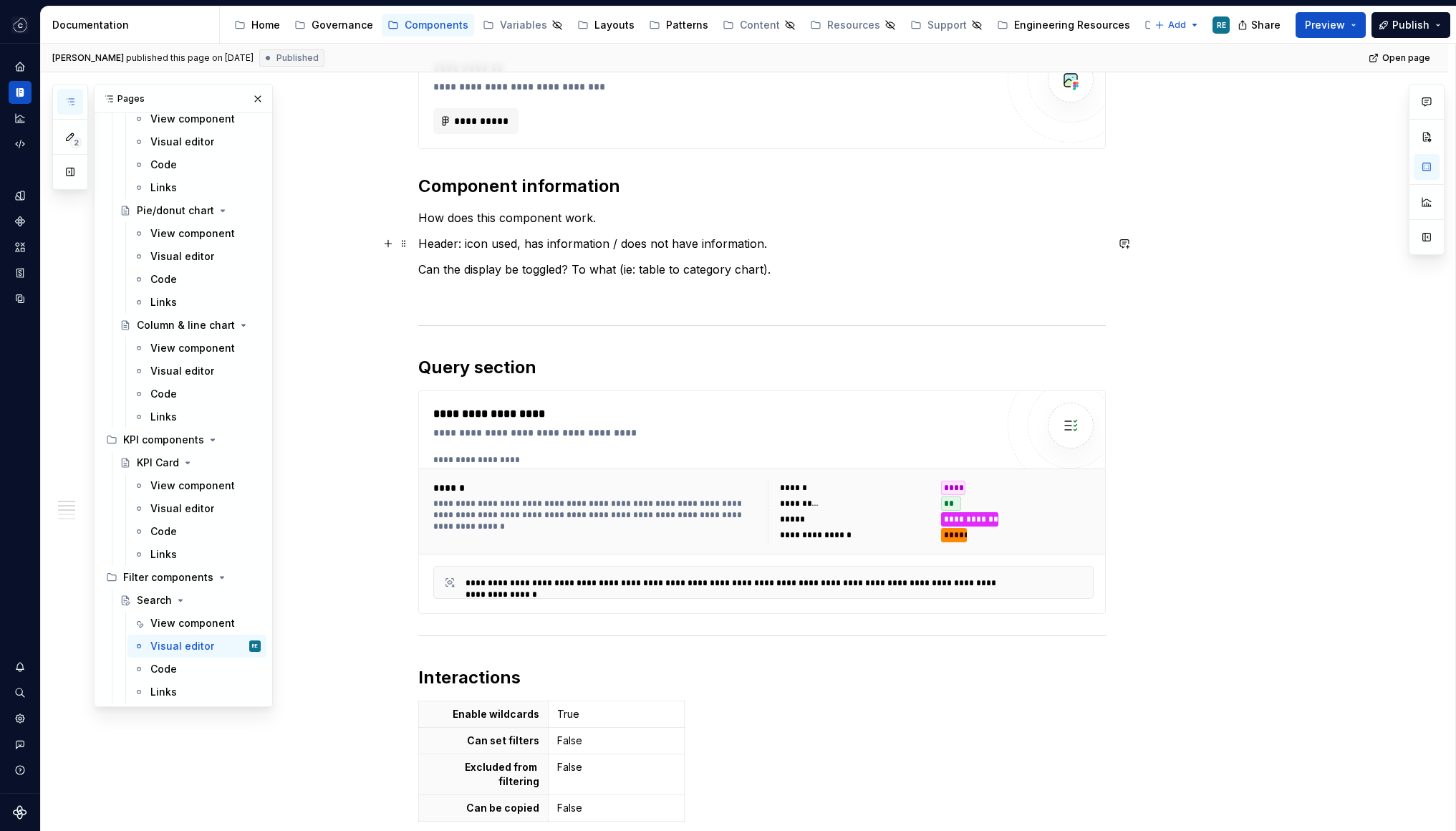
click at [462, 244] on p "Header: icon used, has information / does not have information." at bounding box center [762, 243] width 688 height 17
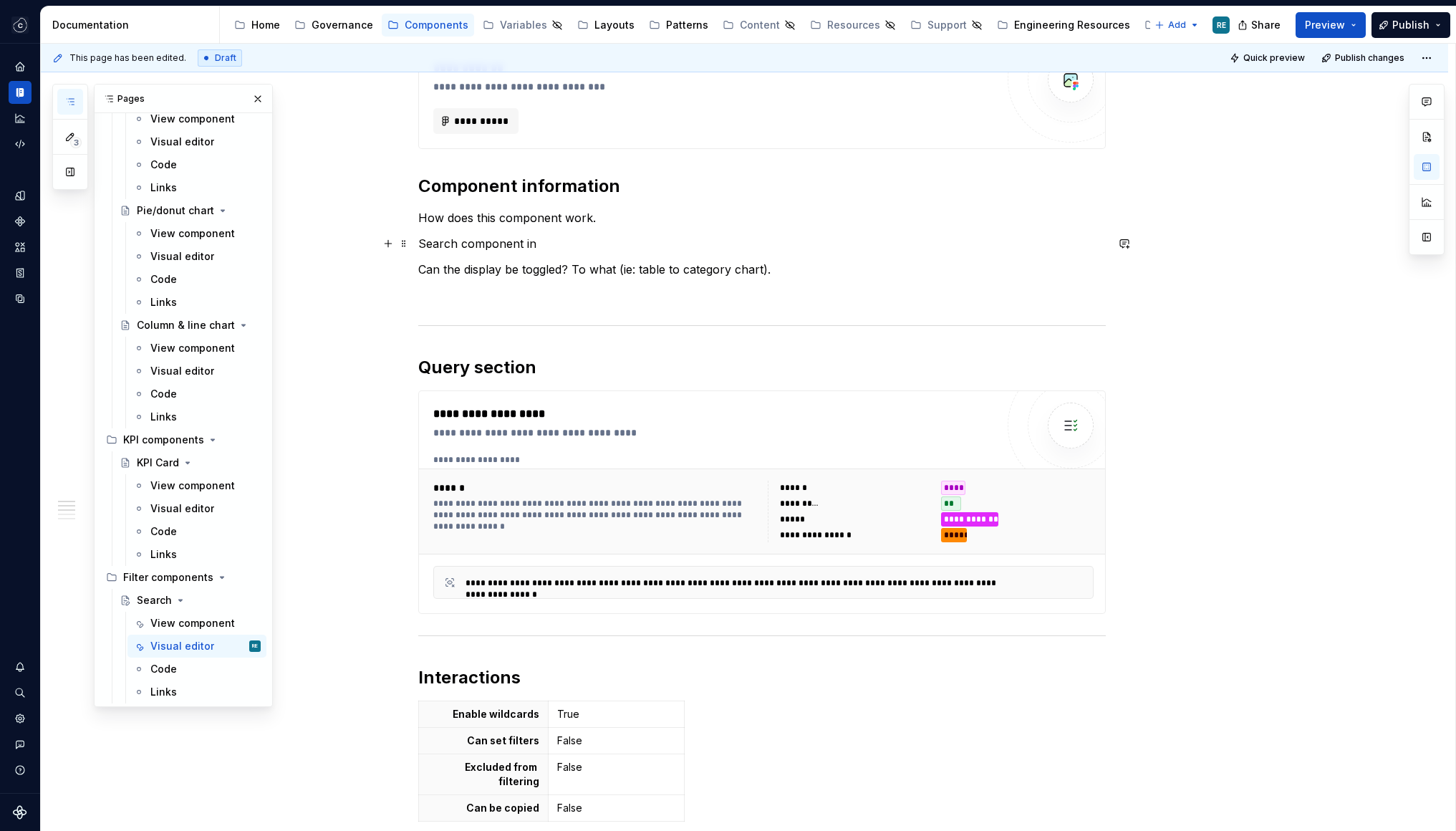
click at [435, 244] on p "Search component in" at bounding box center [762, 243] width 688 height 17
drag, startPoint x: 435, startPoint y: 244, endPoint x: 537, endPoint y: 241, distance: 102.0
click at [537, 241] on p "Search component in" at bounding box center [762, 243] width 688 height 17
click at [533, 241] on p "Search component in" at bounding box center [762, 243] width 688 height 17
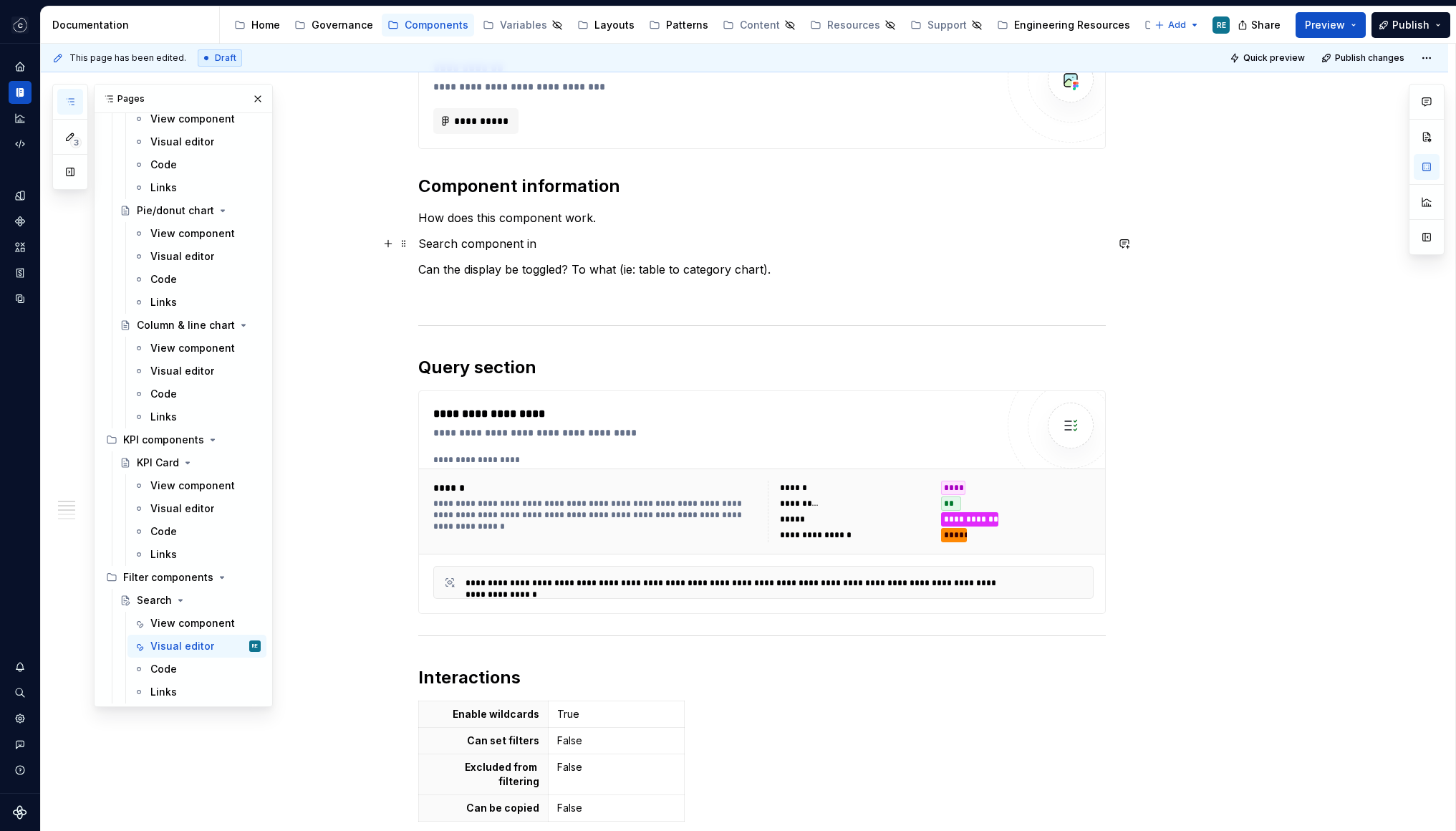
click at [533, 241] on p "Search component in" at bounding box center [762, 243] width 688 height 17
click at [531, 243] on p "Search component in" at bounding box center [762, 243] width 688 height 17
click at [185, 492] on div "View component" at bounding box center [184, 485] width 67 height 14
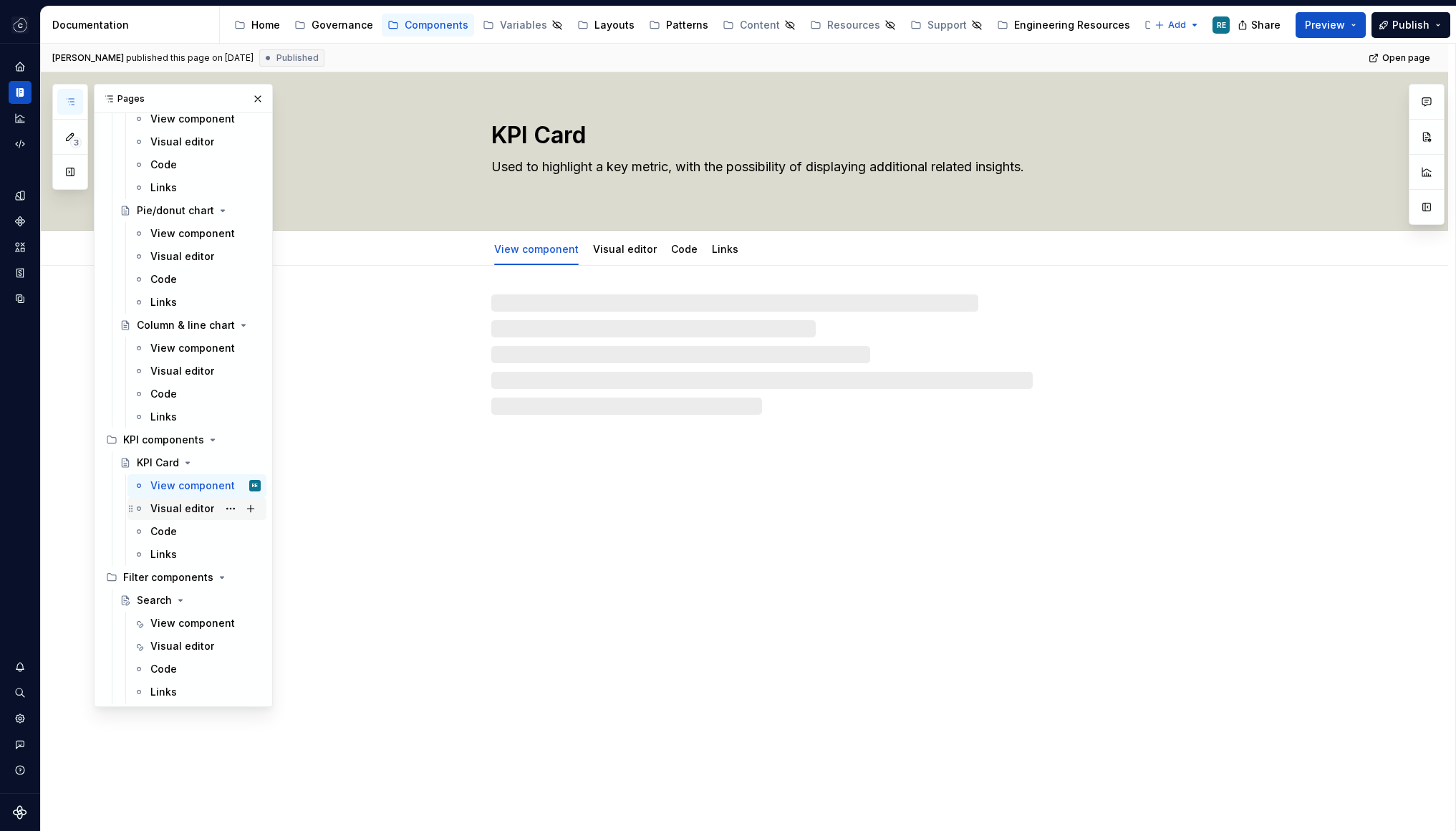
click at [187, 512] on div "Visual editor" at bounding box center [183, 509] width 64 height 14
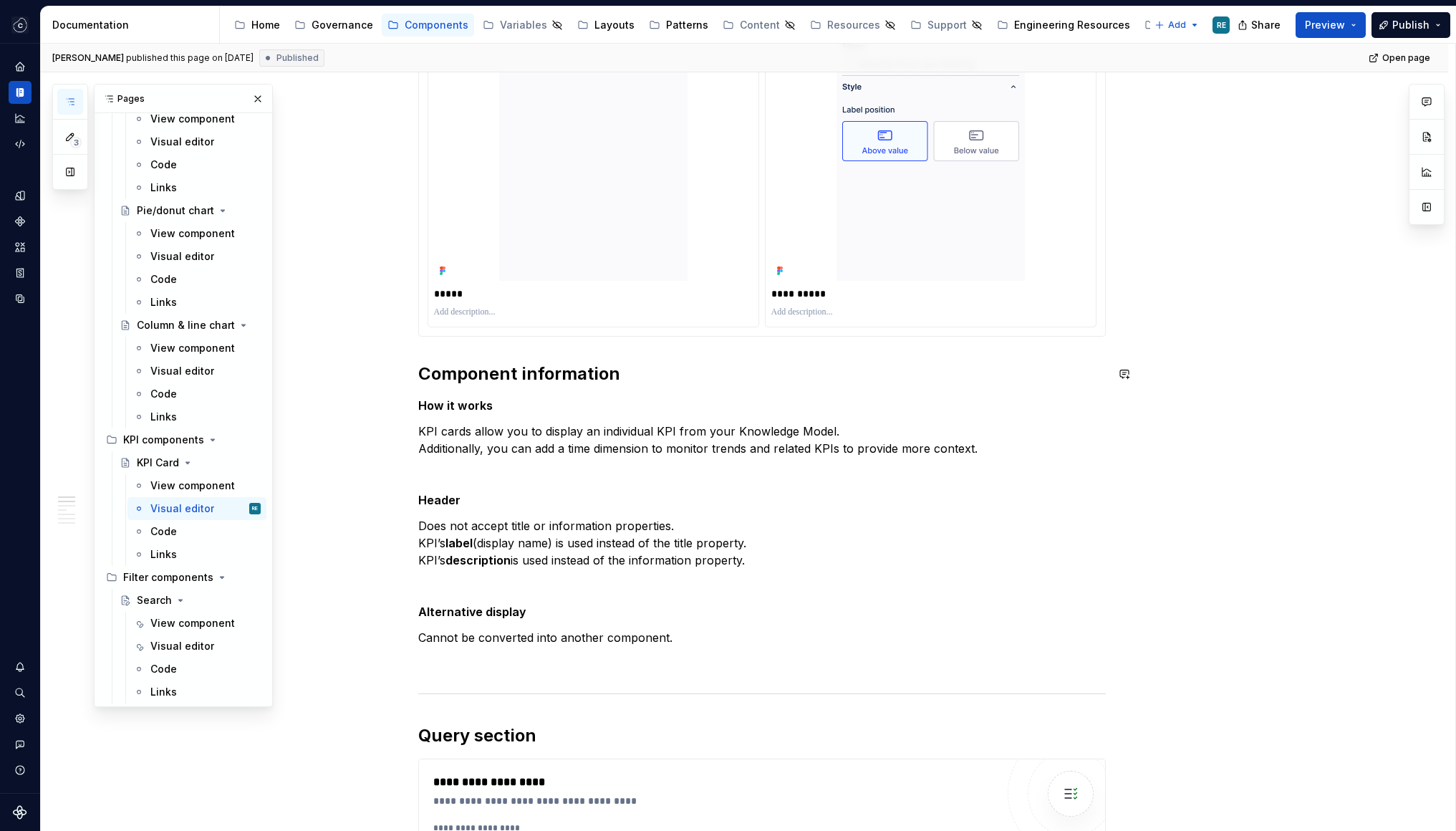
scroll to position [575, 0]
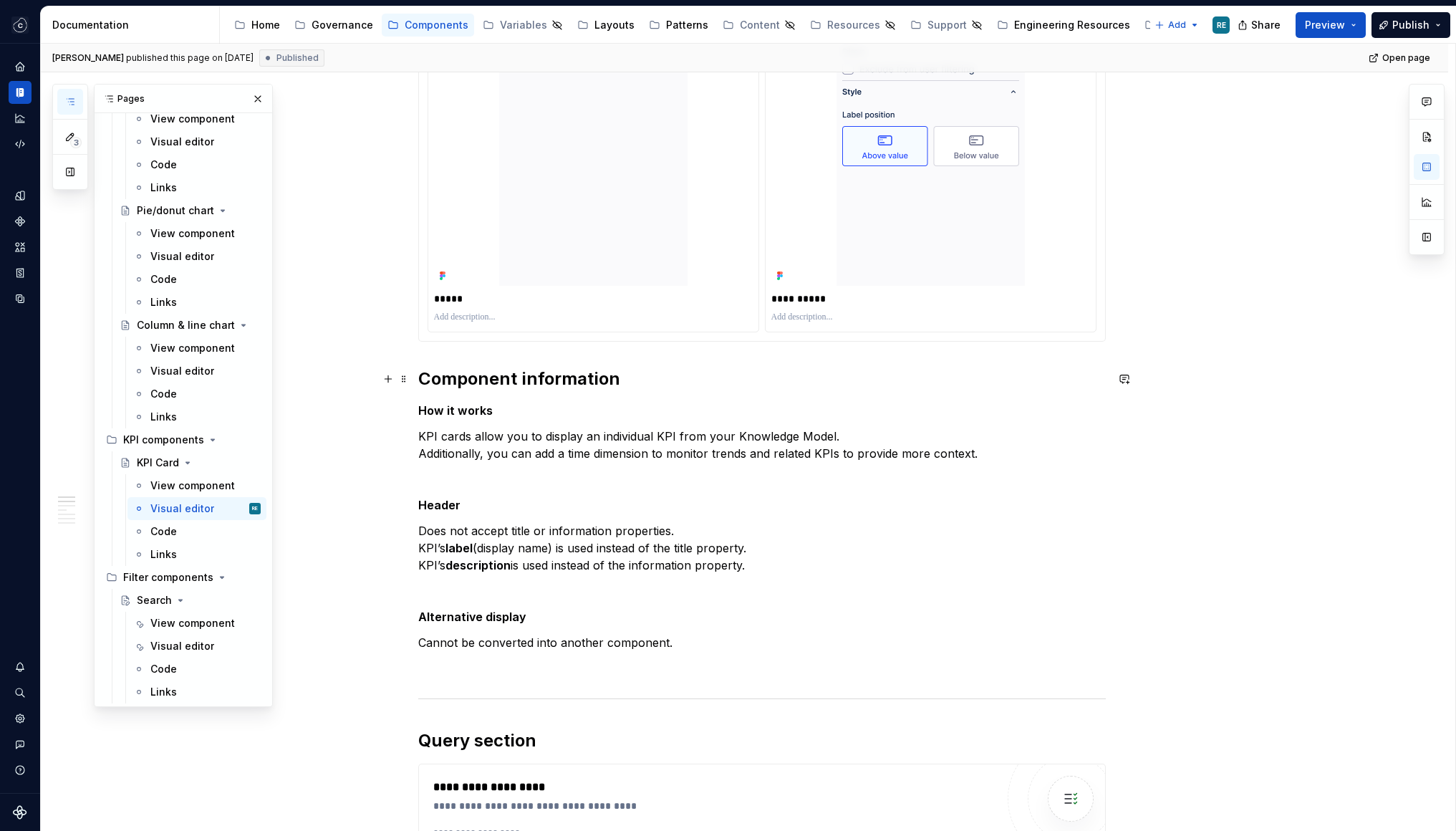
click at [482, 388] on h2 "Component information" at bounding box center [762, 379] width 688 height 23
click at [425, 412] on strong "How it works" at bounding box center [455, 410] width 75 height 14
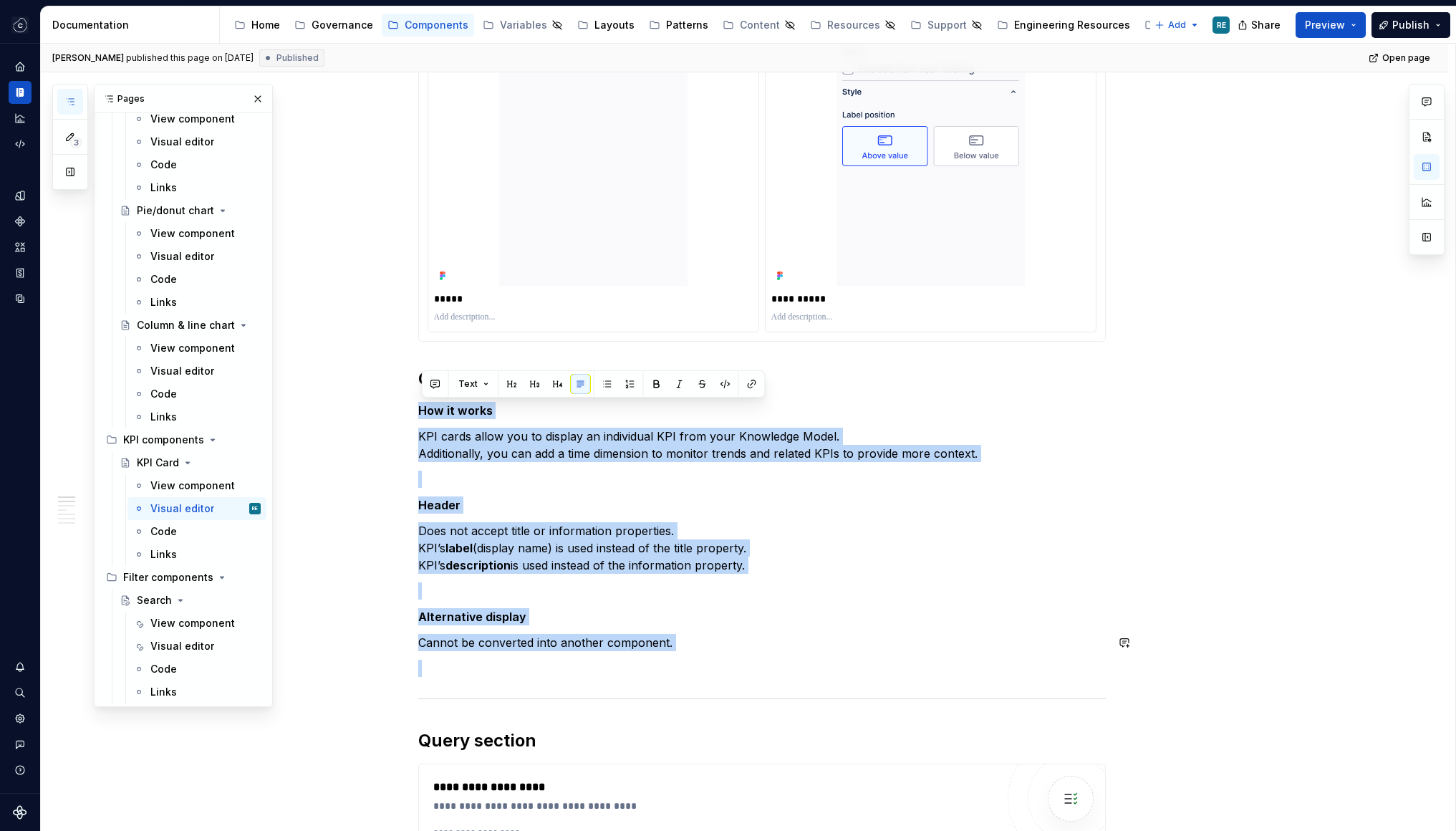
drag, startPoint x: 425, startPoint y: 412, endPoint x: 663, endPoint y: 652, distance: 338.0
copy div "How it works KPI cards allow you to display an individual KPI from your Knowled…"
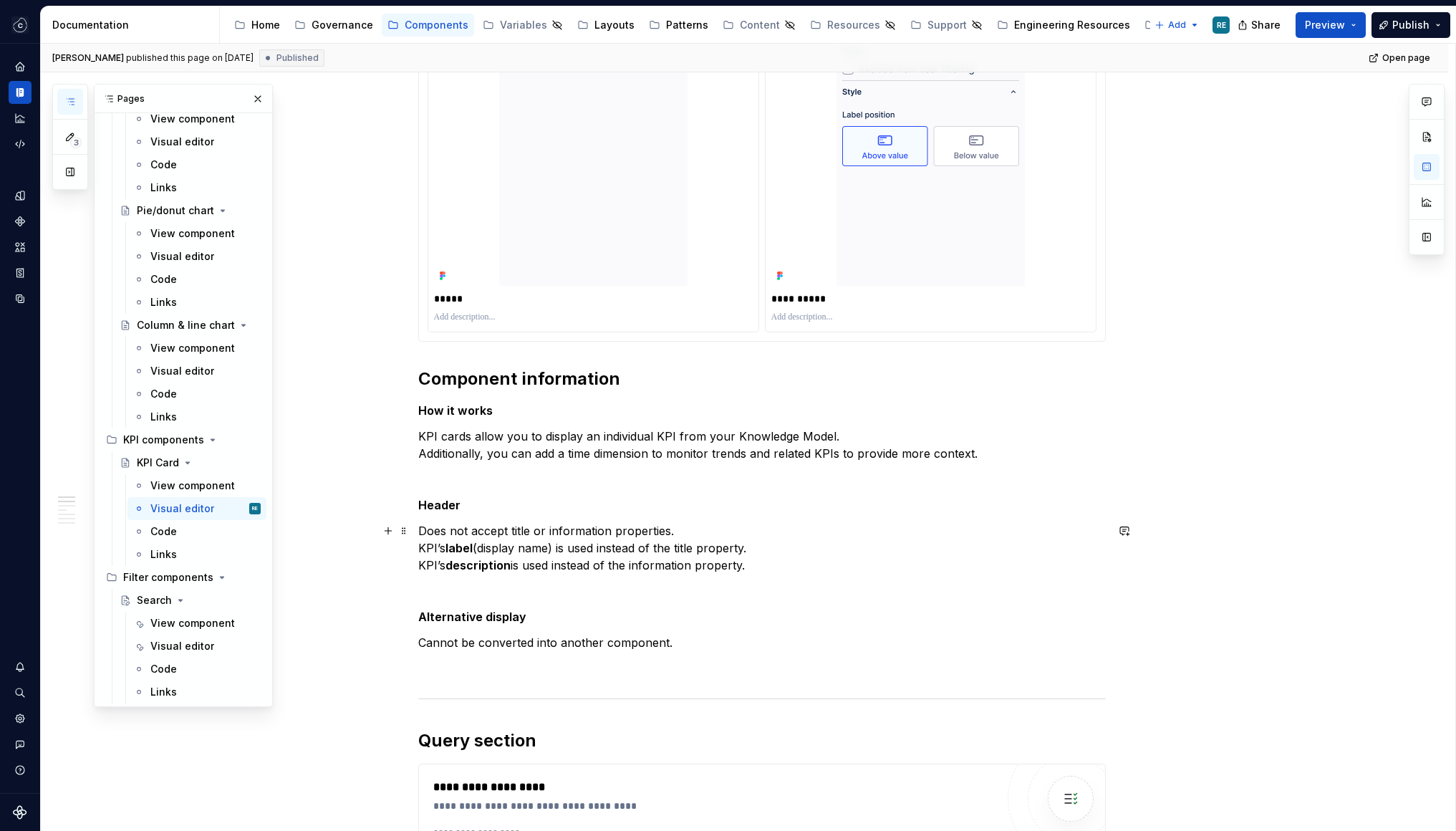
click at [899, 546] on p "Does not accept title or information properties. KPI’s label (display name) is …" at bounding box center [762, 548] width 688 height 51
click at [183, 646] on div "Visual editor" at bounding box center [183, 646] width 64 height 14
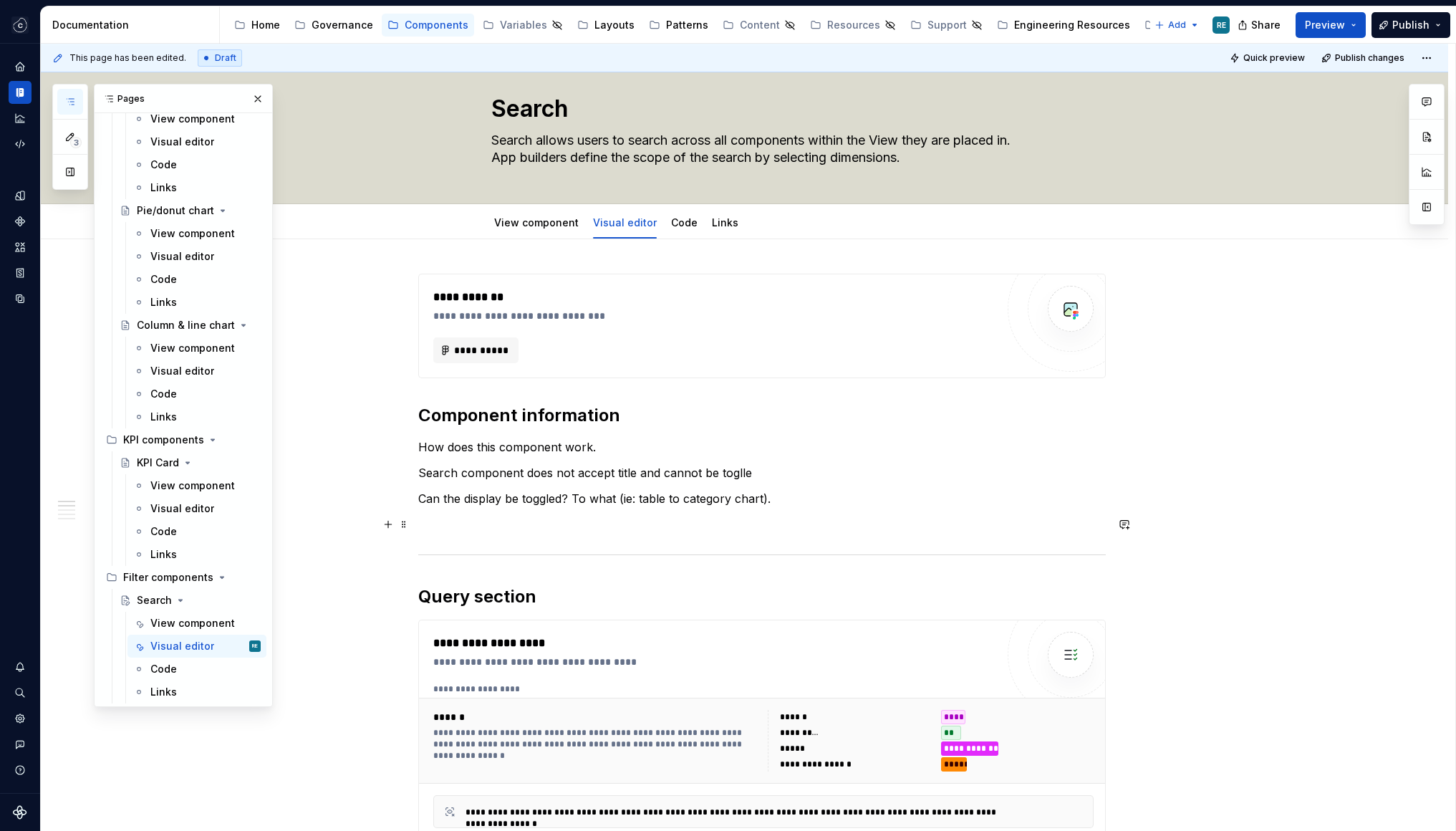
scroll to position [46, 0]
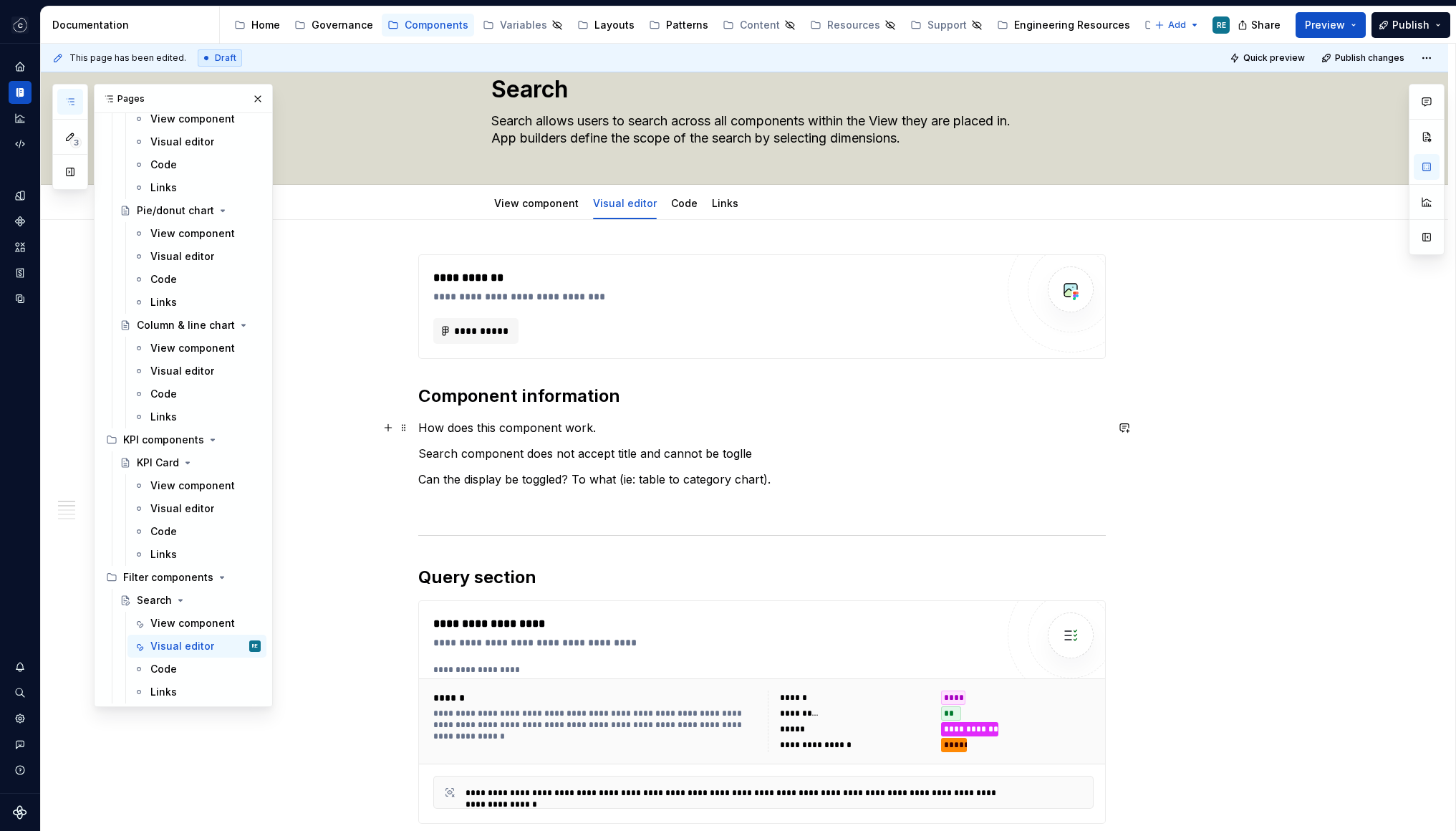
click at [425, 426] on p "How does this component work." at bounding box center [762, 427] width 688 height 17
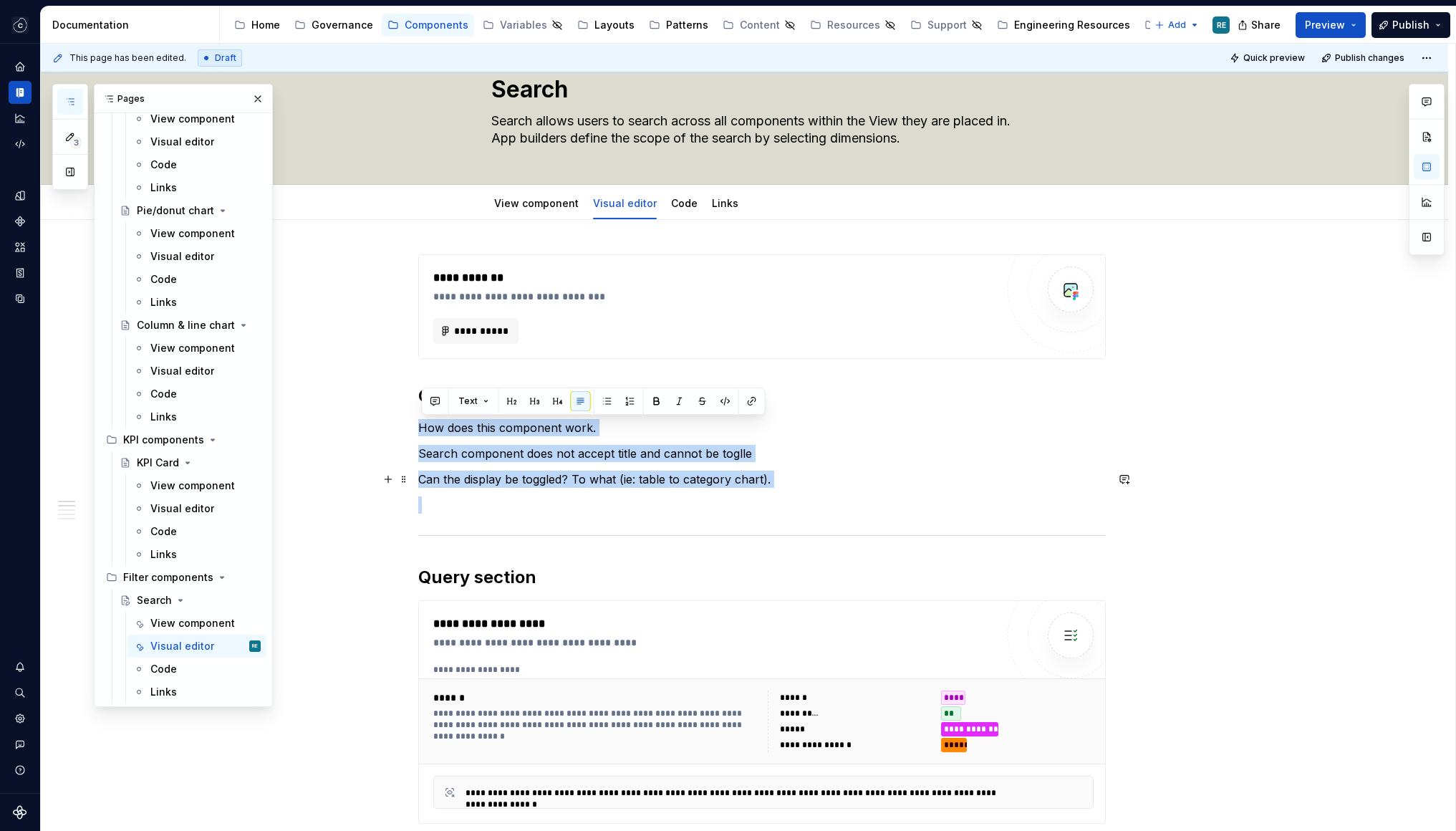
drag, startPoint x: 425, startPoint y: 426, endPoint x: 794, endPoint y: 479, distance: 372.8
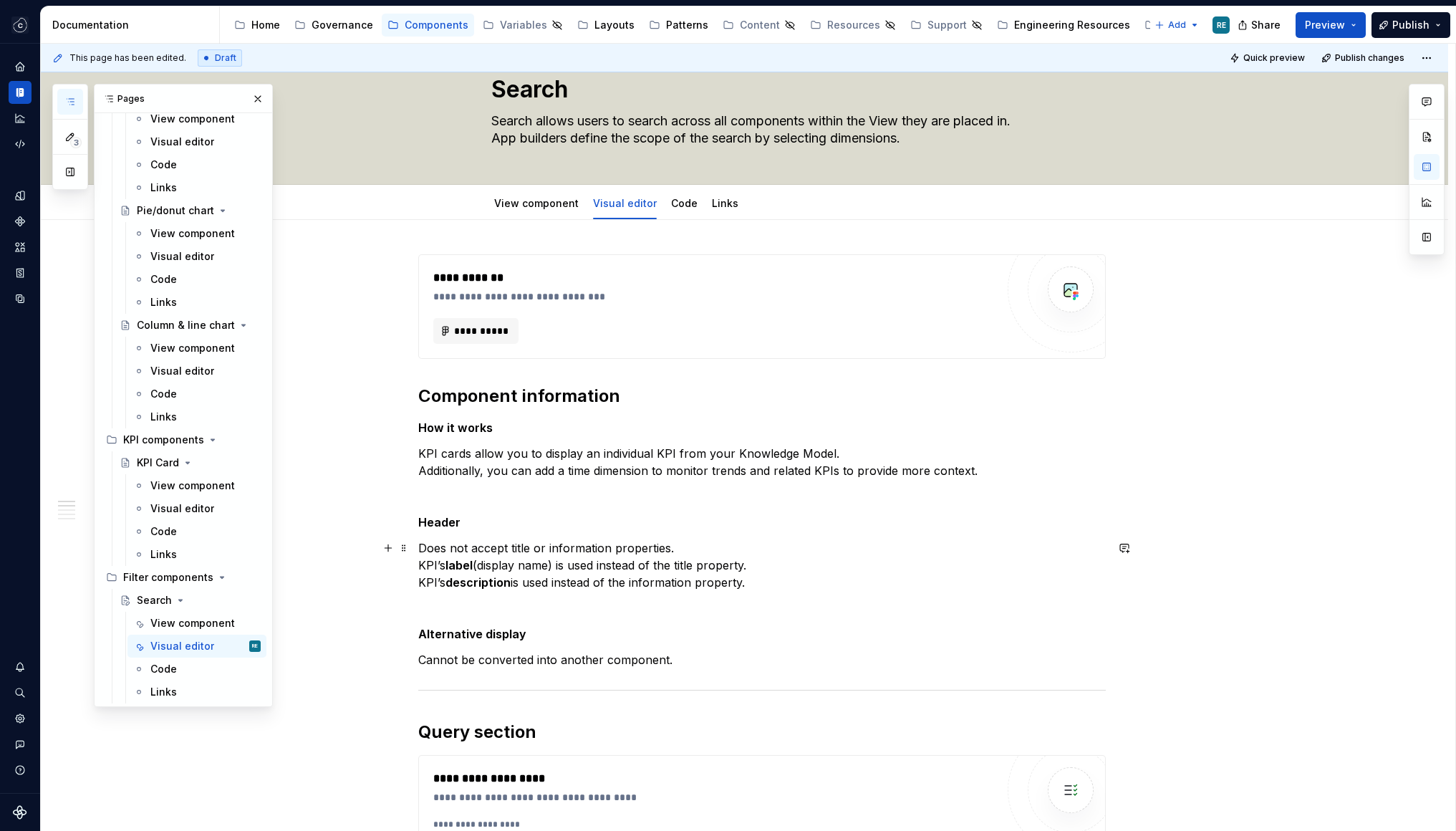
click at [492, 555] on p "Does not accept title or information properties. KPI’s label (display name) is …" at bounding box center [762, 564] width 688 height 51
click at [604, 556] on p "Does not accept title or information properties. KPI’s label (display name) is …" at bounding box center [762, 564] width 688 height 51
type textarea "*"
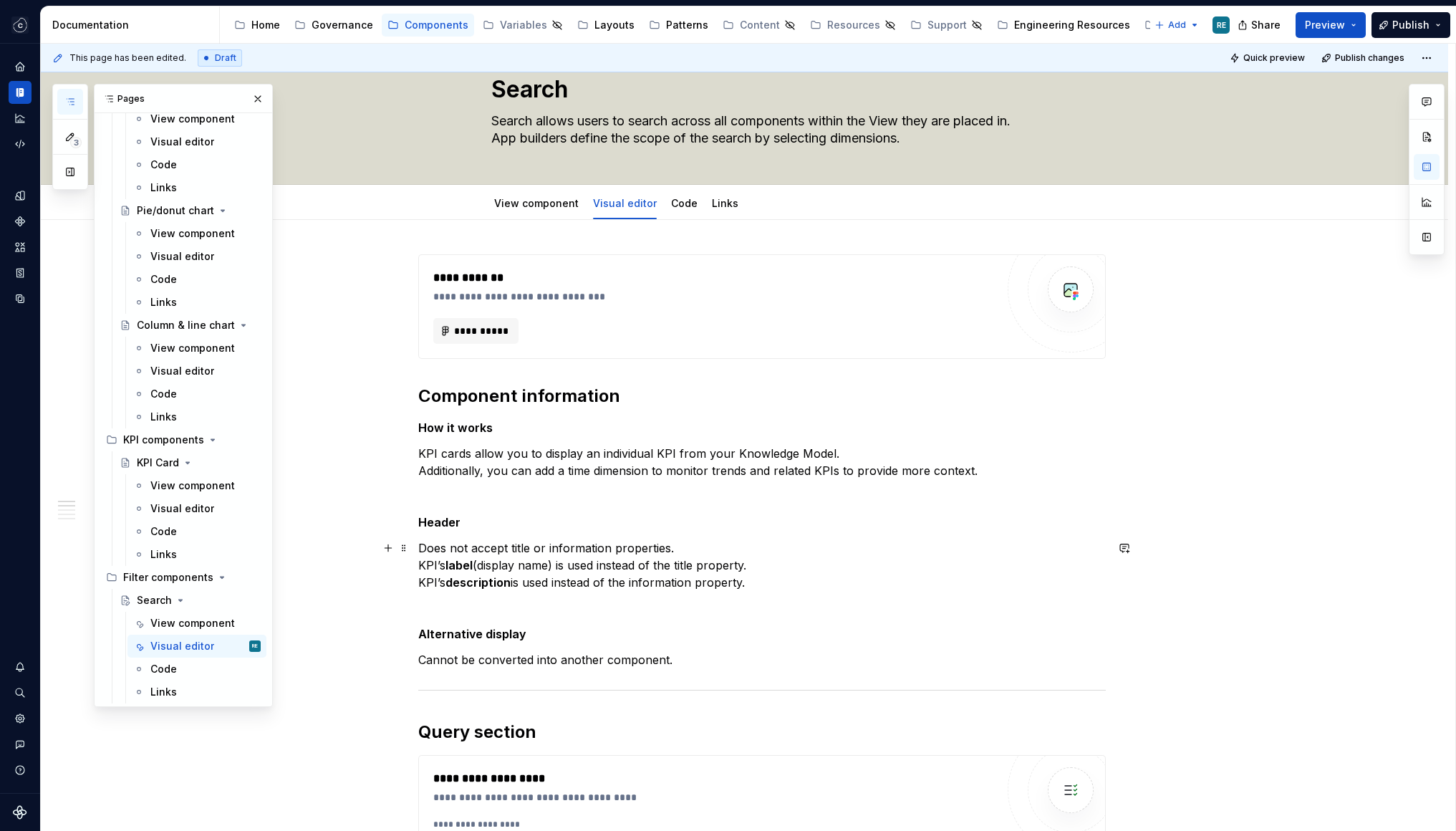
click at [581, 554] on p "Does not accept title or information properties. KPI’s label (display name) is …" at bounding box center [762, 564] width 688 height 51
click at [579, 554] on p "Does not accept title or information properties. KPI’s label (display name) is …" at bounding box center [762, 564] width 688 height 51
click at [509, 545] on p "Does not accept title properties. KPI’s label (display name) is used instead of…" at bounding box center [762, 564] width 688 height 51
click at [592, 549] on p "Does not accept title properties. KPI’s label (display name) is used instead of…" at bounding box center [762, 564] width 688 height 51
click at [437, 566] on p "Does not accept title or information properties. KPI’s label (display name) is …" at bounding box center [762, 564] width 688 height 51
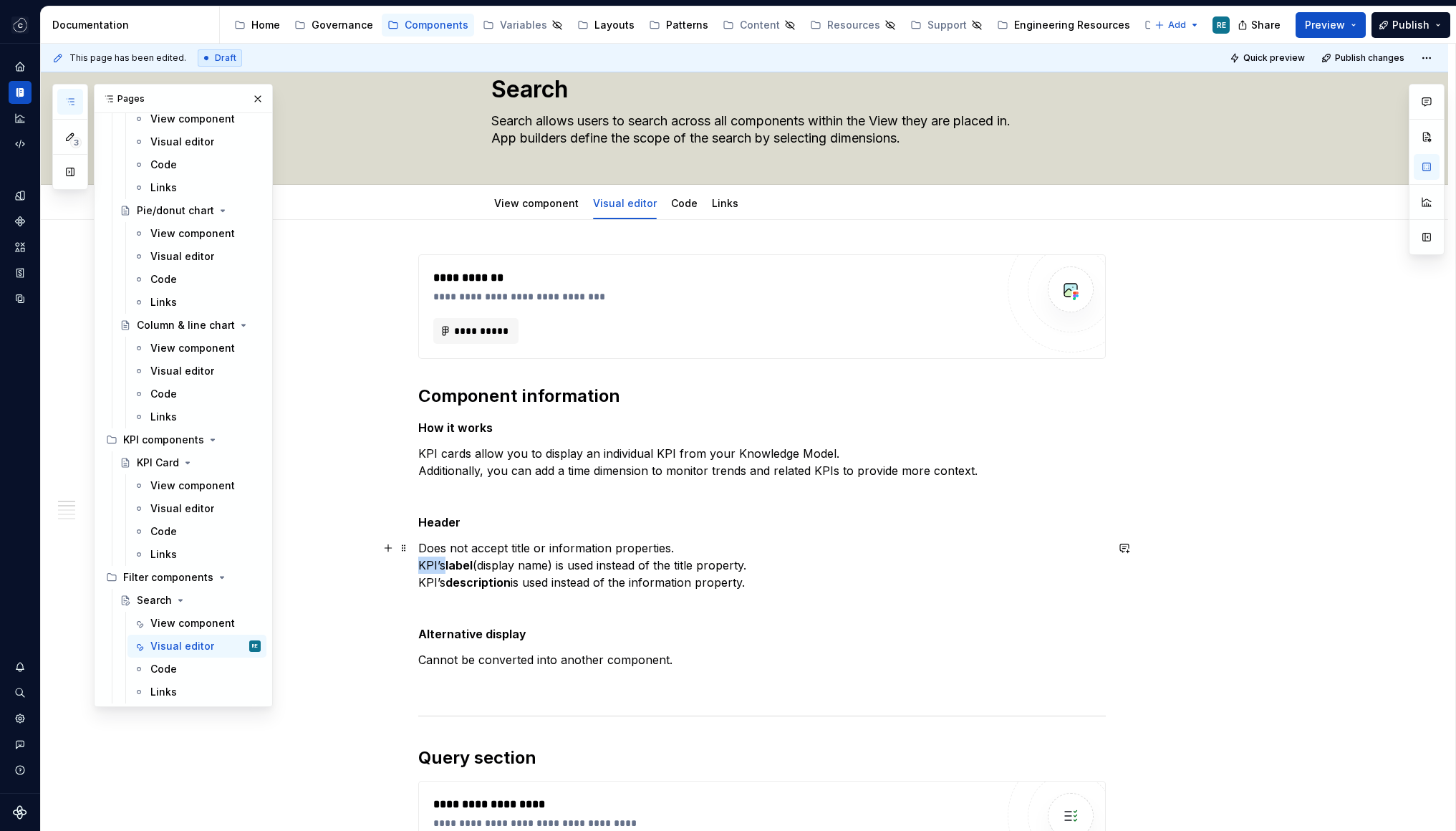
click at [437, 566] on p "Does not accept title or information properties. KPI’s label (display name) is …" at bounding box center [762, 564] width 688 height 51
drag, startPoint x: 437, startPoint y: 566, endPoint x: 571, endPoint y: 582, distance: 135.0
click at [571, 582] on p "Does not accept title or information properties. KPI’s label (display name) is …" at bounding box center [762, 564] width 688 height 51
click at [439, 558] on p "Does not accept title or information properties. KPI’s label (display name) is …" at bounding box center [762, 564] width 688 height 51
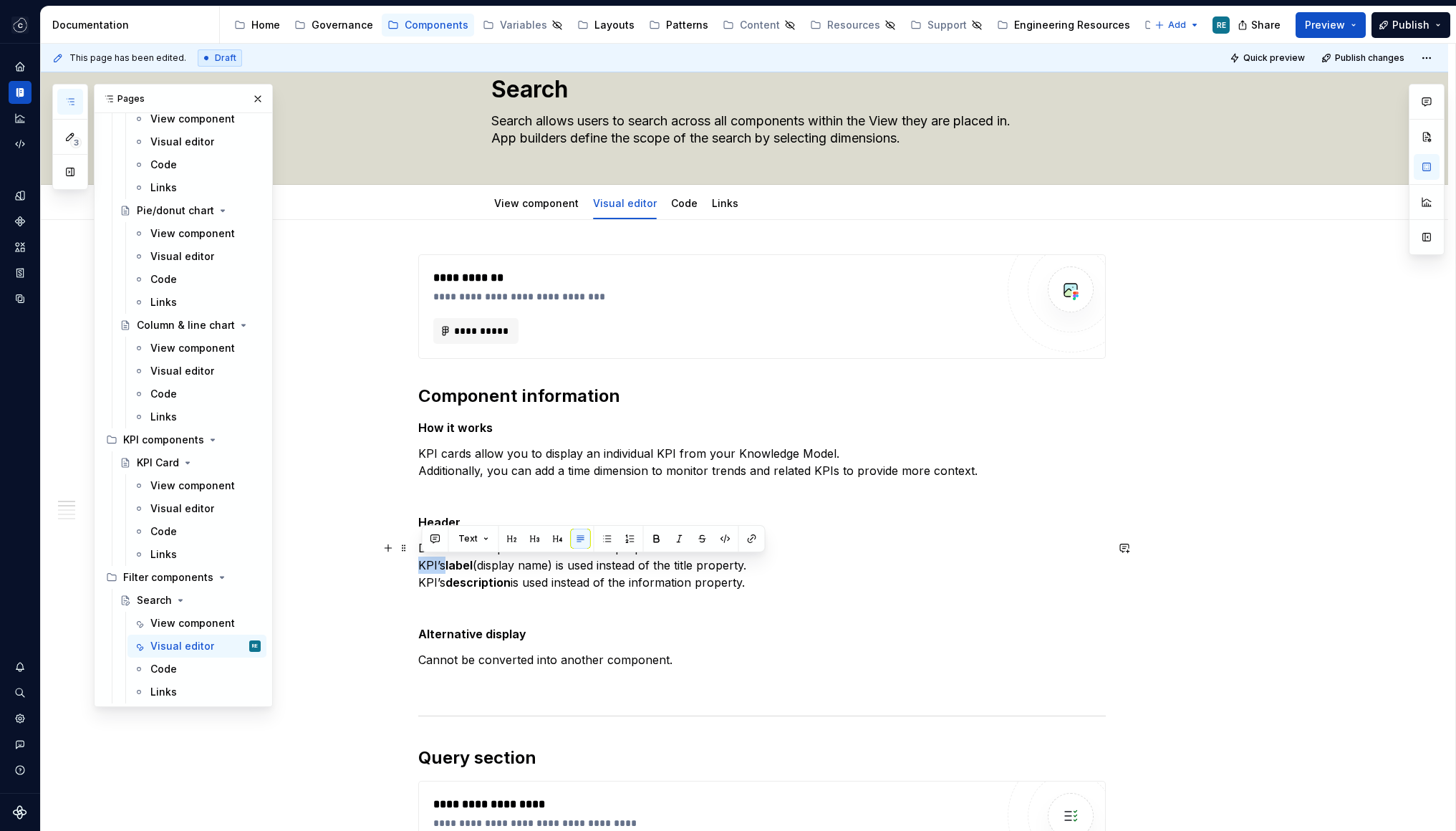
click at [439, 558] on p "Does not accept title or information properties. KPI’s label (display name) is …" at bounding box center [762, 564] width 688 height 51
click at [430, 566] on p "Does not accept title or information properties. S label (display name) is used…" at bounding box center [762, 564] width 688 height 51
drag, startPoint x: 430, startPoint y: 566, endPoint x: 575, endPoint y: 569, distance: 145.0
click at [575, 569] on p "Does not accept title or information properties. S label (display name) is used…" at bounding box center [762, 564] width 688 height 51
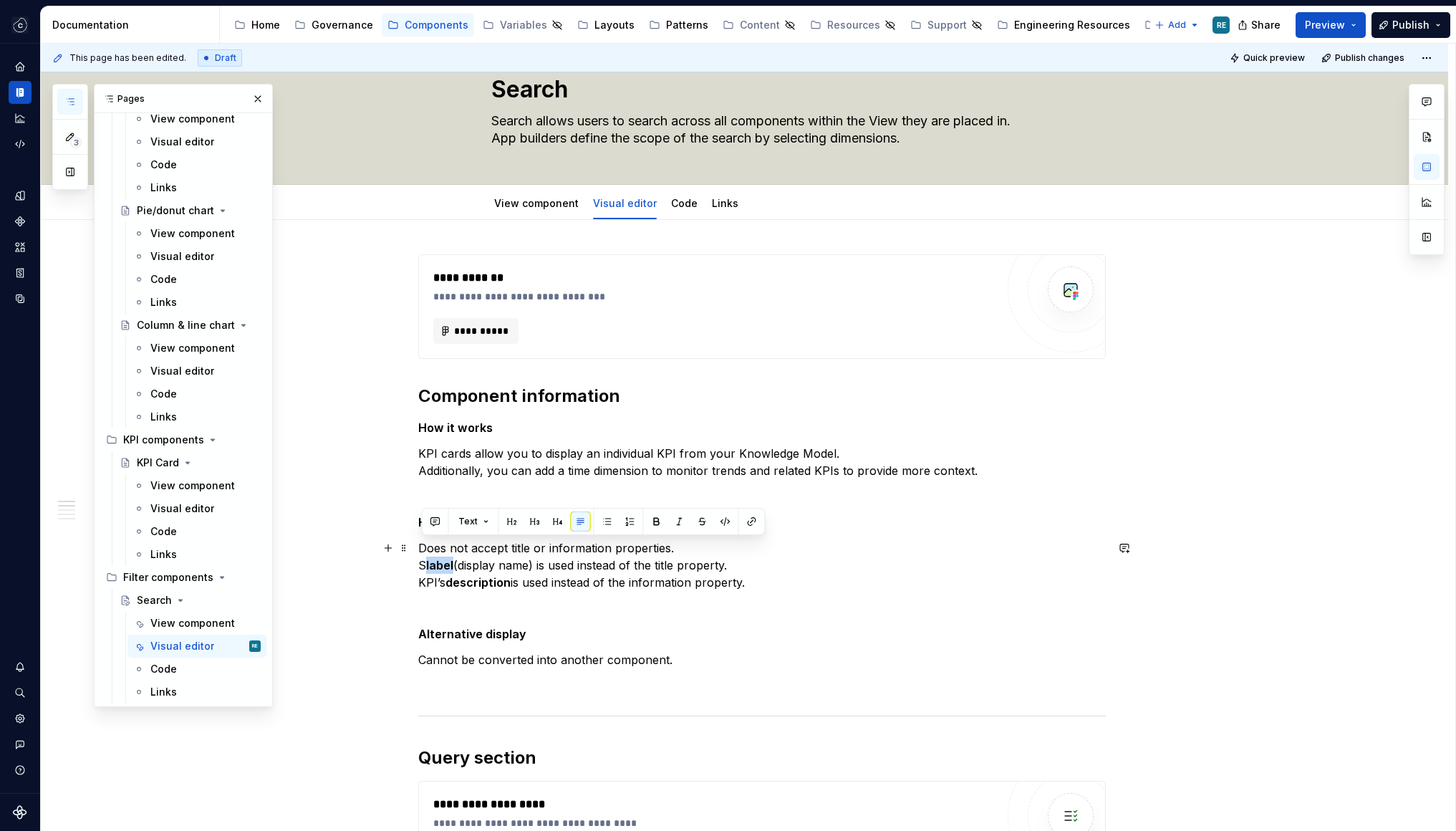
click at [575, 569] on p "Does not accept title or information properties. S label (display name) is used…" at bounding box center [762, 564] width 688 height 51
click at [428, 565] on p "Does not accept title or information properties. S label (display name) is used…" at bounding box center [762, 564] width 688 height 51
click at [683, 562] on p "Does not accept title or information properties. Search component also does not…" at bounding box center [762, 564] width 688 height 51
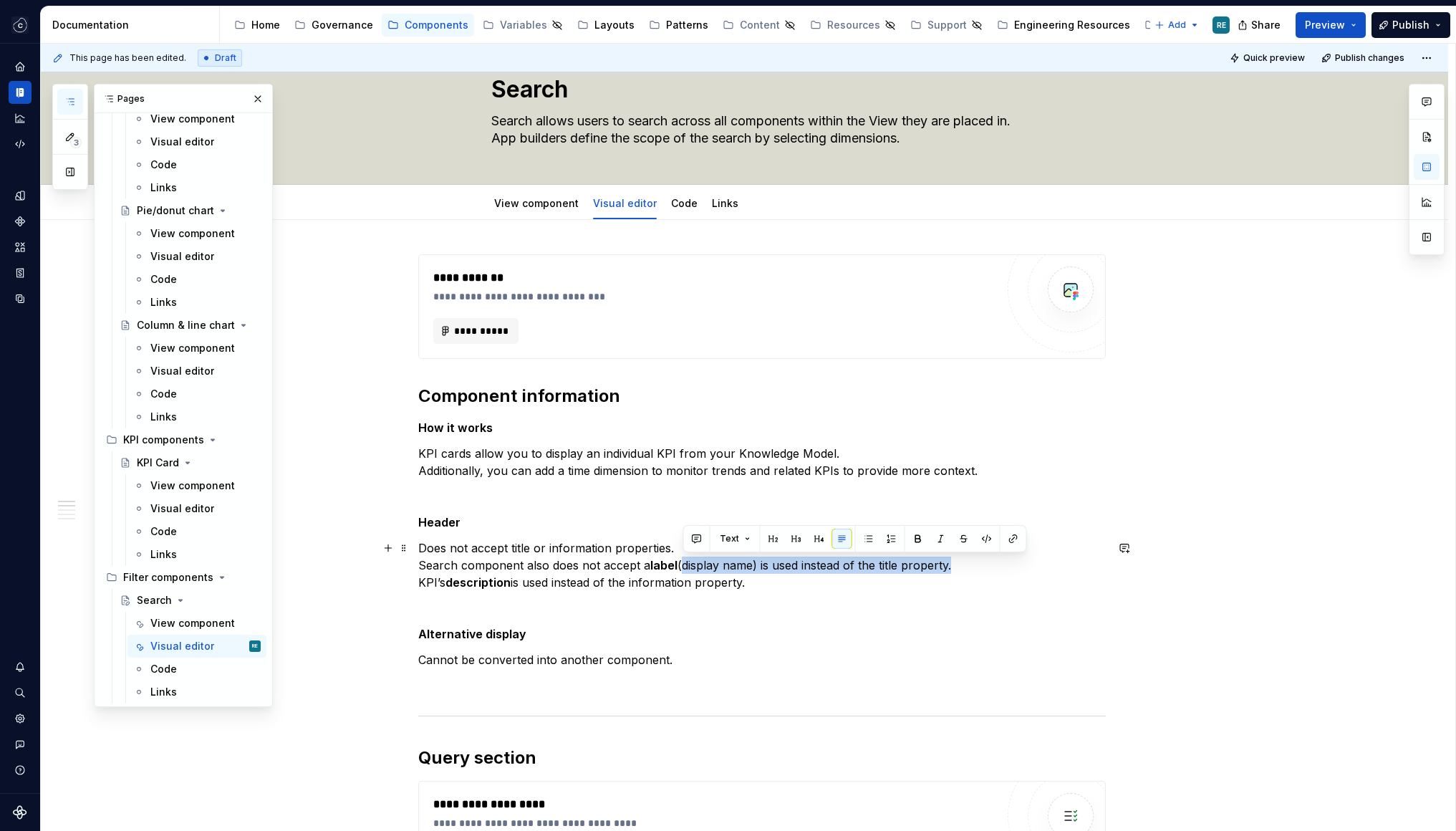
drag, startPoint x: 683, startPoint y: 562, endPoint x: 928, endPoint y: 562, distance: 245.0
click at [928, 562] on p "Does not accept title or information properties. Search component also does not…" at bounding box center [762, 564] width 688 height 51
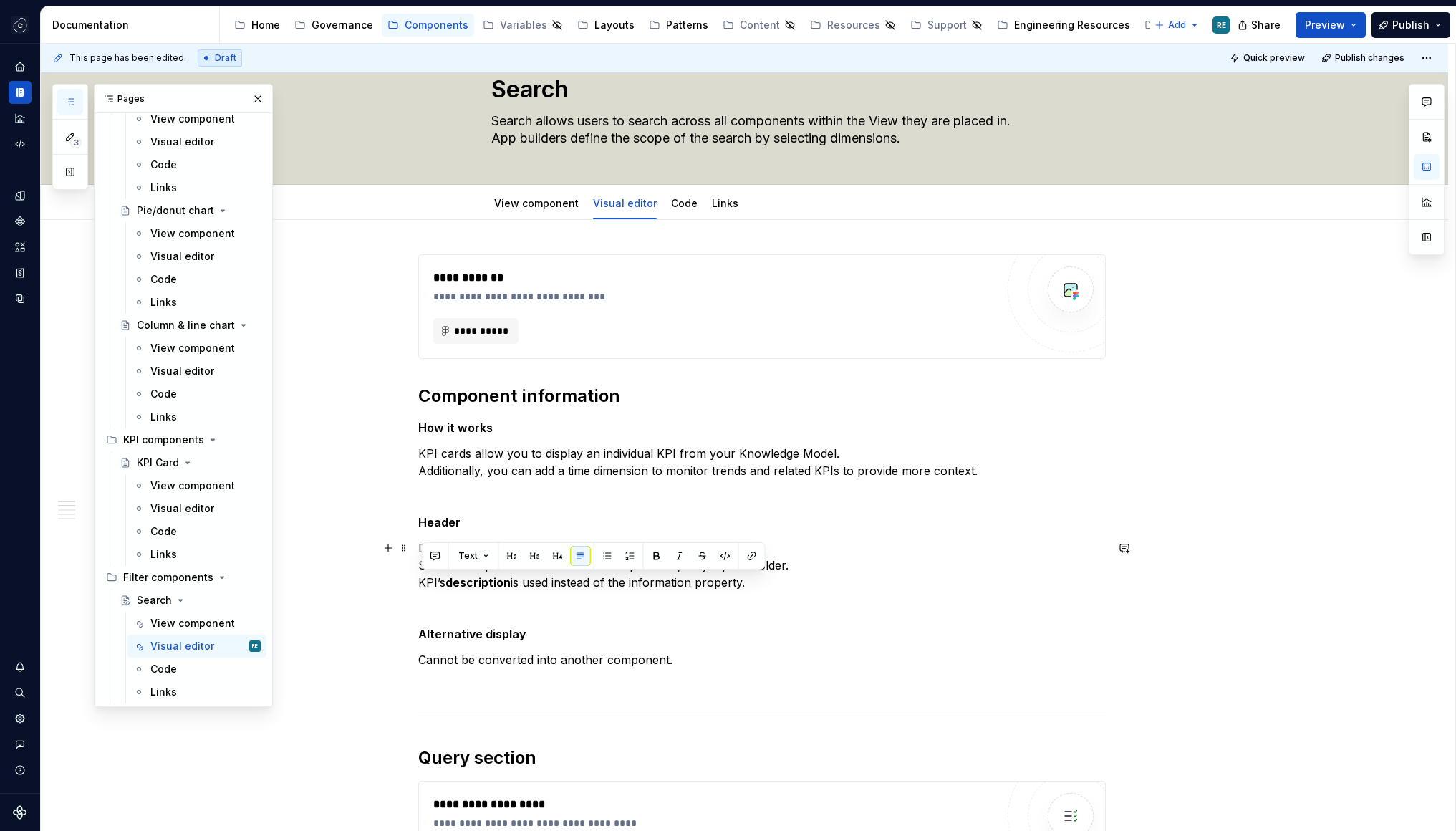
drag, startPoint x: 767, startPoint y: 583, endPoint x: 410, endPoint y: 585, distance: 357.0
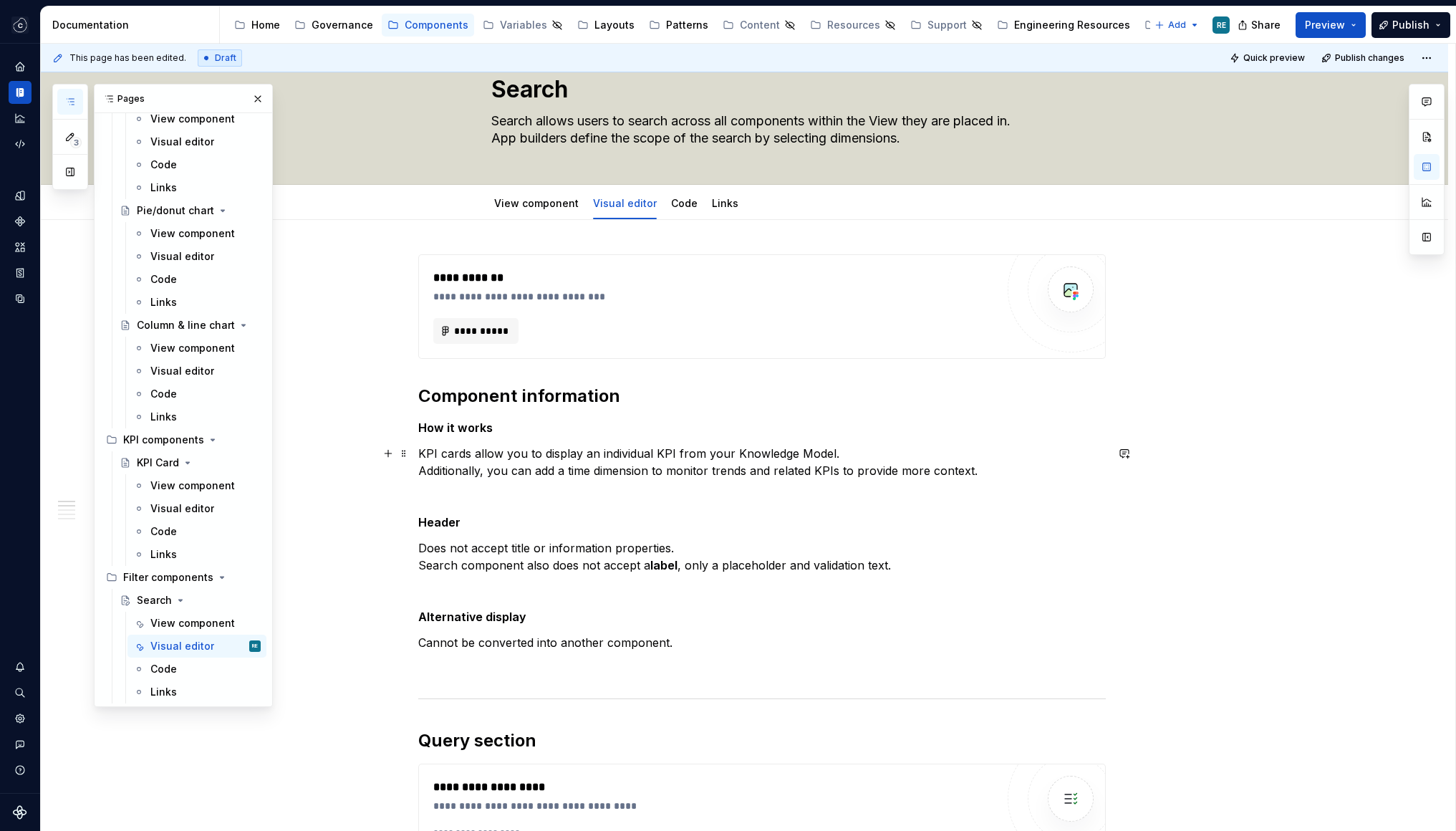
click at [633, 451] on p "KPI cards allow you to display an individual KPI from your Knowledge Model. Add…" at bounding box center [762, 462] width 688 height 34
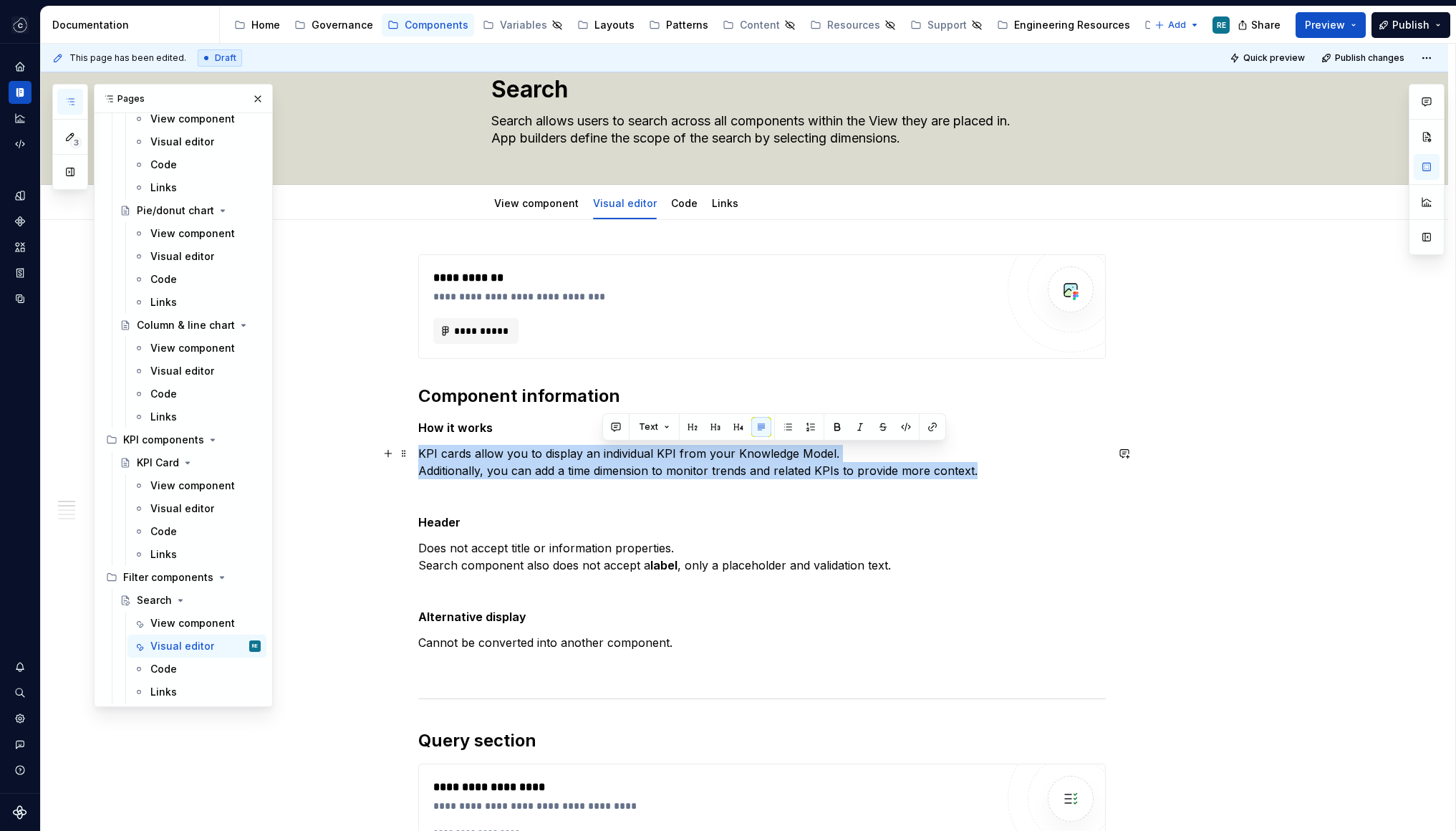
click at [633, 451] on p "KPI cards allow you to display an individual KPI from your Knowledge Model. Add…" at bounding box center [762, 462] width 688 height 34
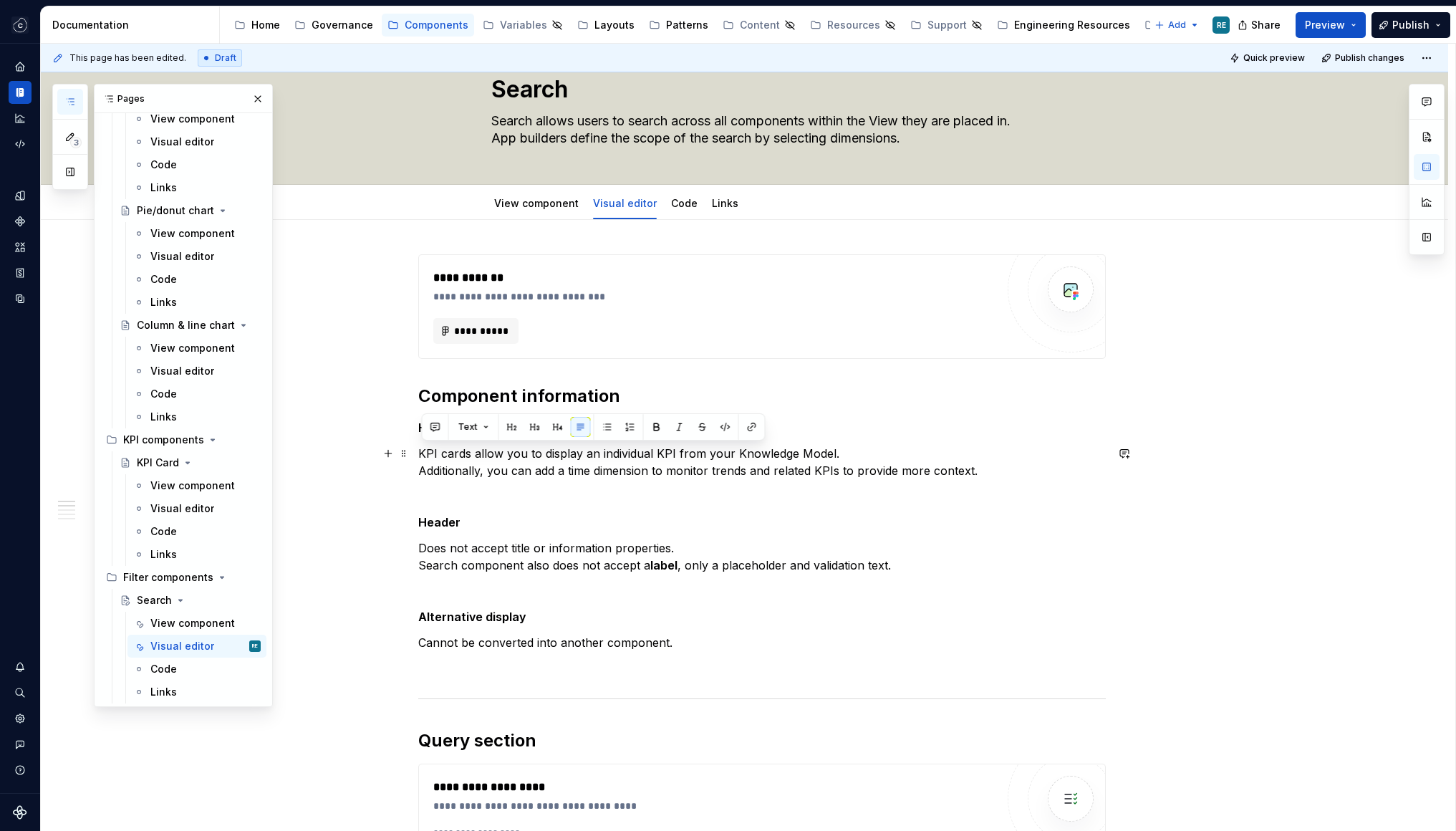
click at [434, 458] on p "KPI cards allow you to display an individual KPI from your Knowledge Model. Add…" at bounding box center [762, 462] width 688 height 34
click at [471, 455] on p "Search cards allow you to display an individual KPI from your Knowledge Model. …" at bounding box center [762, 462] width 688 height 34
drag, startPoint x: 471, startPoint y: 455, endPoint x: 489, endPoint y: 454, distance: 18.0
click at [489, 454] on p "Search cards allow you to display an individual KPI from your Knowledge Model. …" at bounding box center [762, 462] width 688 height 34
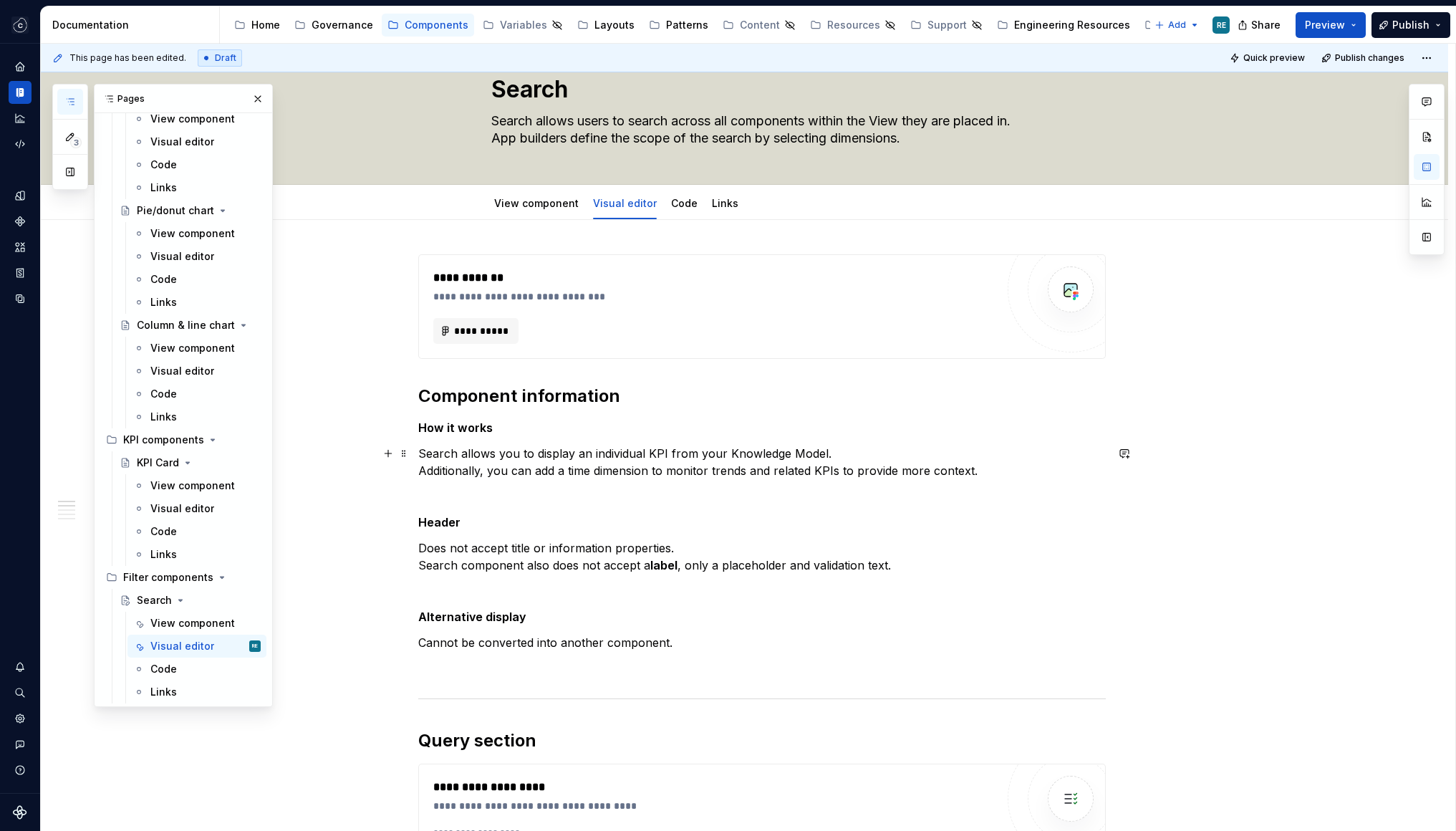
click at [502, 452] on p "Search allows you to display an individual KPI from your Knowledge Model. Addit…" at bounding box center [762, 462] width 688 height 34
drag, startPoint x: 502, startPoint y: 452, endPoint x: 555, endPoint y: 452, distance: 53.0
click at [555, 452] on p "Search allows you to display an individual KPI from your Knowledge Model. Addit…" at bounding box center [762, 462] width 688 height 34
click at [675, 450] on p "Search allows users to query a view based on an individual KPI from your Knowle…" at bounding box center [762, 462] width 688 height 34
drag, startPoint x: 675, startPoint y: 450, endPoint x: 889, endPoint y: 459, distance: 214.2
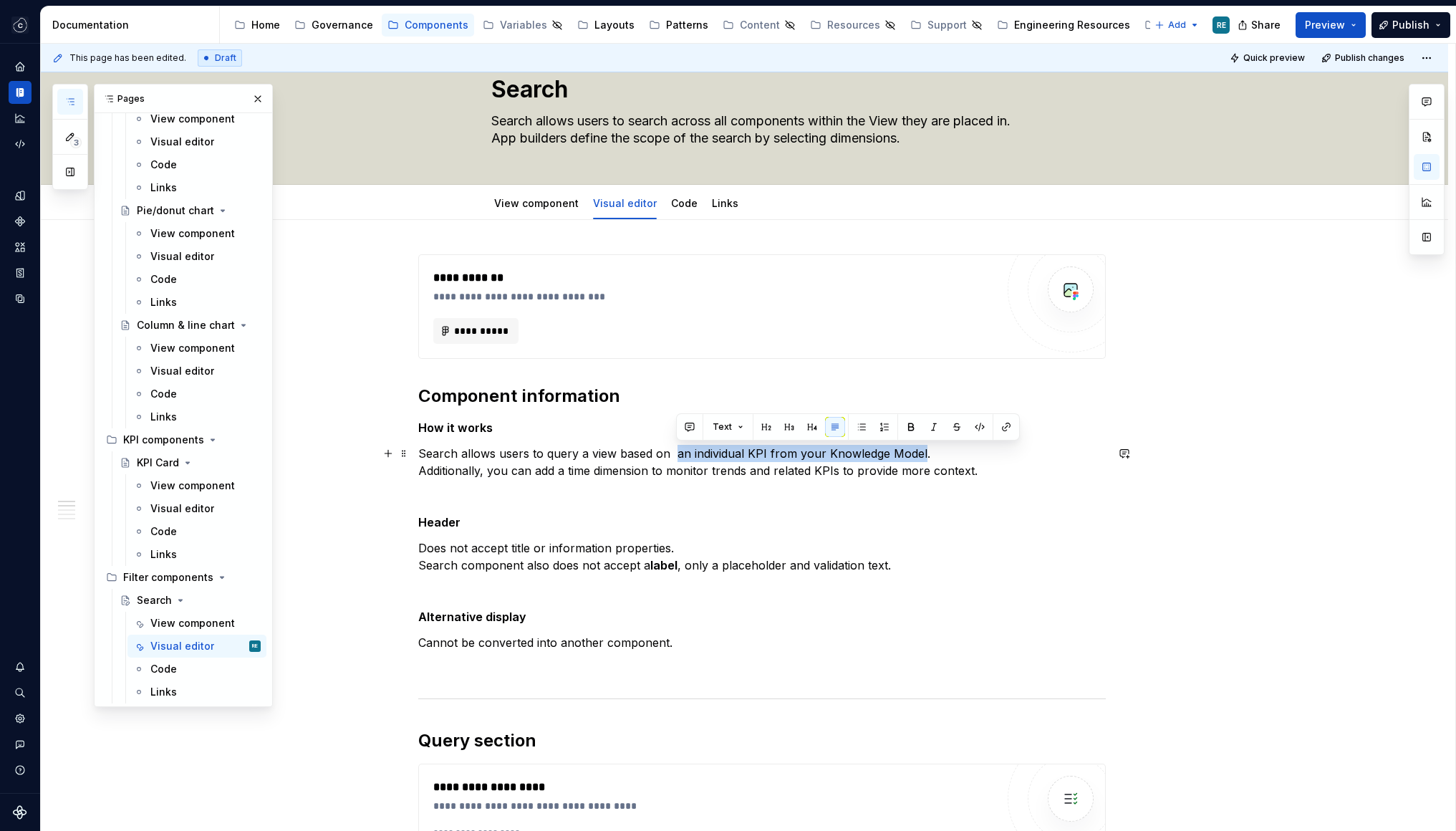
click at [889, 459] on p "Search allows users to query a view based on an individual KPI from your Knowle…" at bounding box center [762, 462] width 688 height 34
click at [793, 466] on p "Search allows users to query a view based within the scope defined in the confi…" at bounding box center [762, 462] width 688 height 34
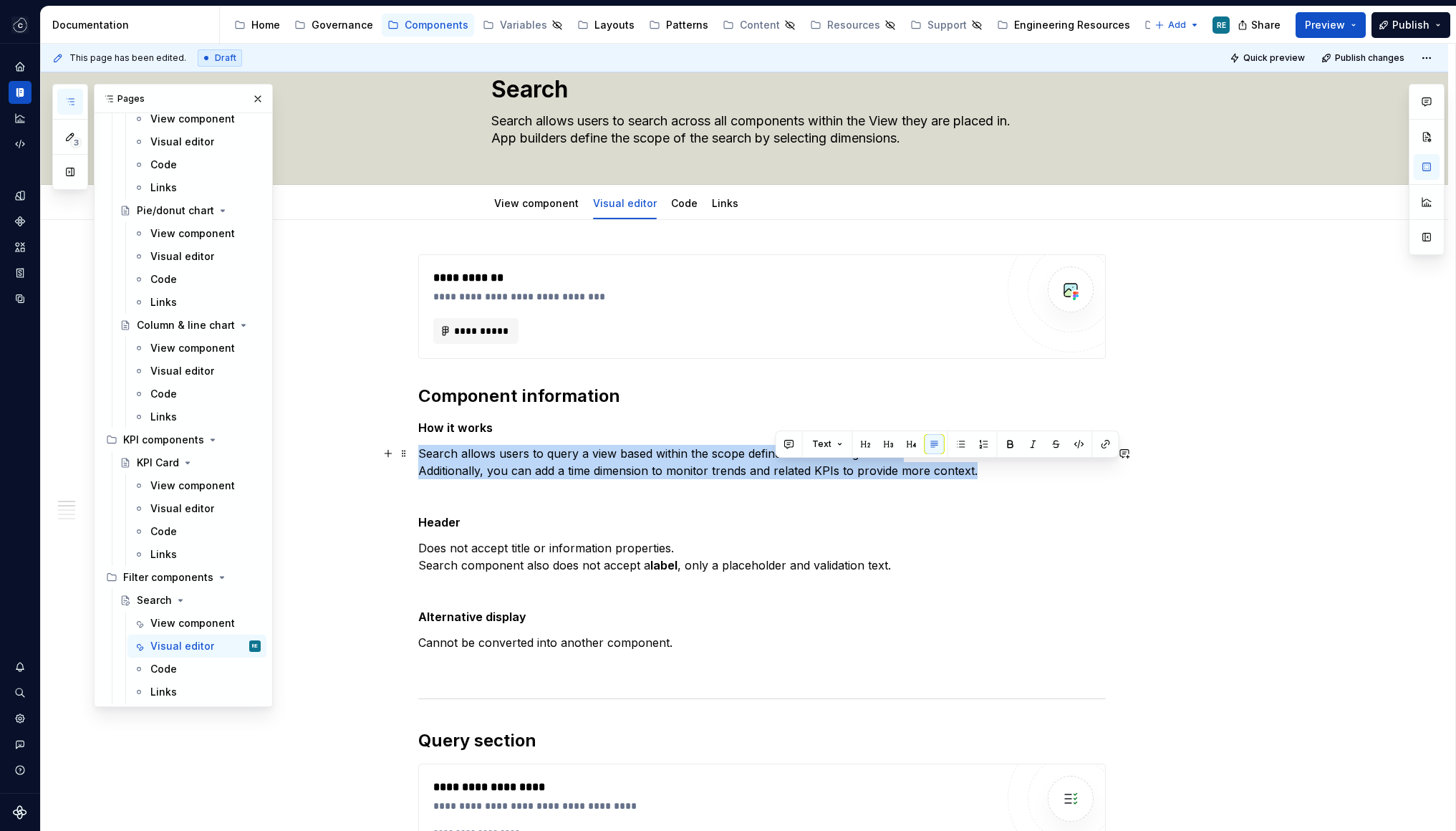
click at [793, 466] on p "Search allows users to query a view based within the scope defined in the confi…" at bounding box center [762, 462] width 688 height 34
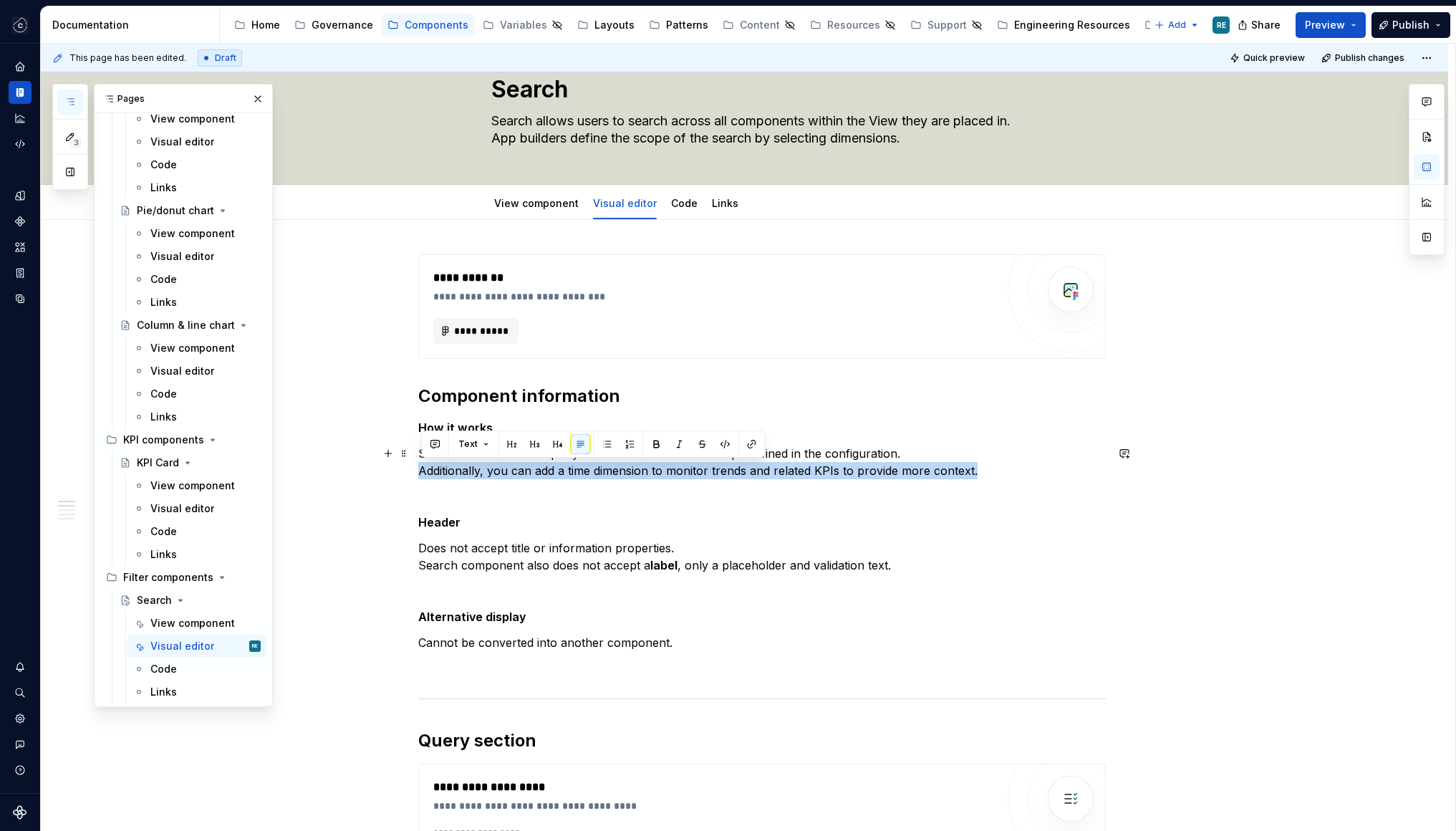
drag, startPoint x: 986, startPoint y: 472, endPoint x: 382, endPoint y: 469, distance: 604.0
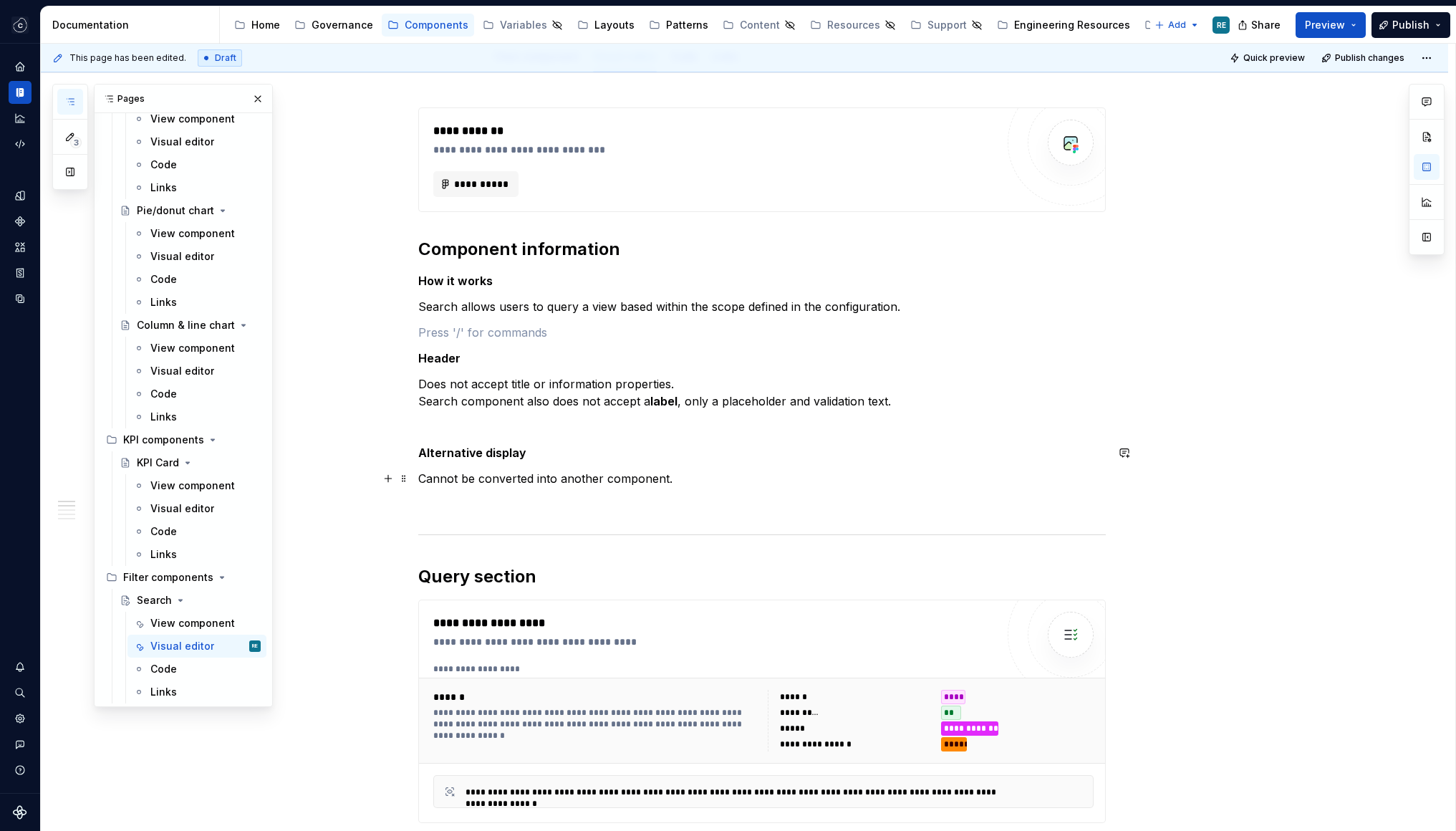
scroll to position [338, 0]
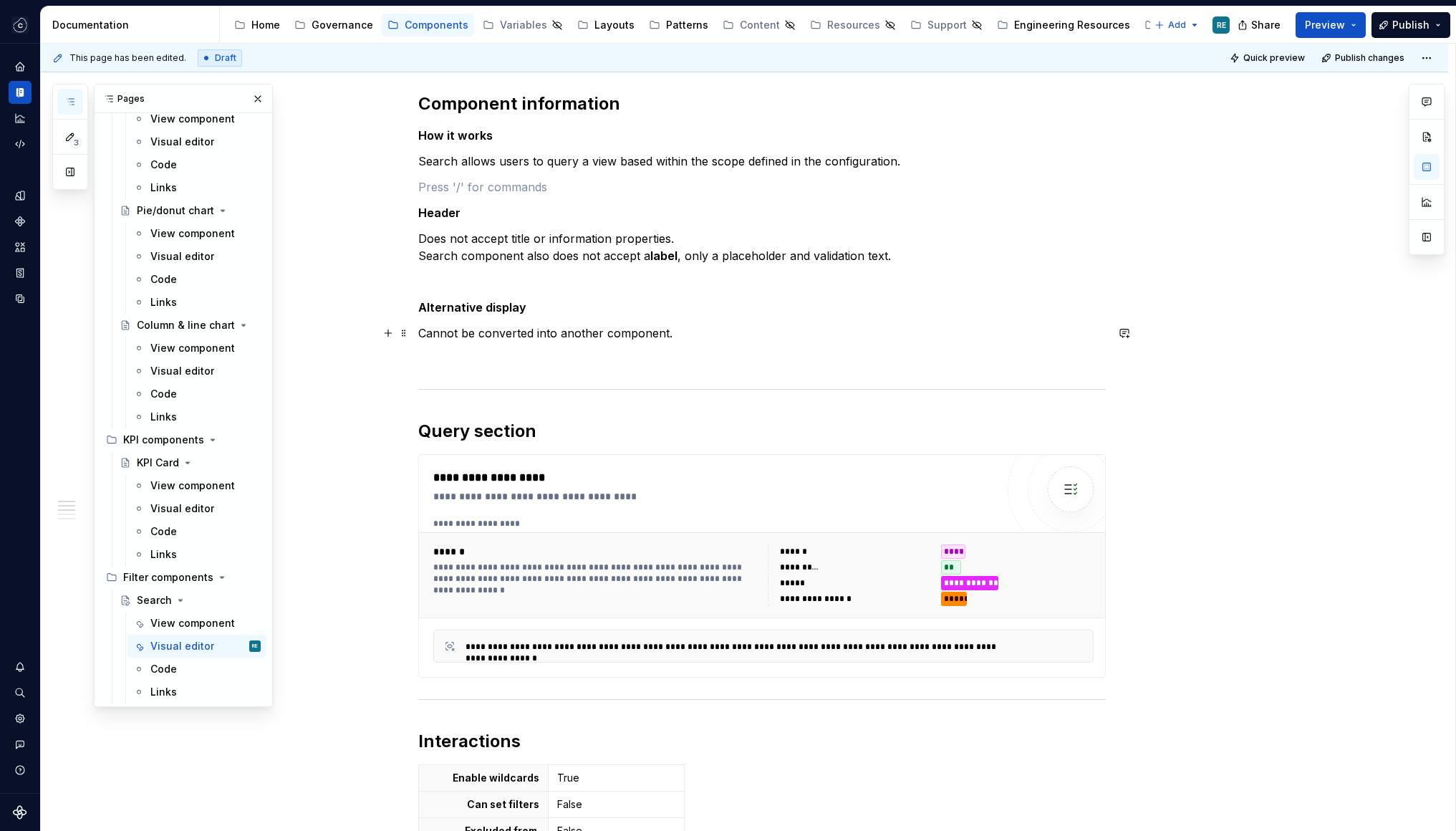
click at [533, 346] on div "**********" at bounding box center [762, 657] width 688 height 1390
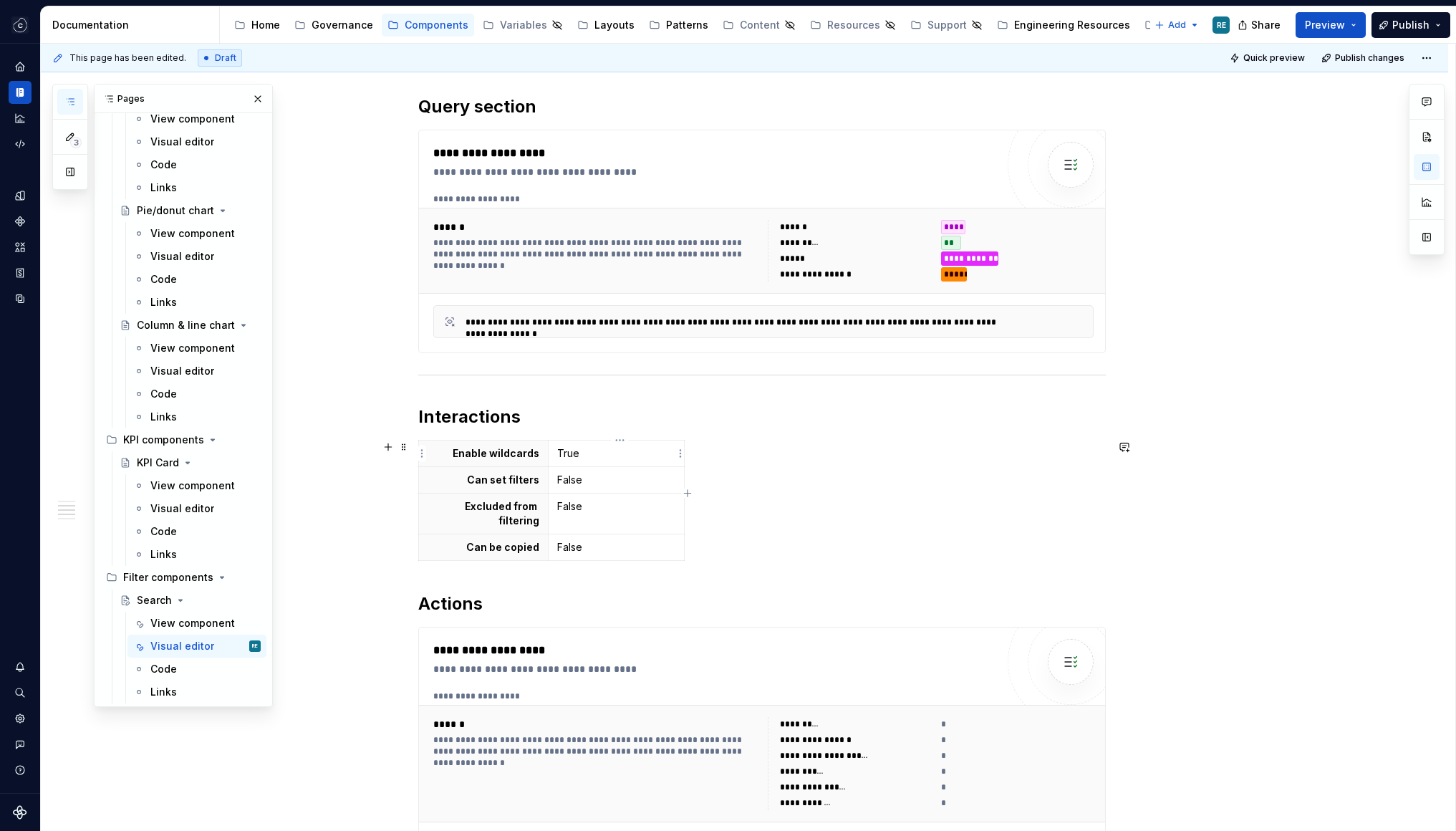
click at [584, 446] on p "True" at bounding box center [616, 454] width 118 height 14
click at [583, 476] on p "False" at bounding box center [616, 480] width 118 height 14
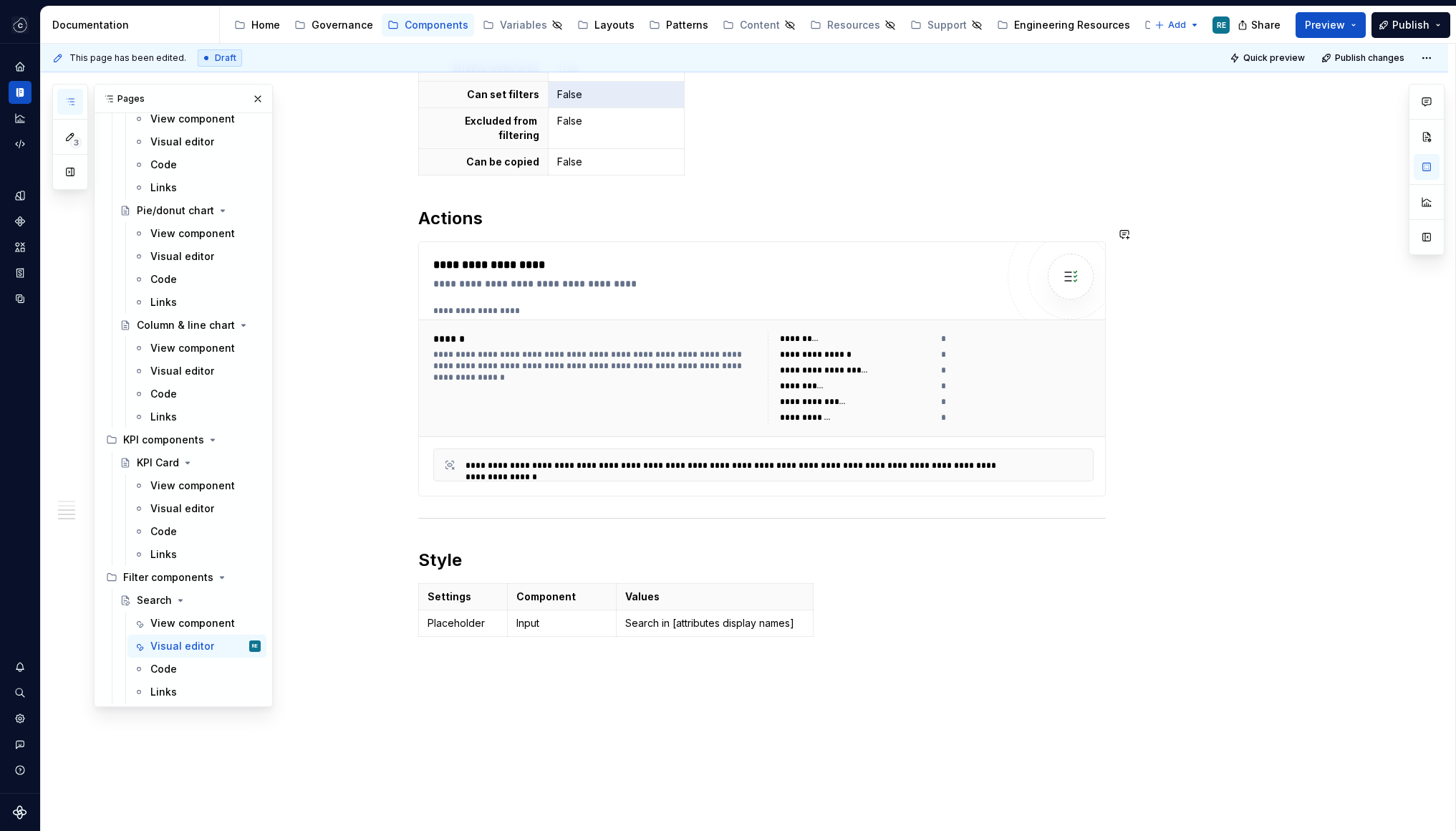
scroll to position [1073, 0]
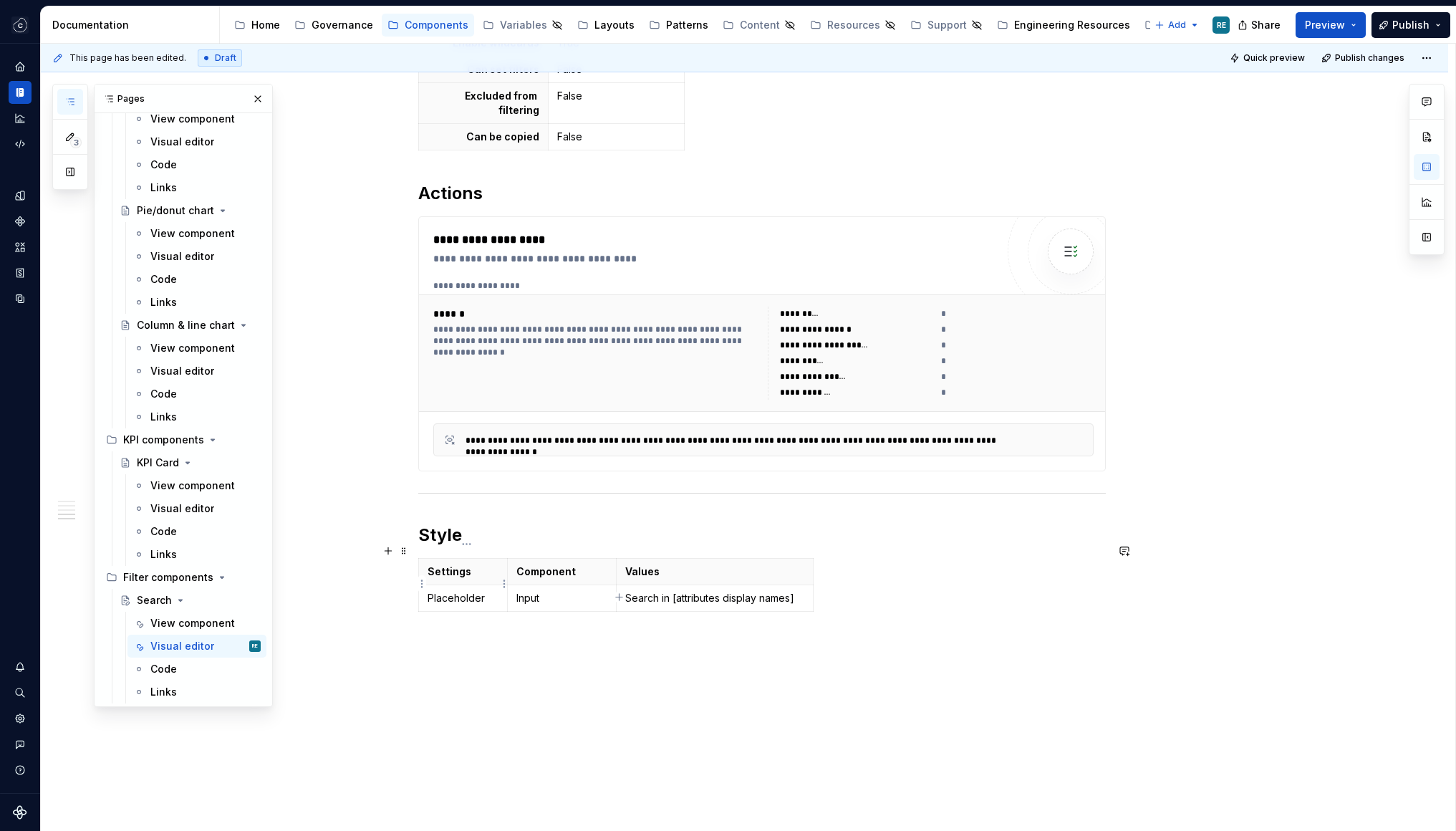
click at [434, 590] on p "Placeholder" at bounding box center [463, 598] width 72 height 14
click at [619, 596] on icon "button" at bounding box center [619, 596] width 7 height 7
click at [620, 625] on icon "button" at bounding box center [620, 624] width 12 height 12
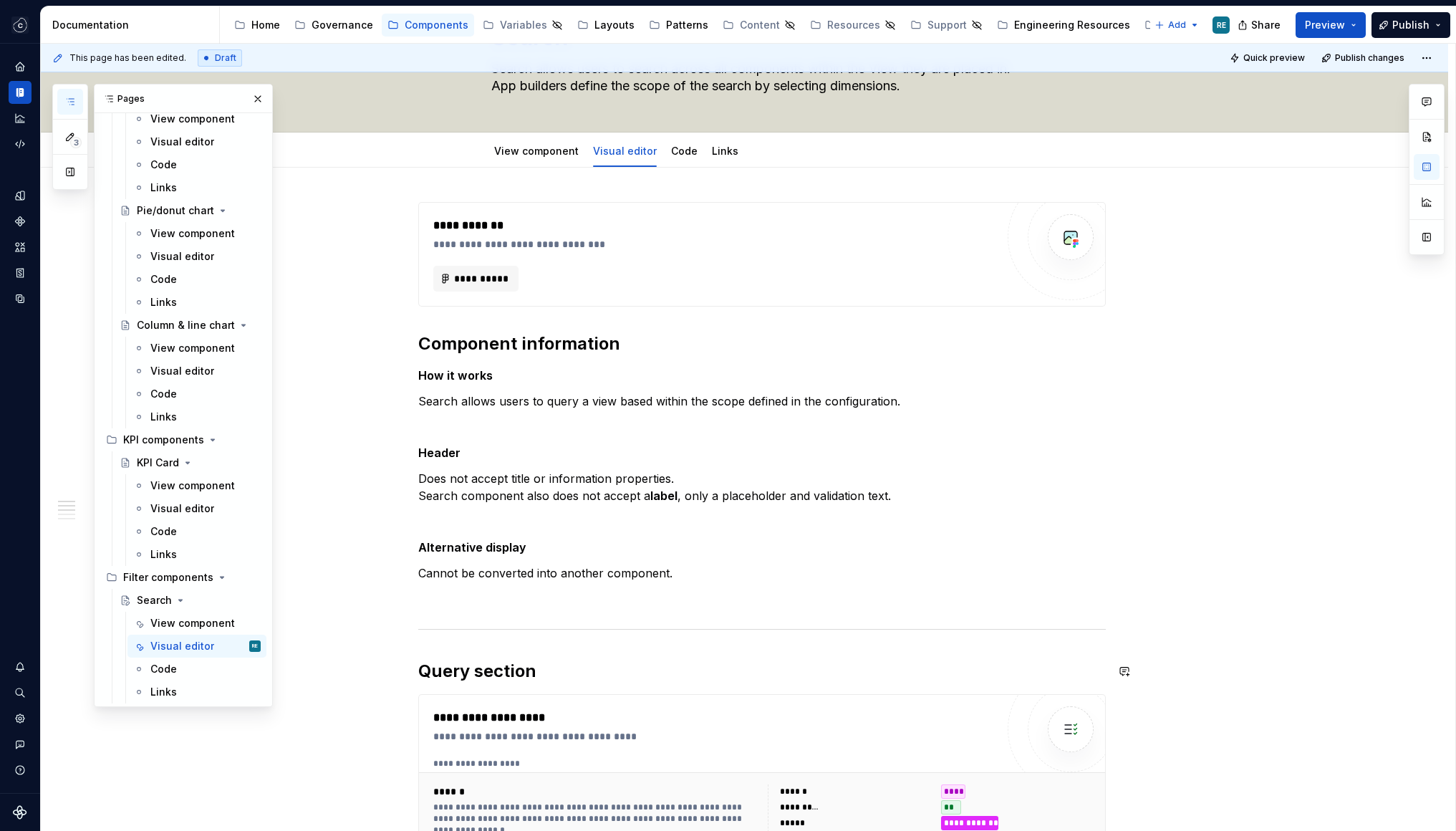
scroll to position [0, 0]
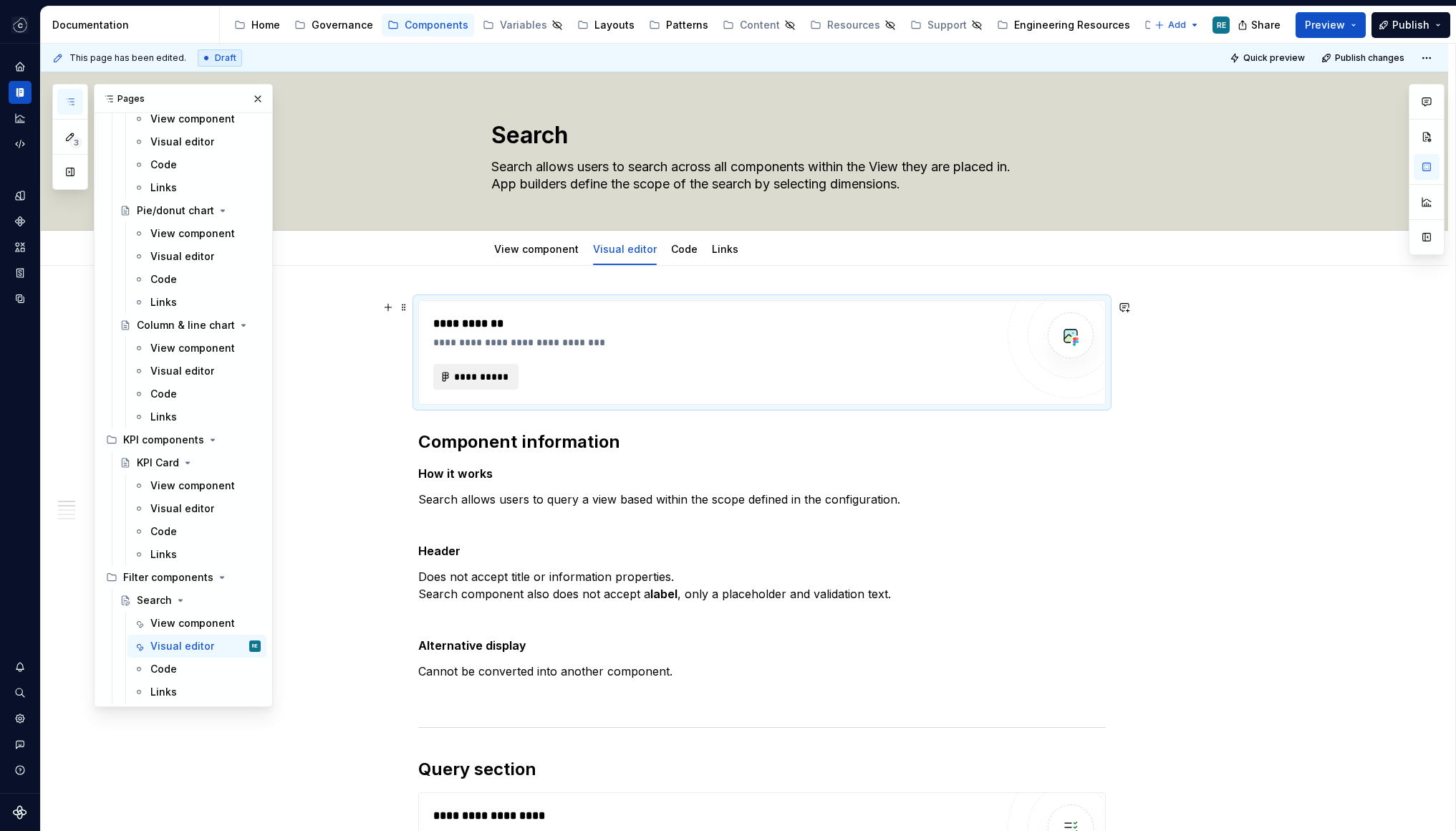
click at [490, 372] on span "**********" at bounding box center [482, 377] width 56 height 14
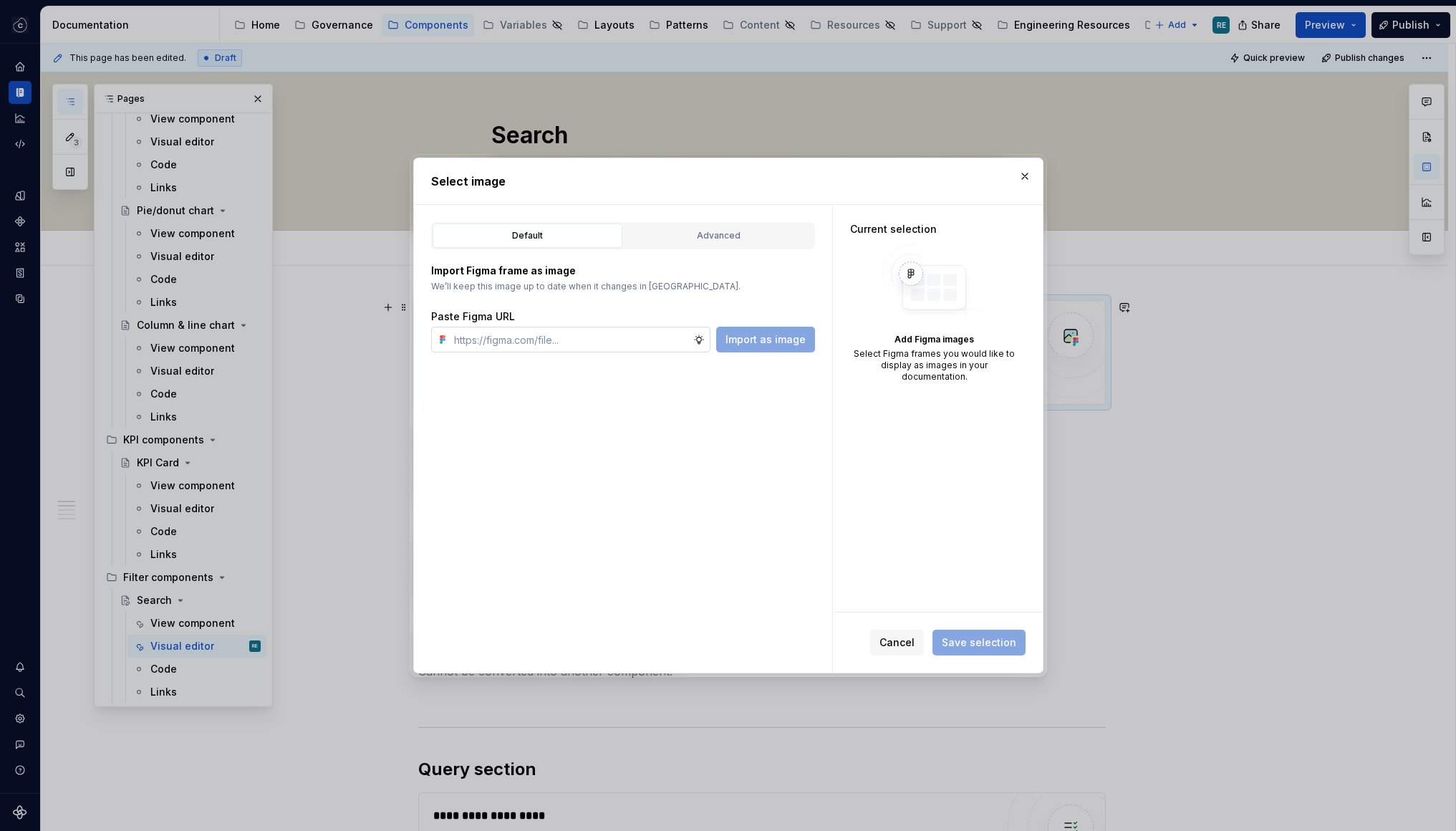
type textarea "*"
drag, startPoint x: 498, startPoint y: 335, endPoint x: 492, endPoint y: 324, distance: 12.5
click at [498, 335] on input "text" at bounding box center [571, 340] width 245 height 26
type input "https://www.figma.com/design/Hy4CXoTsq9740nFRlAhjom/Visual-Editors?node-id=2627…"
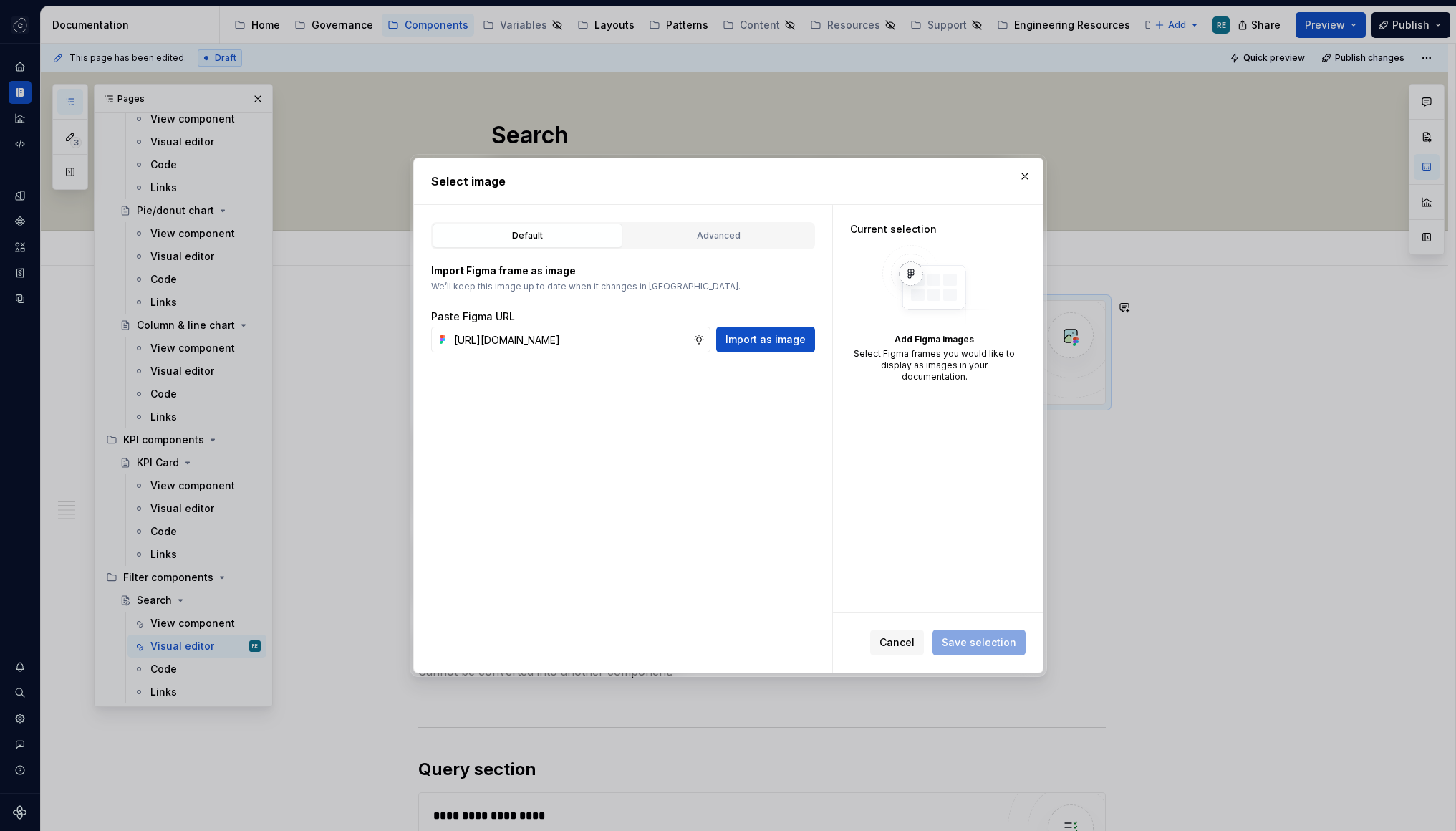
type textarea "*"
type input "https://www.figma.com/design/Hy4CXoTsq9740nFRlAhjom/Visual-Editors?node-id=2627…"
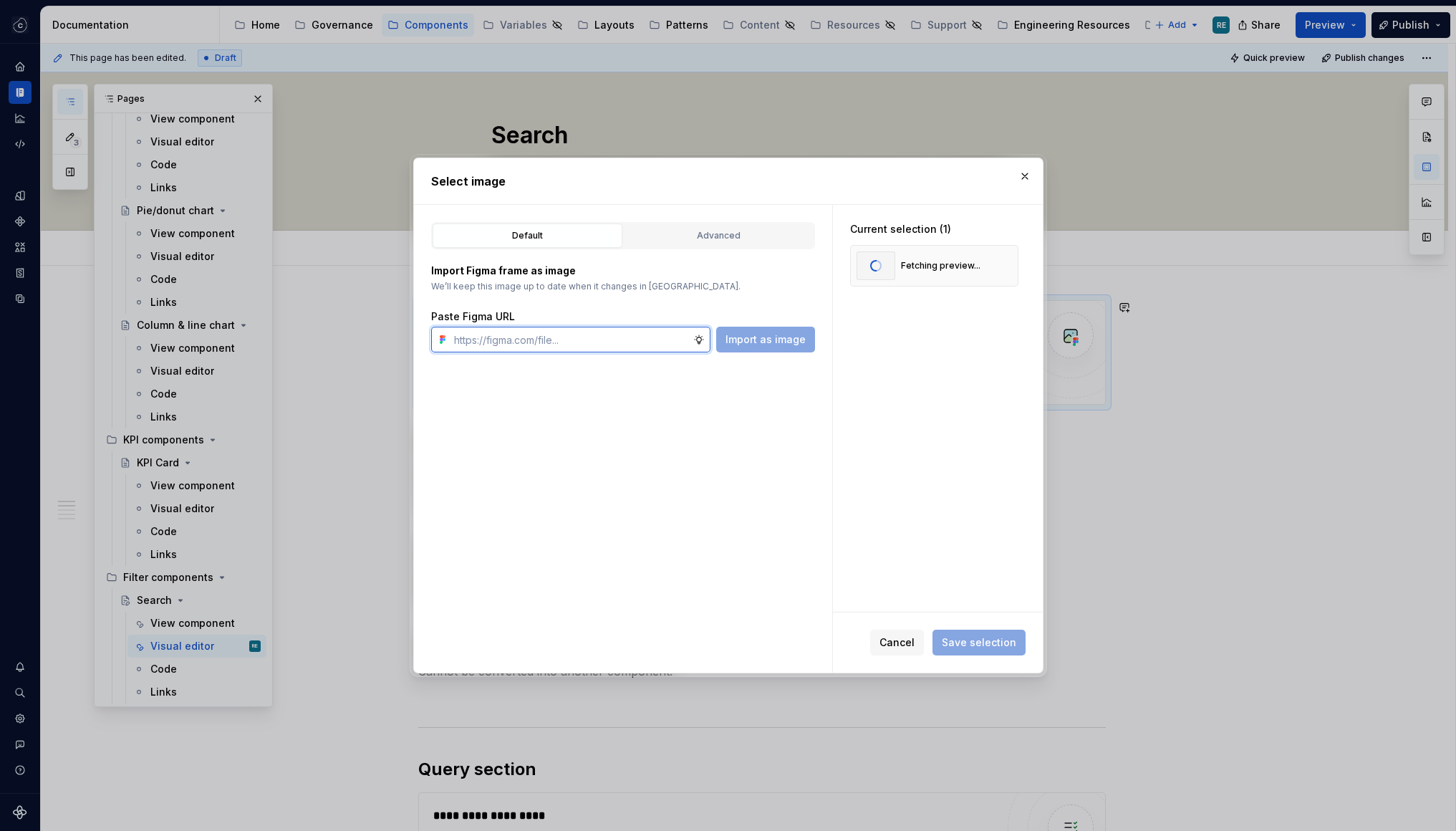
click at [502, 342] on input "text" at bounding box center [571, 340] width 245 height 26
paste input "https://www.figma.com/design/Hy4CXoTsq9740nFRlAhjom/Visual-Editors?node-id=2627…"
type input "https://www.figma.com/design/Hy4CXoTsq9740nFRlAhjom/Visual-Editors?node-id=2627…"
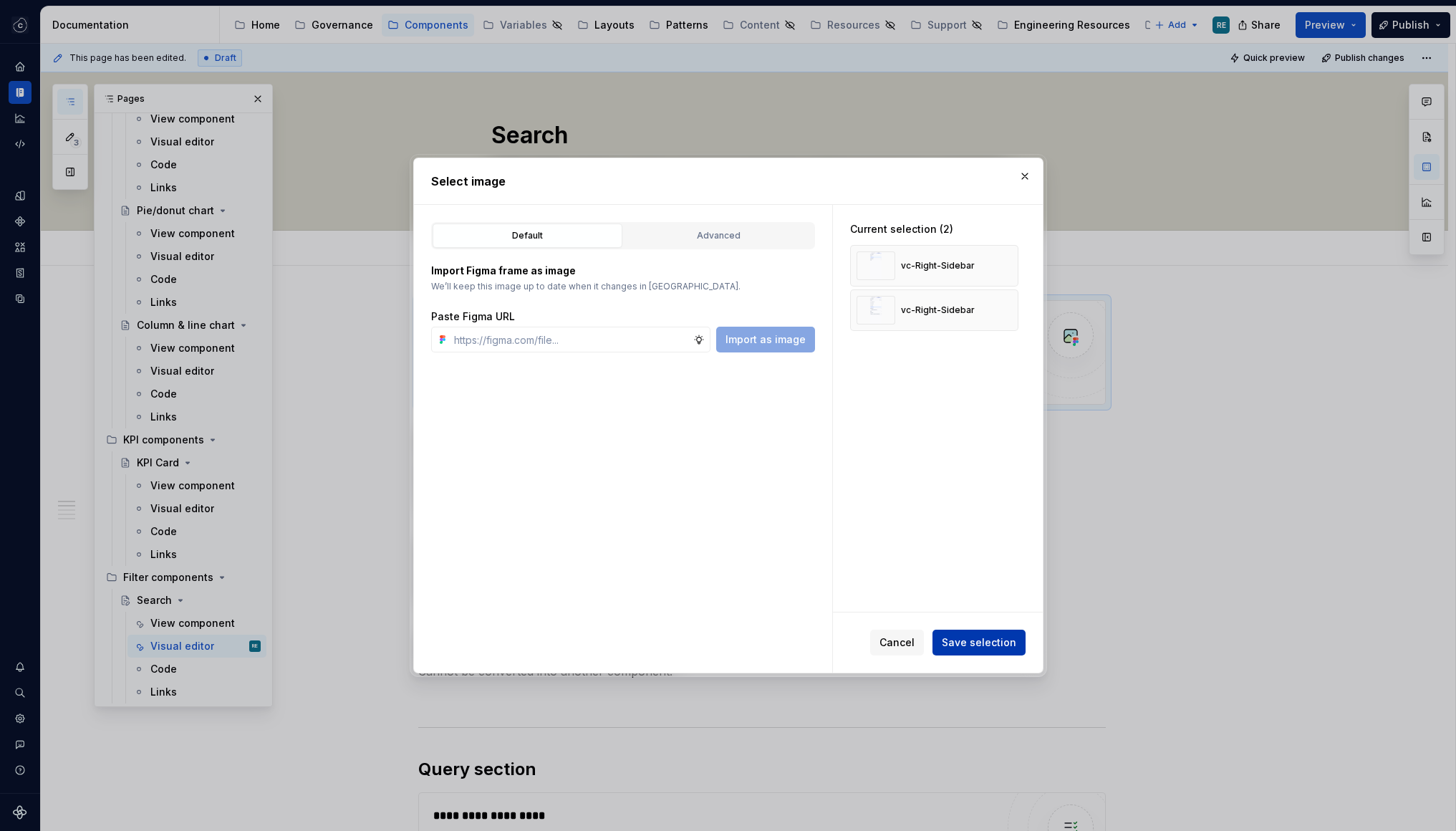
click at [991, 646] on span "Save selection" at bounding box center [979, 643] width 75 height 14
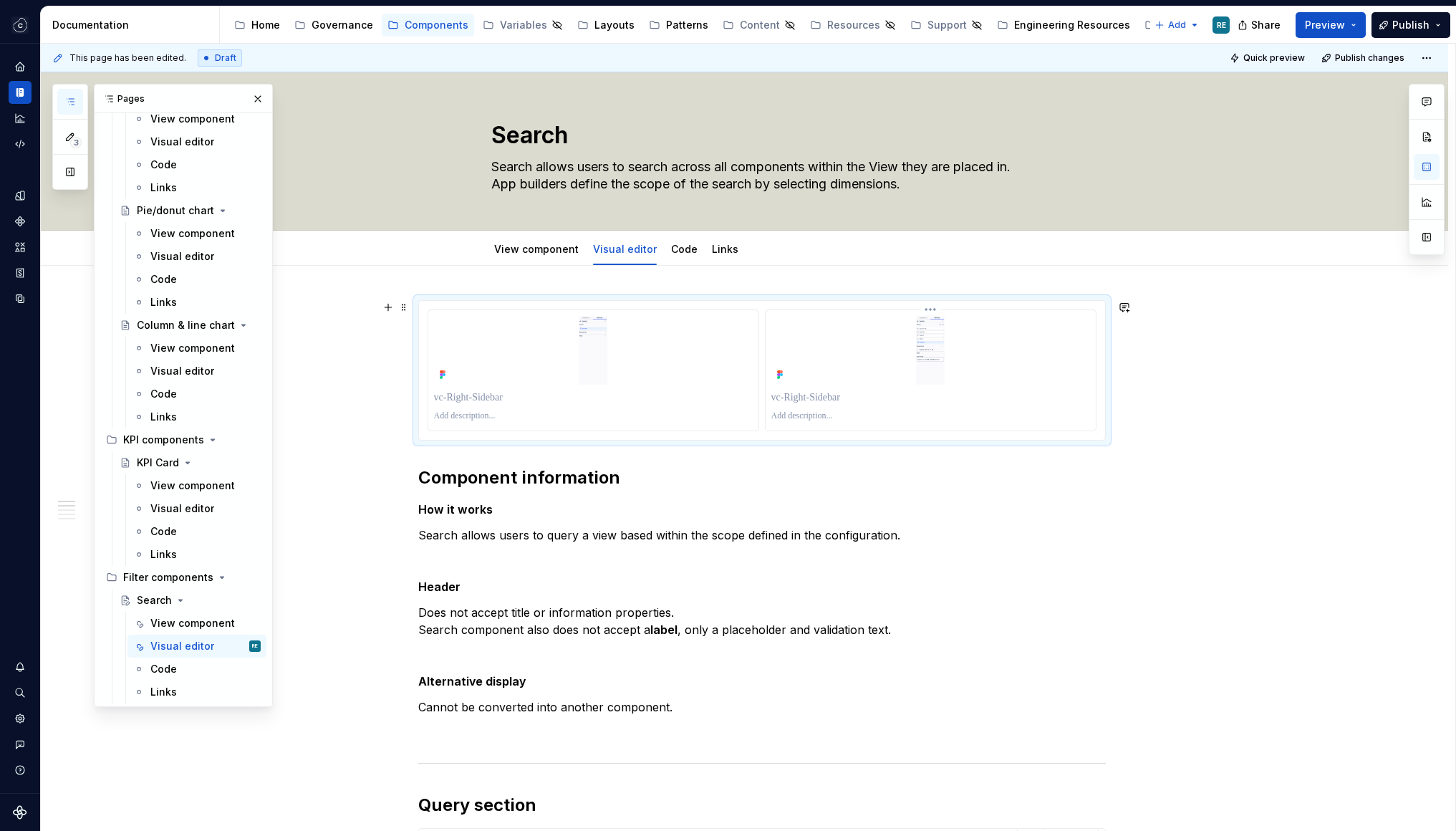
click at [1020, 371] on img at bounding box center [931, 350] width 188 height 69
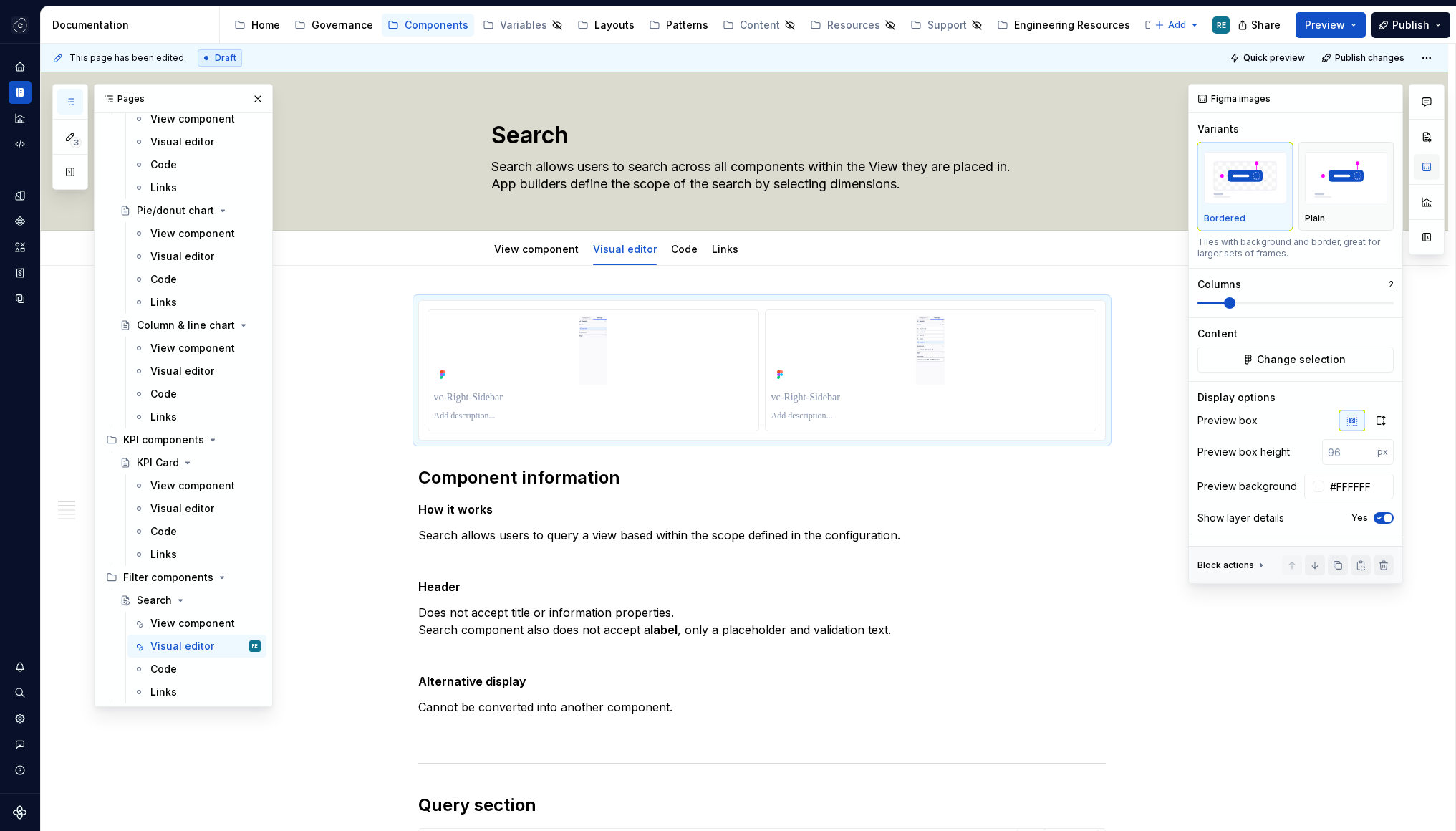
click at [1420, 162] on button "button" at bounding box center [1427, 167] width 26 height 26
type textarea "*"
click at [1378, 430] on div "Preview box Preview box height px Preview background #FFFFFF Show layer details…" at bounding box center [1296, 473] width 196 height 126
click at [1378, 427] on button "button" at bounding box center [1381, 420] width 26 height 20
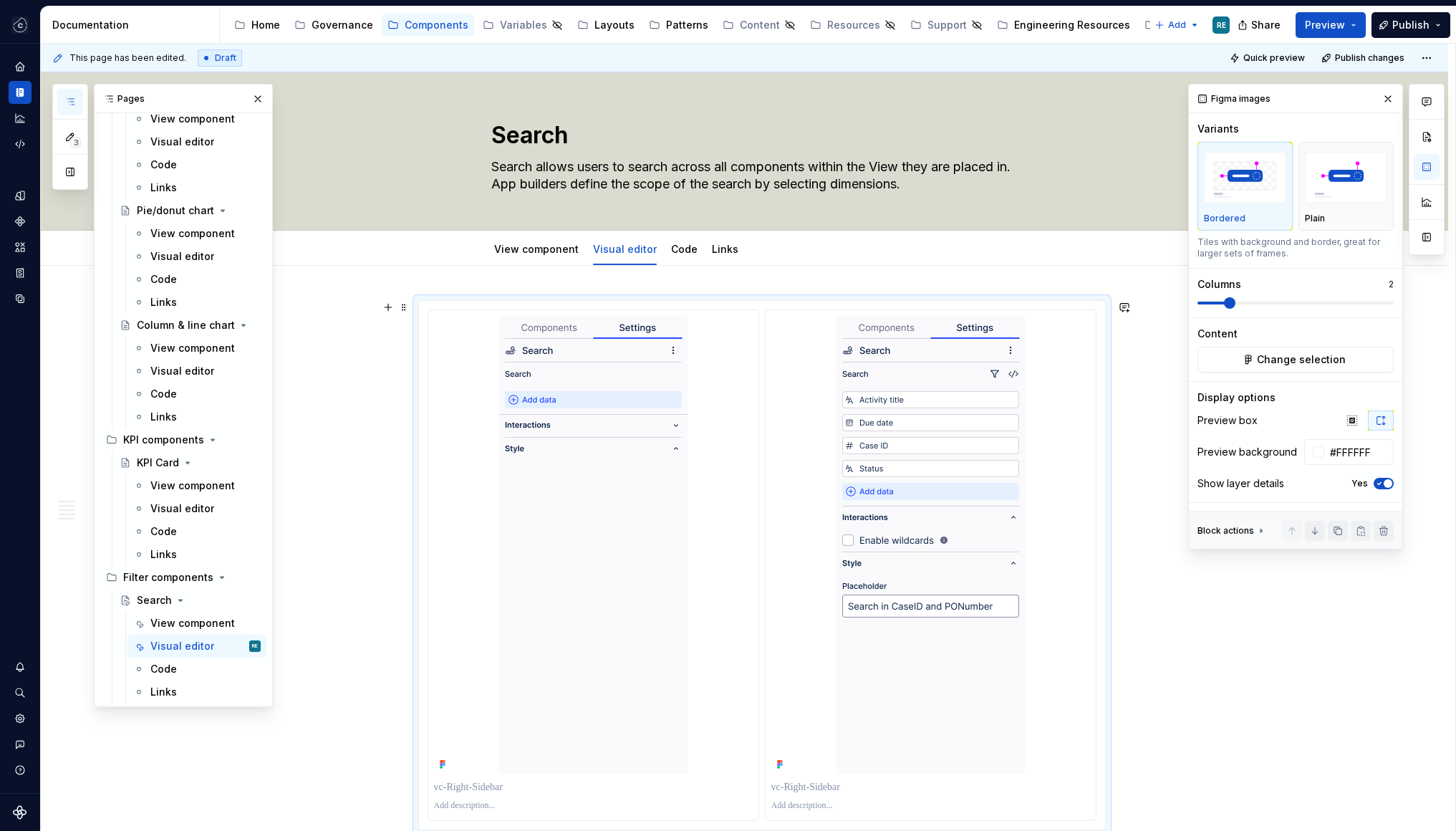
click at [1384, 483] on span "button" at bounding box center [1389, 483] width 9 height 9
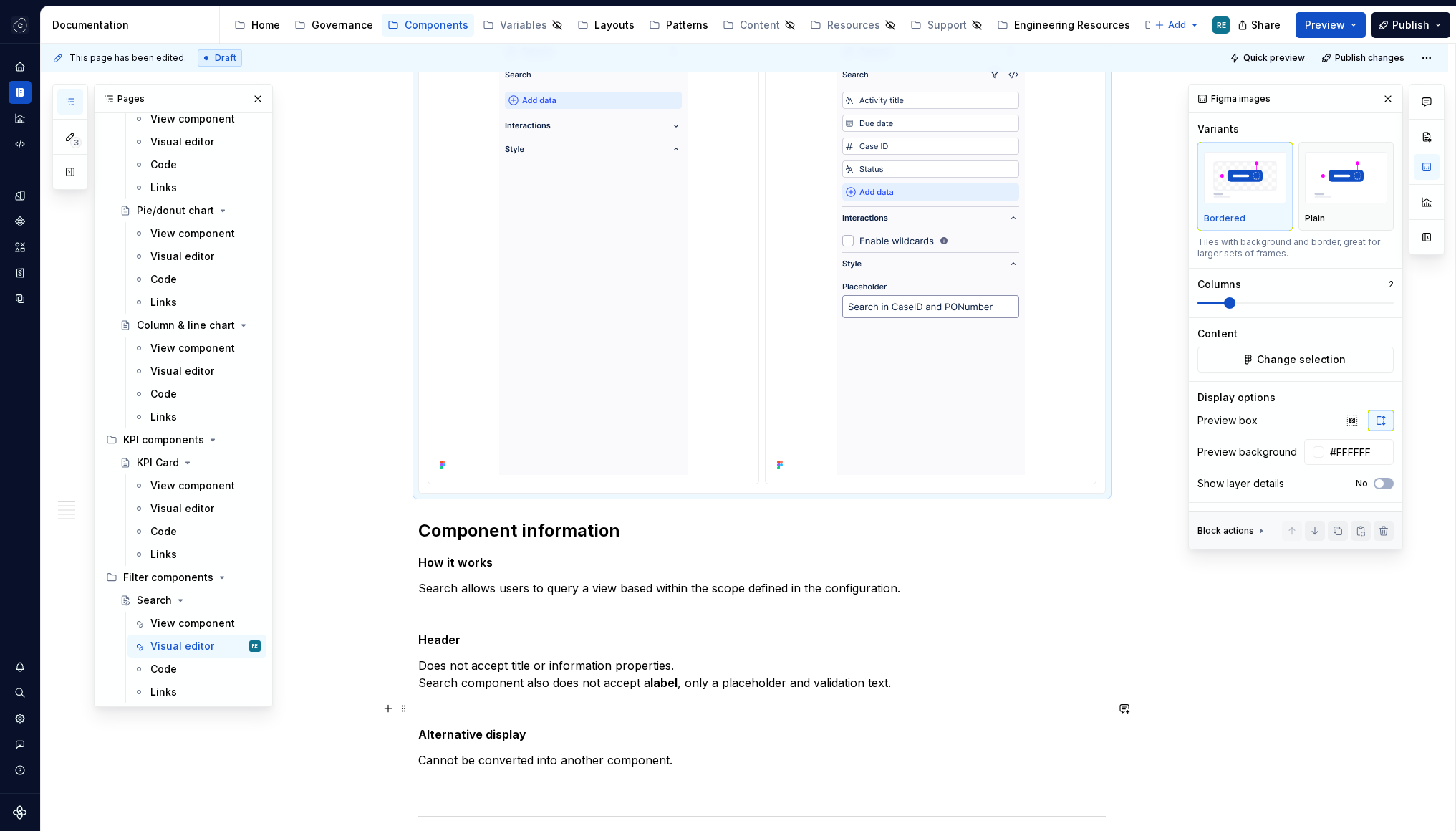
scroll to position [297, 0]
click at [1381, 483] on span "button" at bounding box center [1380, 483] width 9 height 9
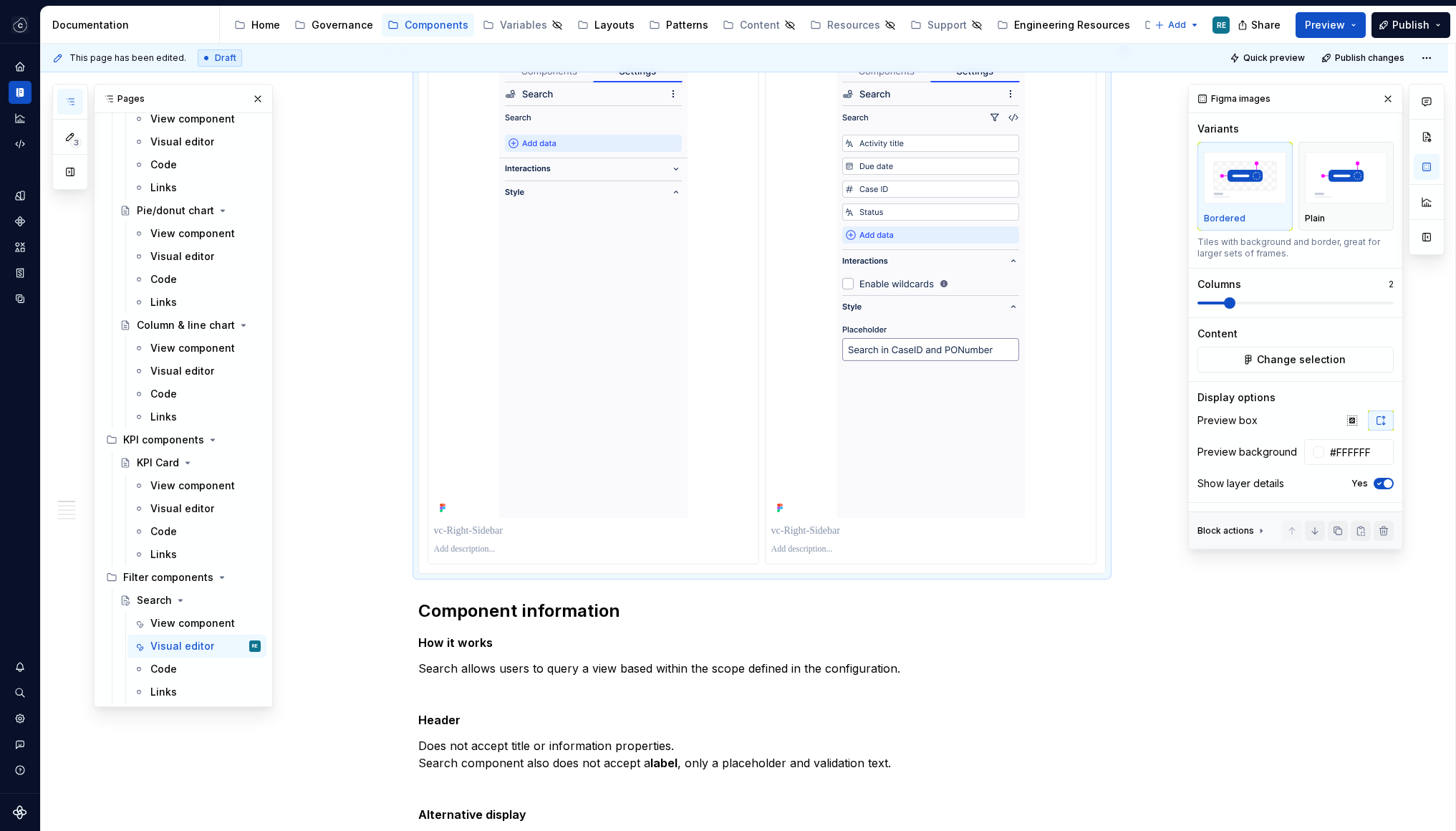
click at [575, 536] on p at bounding box center [594, 531] width 319 height 14
click at [806, 530] on p at bounding box center [931, 531] width 319 height 14
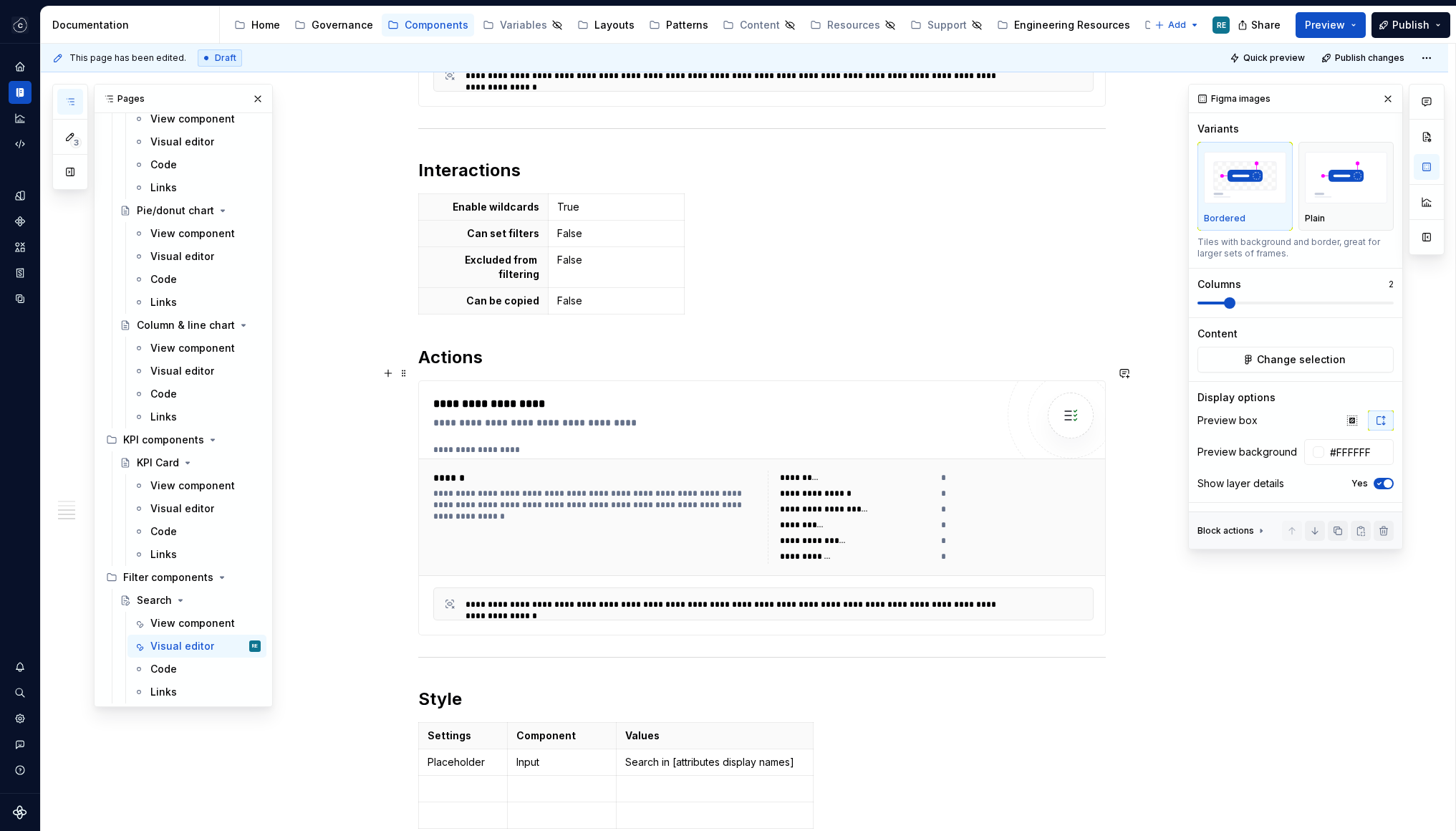
scroll to position [1409, 0]
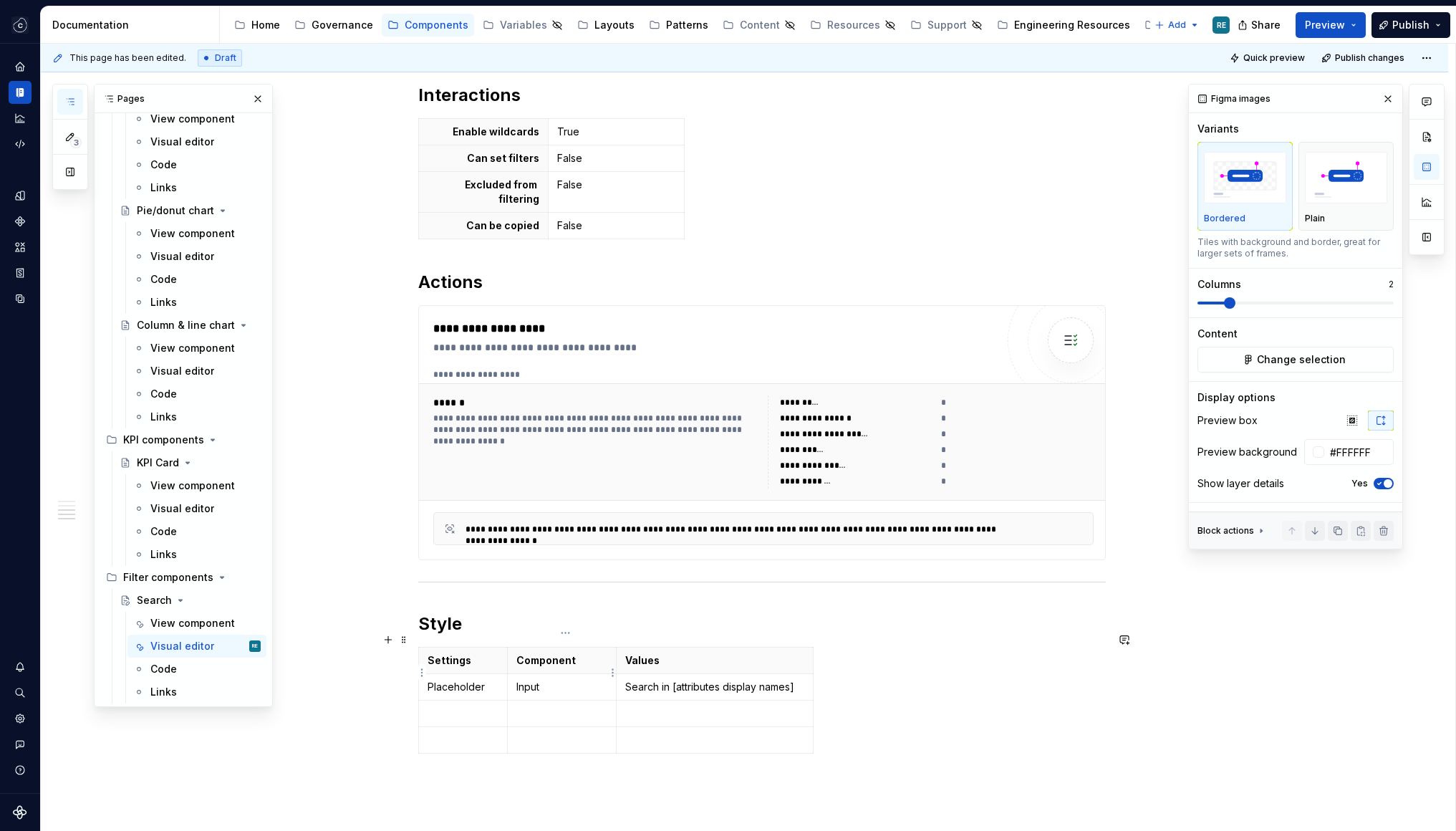
click at [604, 680] on p "Input" at bounding box center [562, 687] width 91 height 14
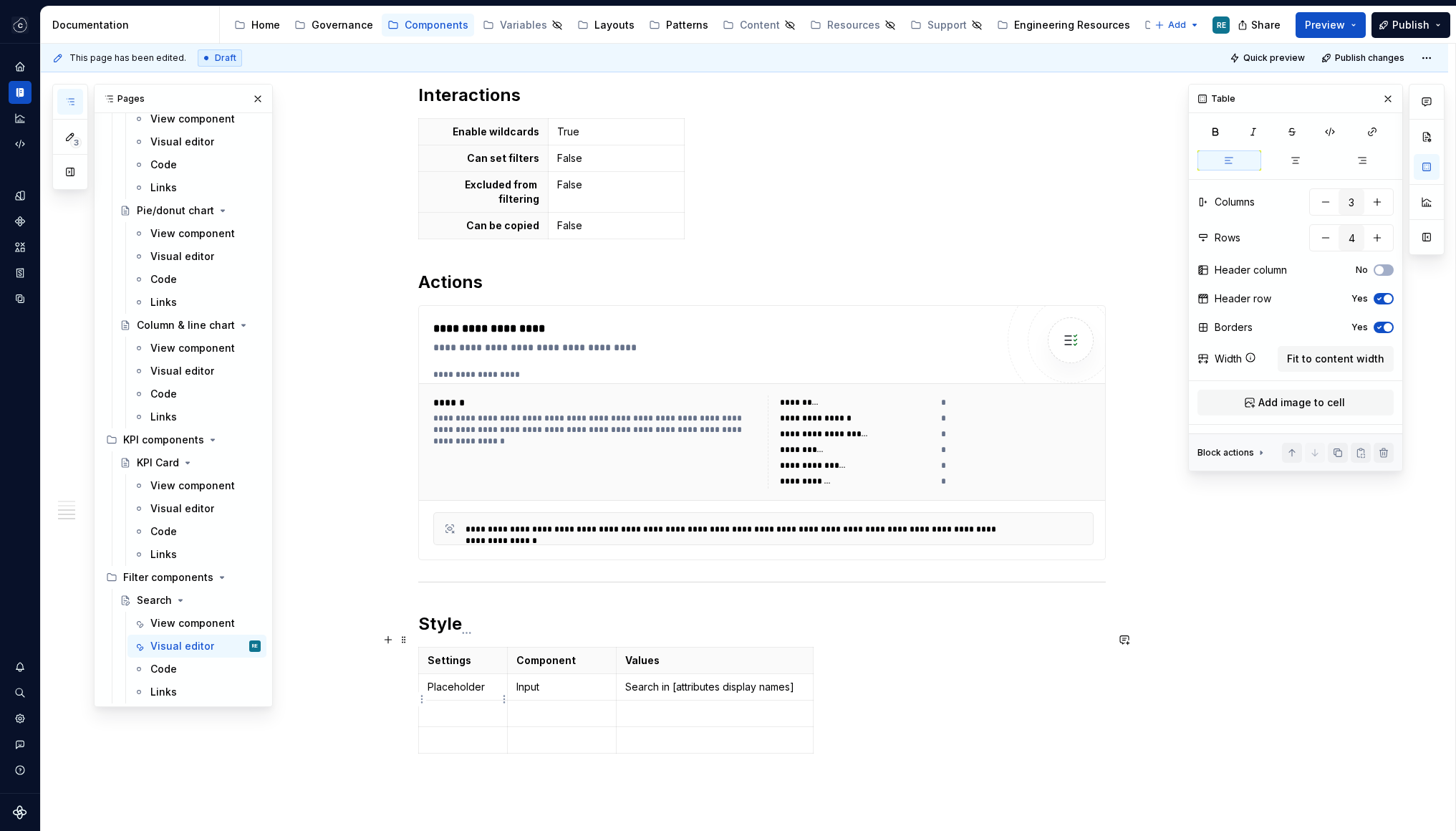
click at [465, 706] on p at bounding box center [463, 714] width 72 height 14
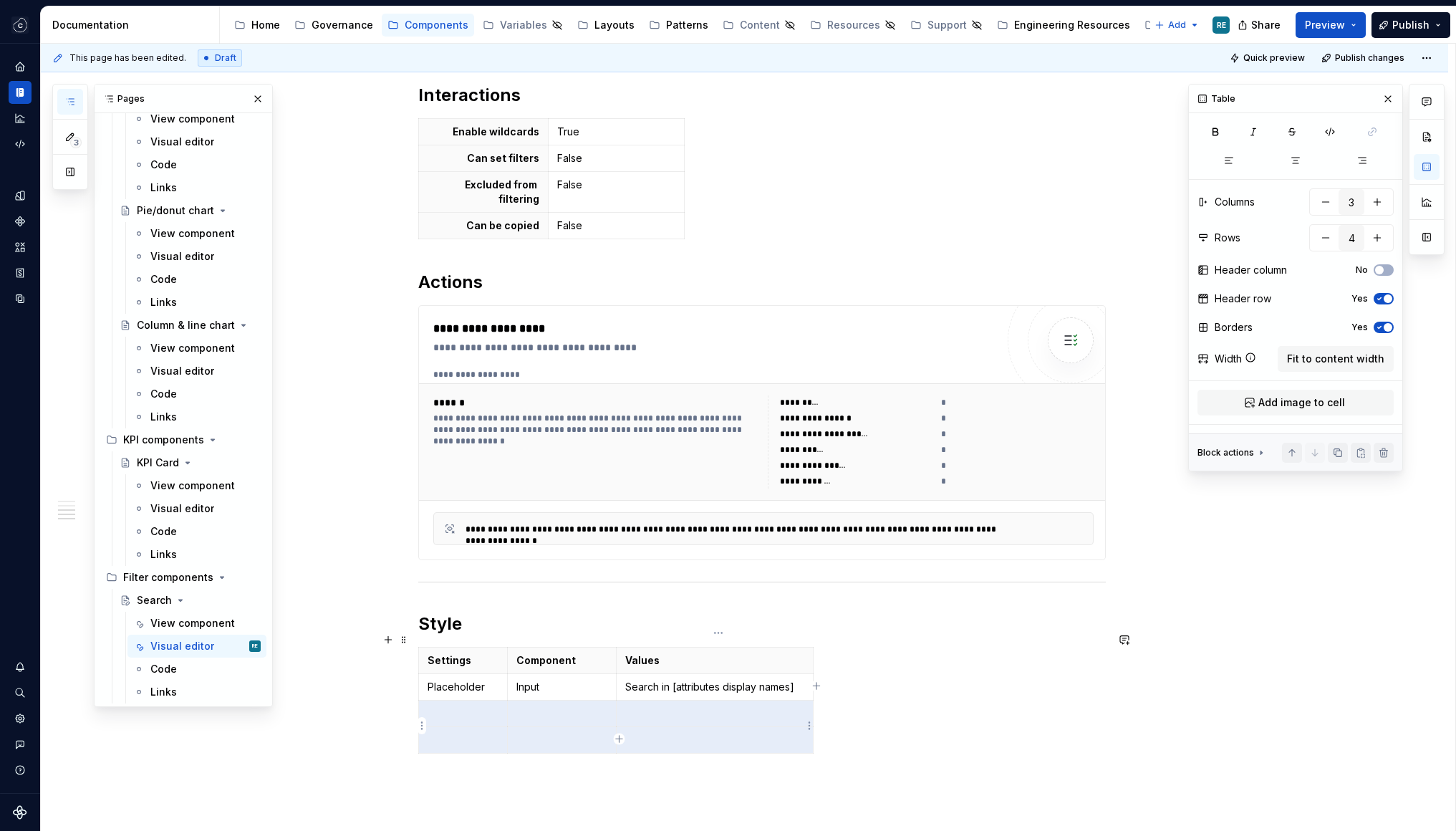
drag, startPoint x: 465, startPoint y: 698, endPoint x: 717, endPoint y: 728, distance: 253.8
click at [717, 728] on tbody "Settings Component Values Placeholder Input Search in [attributes display names]" at bounding box center [615, 700] width 395 height 106
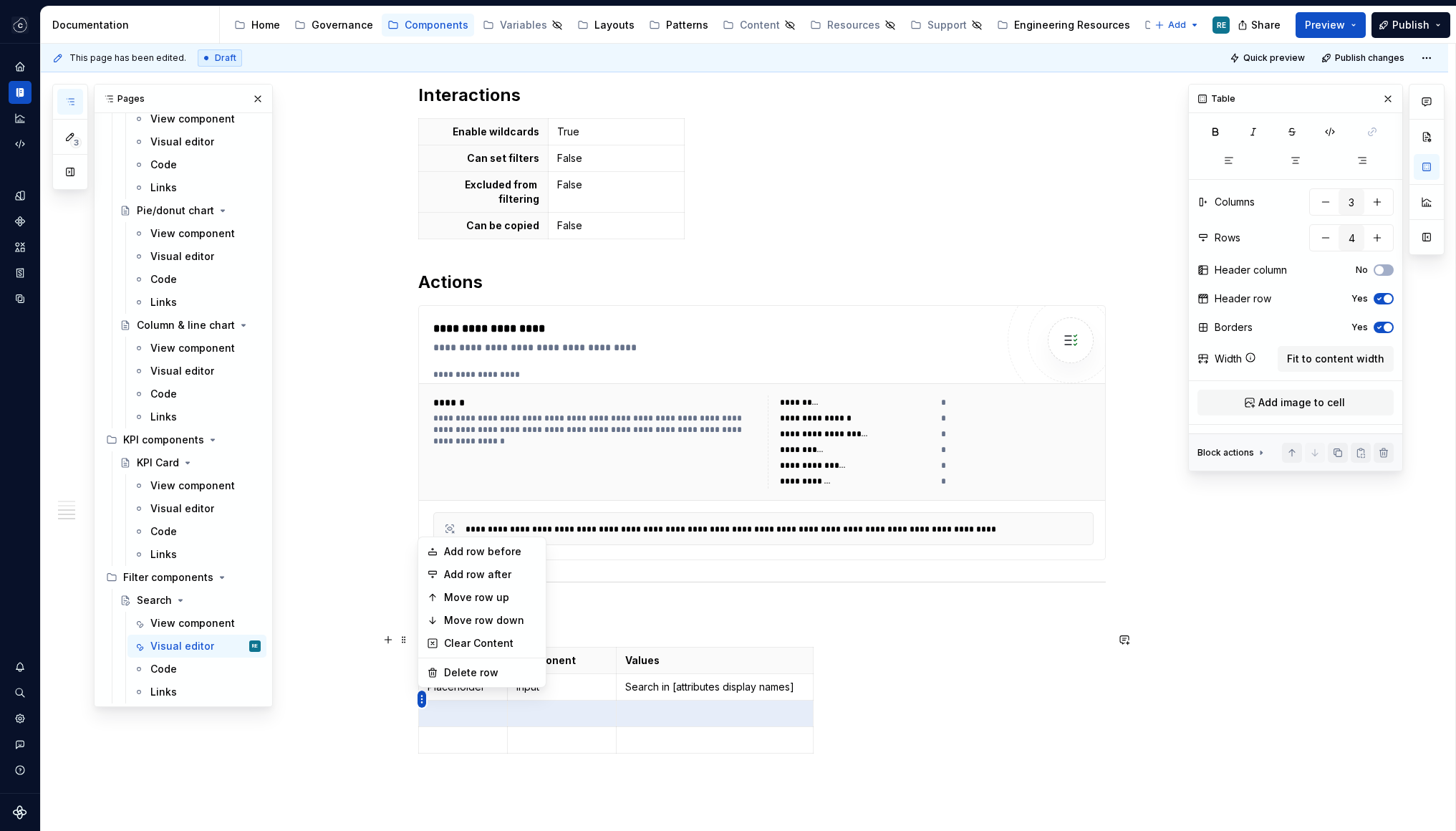
click at [421, 700] on html "Studio Views RE Design system data Documentation Accessibility guide for tree P…" at bounding box center [728, 415] width 1456 height 831
click at [443, 680] on div "Delete row" at bounding box center [482, 672] width 122 height 23
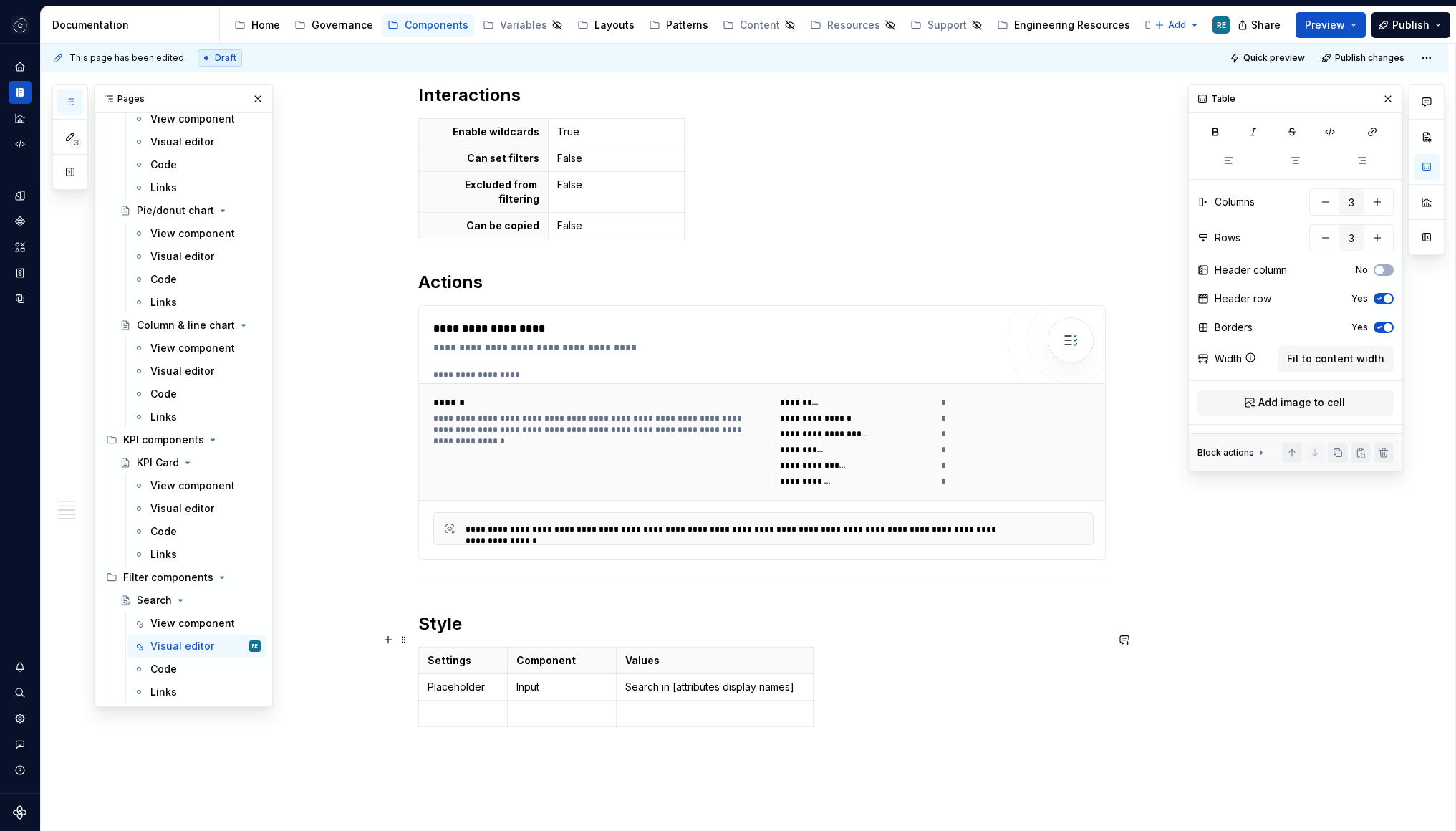
click at [421, 698] on html "Studio Views RE Design system data Documentation Accessibility guide for tree P…" at bounding box center [728, 415] width 1456 height 831
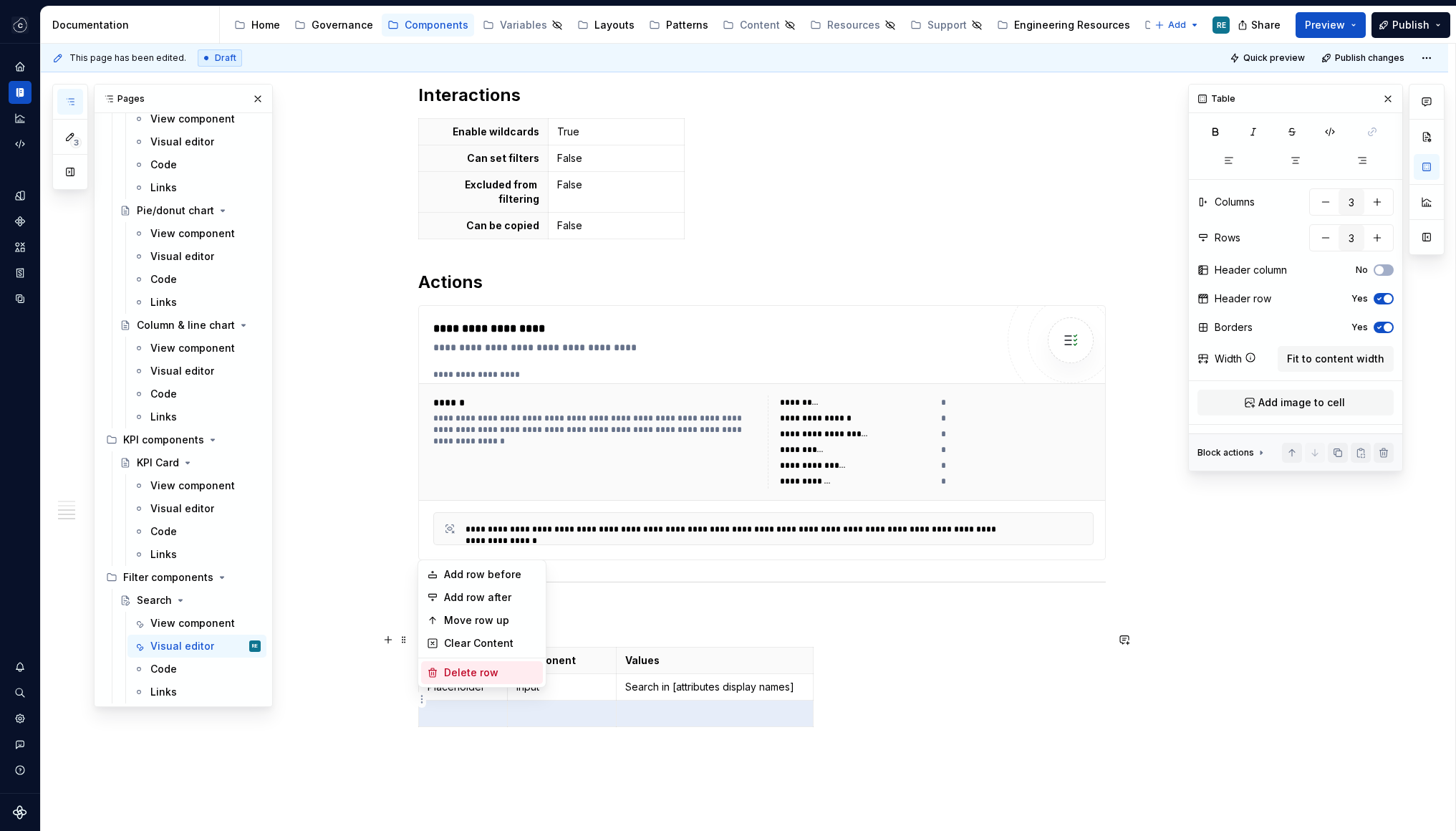
click at [511, 667] on div "Delete row" at bounding box center [491, 672] width 93 height 14
type input "2"
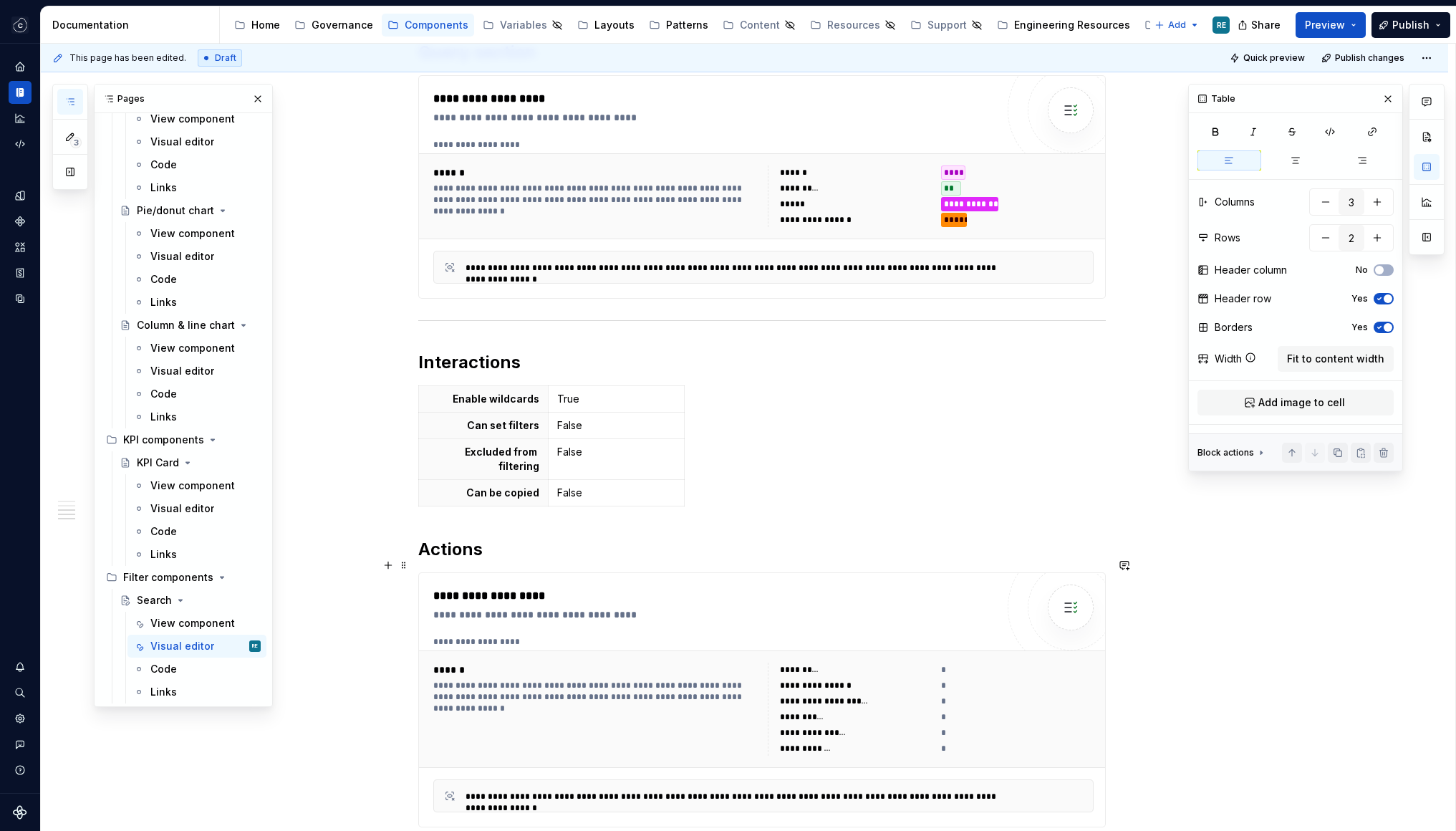
scroll to position [1285, 0]
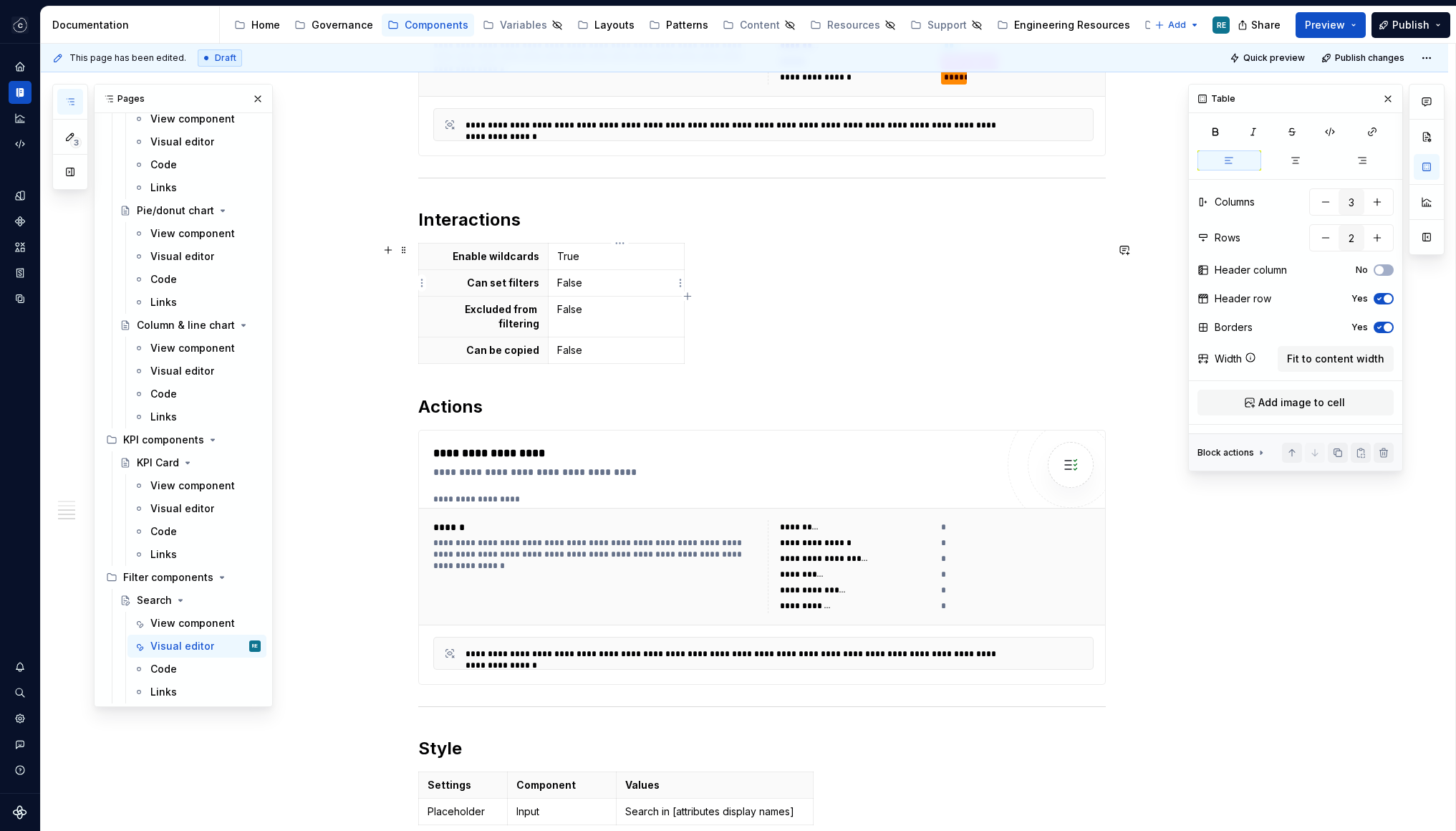
type input "2"
type input "4"
click at [620, 283] on p "False" at bounding box center [616, 283] width 118 height 14
click at [608, 257] on p "True" at bounding box center [616, 256] width 118 height 14
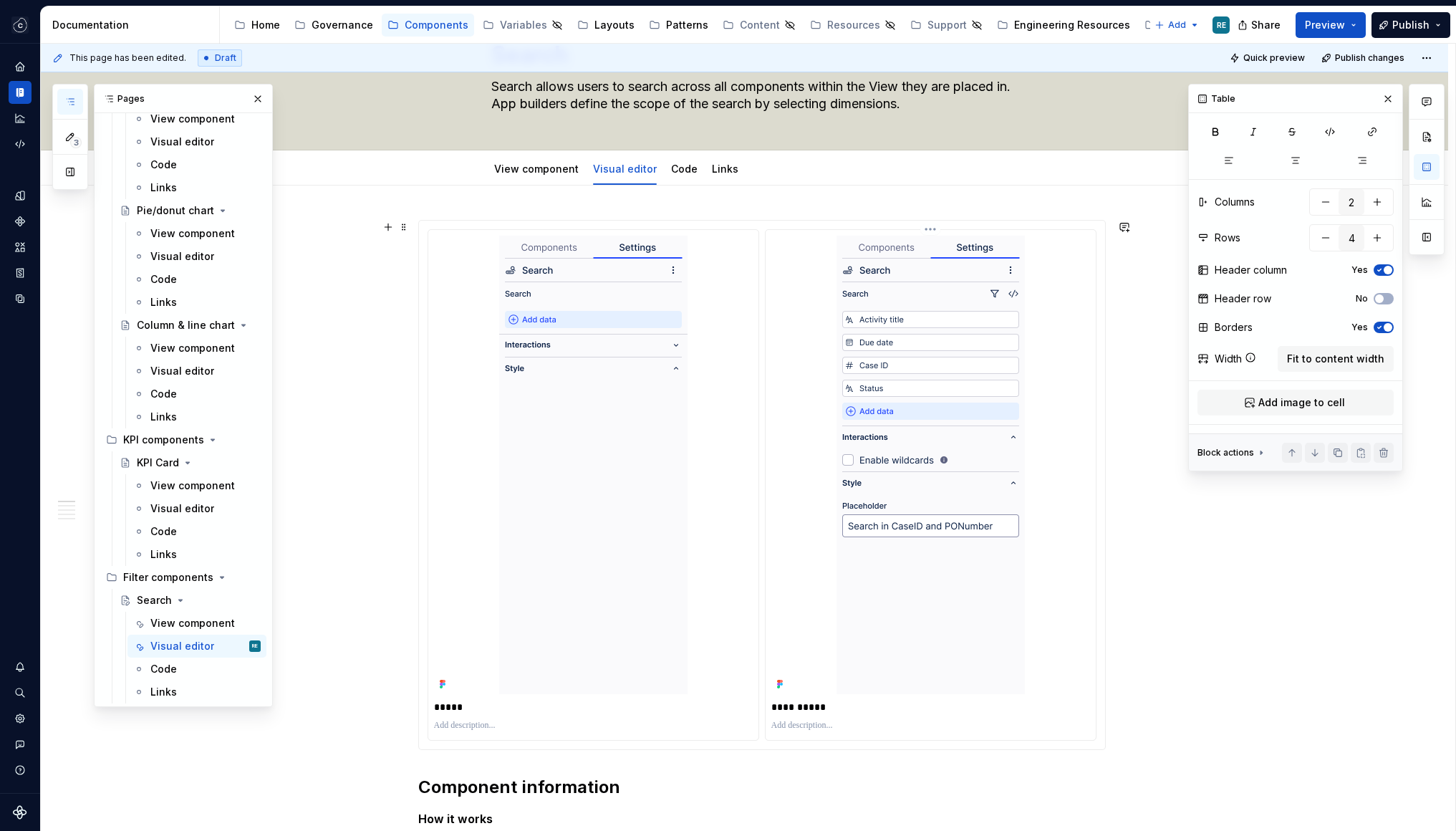
scroll to position [94, 0]
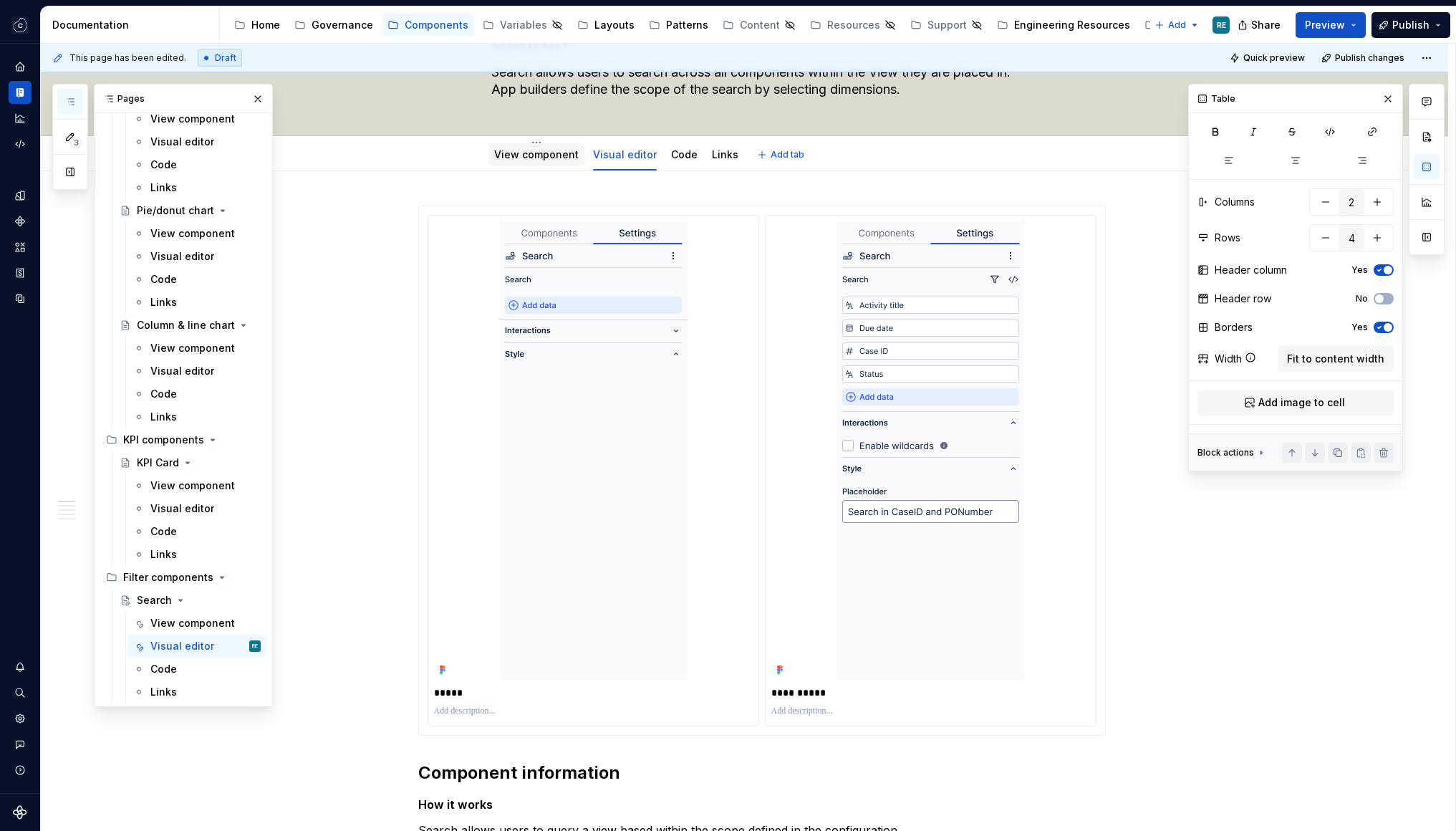
click at [541, 164] on div "View component" at bounding box center [536, 155] width 96 height 23
click at [540, 158] on link "View component" at bounding box center [536, 154] width 85 height 12
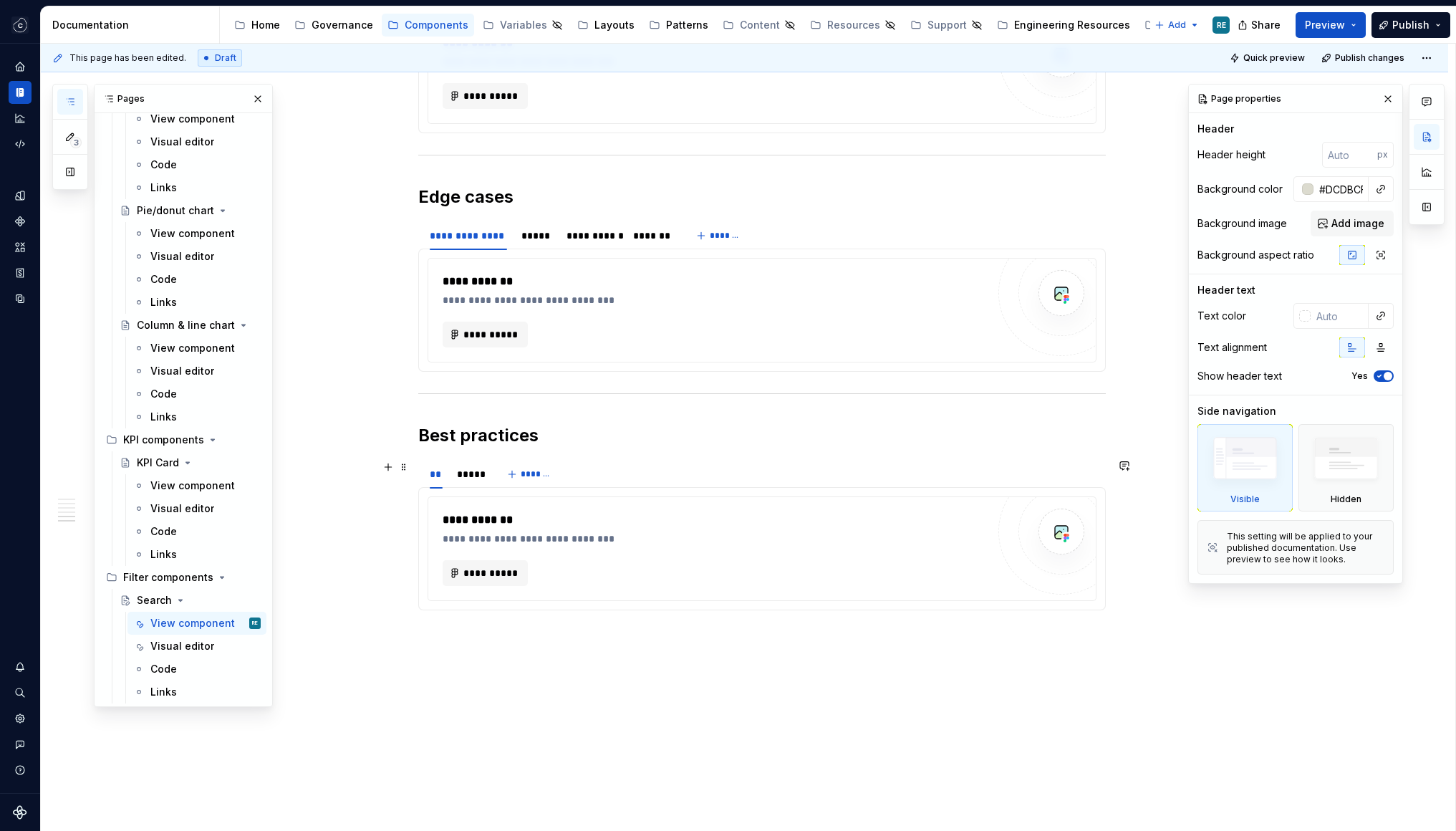
scroll to position [1664, 0]
click at [1413, 31] on span "Publish" at bounding box center [1410, 25] width 37 height 14
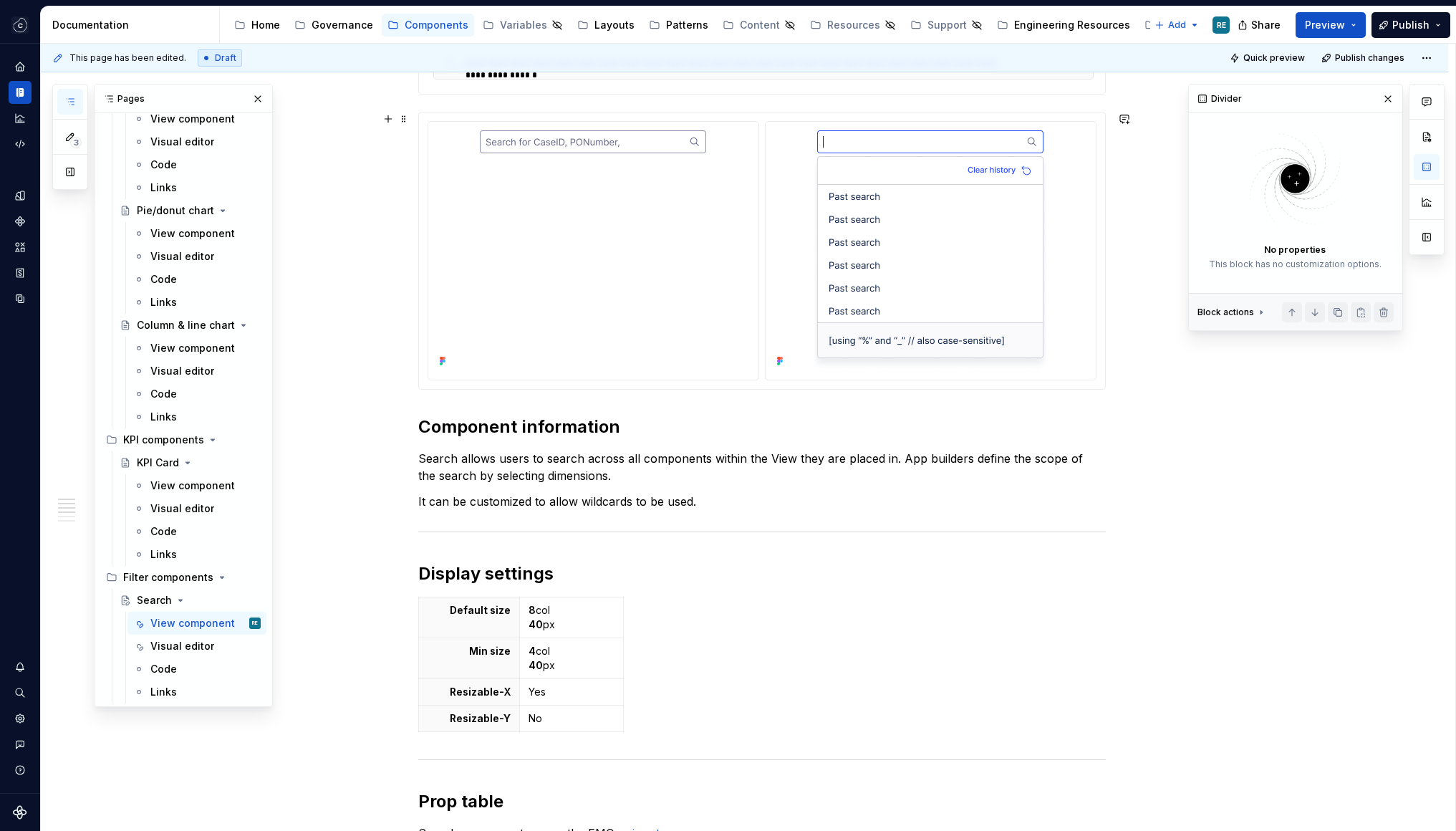
scroll to position [0, 0]
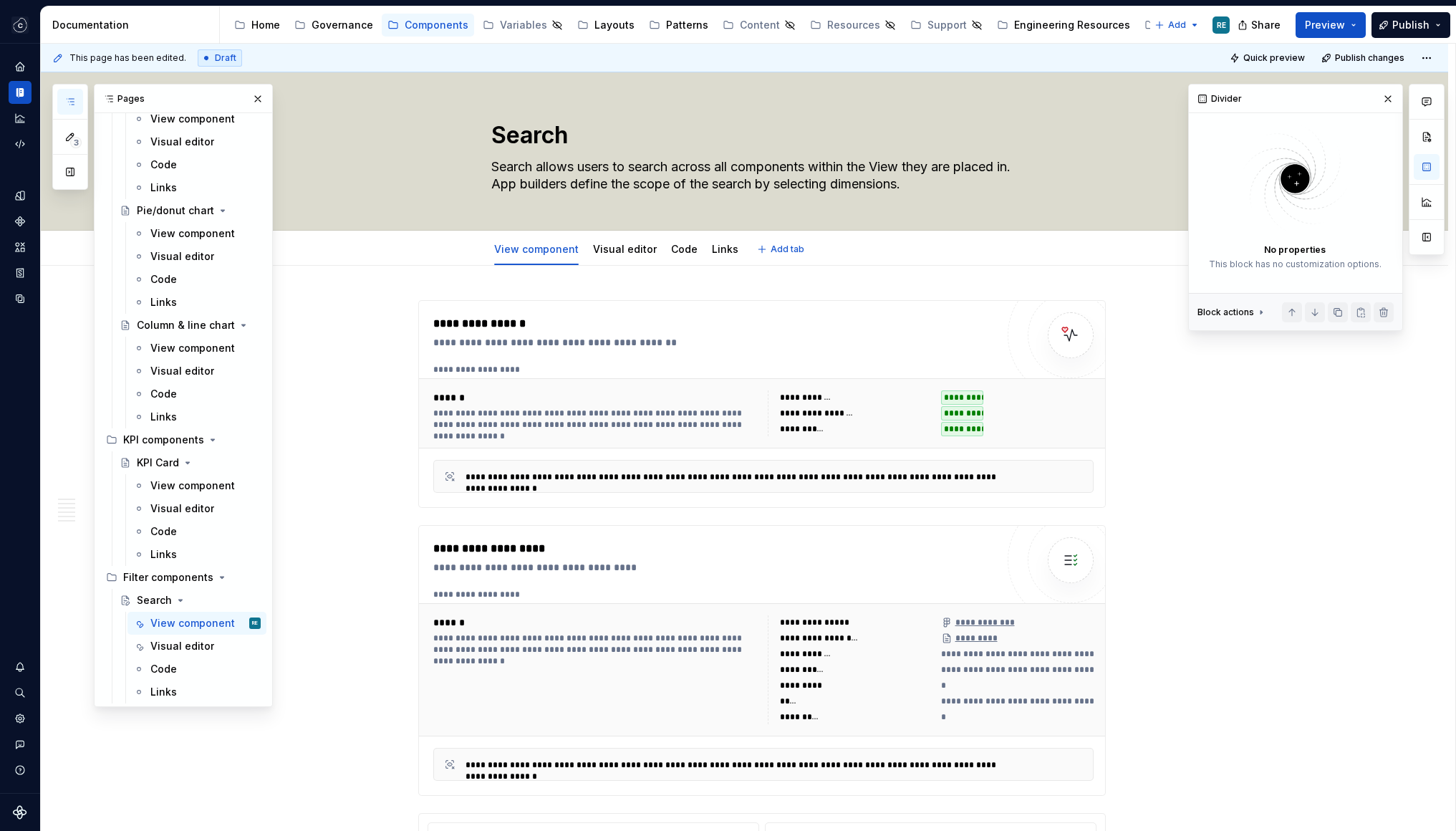
type textarea "*"
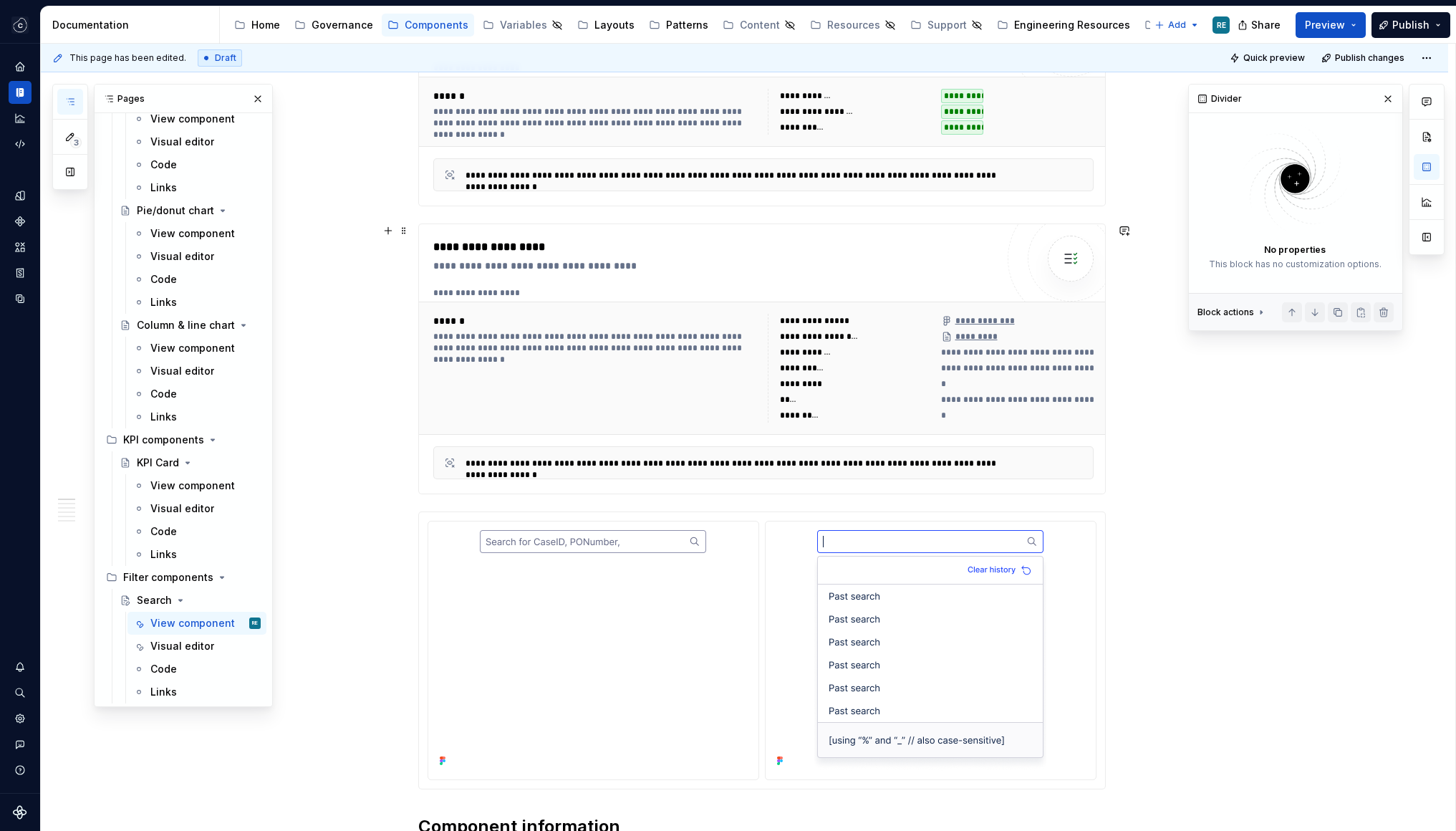
scroll to position [559, 0]
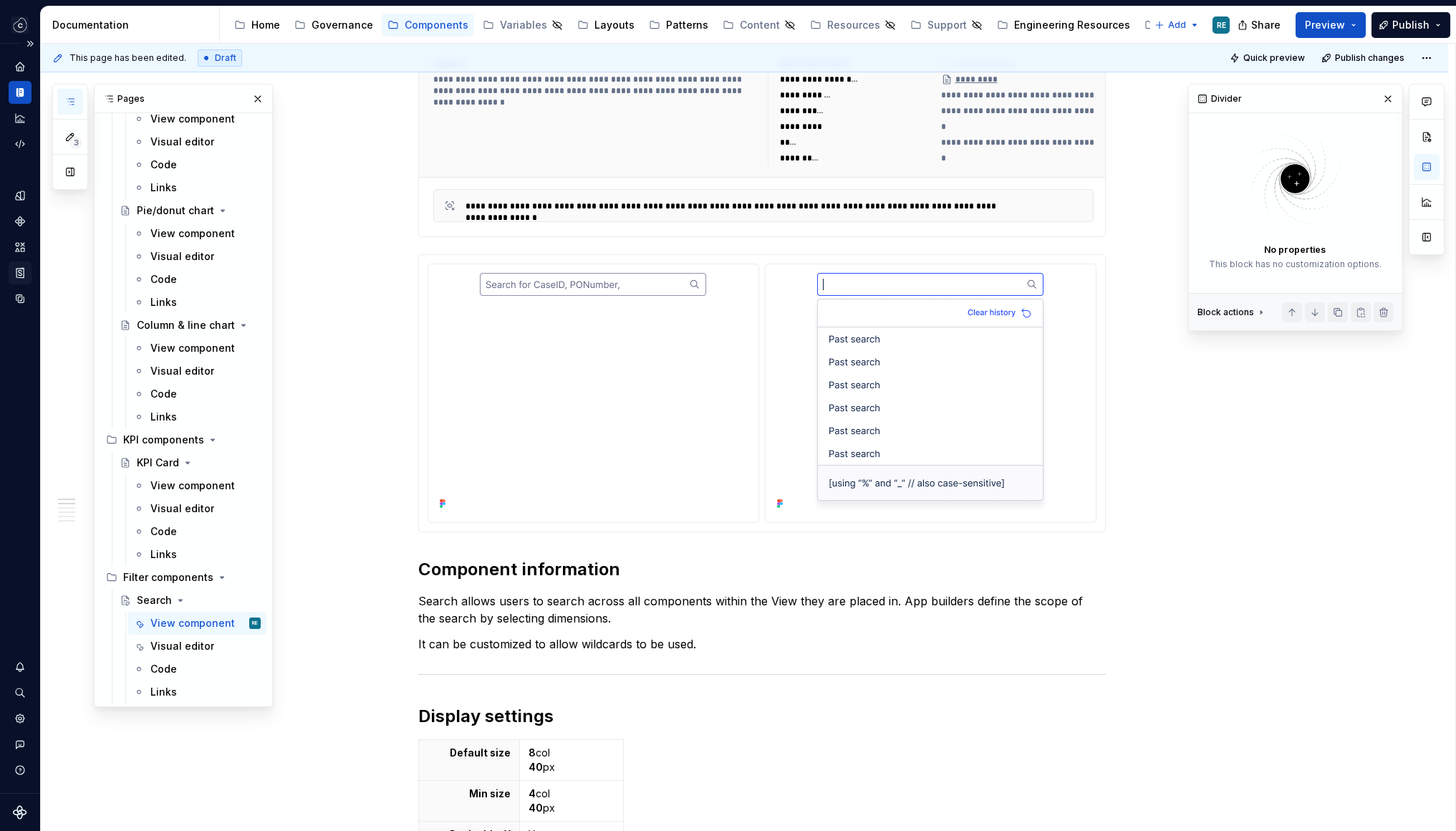
click at [24, 277] on icon "Storybook stories" at bounding box center [20, 272] width 7 height 9
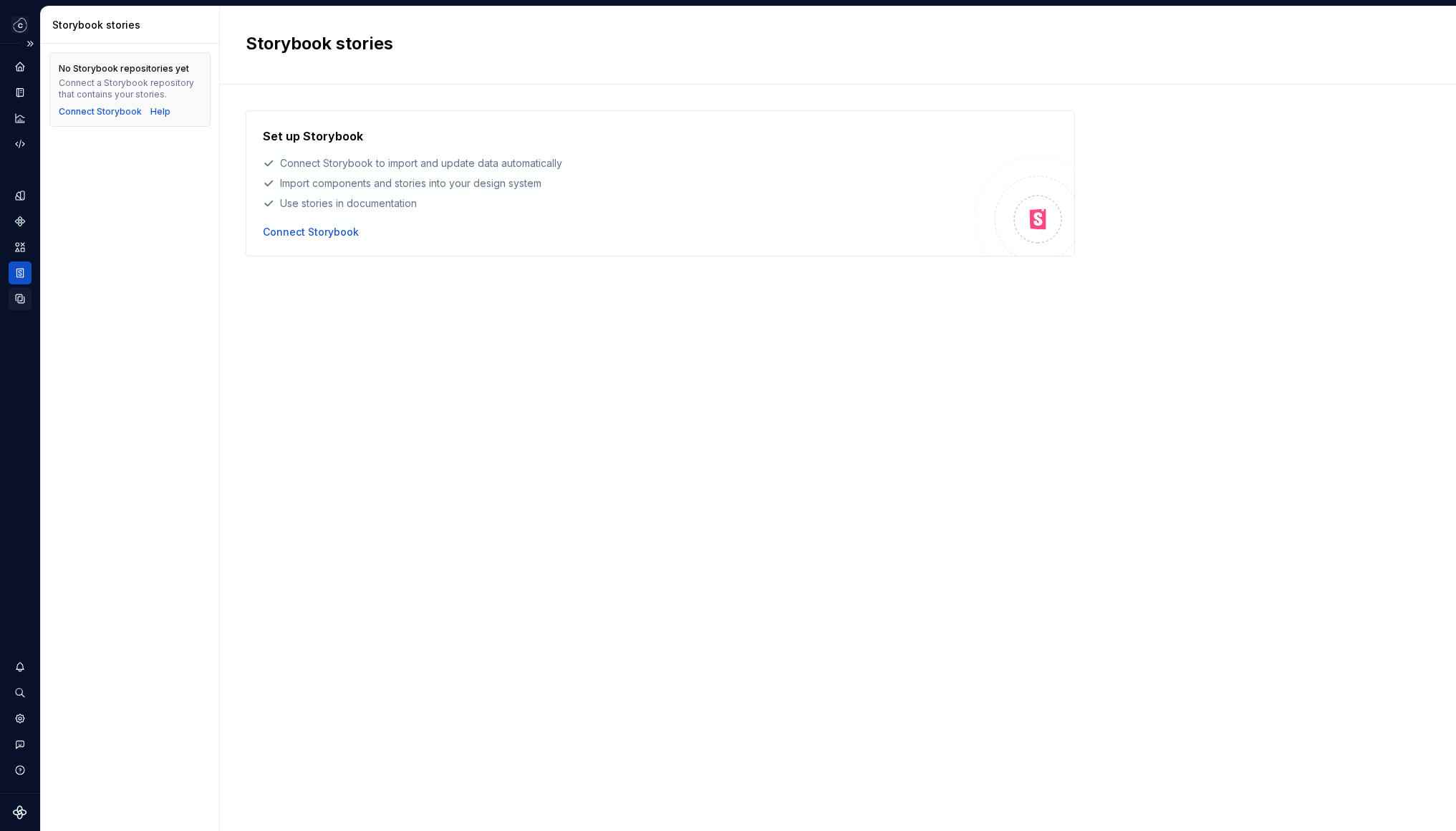
click at [20, 293] on icon "Data sources" at bounding box center [20, 298] width 13 height 13
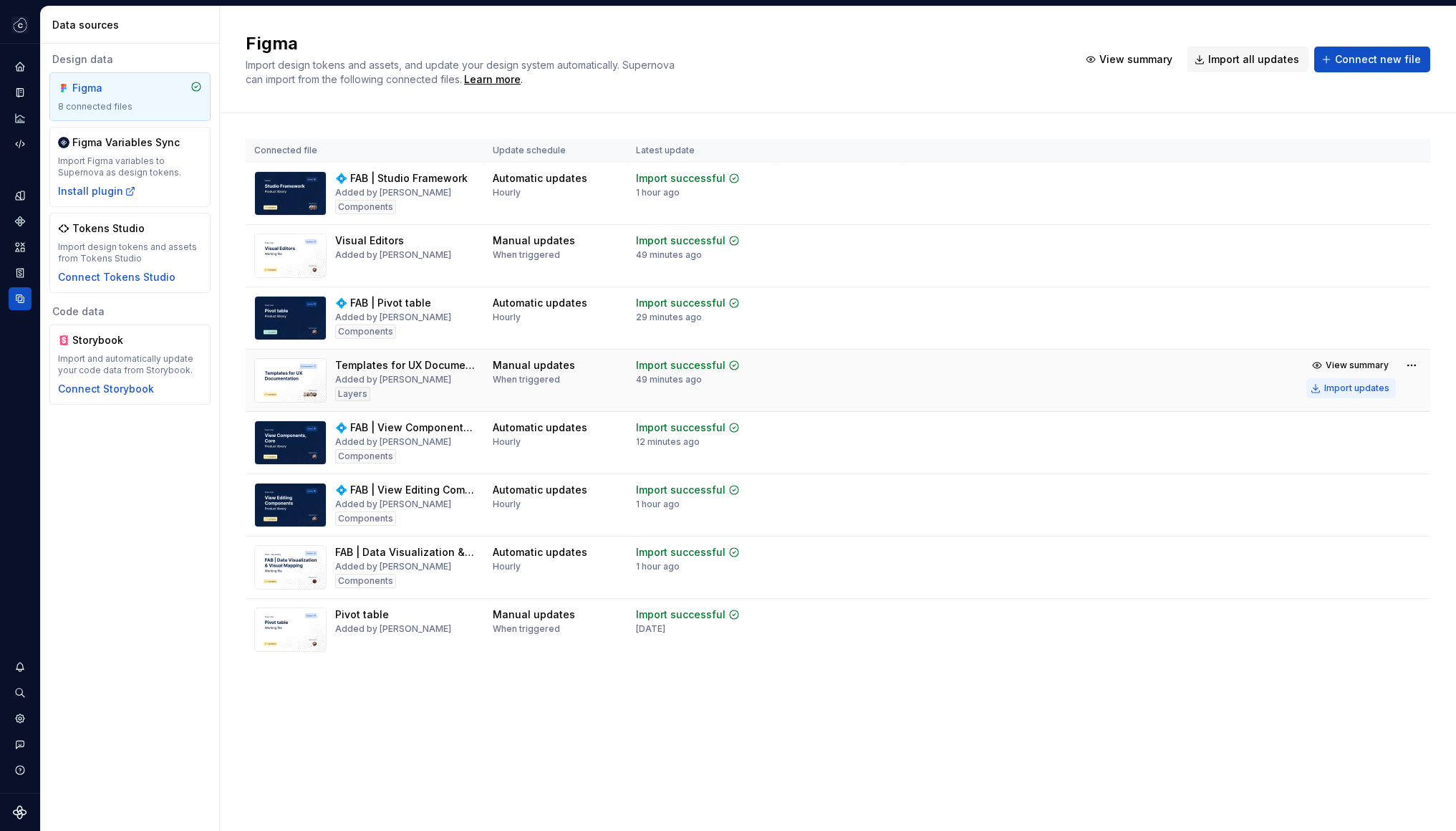
click at [1345, 392] on div "Import updates" at bounding box center [1357, 388] width 65 height 12
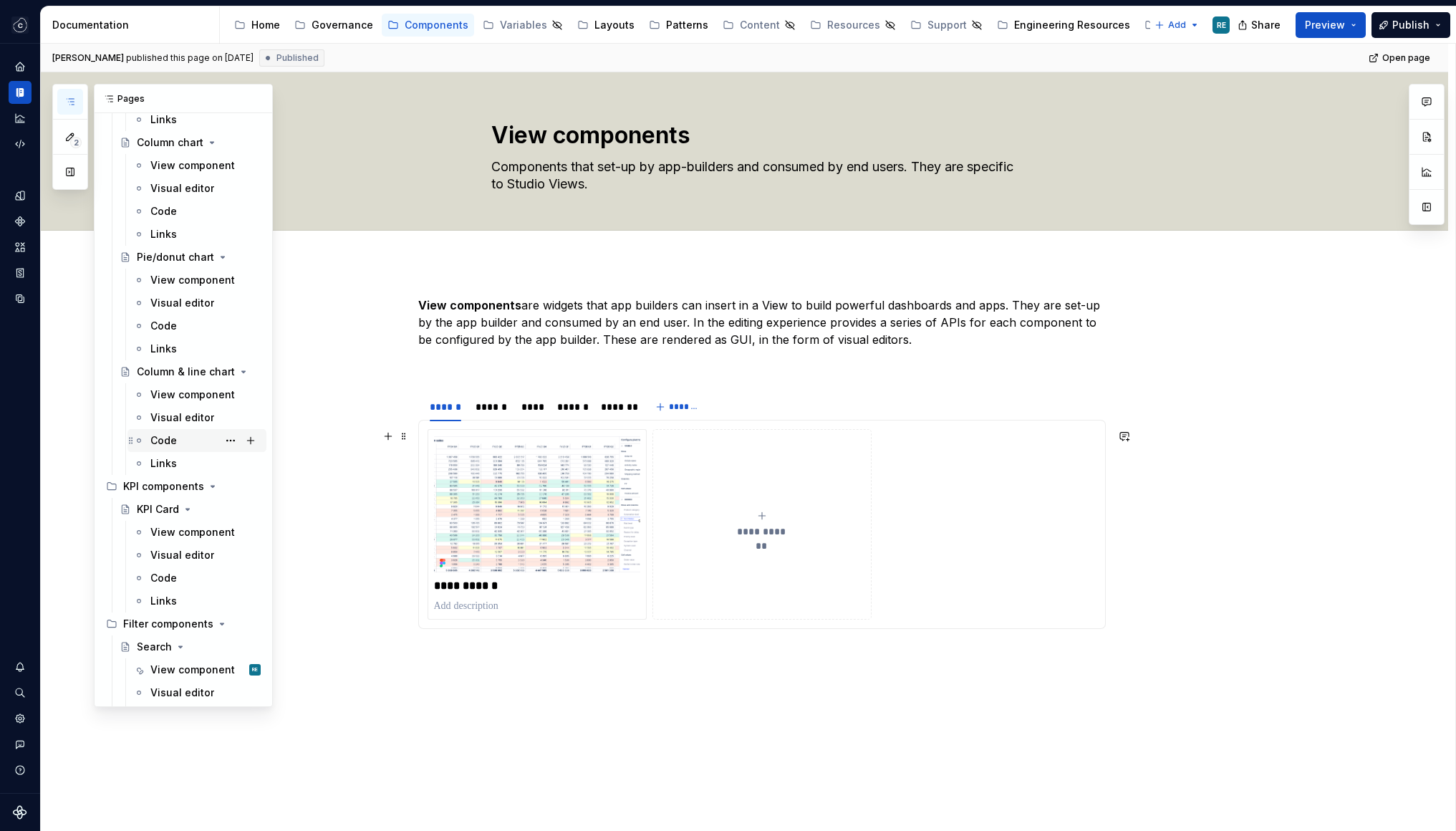
scroll to position [459, 0]
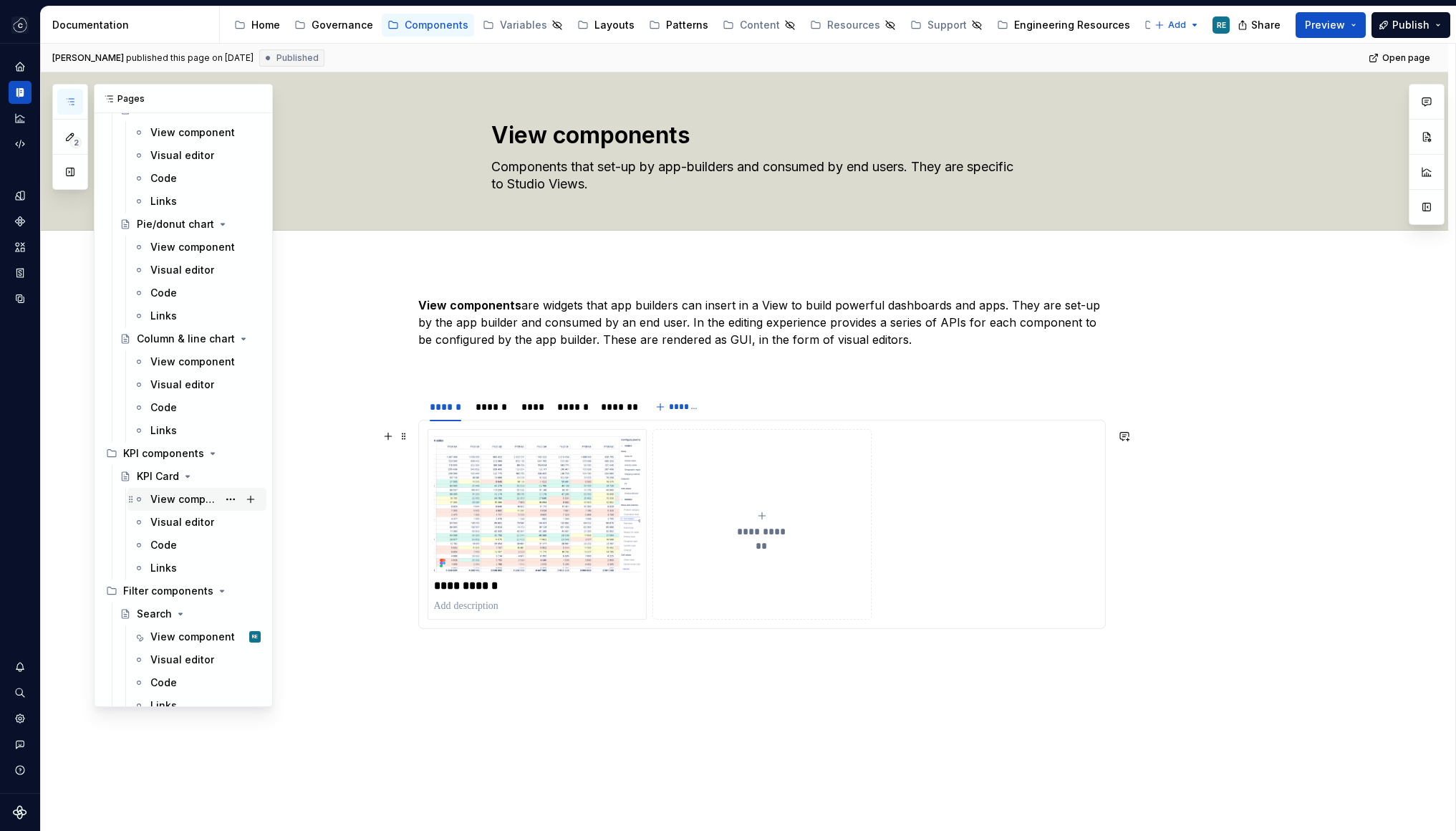
click at [170, 504] on div "View component" at bounding box center [184, 499] width 67 height 14
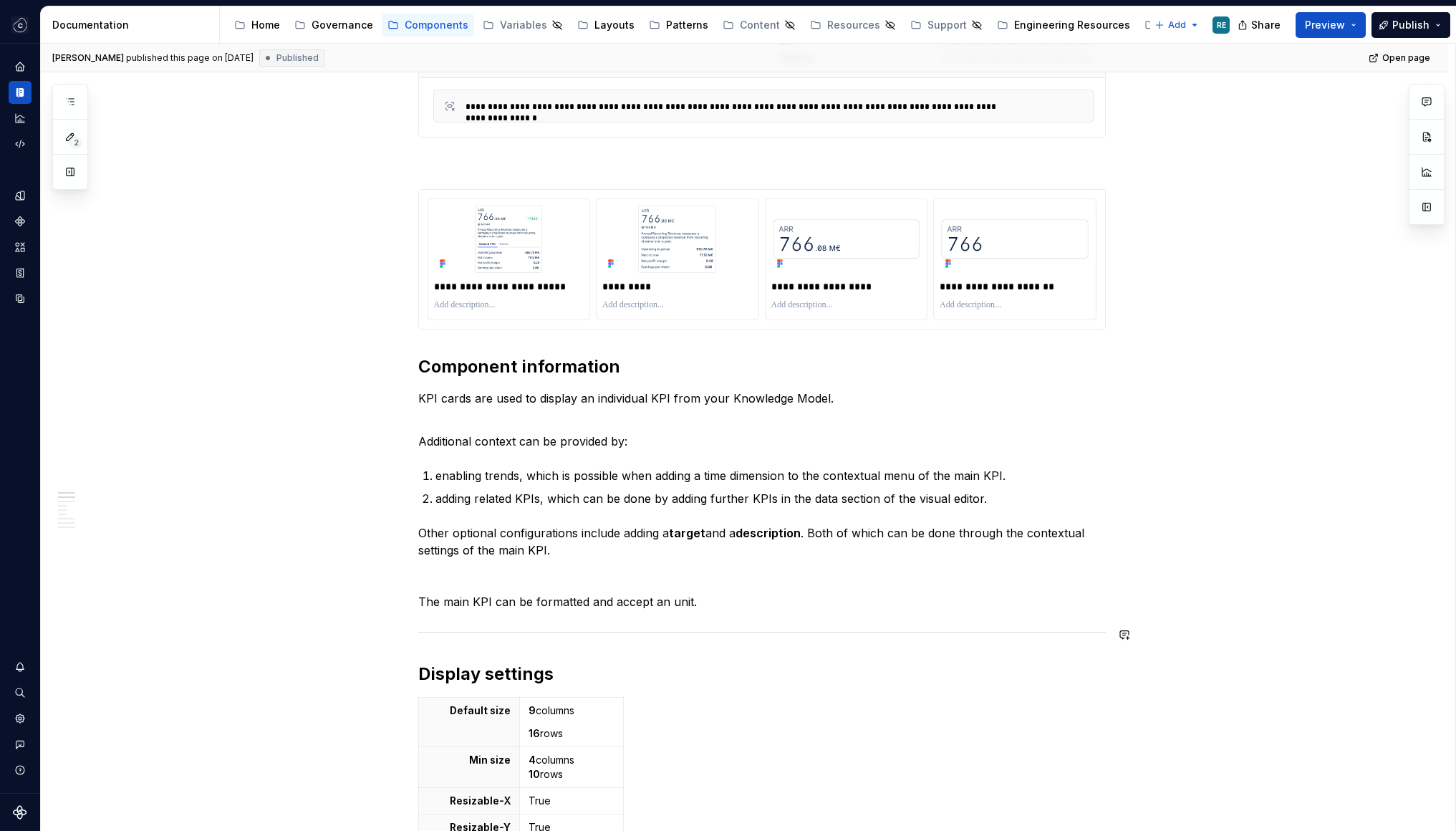
scroll to position [772, 0]
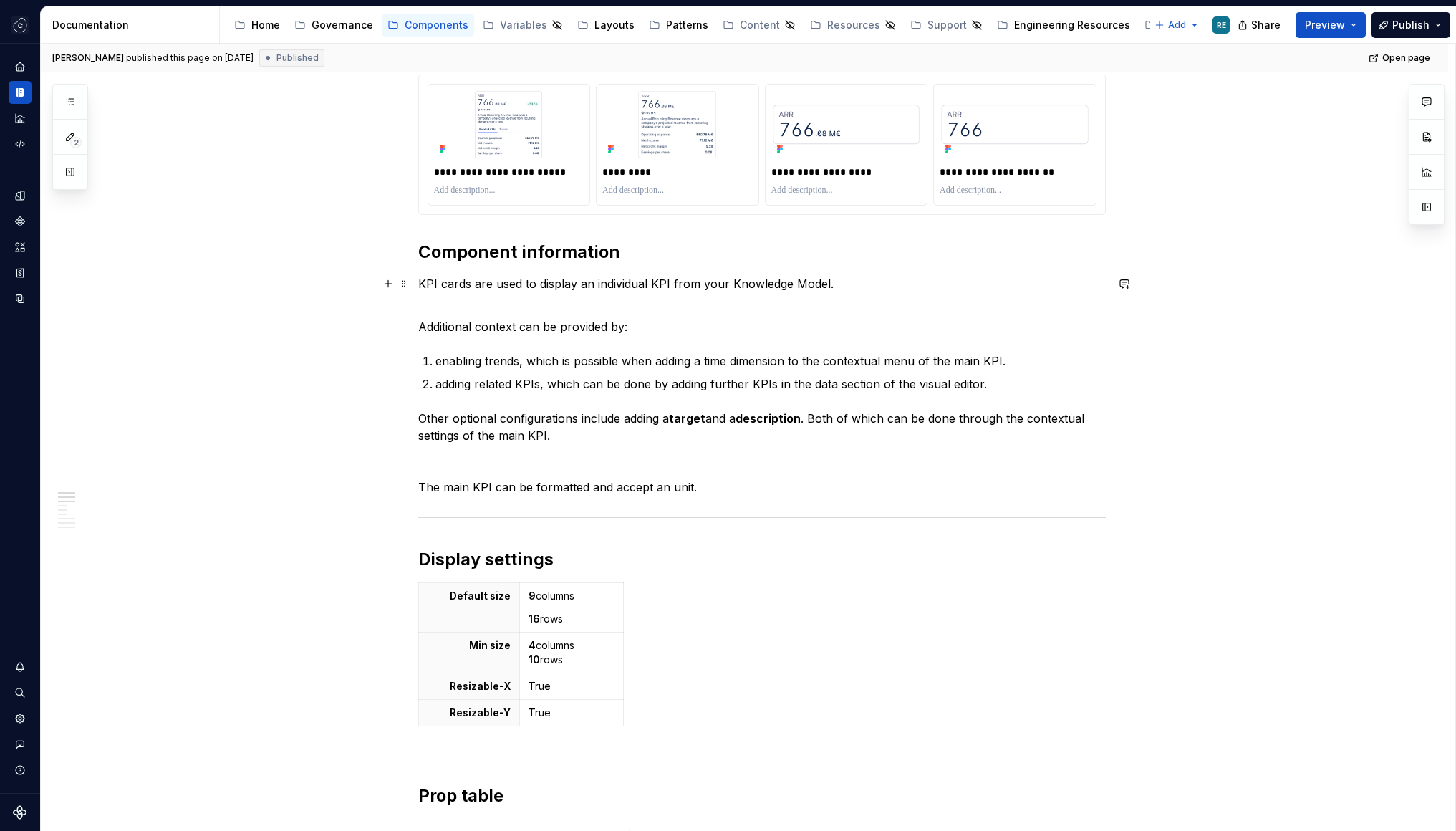
click at [645, 281] on p "KPI cards are used to display an individual KPI from your Knowledge Model." at bounding box center [762, 284] width 688 height 17
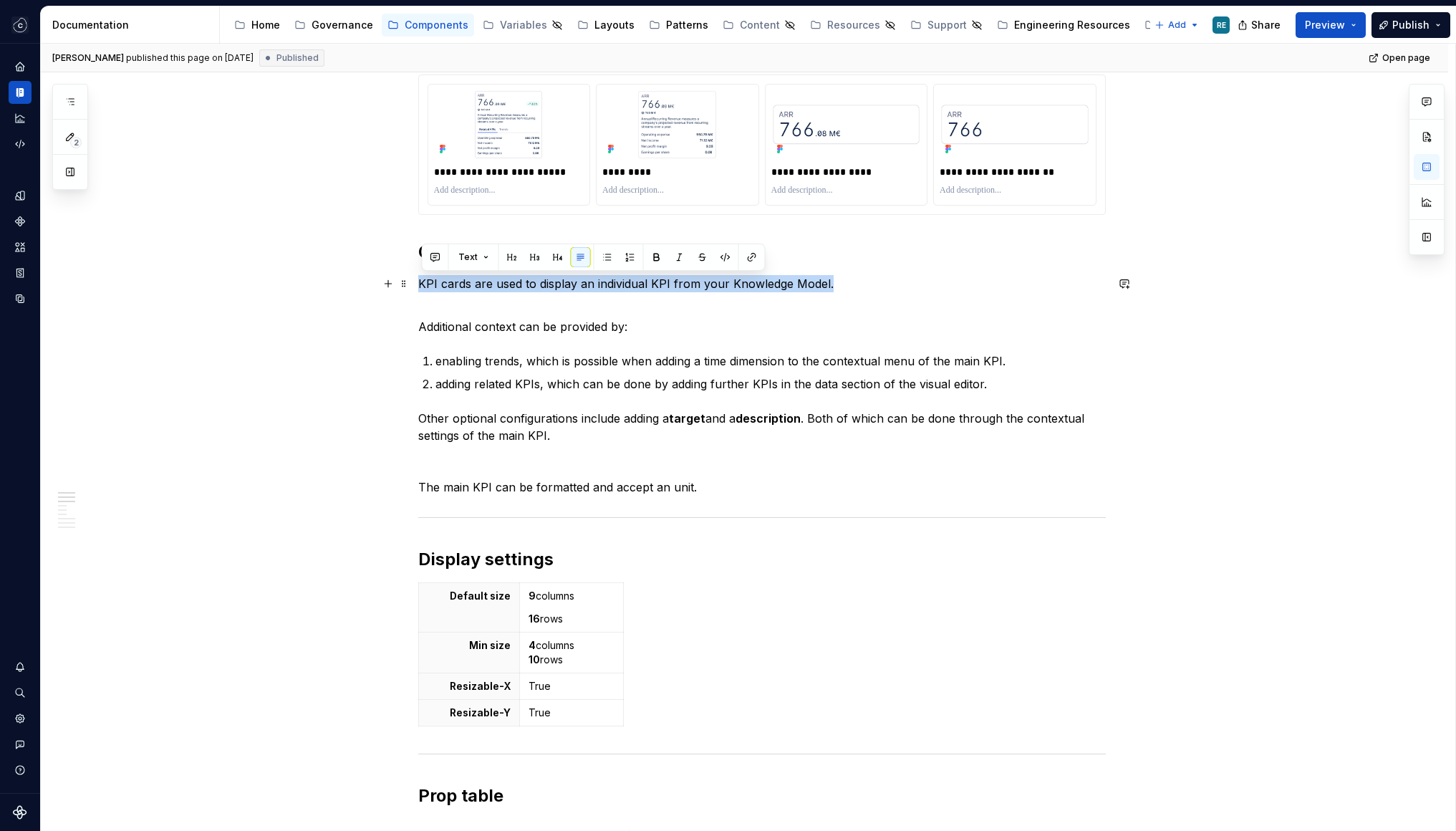
click at [645, 281] on p "KPI cards are used to display an individual KPI from your Knowledge Model." at bounding box center [762, 284] width 688 height 17
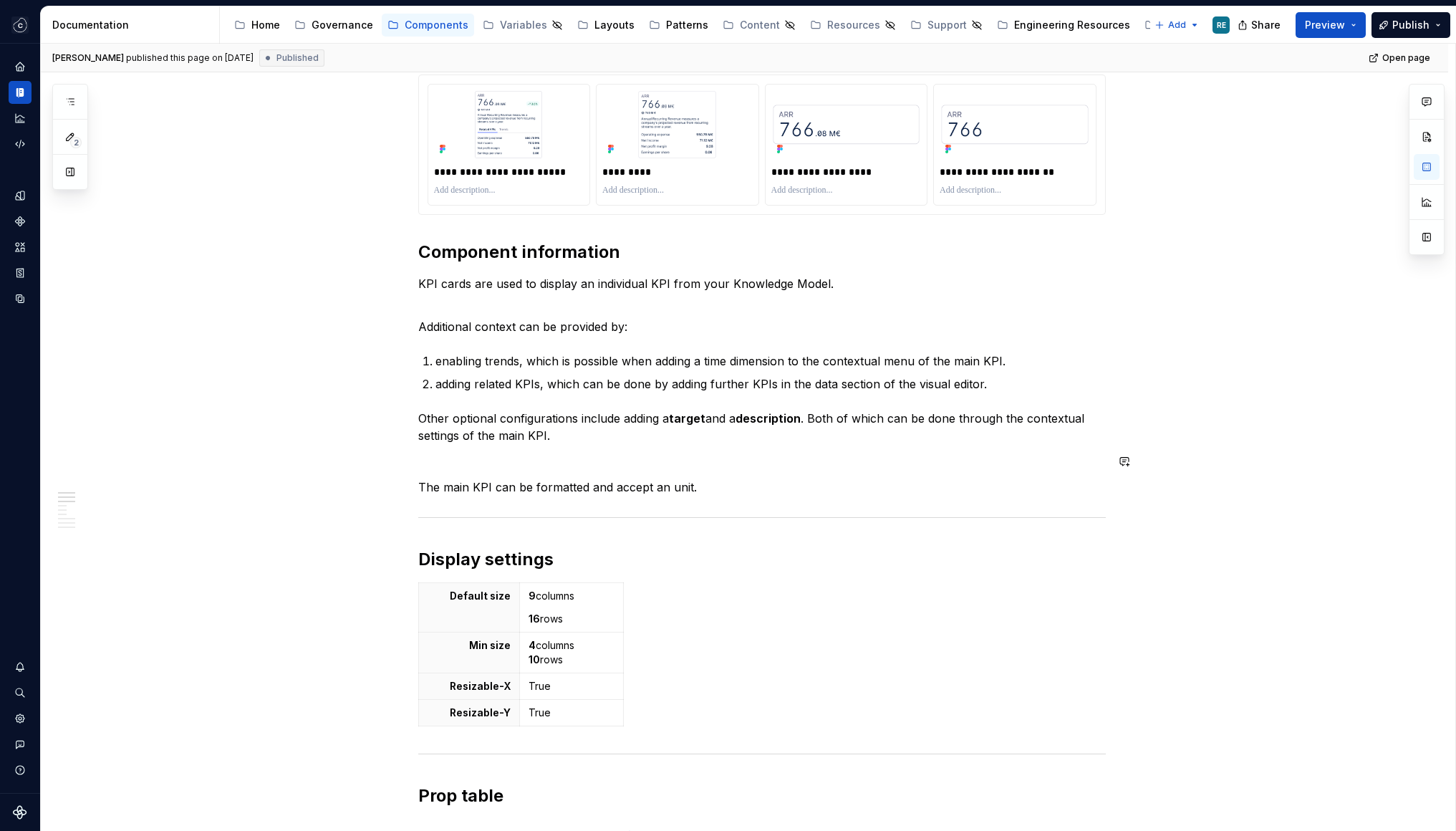
click at [509, 304] on p "Additional context can be provided by:" at bounding box center [762, 317] width 688 height 34
click at [22, 206] on div "Design tokens" at bounding box center [20, 196] width 23 height 23
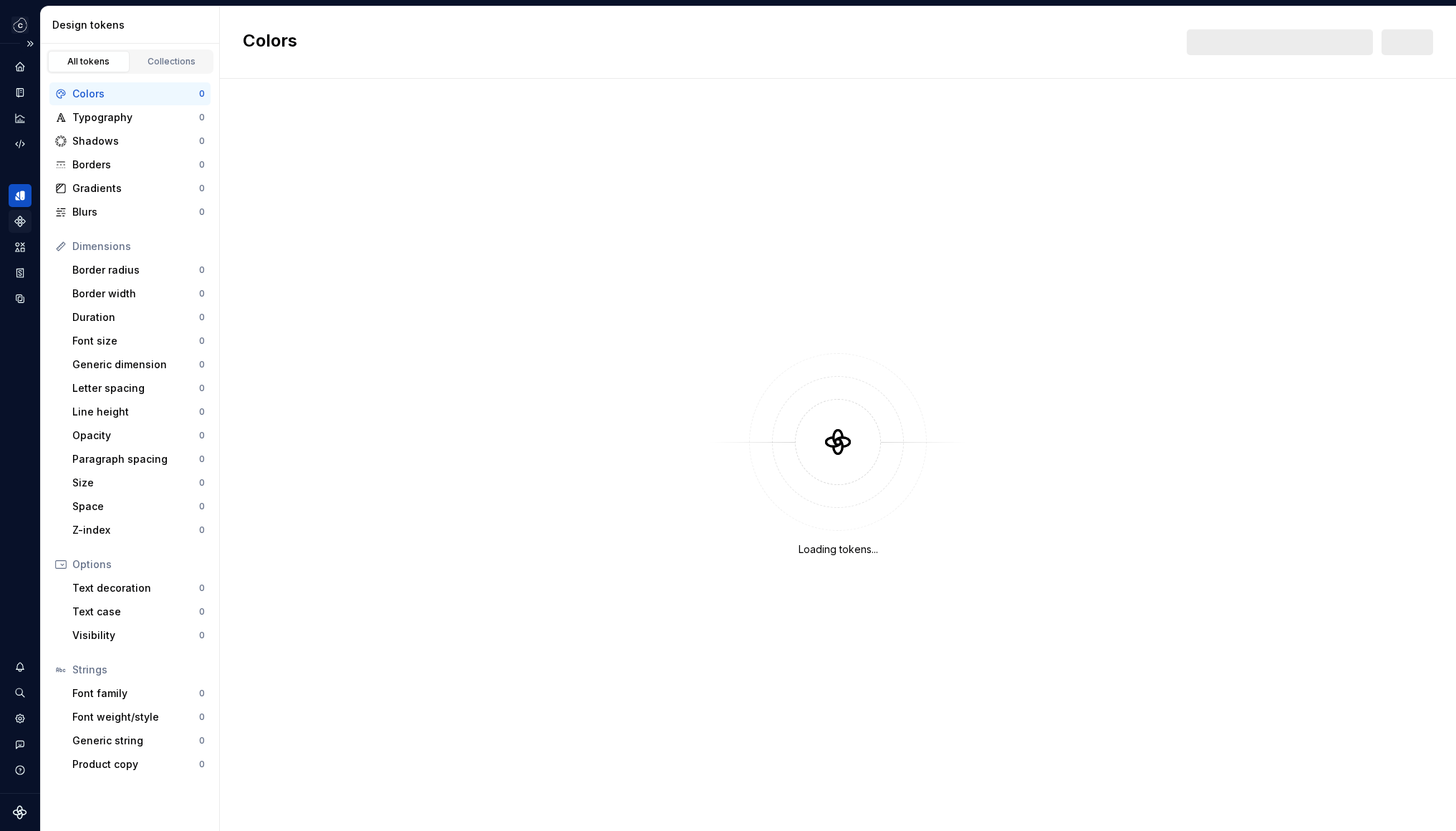
click at [19, 220] on icon "Components" at bounding box center [20, 221] width 10 height 10
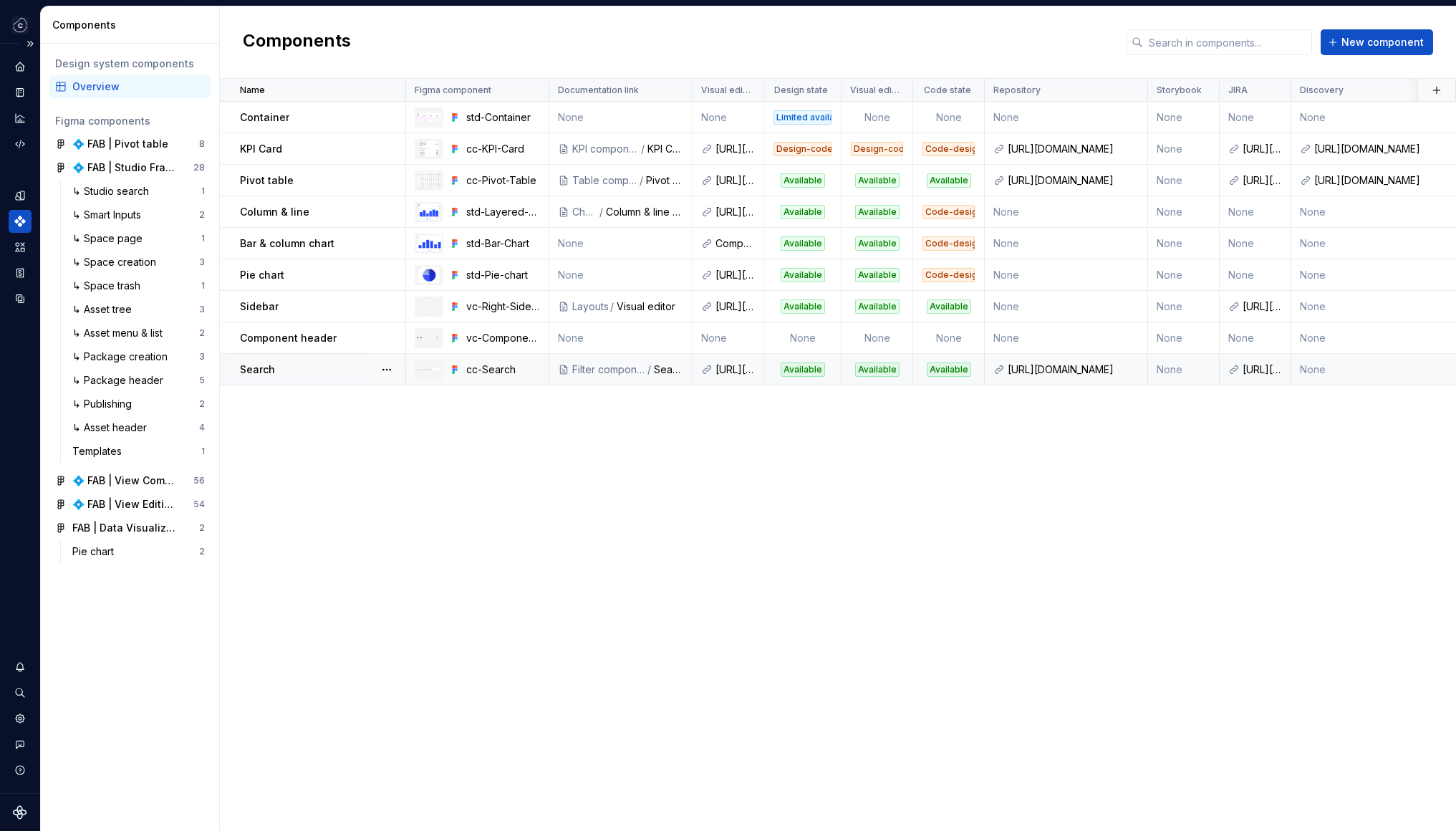
click at [364, 364] on div "Search" at bounding box center [322, 369] width 165 height 14
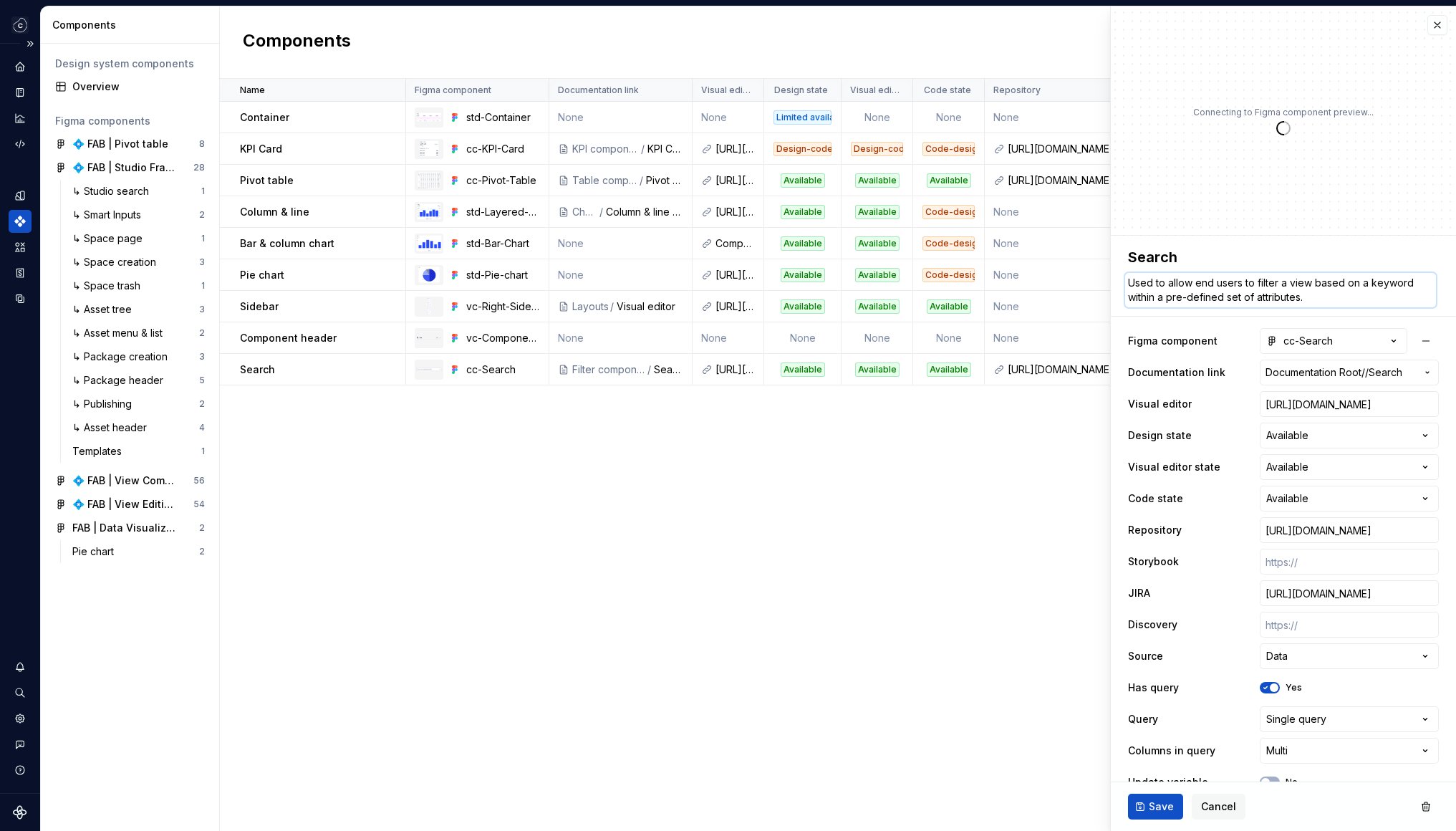
click at [1286, 294] on textarea "Used to allow end users to filter a view based on a keyword within a pre-define…" at bounding box center [1281, 290] width 311 height 34
paste textarea "Search allows users to search across all components within the View they are pl…"
type textarea "*"
type textarea "Search allows users to search across all components within the View they are pl…"
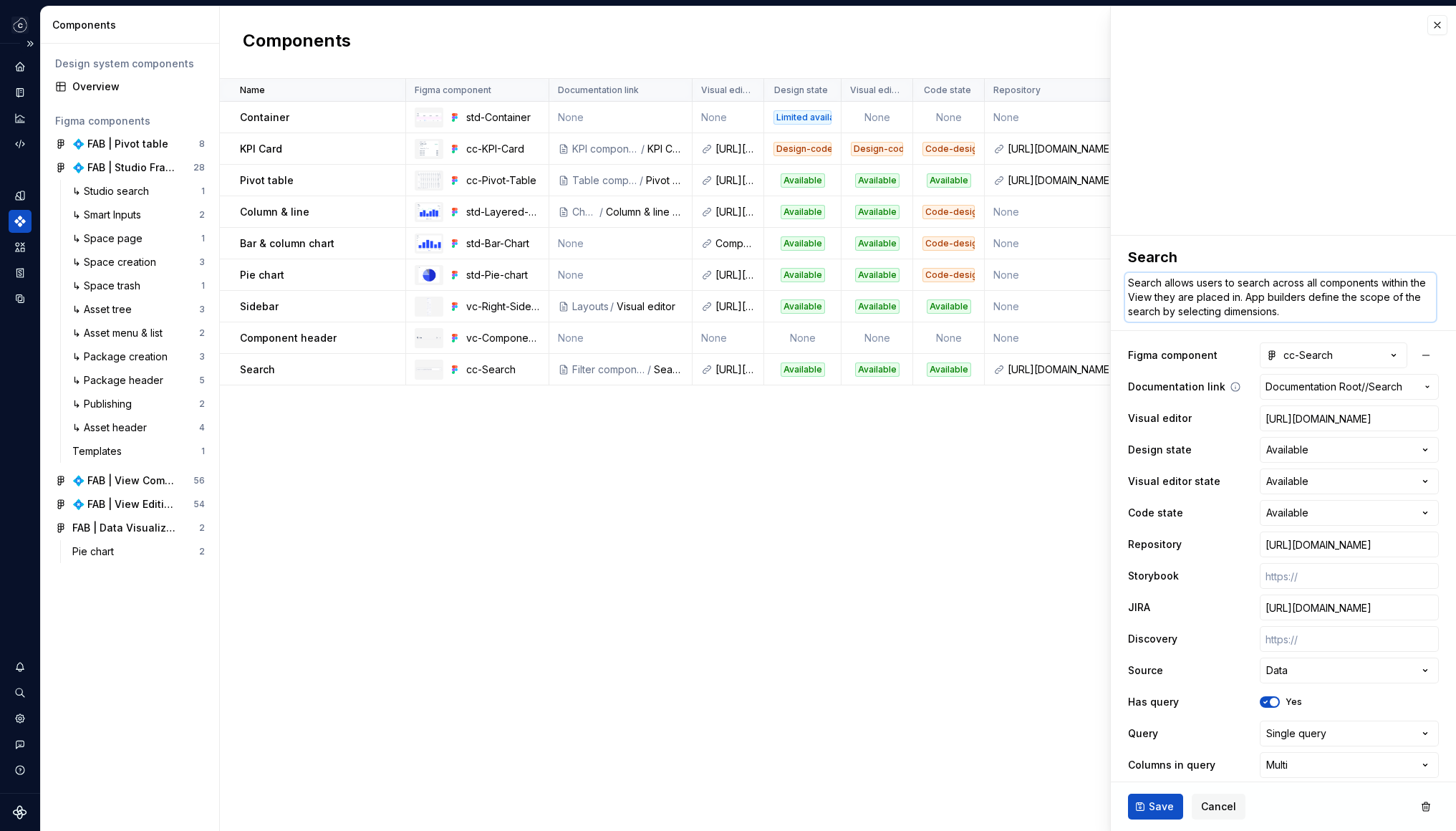
type textarea "*"
type textarea "Search allows users to search across all components within the View they are pl…"
click at [1165, 804] on span "Save" at bounding box center [1161, 806] width 25 height 14
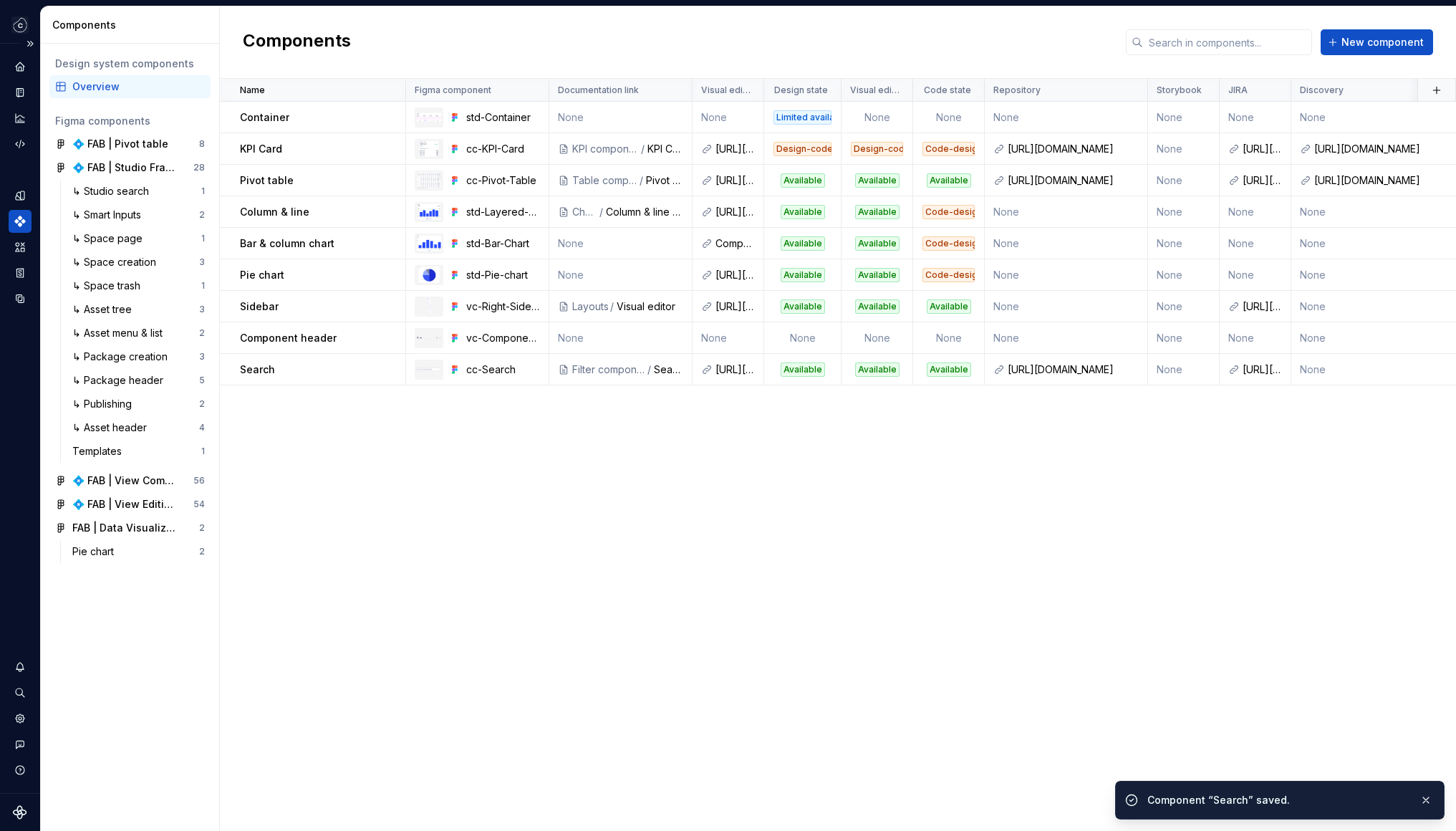
click at [975, 507] on div "Name Figma component Documentation link Visual editor Design state Visual edito…" at bounding box center [838, 455] width 1236 height 752
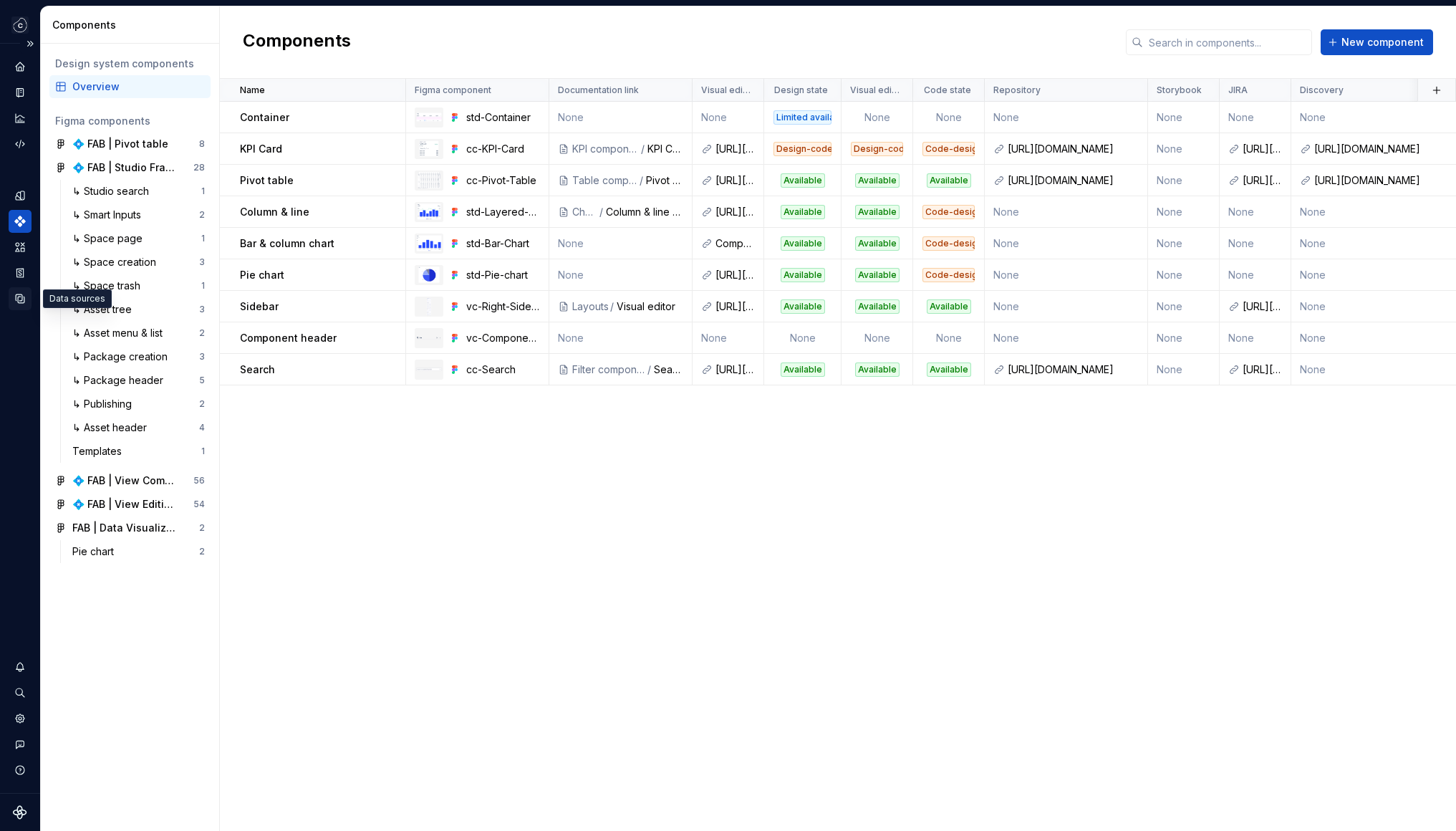
click at [22, 295] on icon "Data sources" at bounding box center [20, 298] width 13 height 13
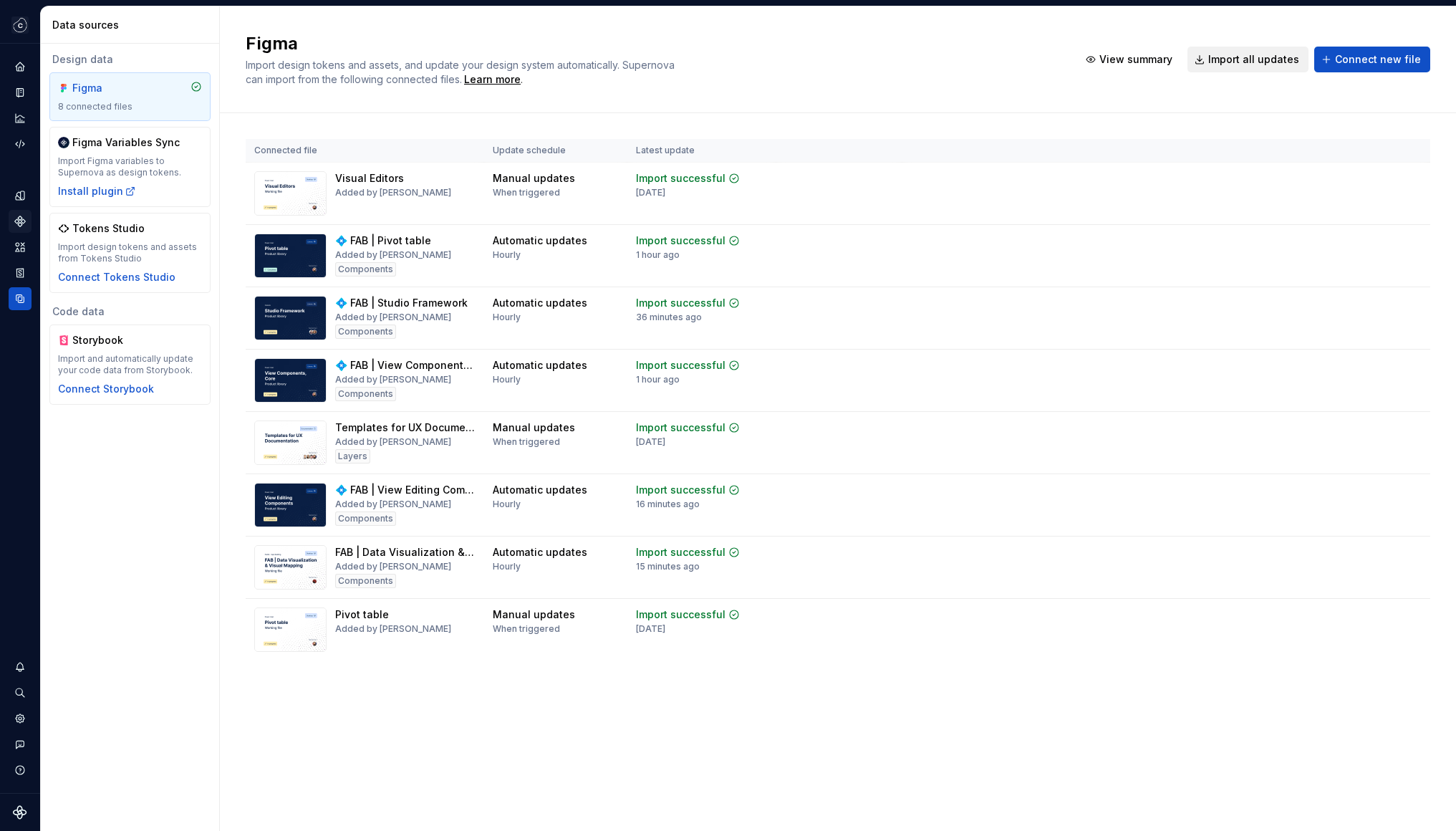
click at [1272, 55] on span "Import all updates" at bounding box center [1254, 59] width 91 height 14
click at [17, 93] on icon "Documentation" at bounding box center [20, 93] width 13 height 13
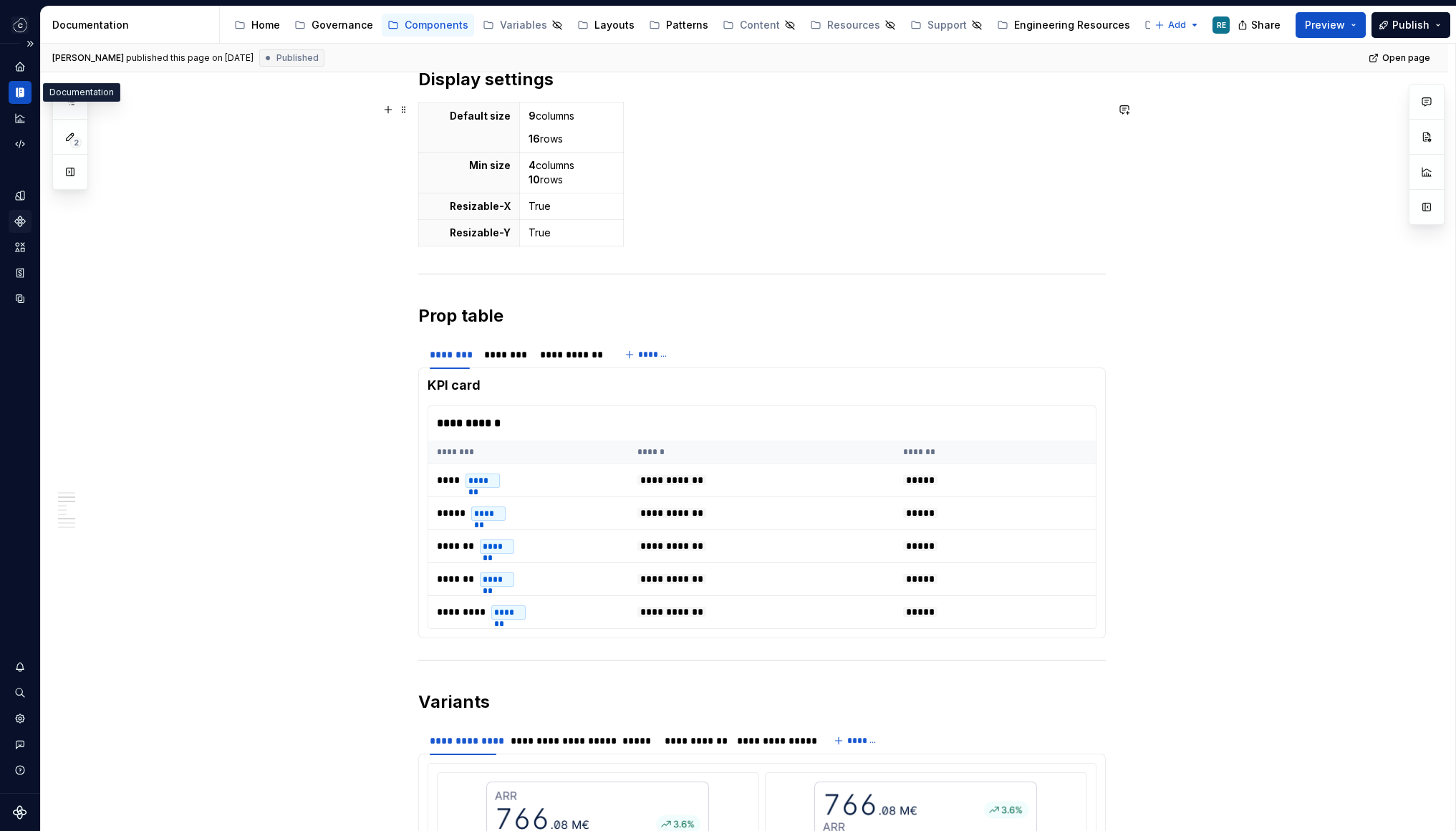
scroll to position [1238, 0]
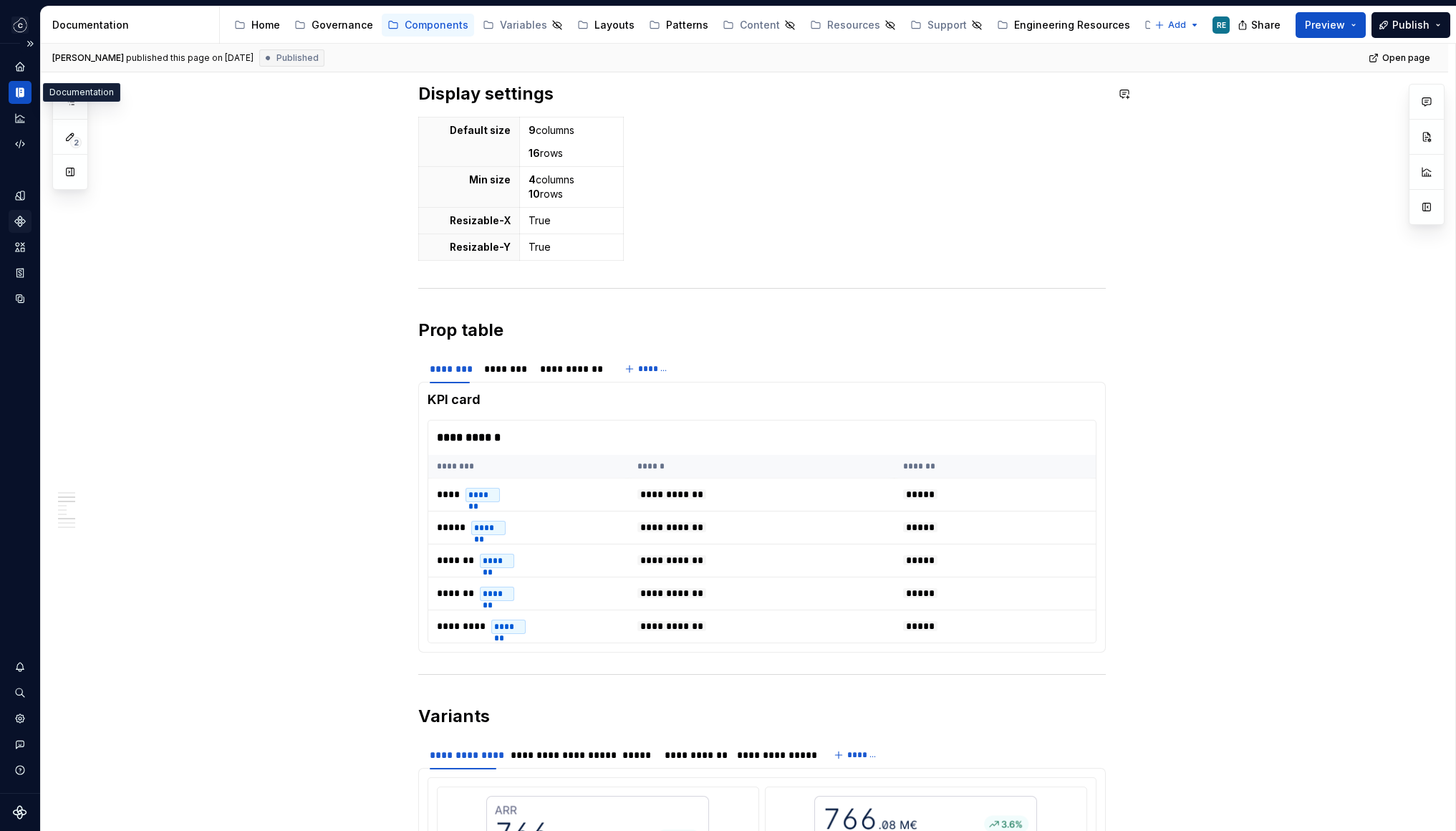
click at [172, 23] on div "Documentation" at bounding box center [133, 25] width 161 height 14
type textarea "*"
